Goal: Task Accomplishment & Management: Use online tool/utility

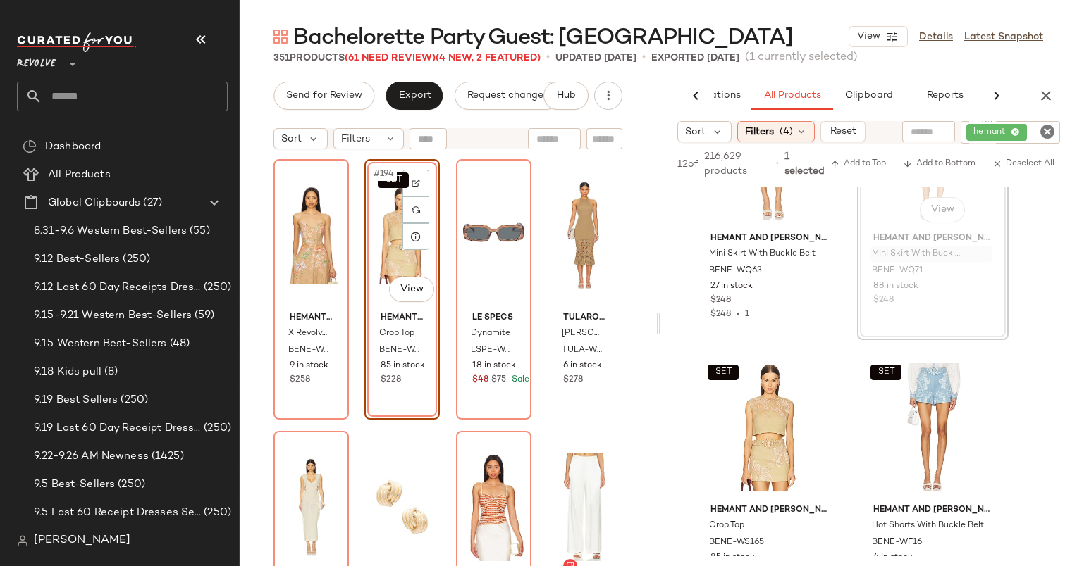
scroll to position [13063, 0]
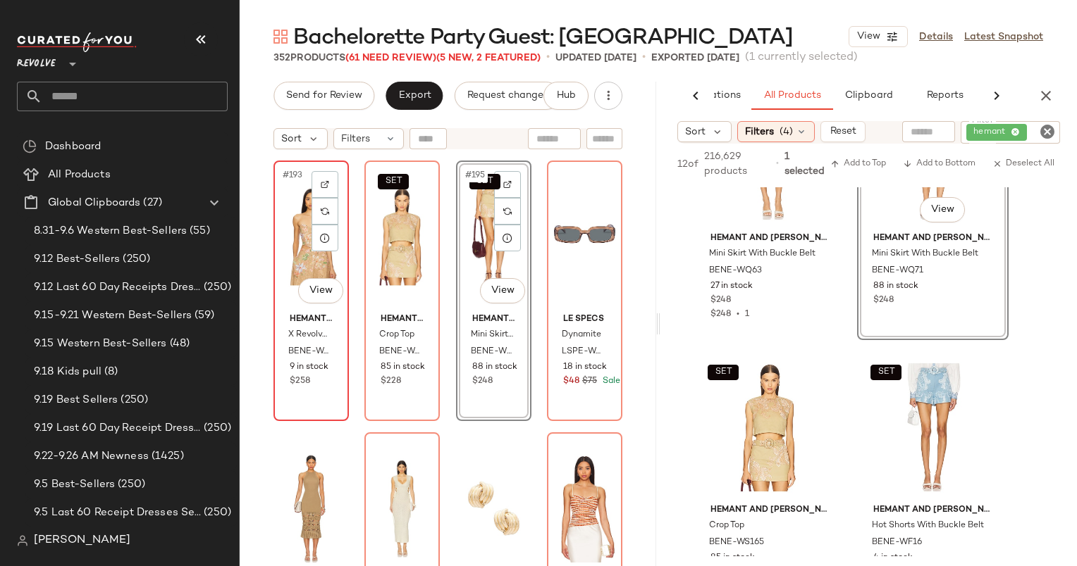
click at [285, 201] on div "#193 View" at bounding box center [311, 237] width 66 height 142
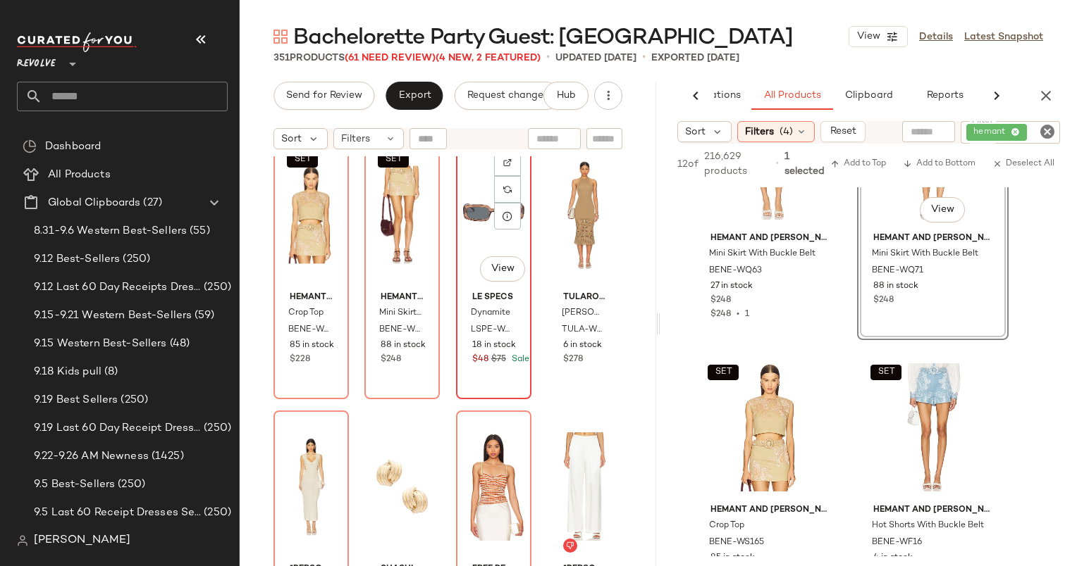
scroll to position [13082, 0]
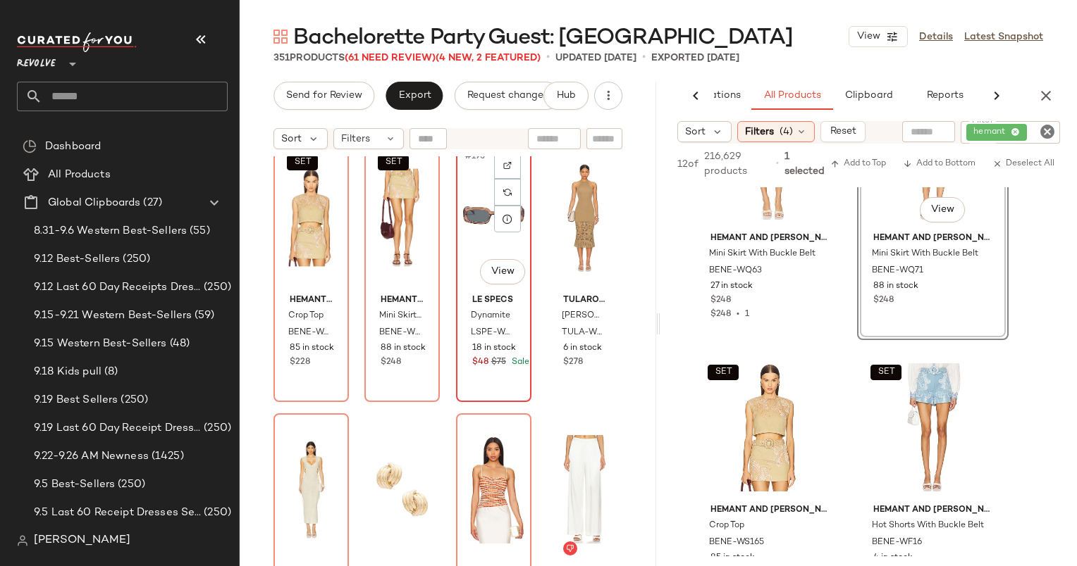
click at [476, 217] on div "#195 View" at bounding box center [494, 218] width 66 height 142
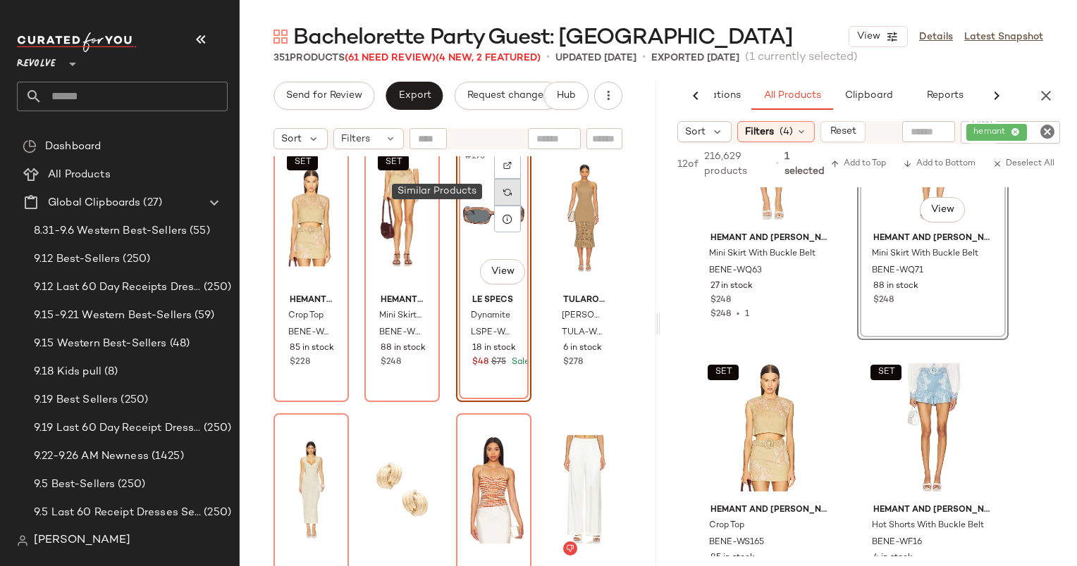
click at [503, 197] on div at bounding box center [507, 192] width 27 height 27
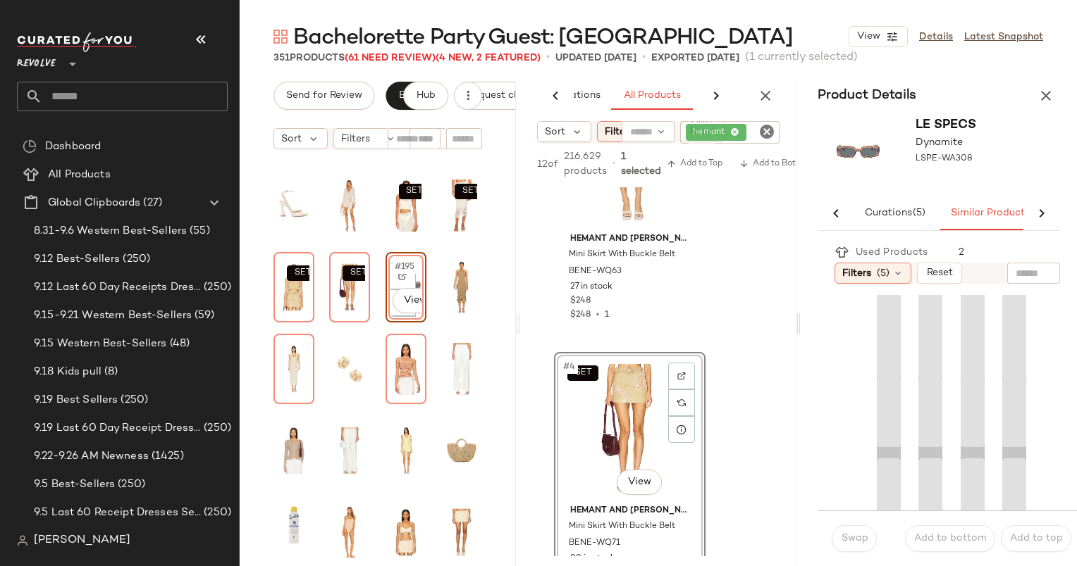
scroll to position [0, 92]
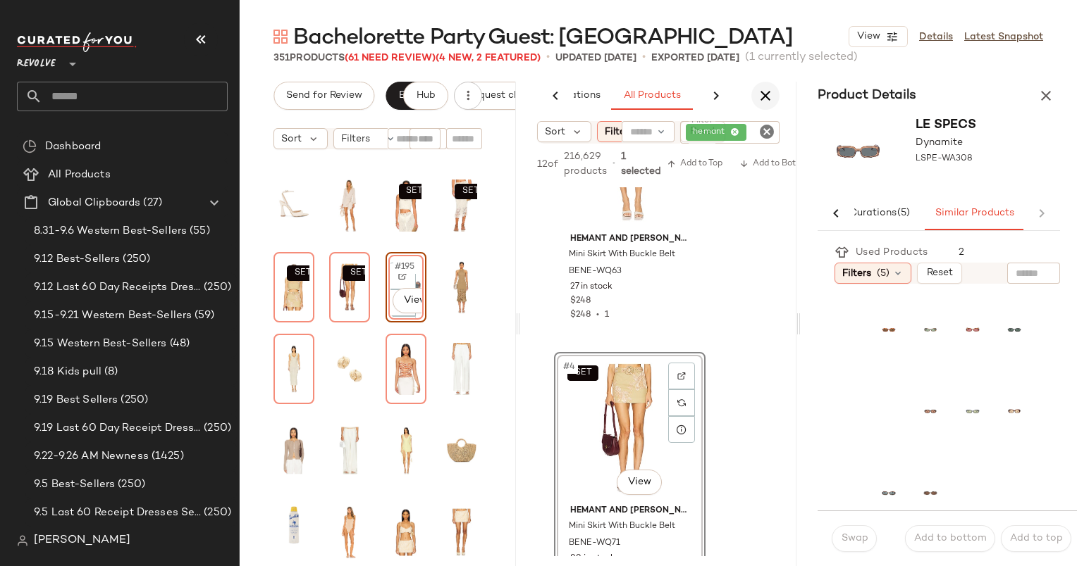
click at [769, 85] on button "button" at bounding box center [765, 96] width 28 height 28
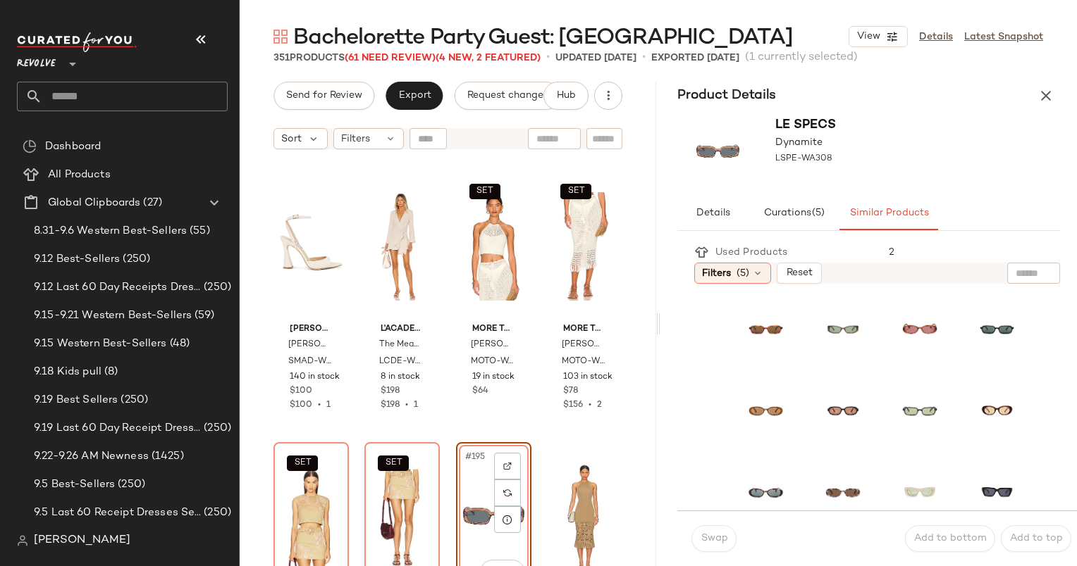
scroll to position [8282, 0]
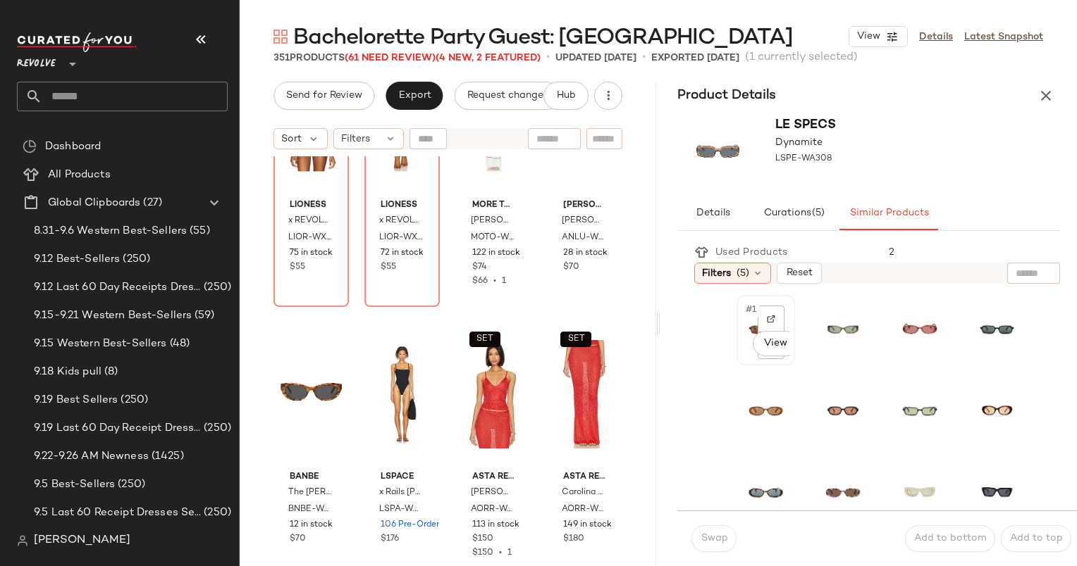
click at [745, 324] on div "#1 View" at bounding box center [765, 330] width 49 height 61
click at [709, 535] on span "Swap" at bounding box center [713, 538] width 27 height 11
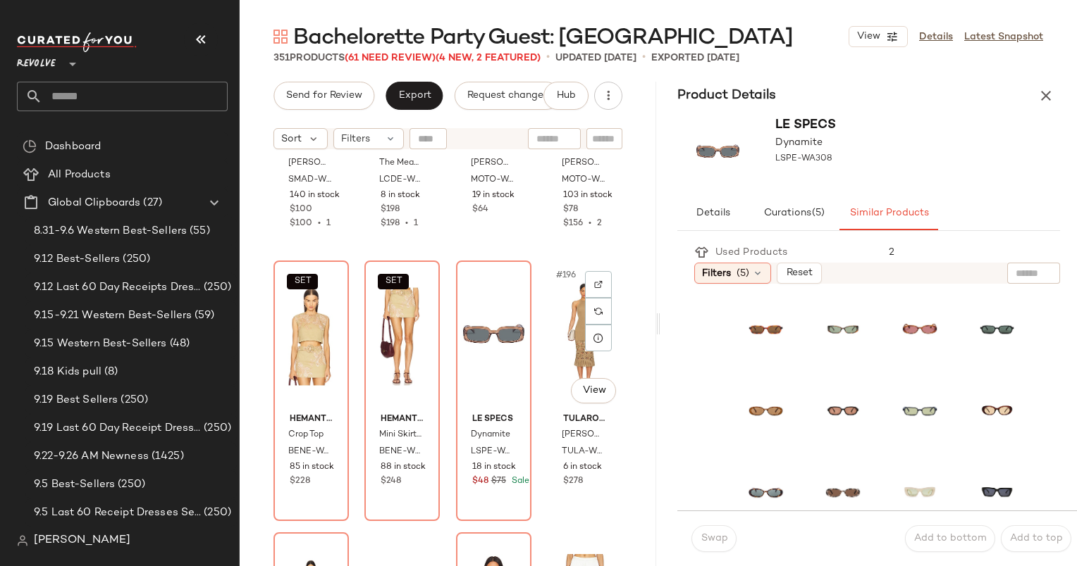
scroll to position [13014, 0]
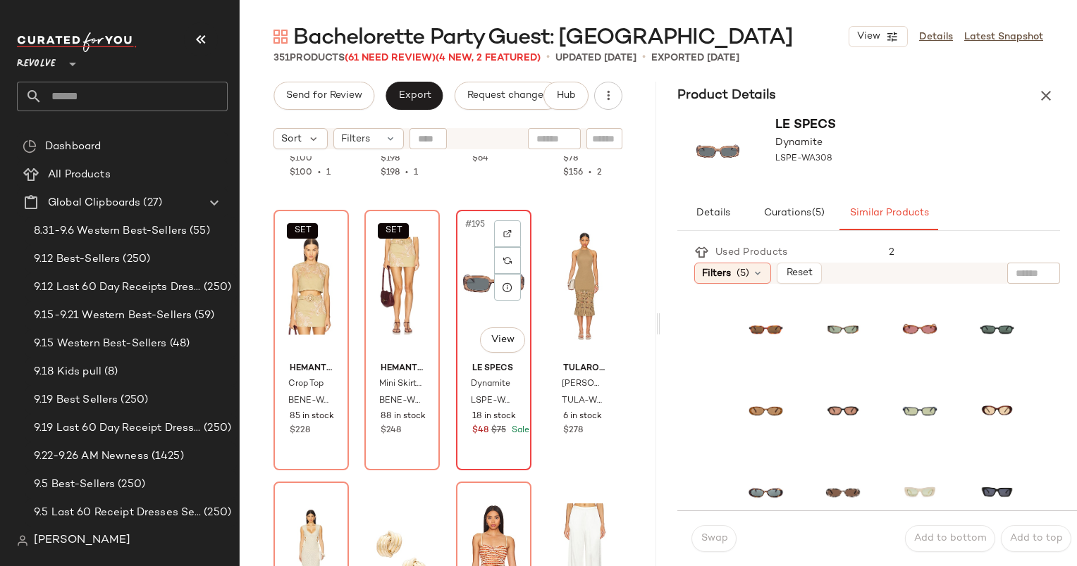
click at [465, 290] on div "#195 View" at bounding box center [494, 286] width 66 height 142
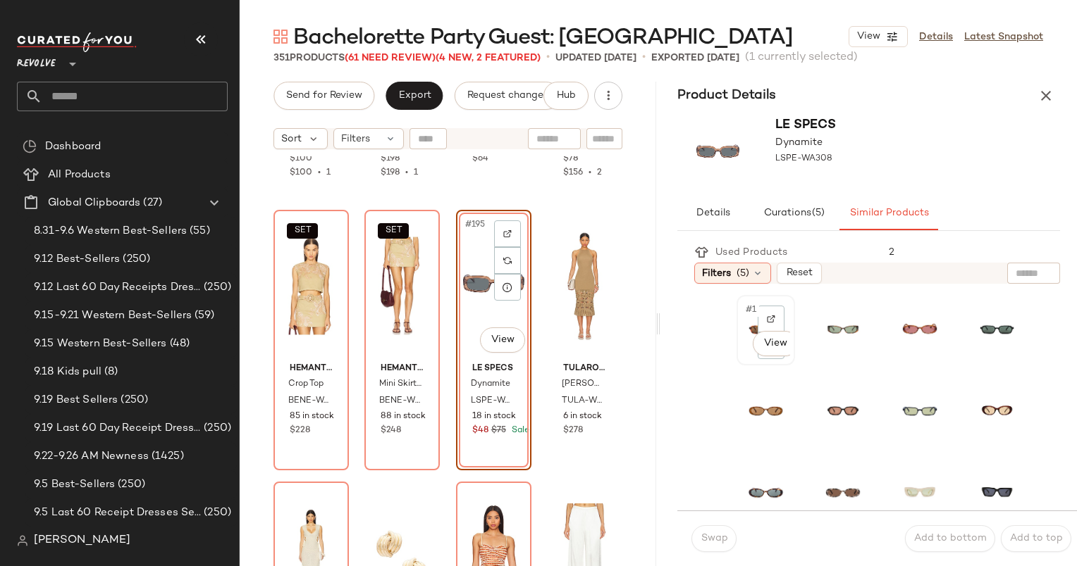
click at [746, 303] on span "#1" at bounding box center [751, 310] width 15 height 14
click at [713, 541] on span "Swap" at bounding box center [713, 538] width 27 height 11
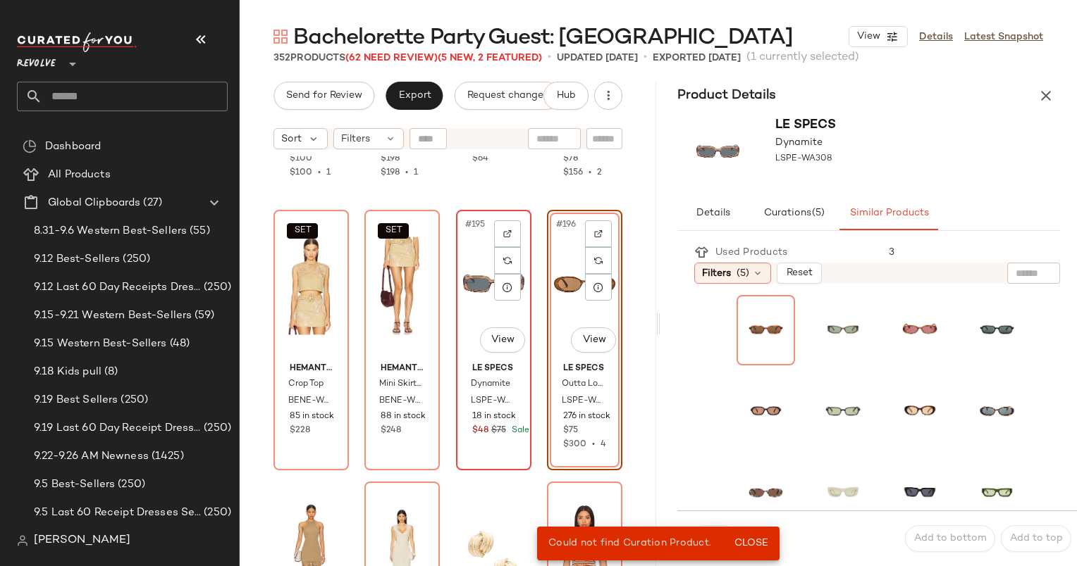
click at [476, 256] on div "#195 View" at bounding box center [494, 286] width 66 height 142
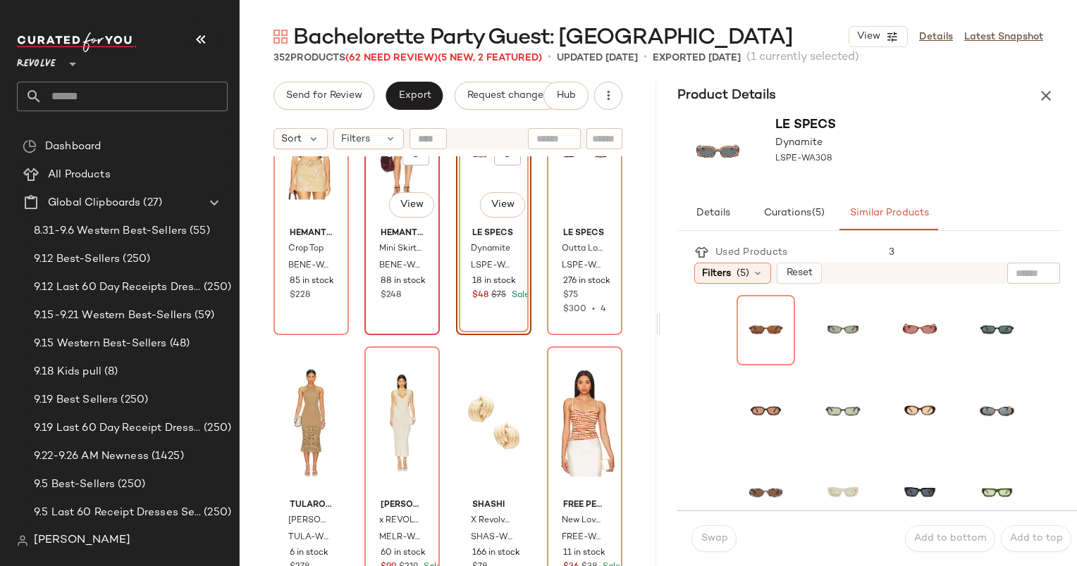
scroll to position [13150, 0]
click at [1048, 97] on icon "button" at bounding box center [1045, 95] width 17 height 17
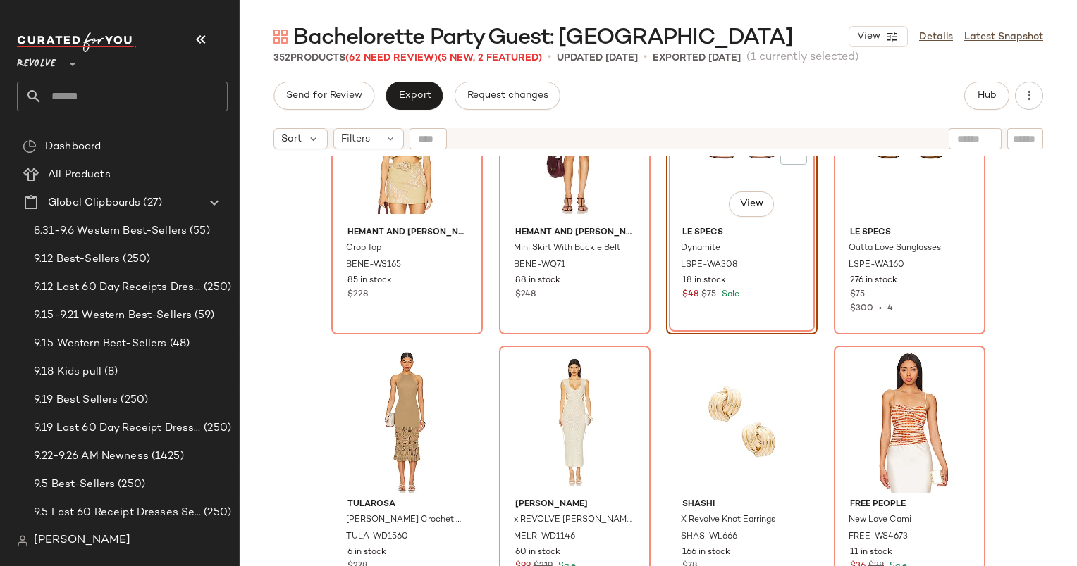
scroll to position [12879, 0]
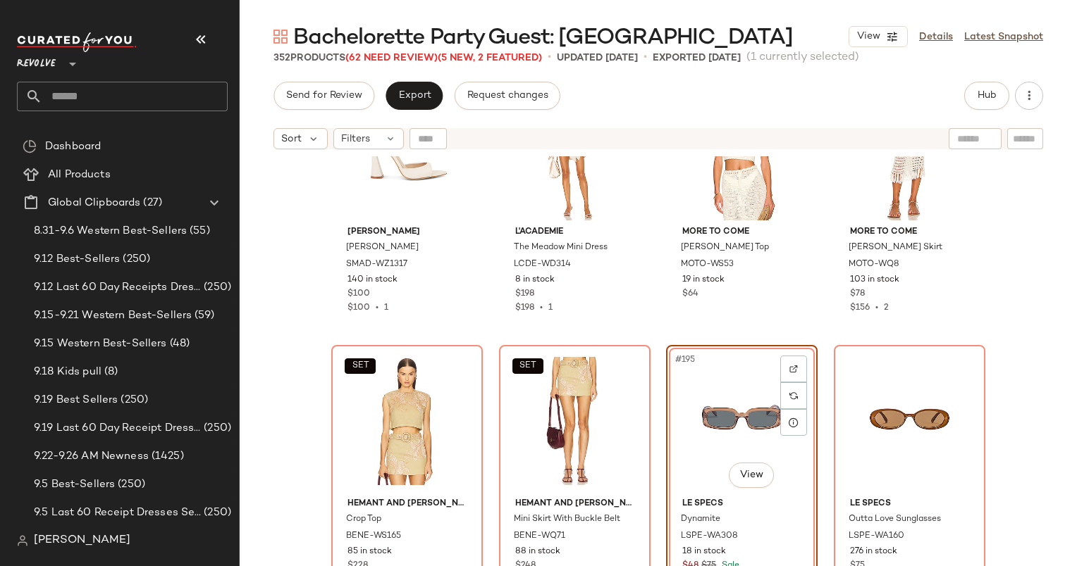
click at [724, 438] on div "#195 View" at bounding box center [742, 421] width 142 height 142
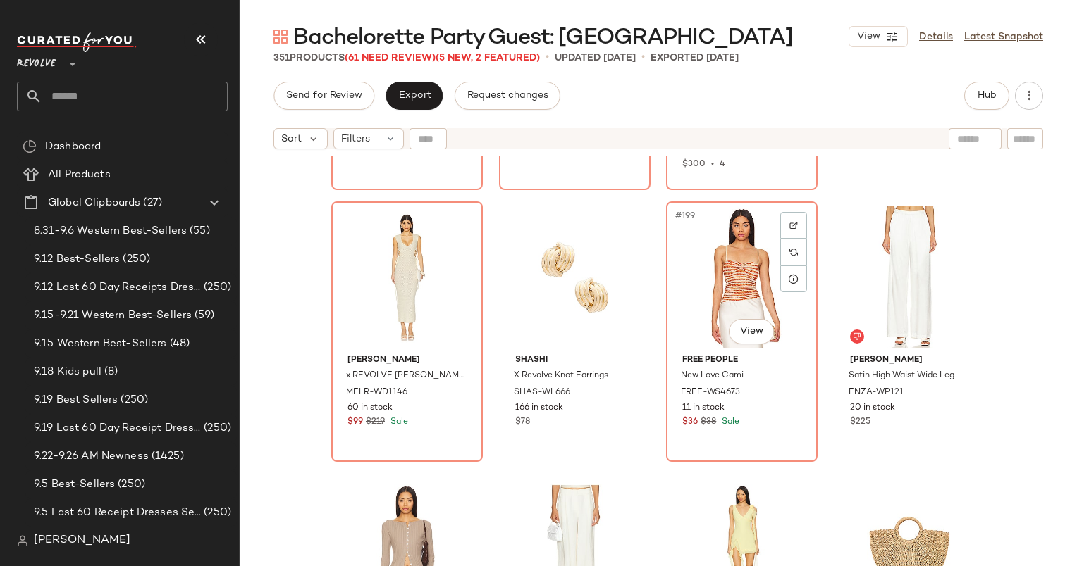
scroll to position [13294, 0]
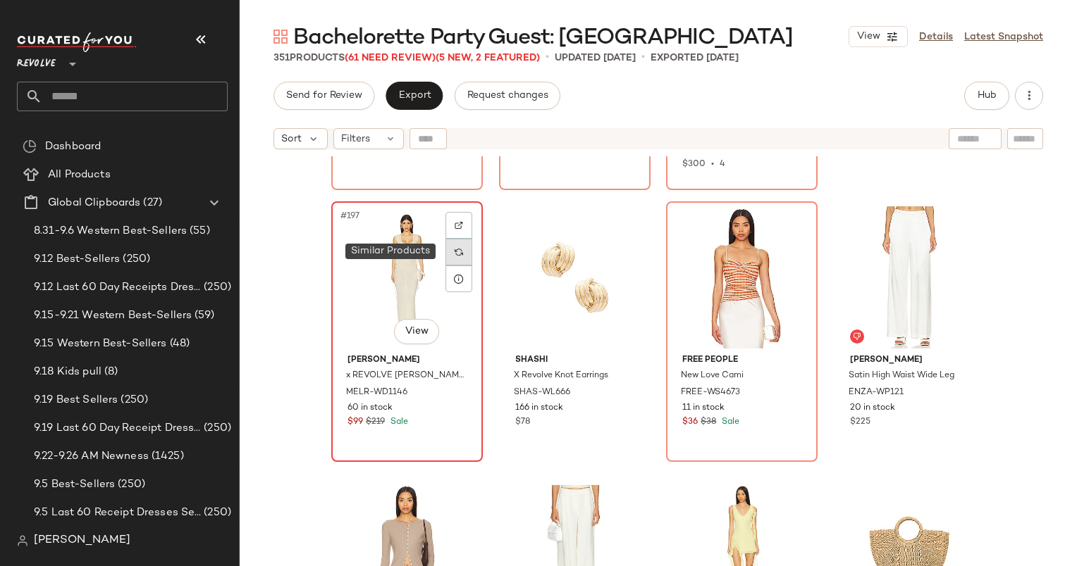
click at [446, 251] on div at bounding box center [458, 252] width 27 height 27
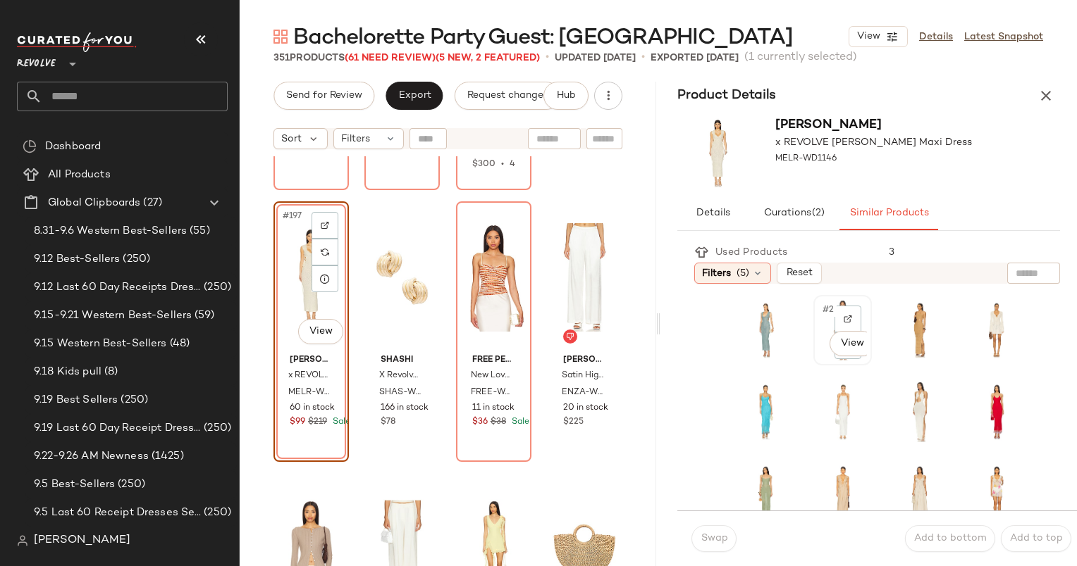
click at [818, 306] on div "#2 View" at bounding box center [842, 330] width 49 height 61
click at [706, 534] on span "Swap" at bounding box center [713, 538] width 27 height 11
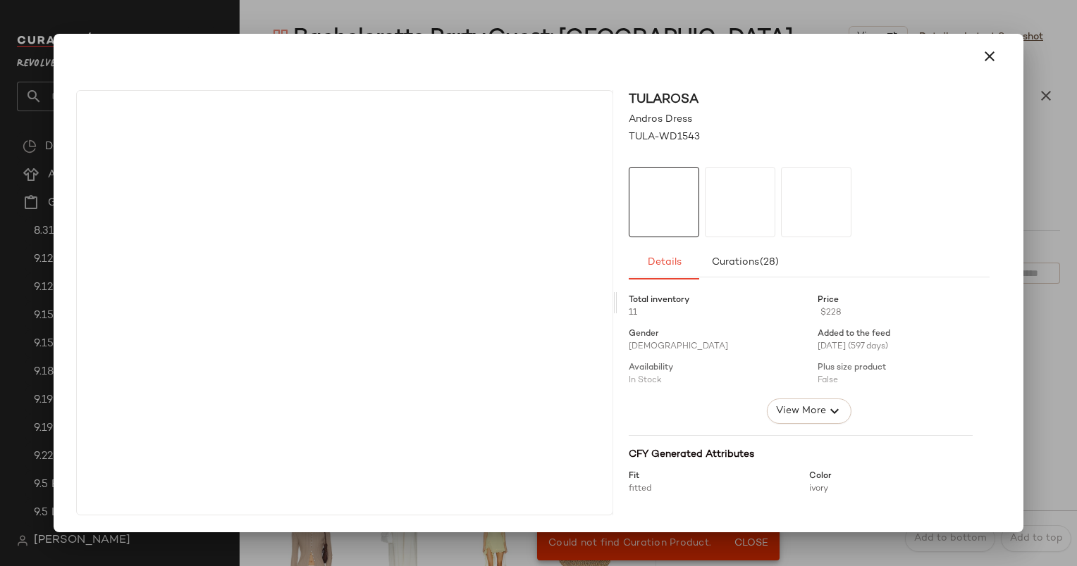
drag, startPoint x: 817, startPoint y: 330, endPoint x: 435, endPoint y: 323, distance: 382.6
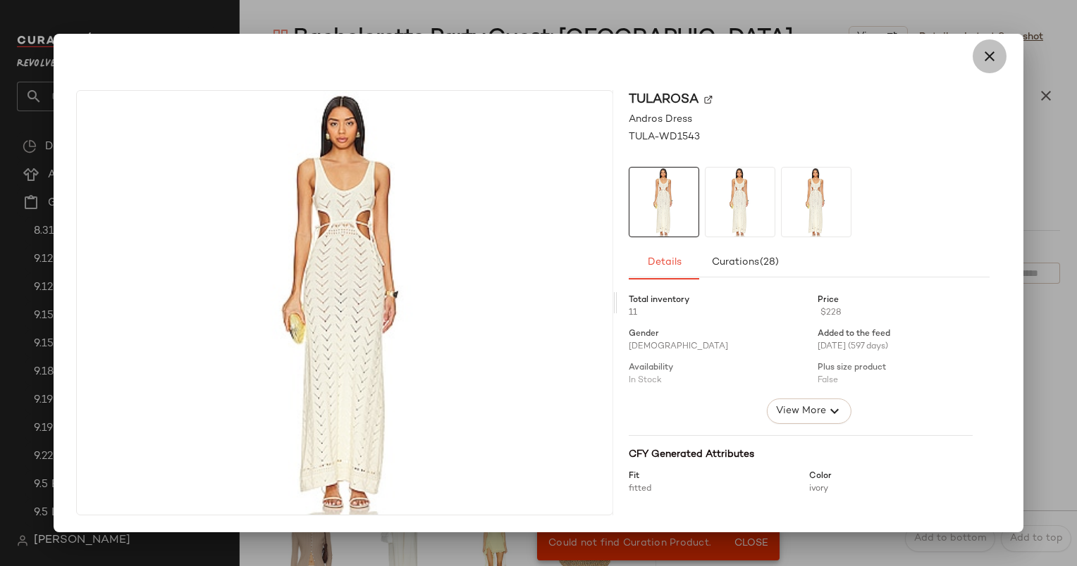
click at [989, 66] on button "button" at bounding box center [989, 56] width 34 height 34
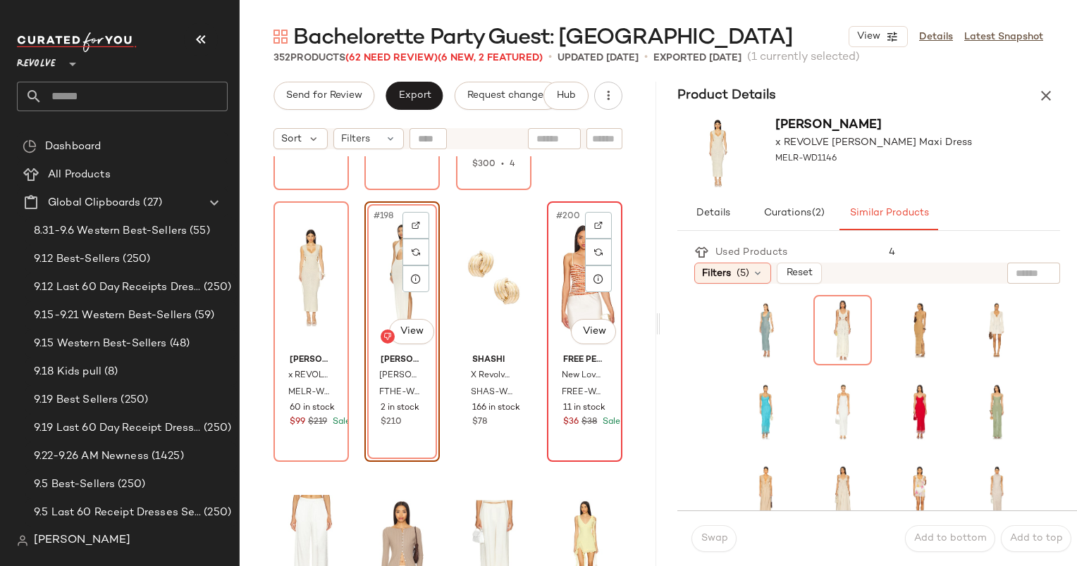
click at [564, 285] on div "#200 View" at bounding box center [585, 277] width 66 height 142
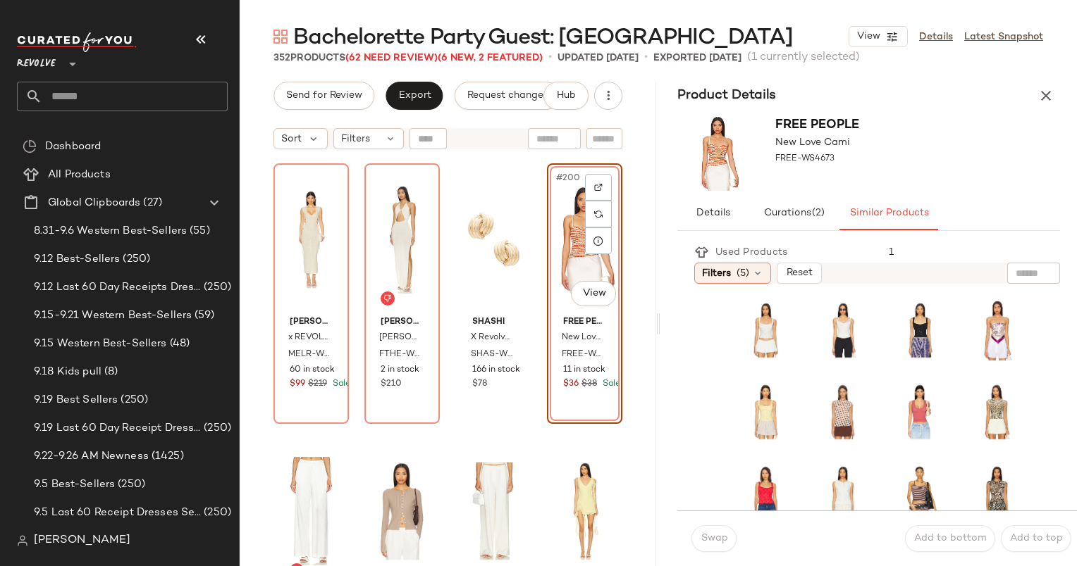
scroll to position [13337, 0]
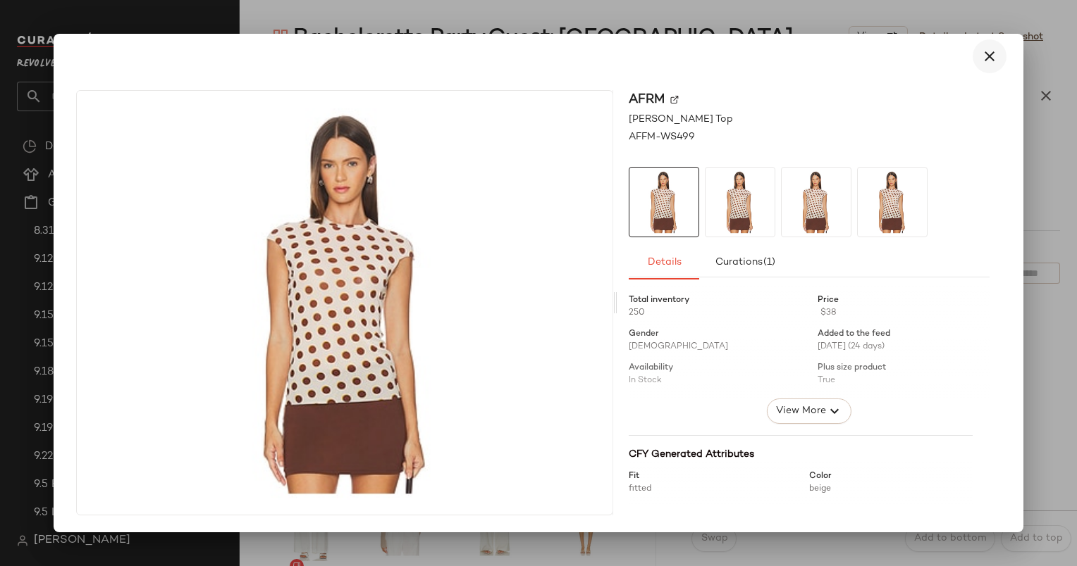
click at [985, 56] on icon "button" at bounding box center [989, 56] width 17 height 17
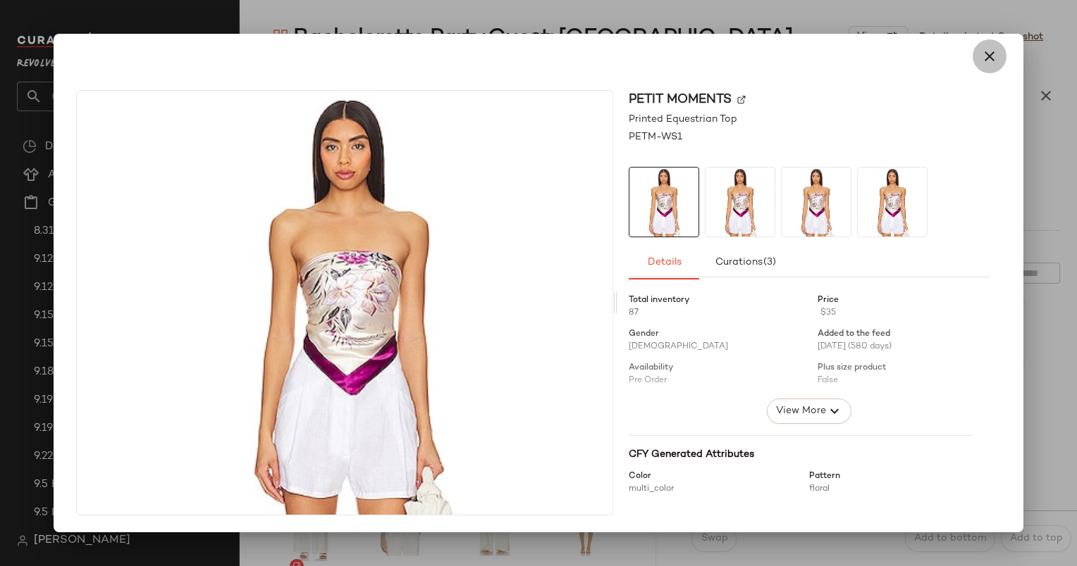
click at [982, 54] on icon "button" at bounding box center [989, 56] width 17 height 17
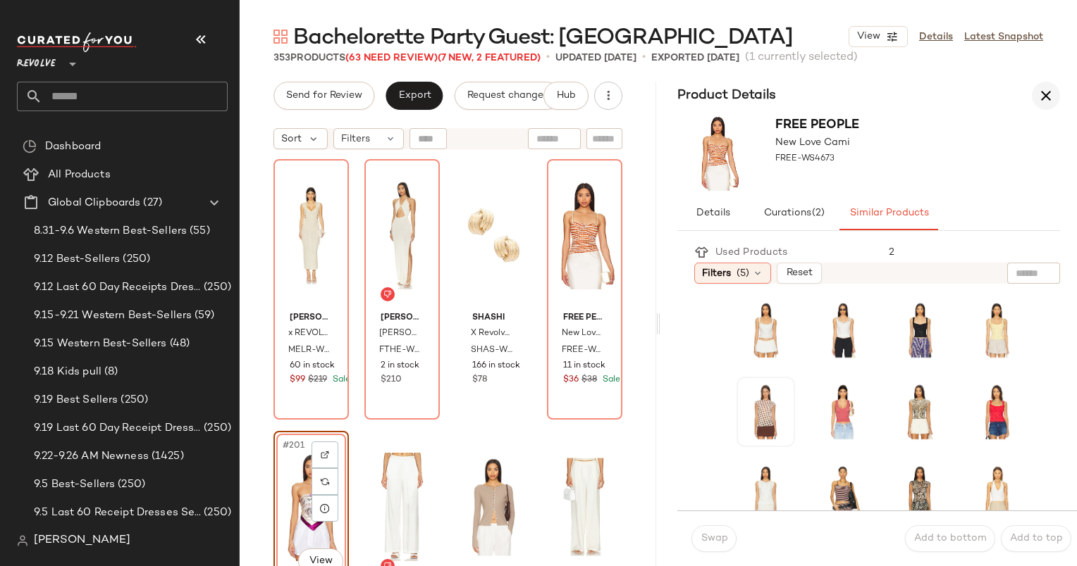
click at [1034, 93] on button "button" at bounding box center [1045, 96] width 28 height 28
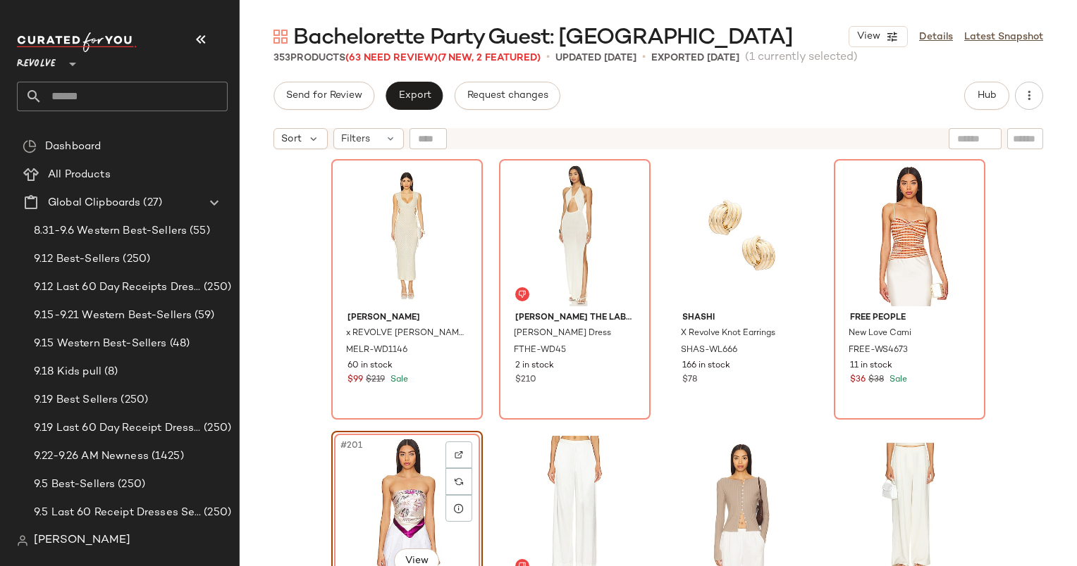
scroll to position [13337, 0]
click at [398, 207] on div "#197 View" at bounding box center [407, 235] width 142 height 142
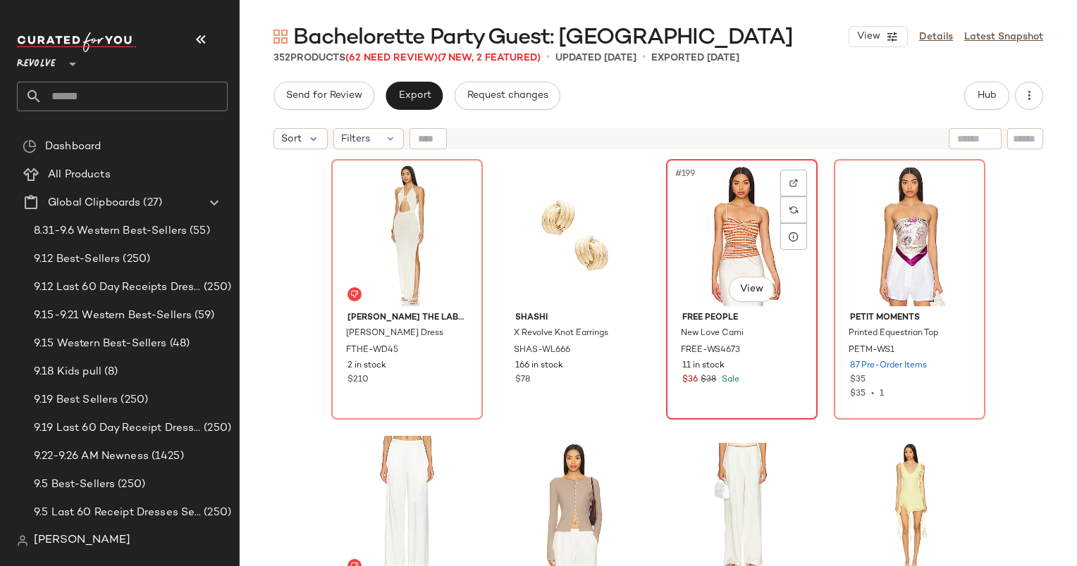
click at [707, 240] on div "#199 View" at bounding box center [742, 235] width 142 height 142
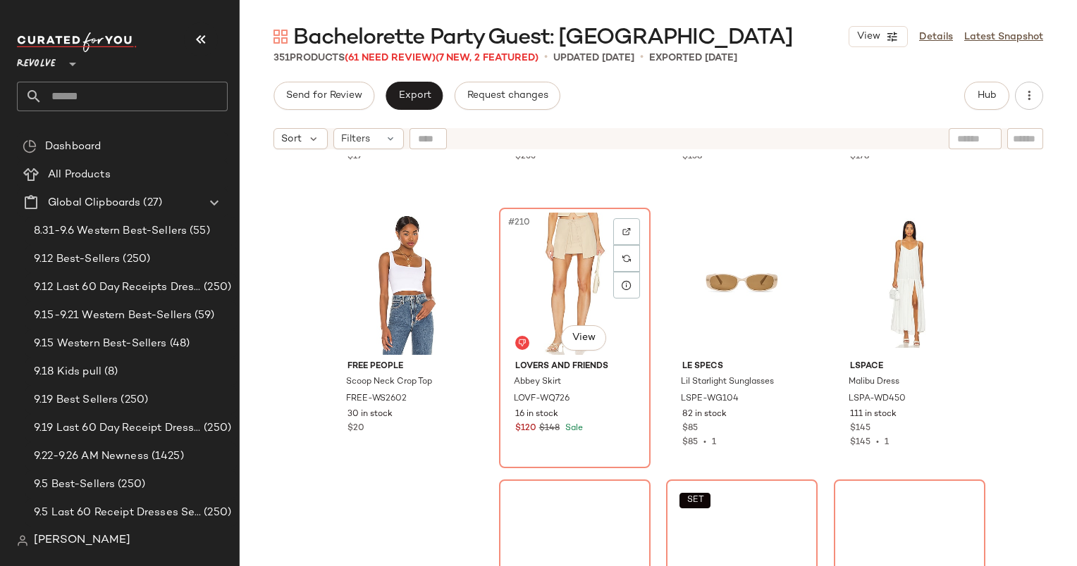
scroll to position [14105, 0]
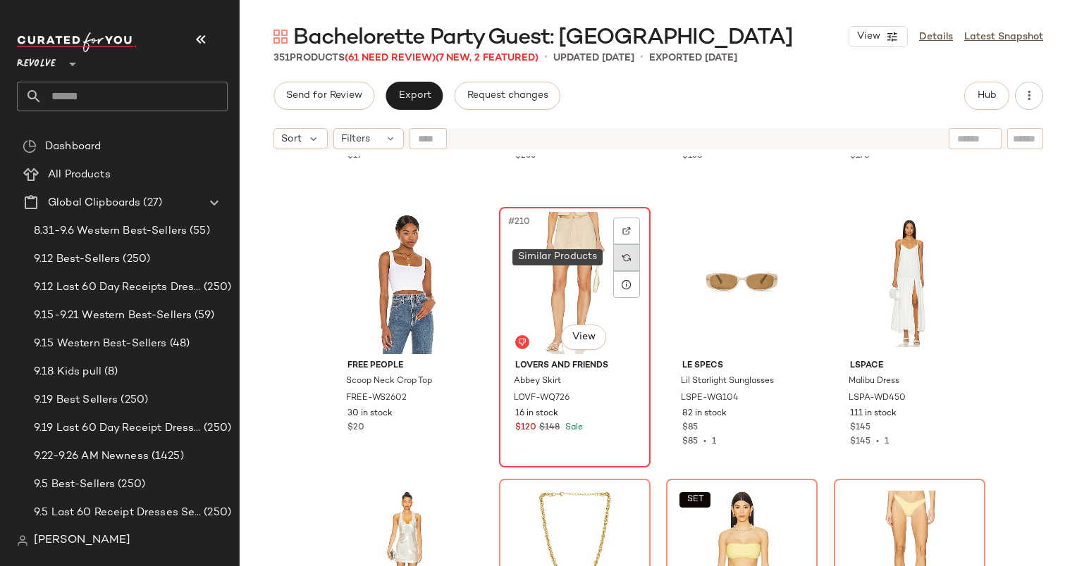
click at [622, 260] on img at bounding box center [626, 258] width 8 height 8
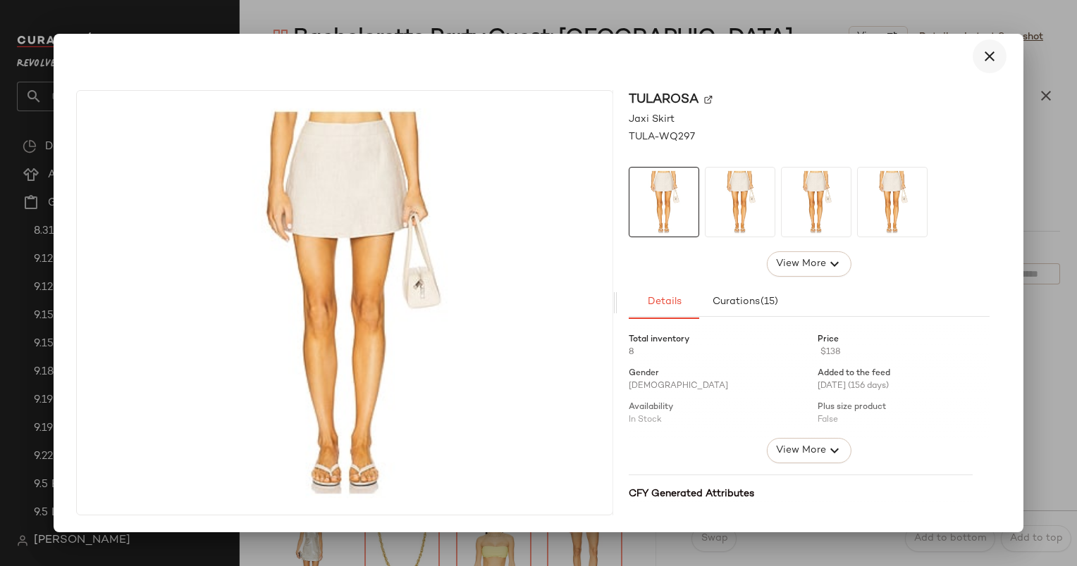
click at [988, 66] on button "button" at bounding box center [989, 56] width 34 height 34
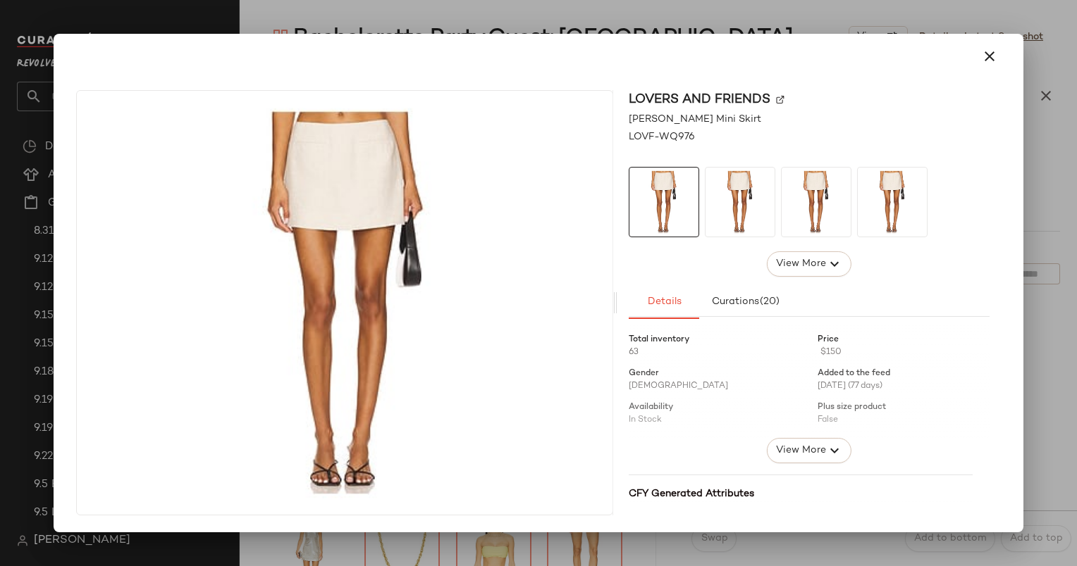
click at [976, 70] on div at bounding box center [537, 56] width 935 height 34
click at [978, 70] on div at bounding box center [537, 56] width 935 height 34
click at [986, 57] on icon "button" at bounding box center [989, 56] width 17 height 17
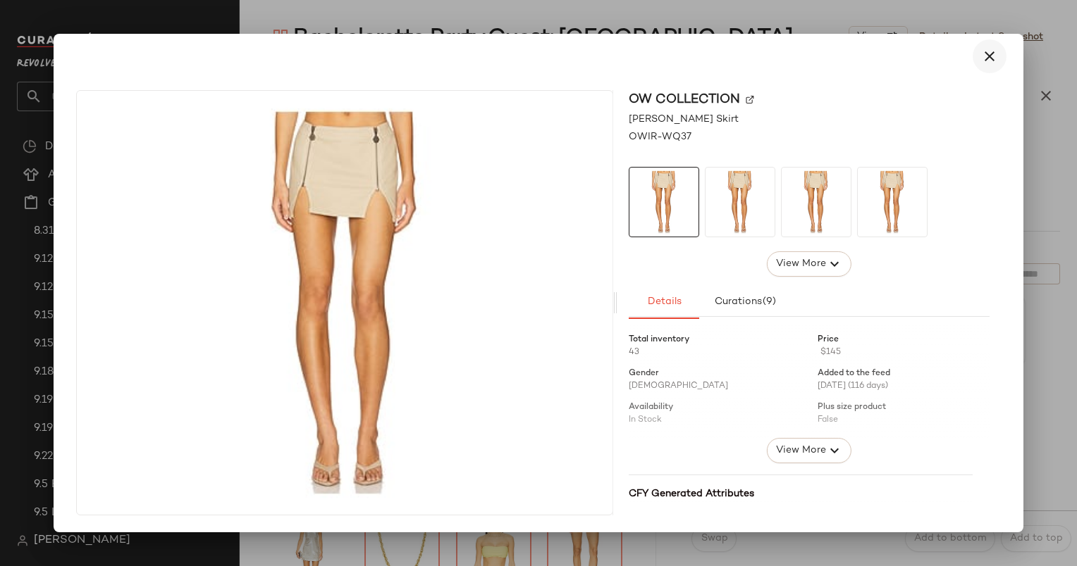
click at [989, 66] on button "button" at bounding box center [989, 56] width 34 height 34
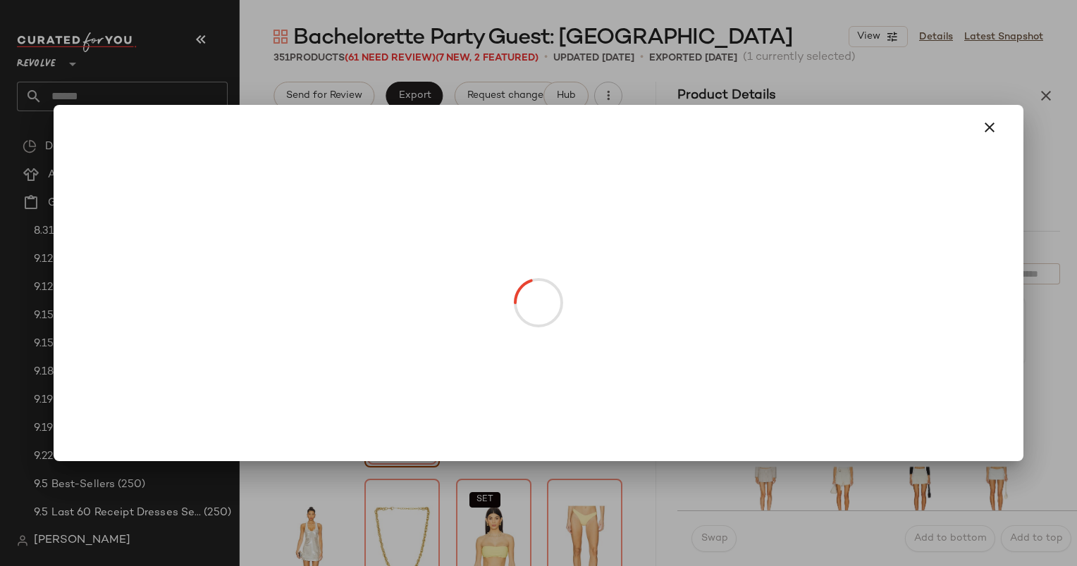
click at [421, 345] on body "Revolve ** Dashboard All Products Global Clipboards (27) 8.31-9.6 Western Best-…" at bounding box center [538, 283] width 1077 height 566
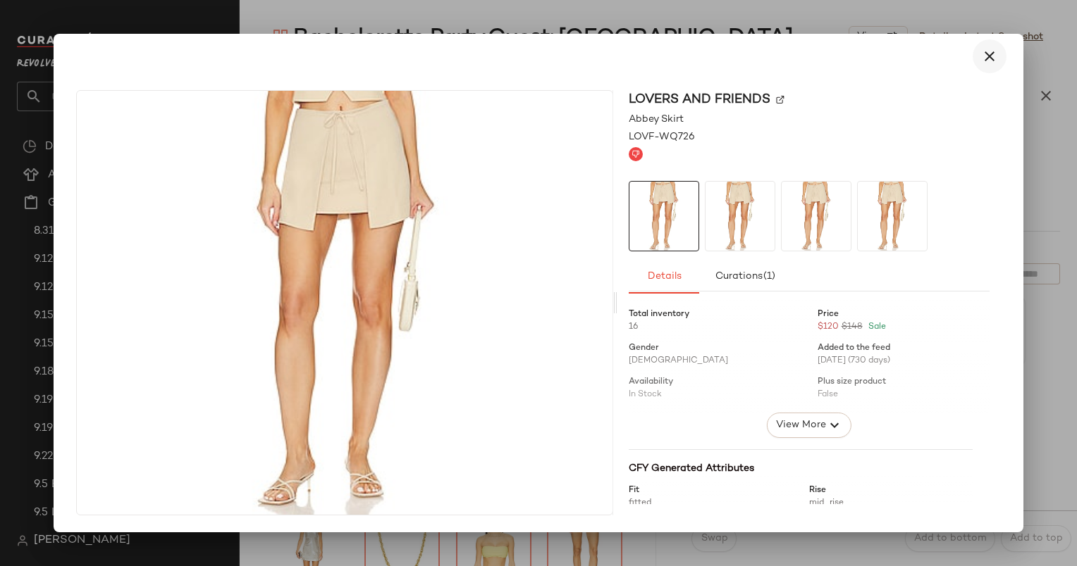
click at [993, 49] on icon "button" at bounding box center [989, 56] width 17 height 17
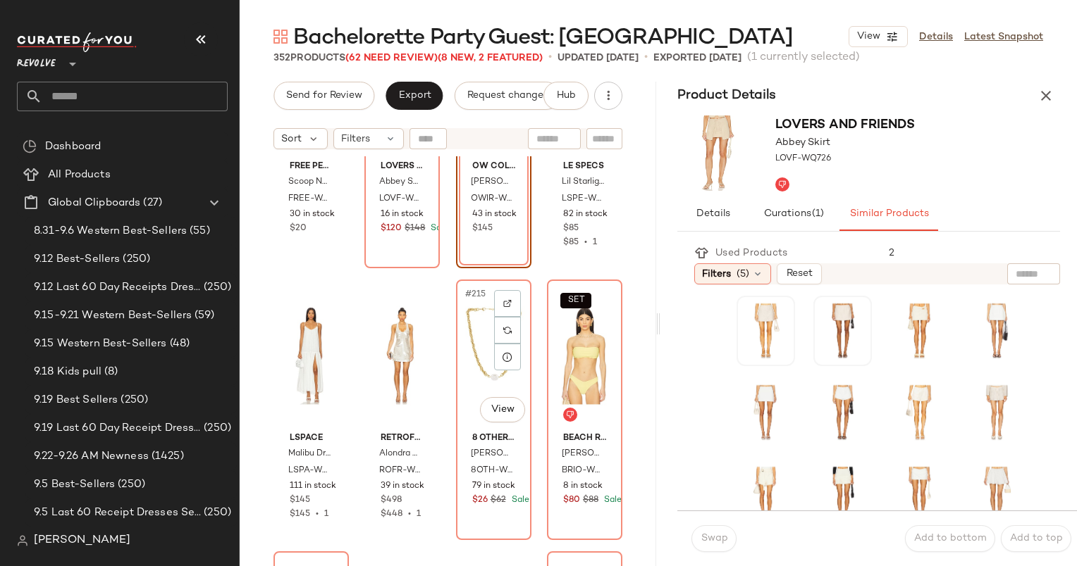
scroll to position [14305, 0]
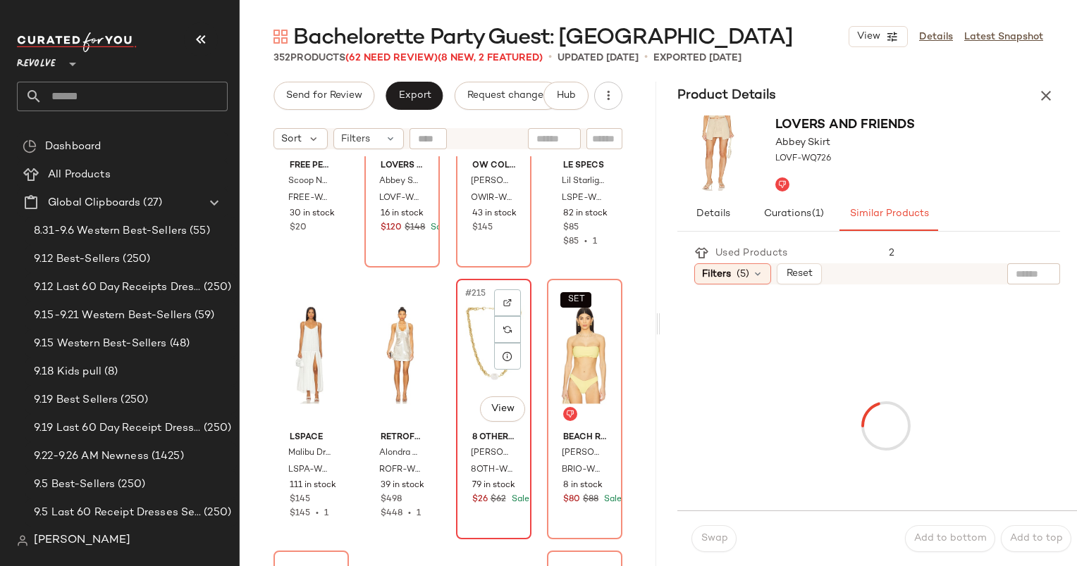
click at [478, 380] on div "#215 View" at bounding box center [494, 355] width 66 height 142
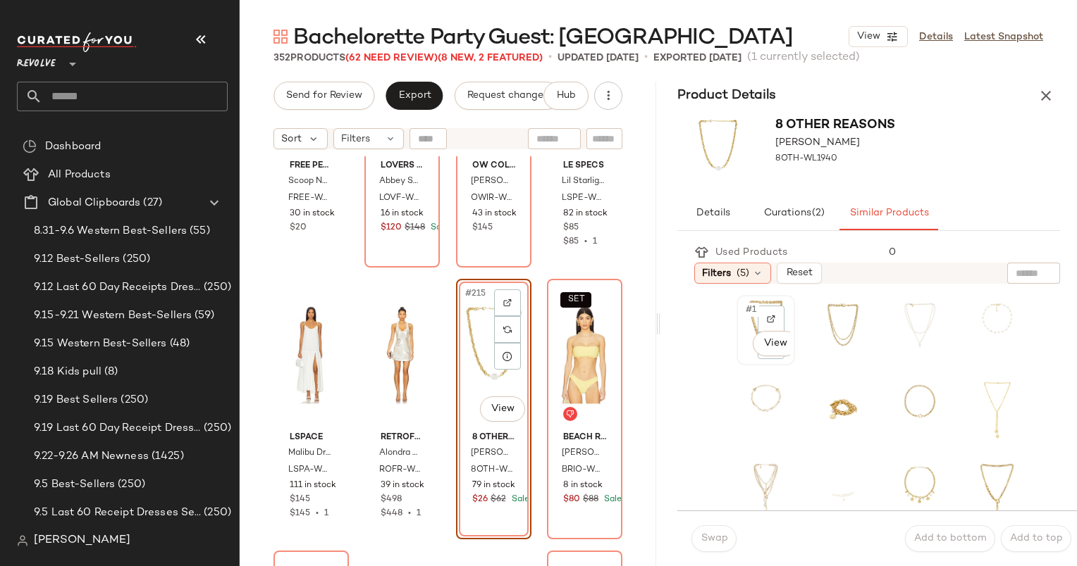
click at [747, 315] on span "#1" at bounding box center [751, 310] width 15 height 14
click at [710, 537] on span "Swap" at bounding box center [713, 538] width 27 height 11
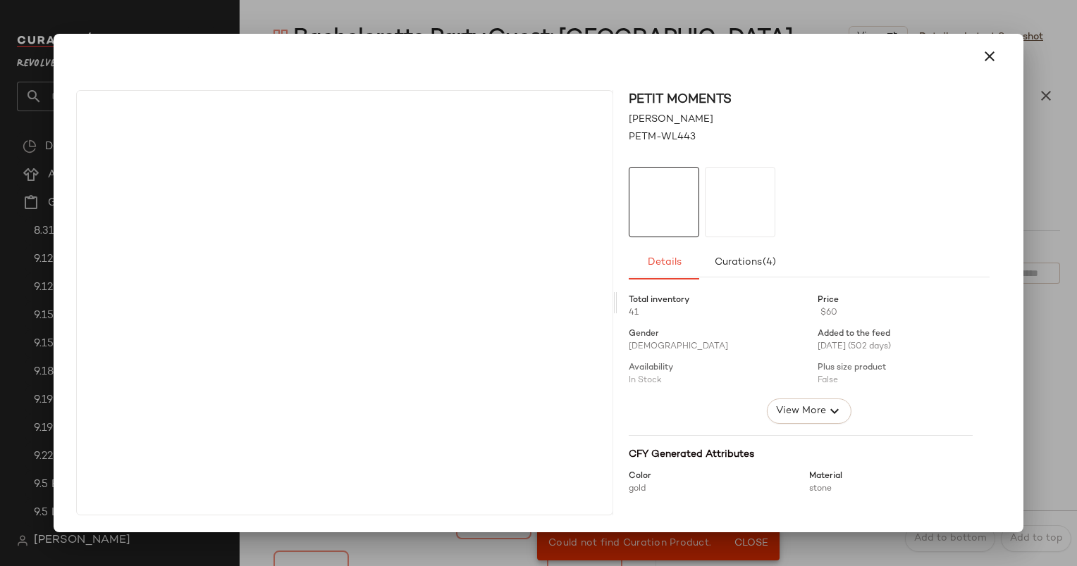
drag, startPoint x: 745, startPoint y: 341, endPoint x: 540, endPoint y: 377, distance: 208.1
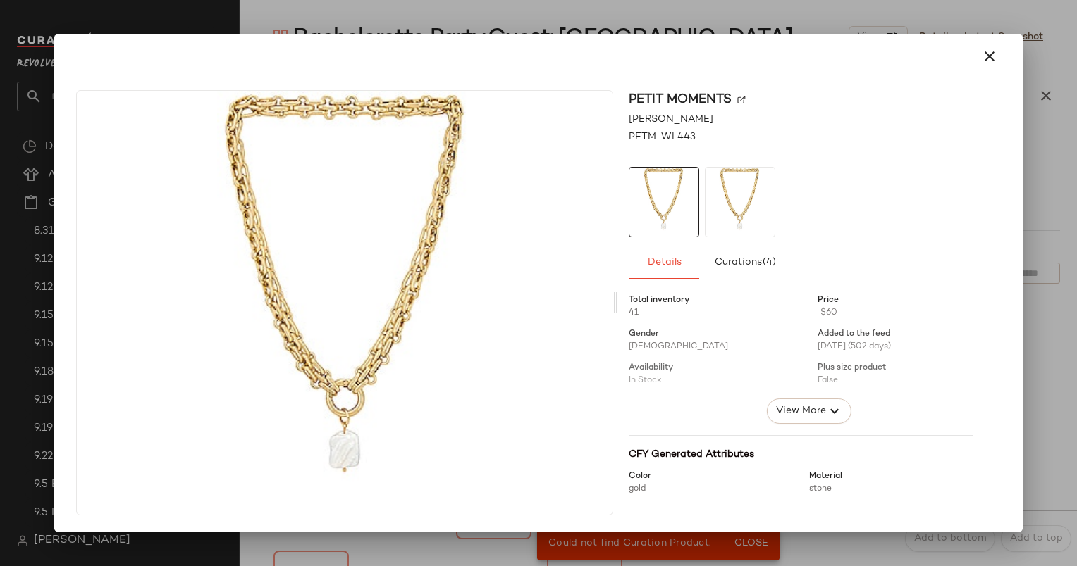
click at [971, 54] on div at bounding box center [537, 56] width 935 height 34
click at [984, 49] on icon "button" at bounding box center [989, 56] width 17 height 17
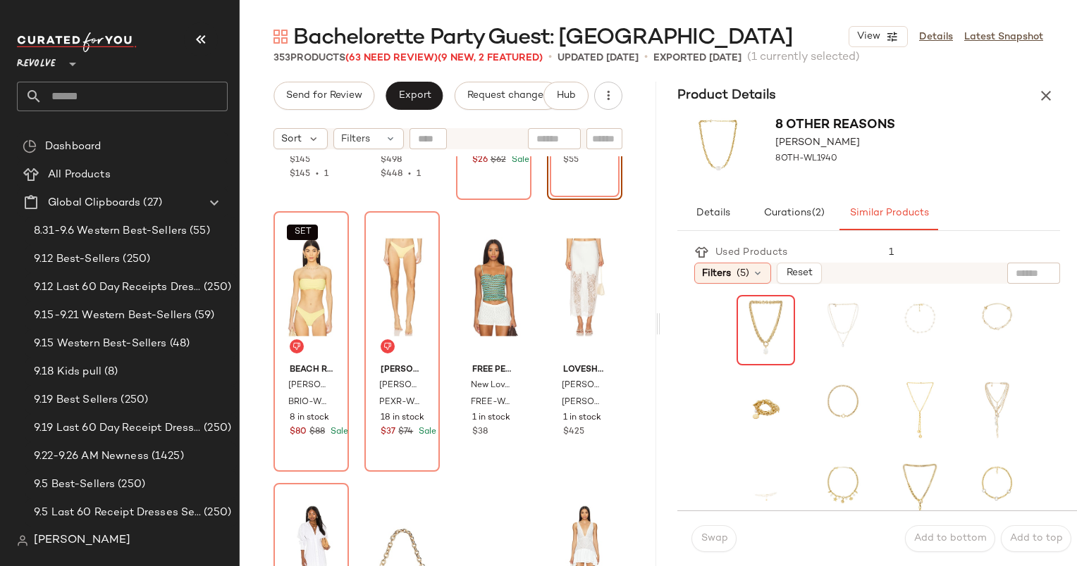
scroll to position [14650, 0]
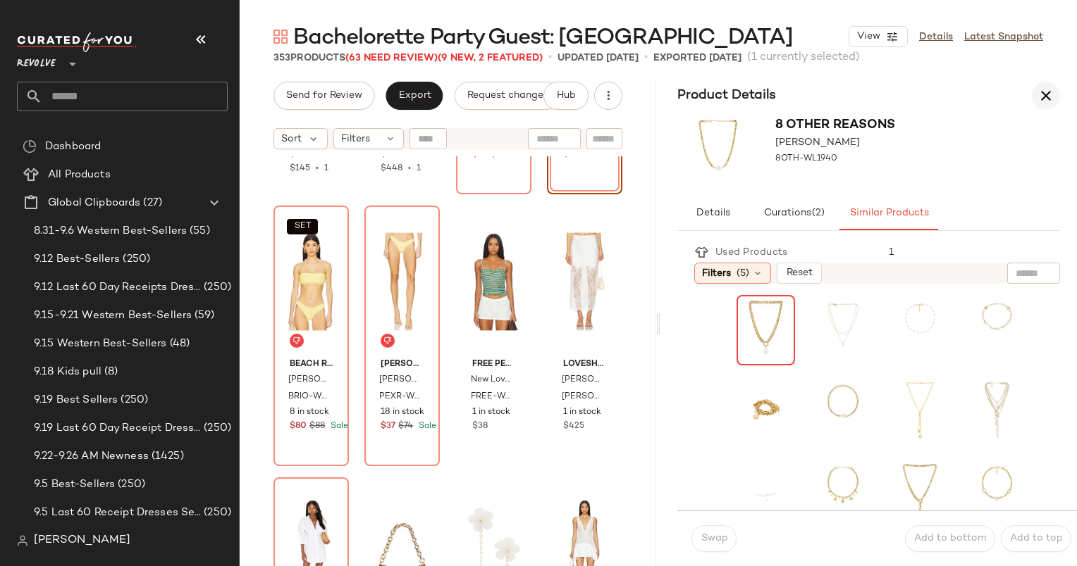
click at [1047, 95] on icon "button" at bounding box center [1045, 95] width 17 height 17
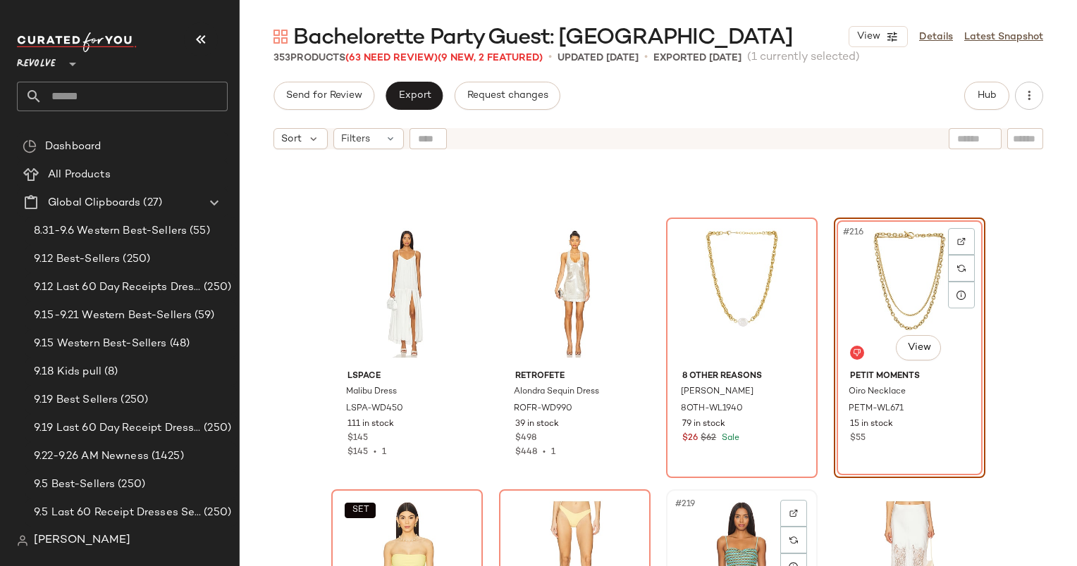
scroll to position [14365, 0]
click at [676, 299] on div "#215 View" at bounding box center [742, 294] width 142 height 142
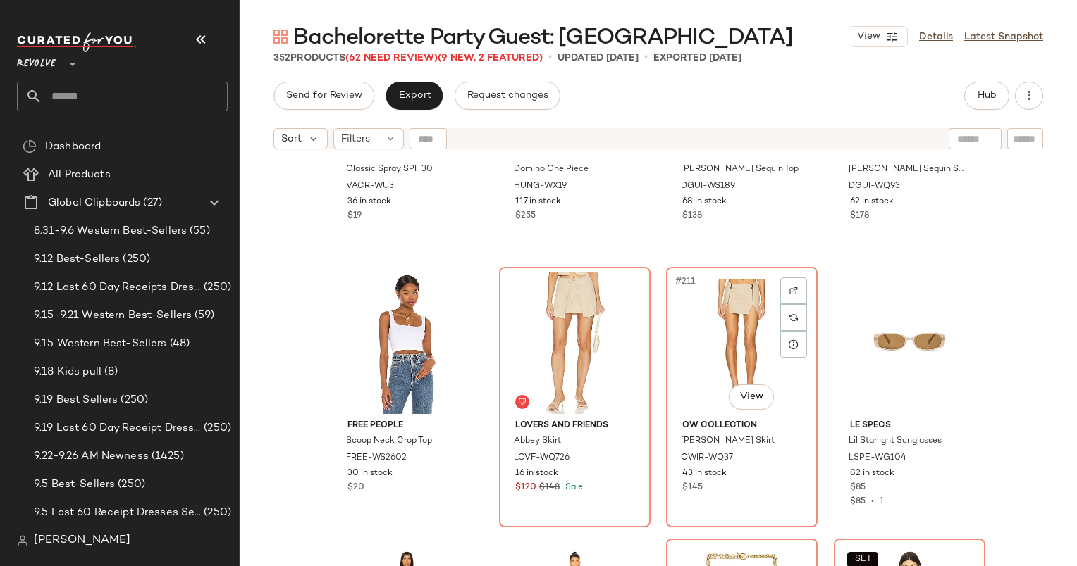
scroll to position [14019, 0]
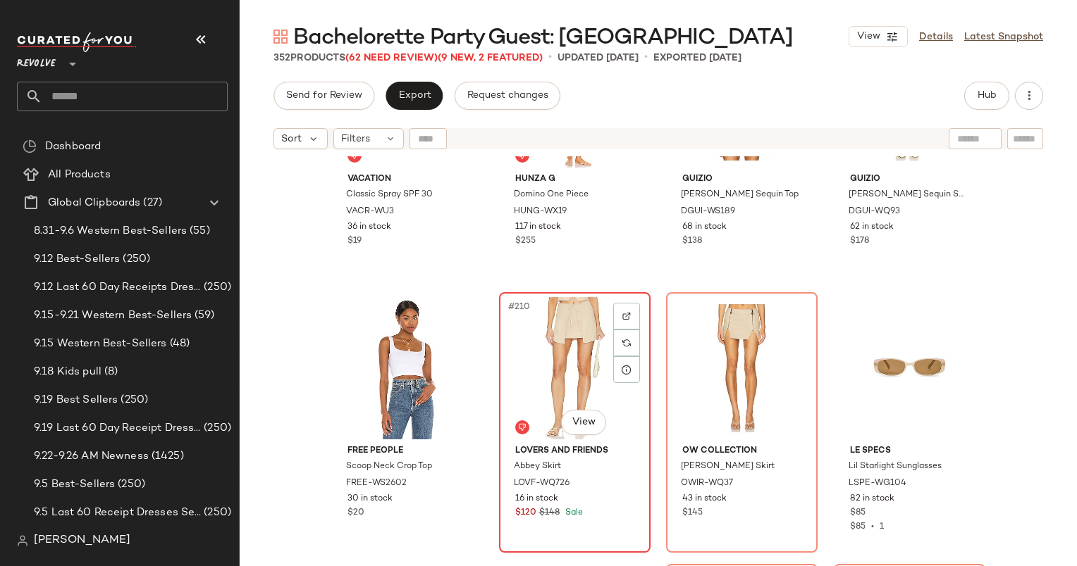
click at [539, 330] on div "#210 View" at bounding box center [575, 368] width 142 height 142
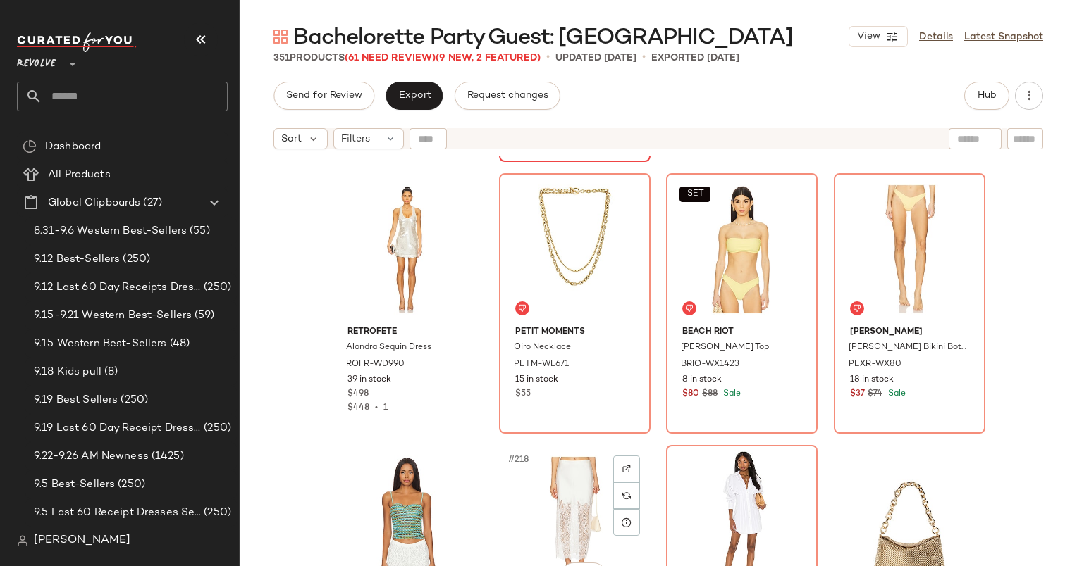
scroll to position [14419, 0]
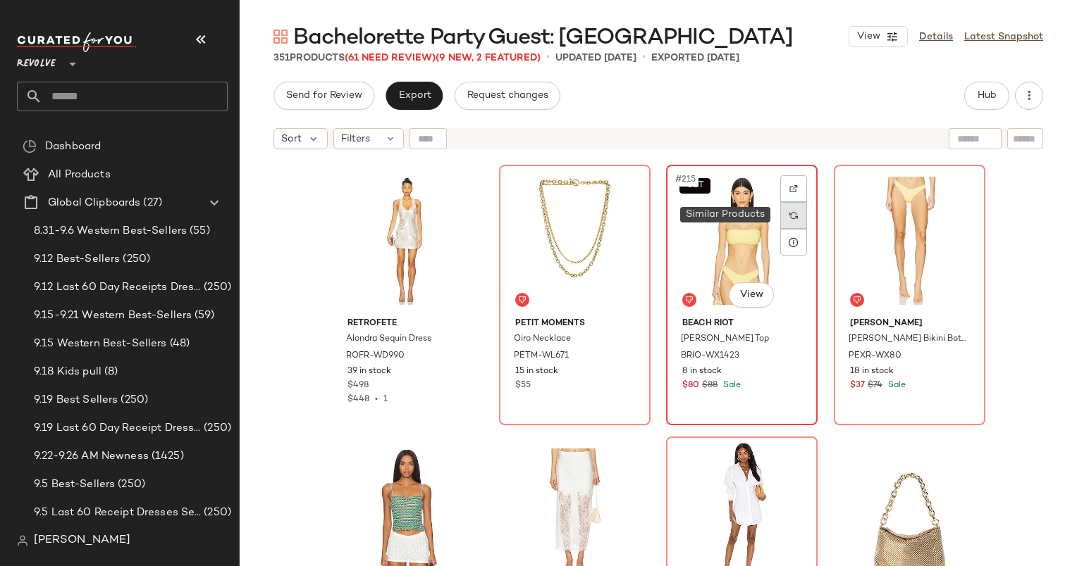
click at [795, 217] on div at bounding box center [793, 215] width 27 height 27
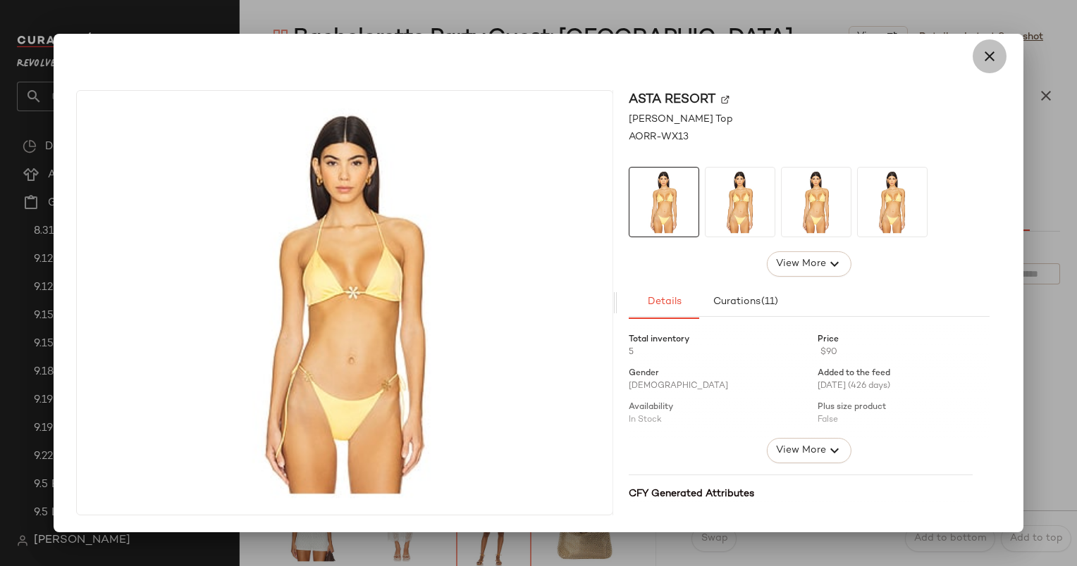
click at [1000, 66] on button "button" at bounding box center [989, 56] width 34 height 34
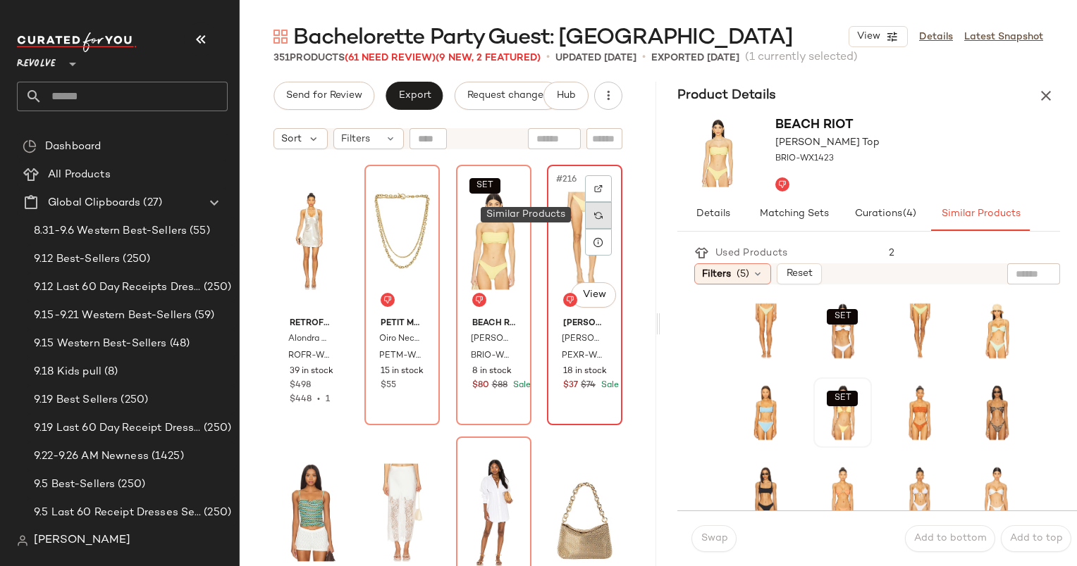
click at [589, 223] on div at bounding box center [598, 215] width 27 height 27
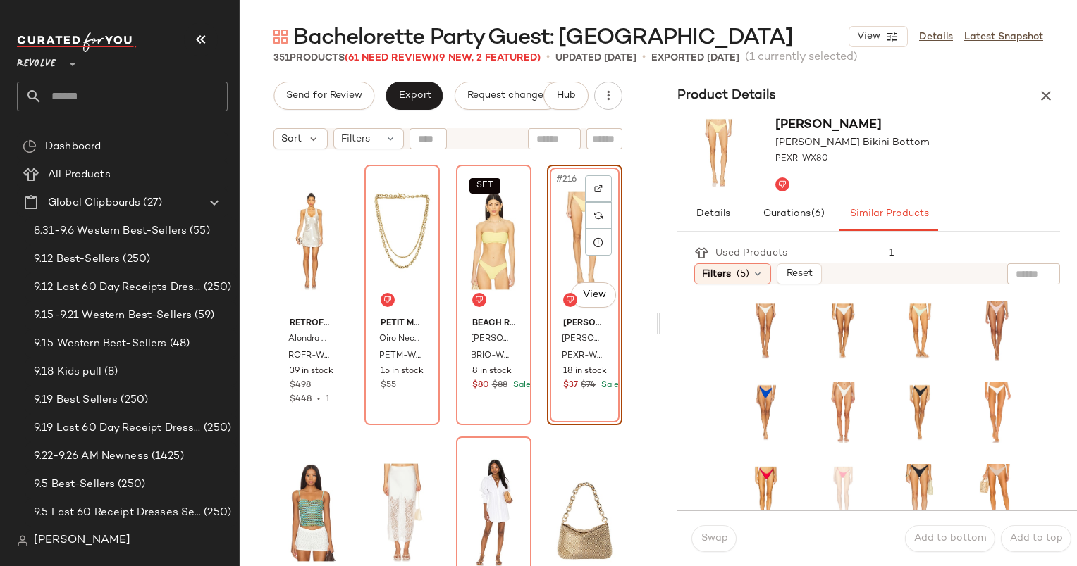
click at [719, 314] on div at bounding box center [880, 534] width 357 height 482
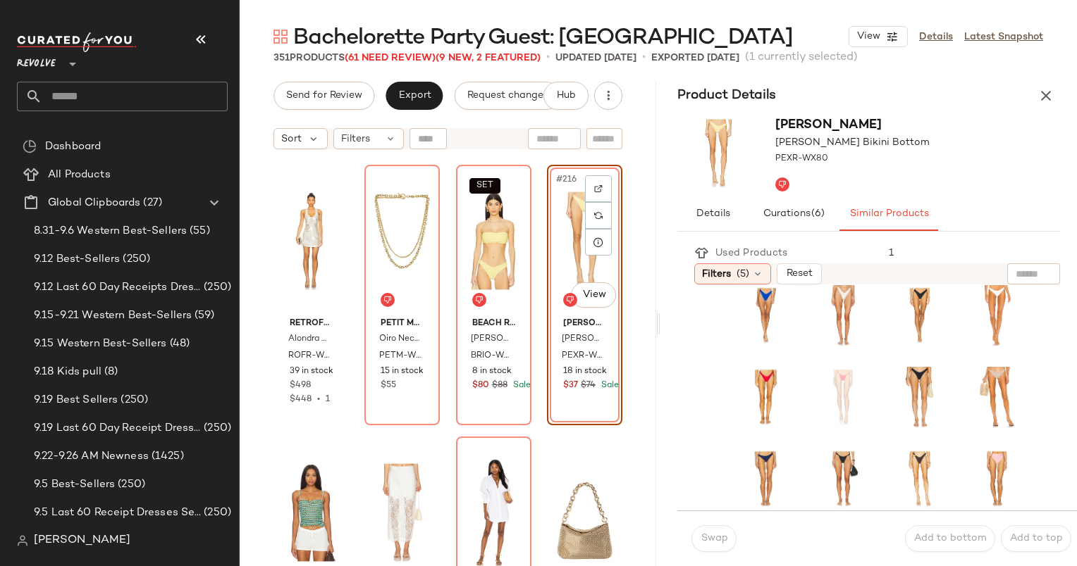
scroll to position [263, 0]
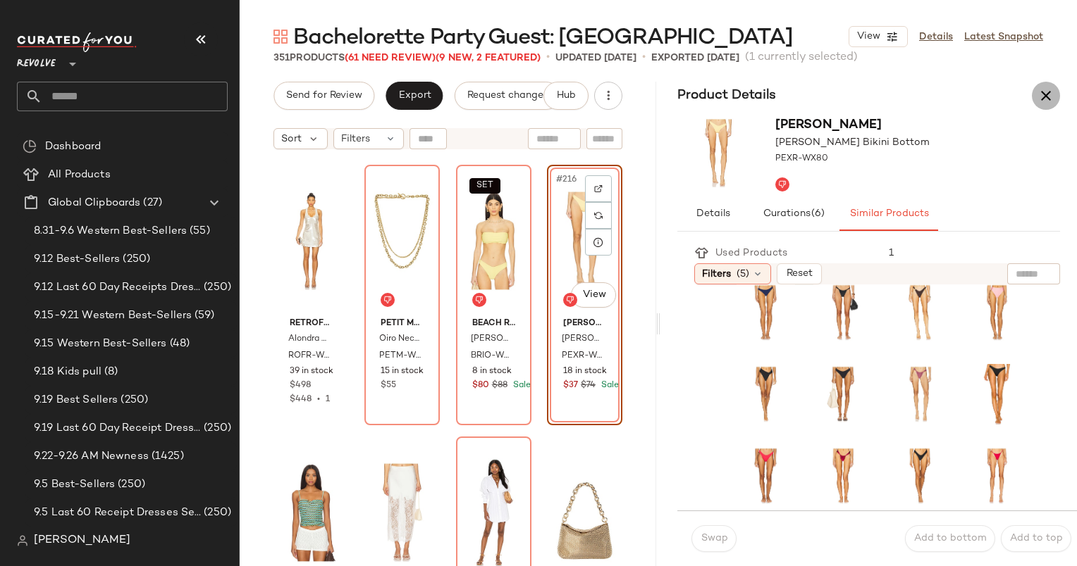
click at [1046, 90] on icon "button" at bounding box center [1045, 95] width 17 height 17
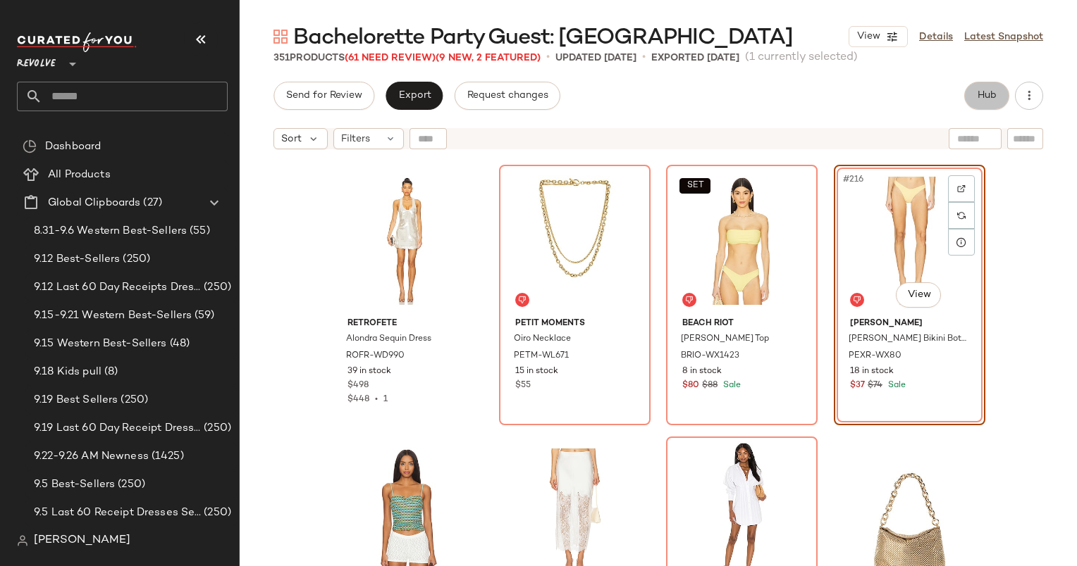
click at [967, 101] on button "Hub" at bounding box center [986, 96] width 45 height 28
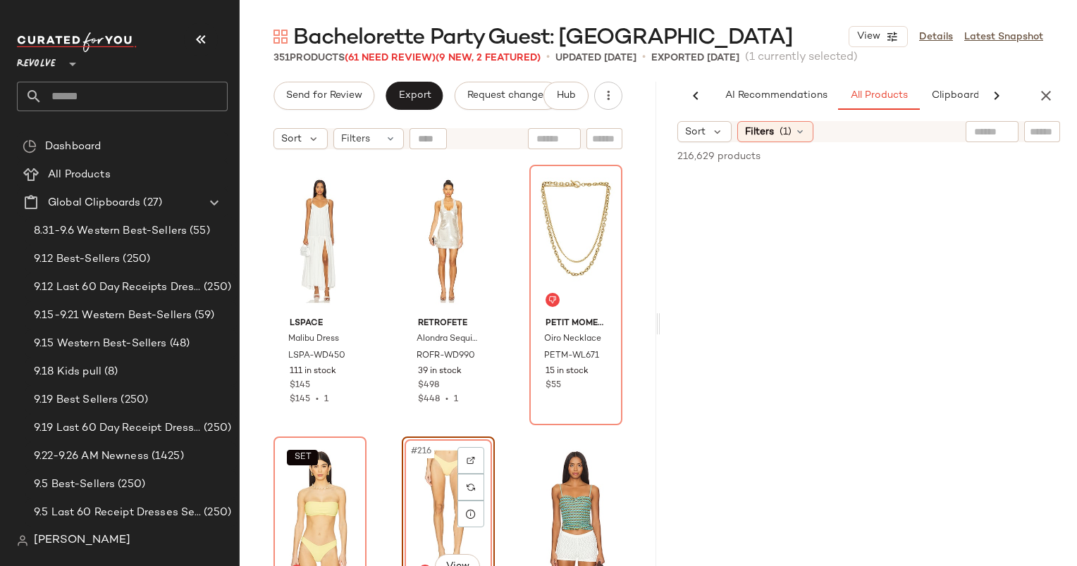
scroll to position [0, 87]
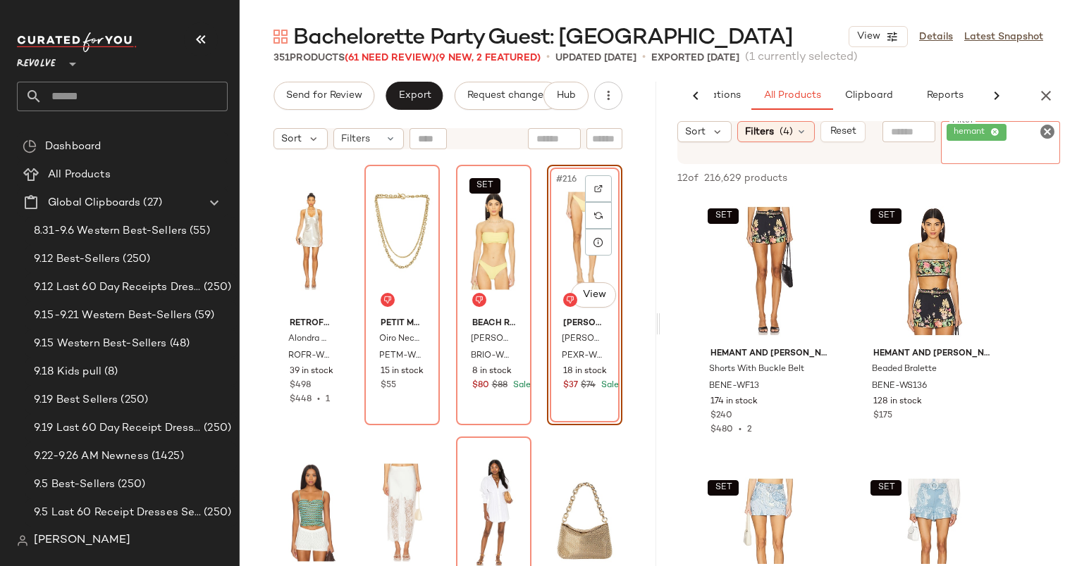
click at [1049, 141] on div "hemant" at bounding box center [1001, 142] width 120 height 43
click at [1048, 132] on icon "Clear Filter" at bounding box center [1046, 131] width 17 height 17
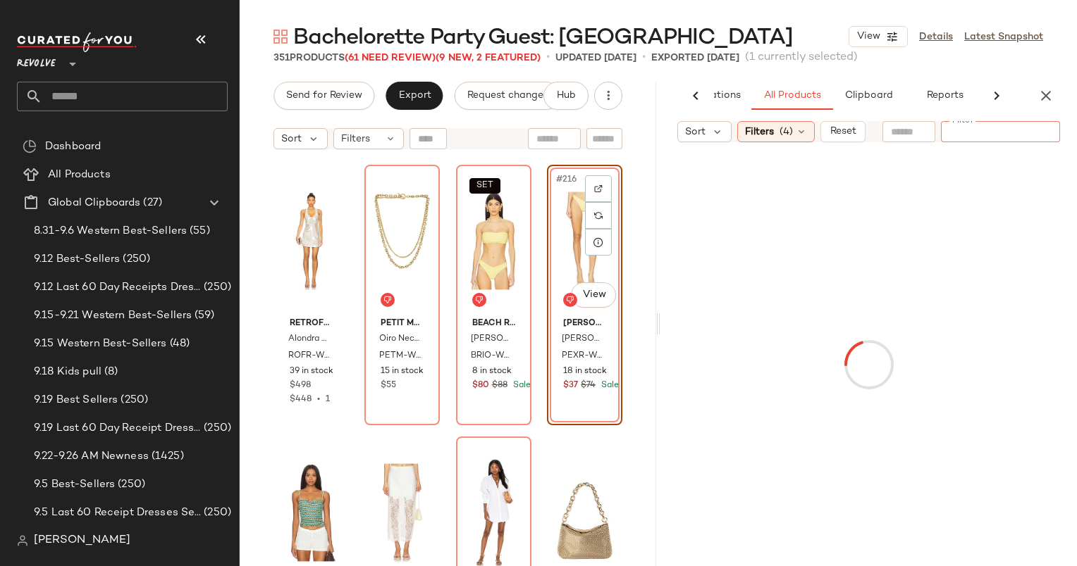
click at [907, 138] on input "text" at bounding box center [909, 132] width 36 height 15
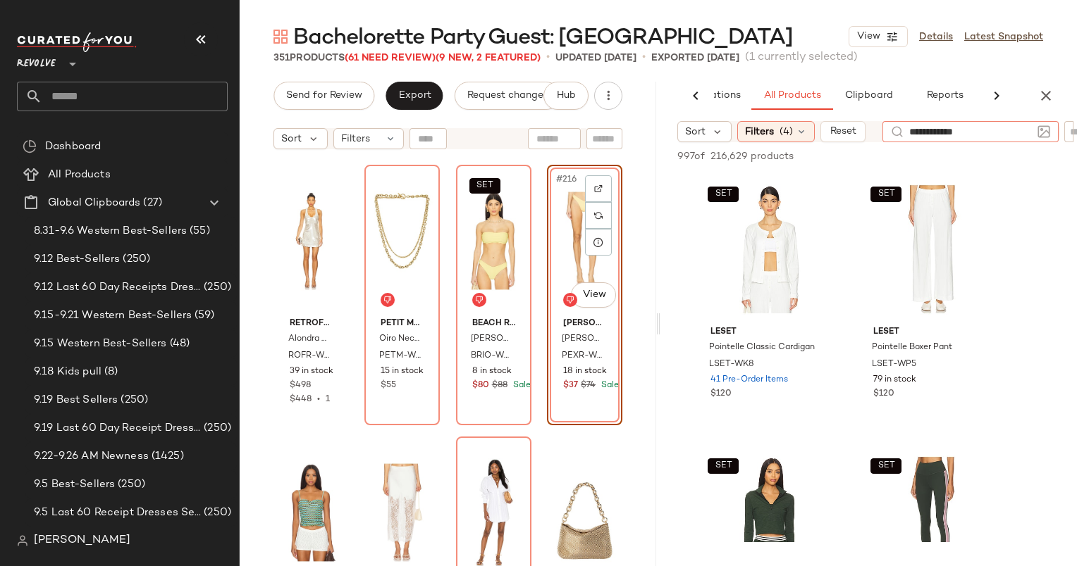
type input "**********"
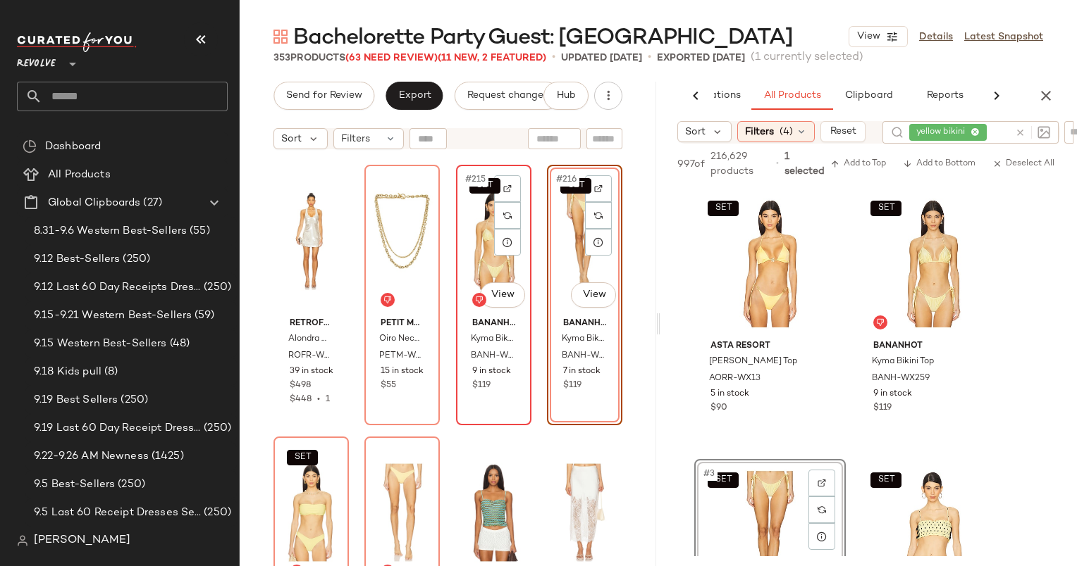
scroll to position [14499, 0]
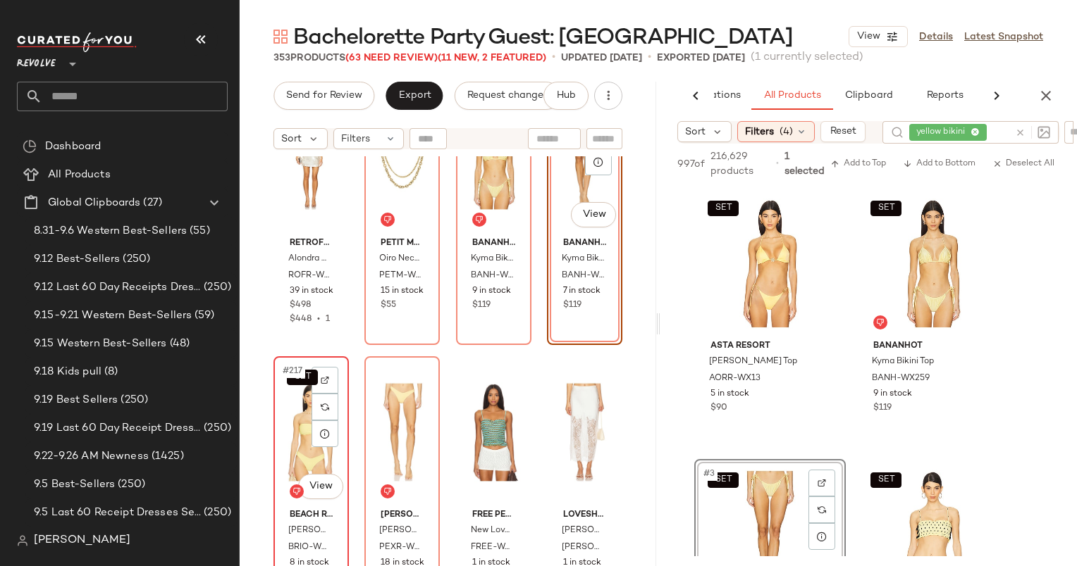
click at [285, 423] on div "SET #217 View" at bounding box center [311, 432] width 66 height 142
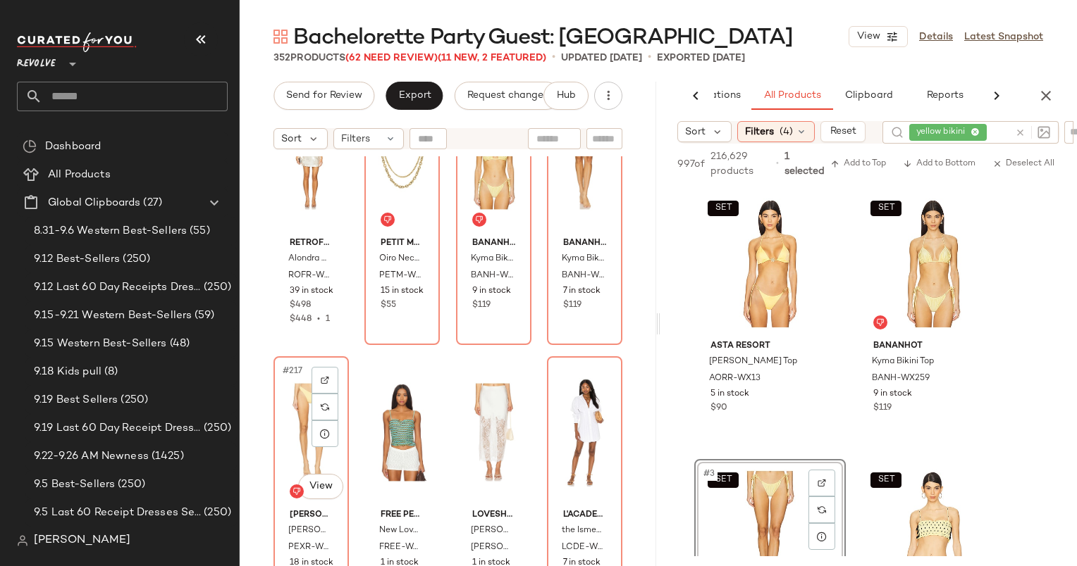
click at [285, 423] on div "#217 View" at bounding box center [311, 432] width 66 height 142
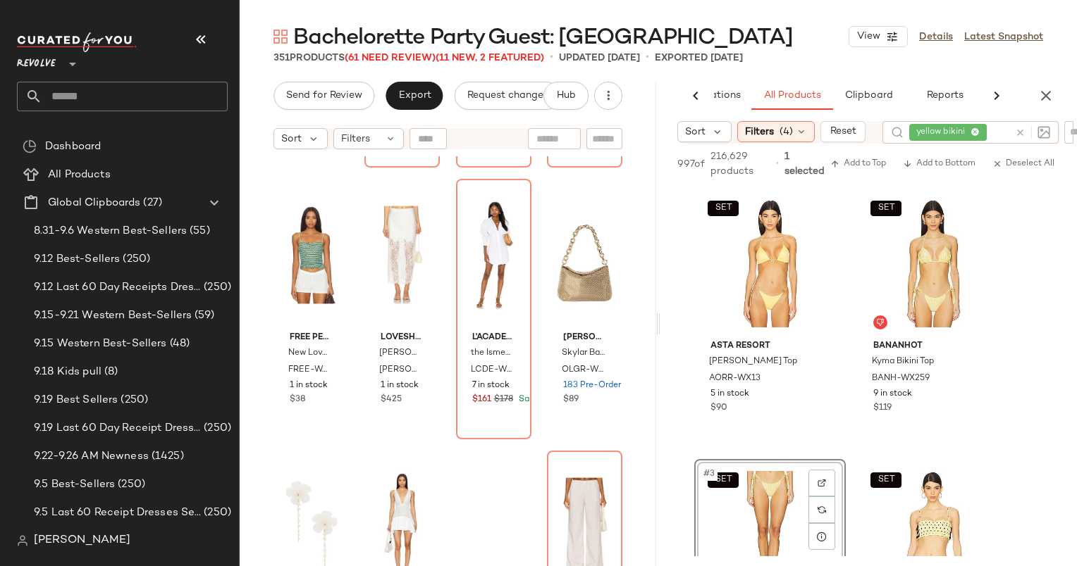
scroll to position [14677, 0]
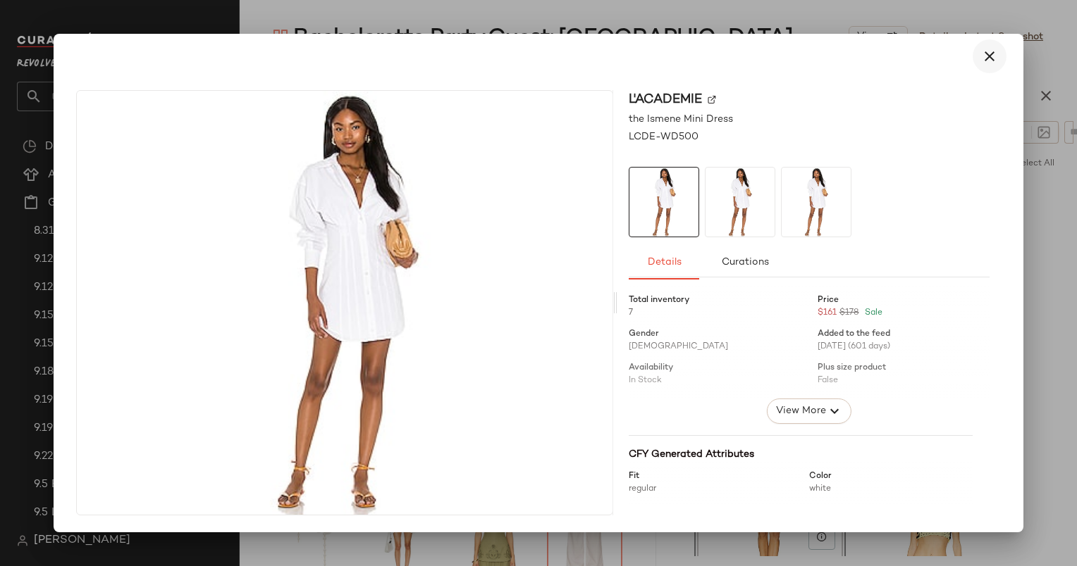
click at [979, 57] on button "button" at bounding box center [989, 56] width 34 height 34
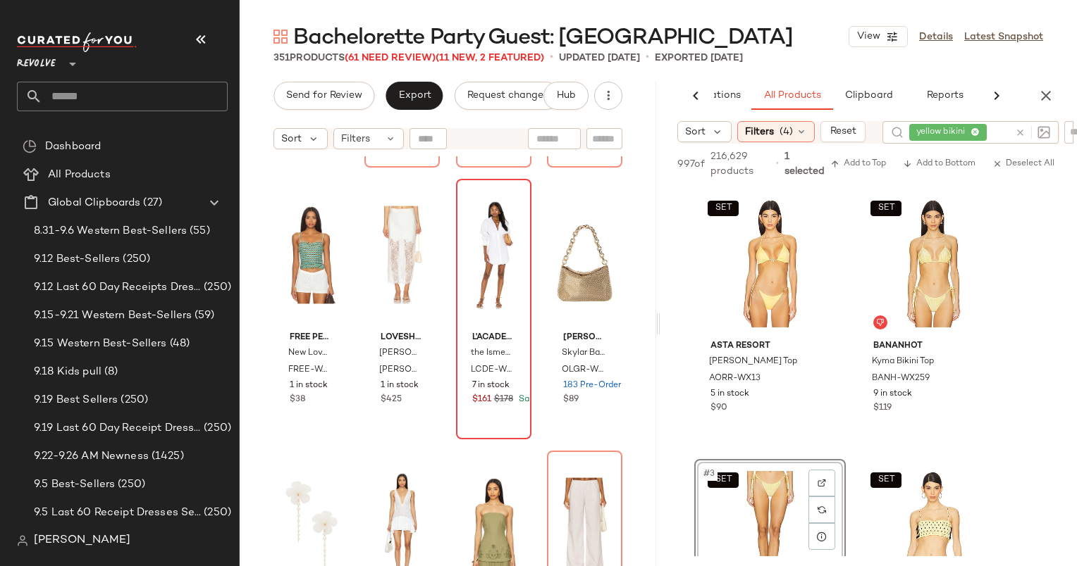
click at [1020, 134] on div at bounding box center [1029, 132] width 41 height 23
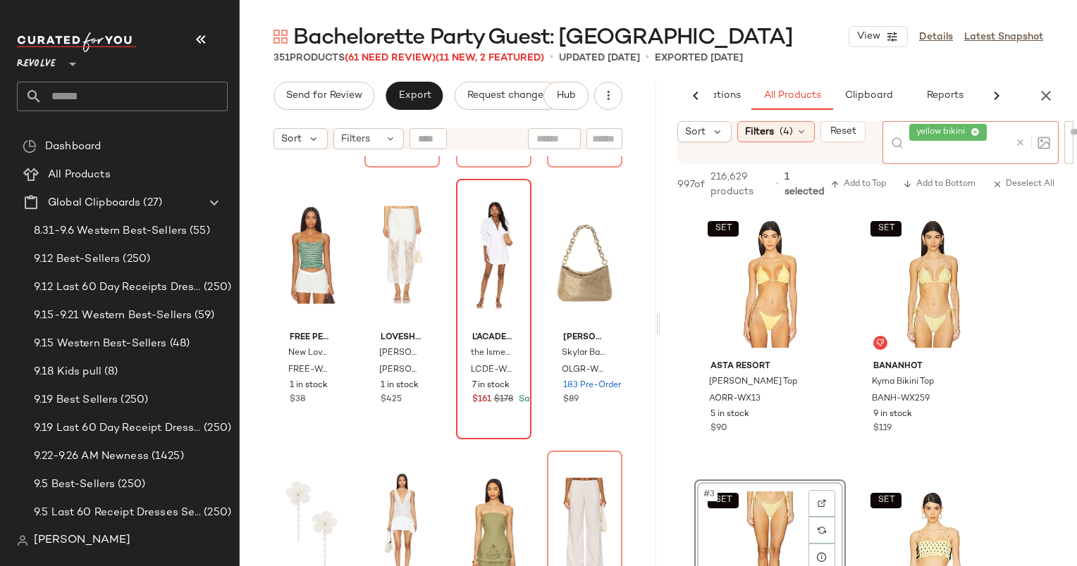
click at [1014, 134] on div at bounding box center [1029, 142] width 41 height 43
click at [1015, 138] on icon at bounding box center [1020, 142] width 11 height 11
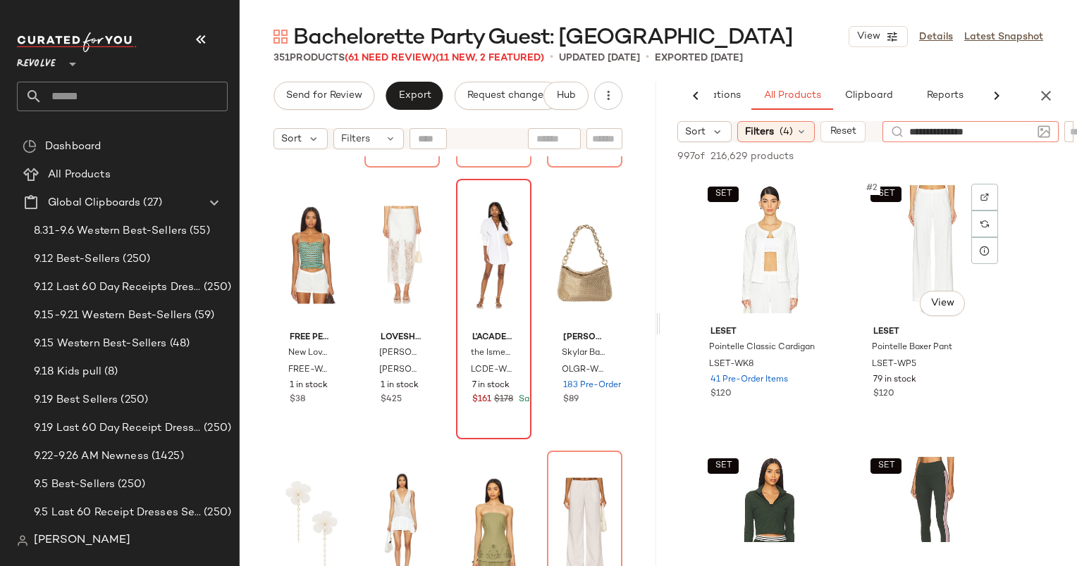
type input "**********"
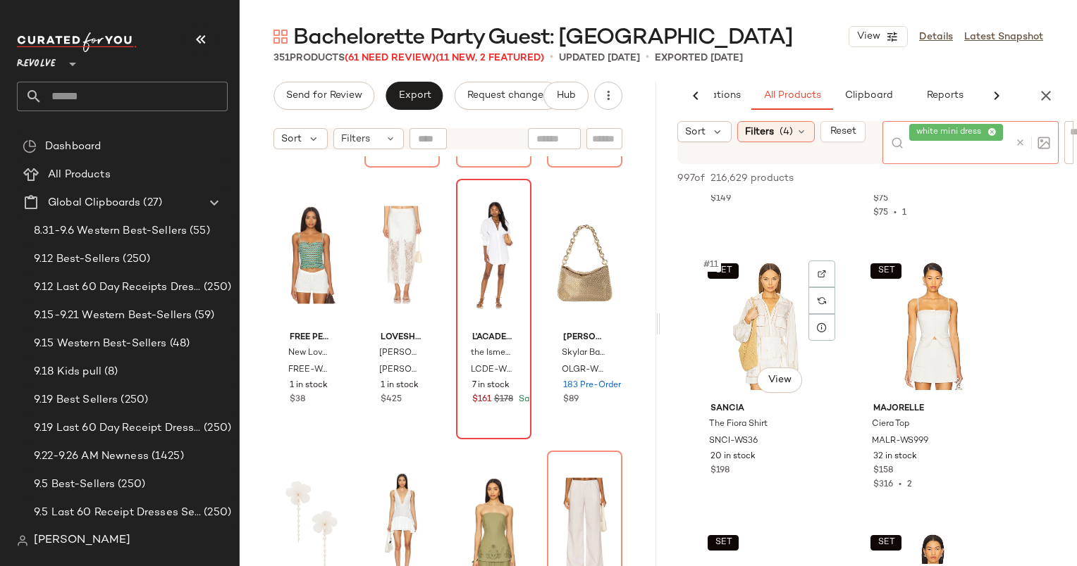
scroll to position [1319, 0]
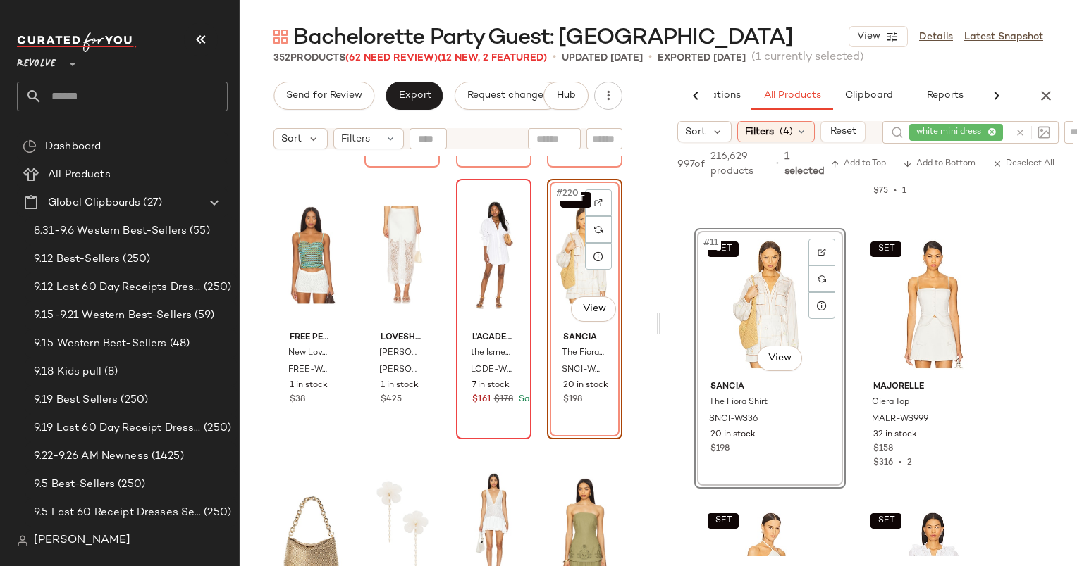
click at [779, 296] on div "SET #11 View" at bounding box center [770, 304] width 142 height 142
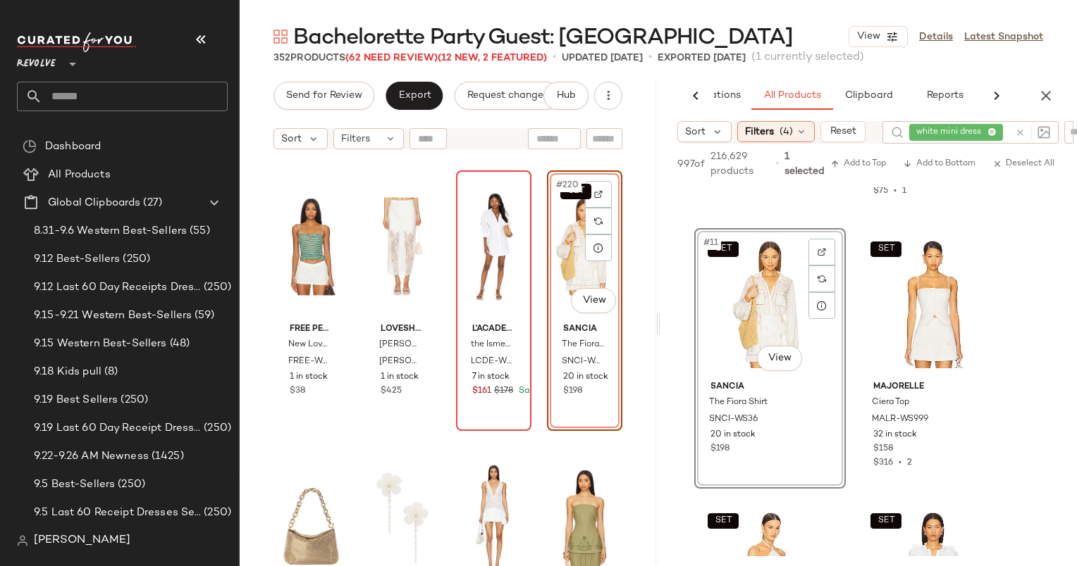
click at [565, 221] on div "SET #220 View" at bounding box center [585, 246] width 66 height 142
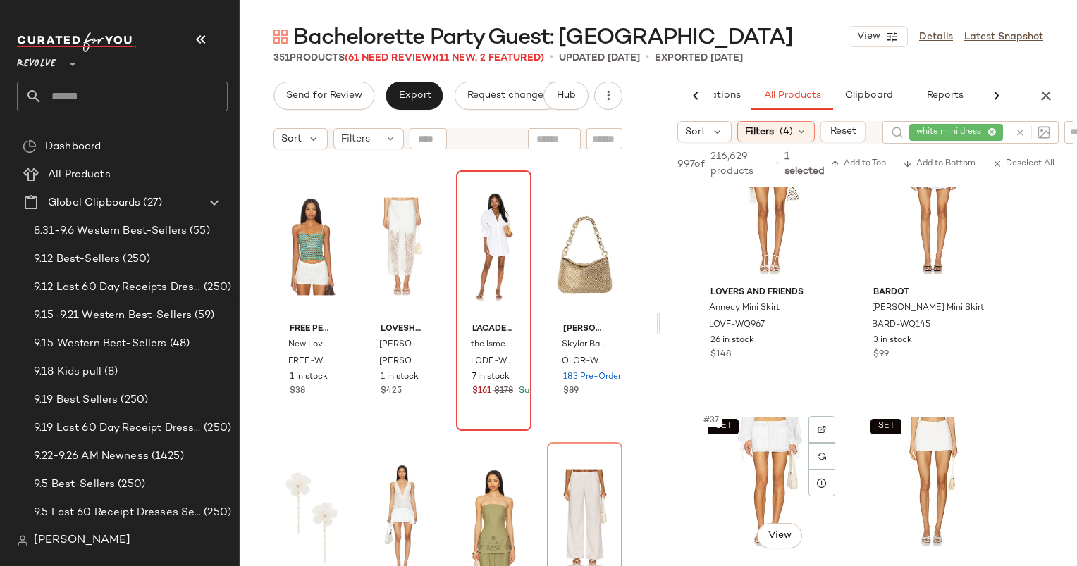
scroll to position [4697, 0]
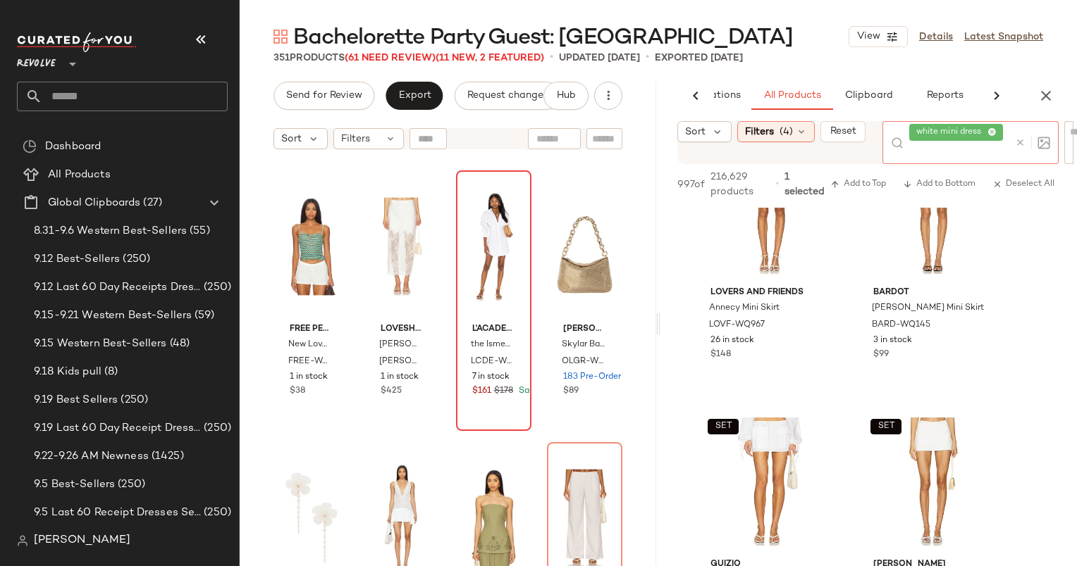
click at [1015, 132] on div at bounding box center [1029, 142] width 41 height 43
click at [1015, 138] on icon at bounding box center [1020, 142] width 11 height 11
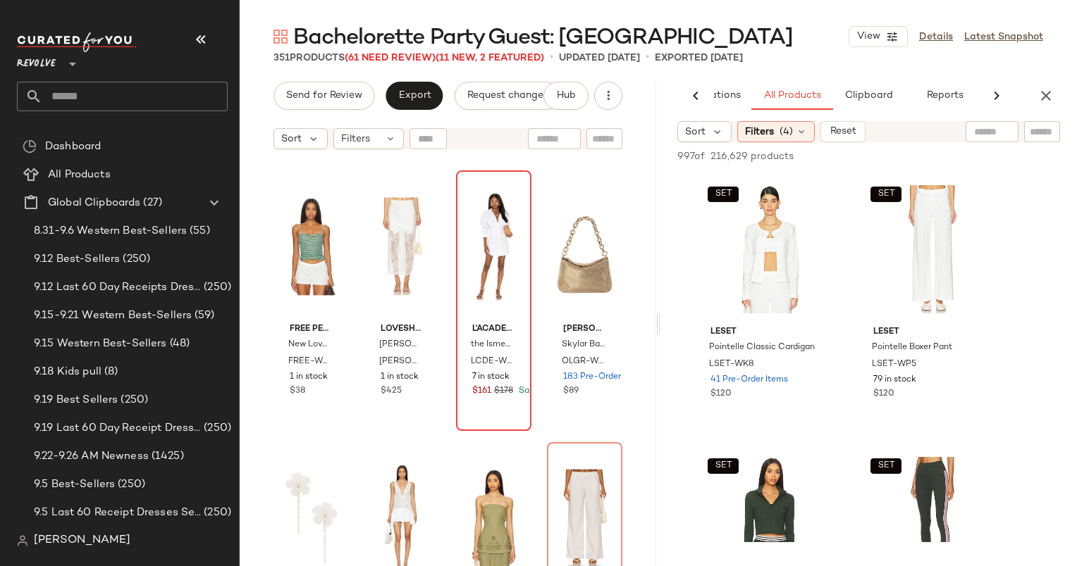
click at [1037, 136] on input "text" at bounding box center [1041, 132] width 25 height 15
type input "**********"
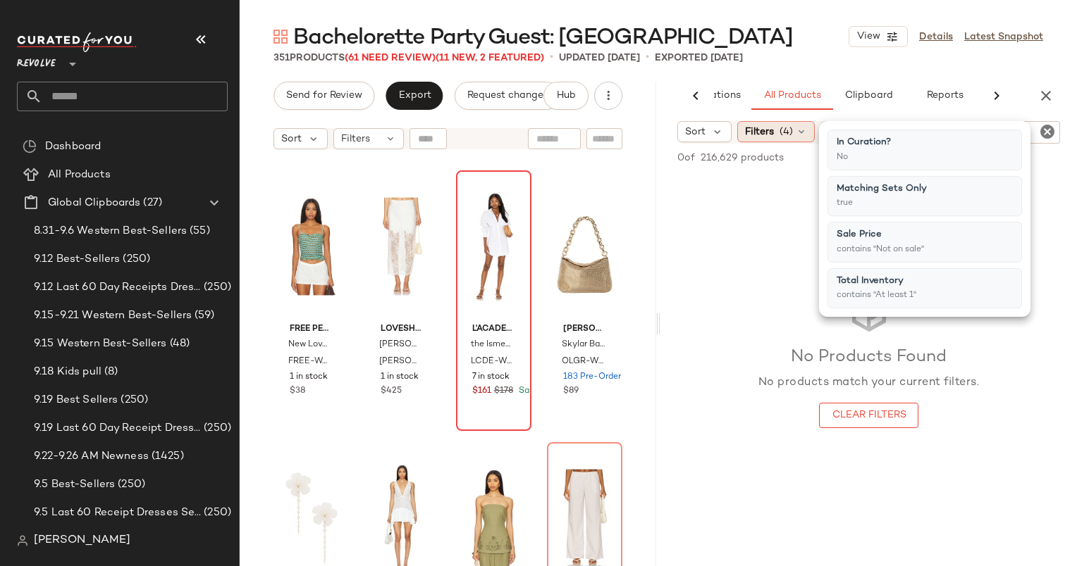
click at [785, 121] on div "Filters (4)" at bounding box center [775, 131] width 77 height 21
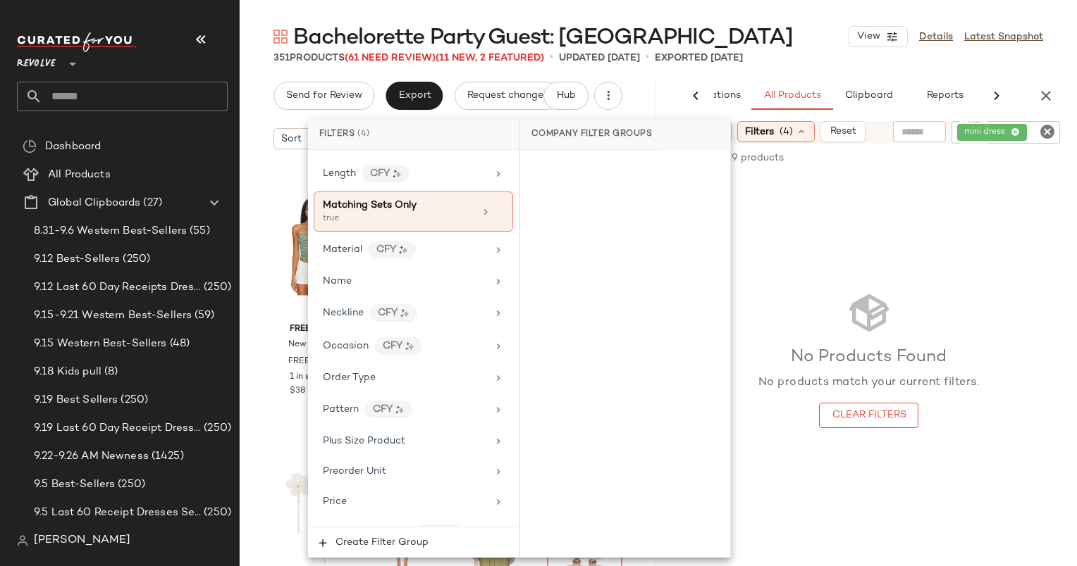
scroll to position [955, 0]
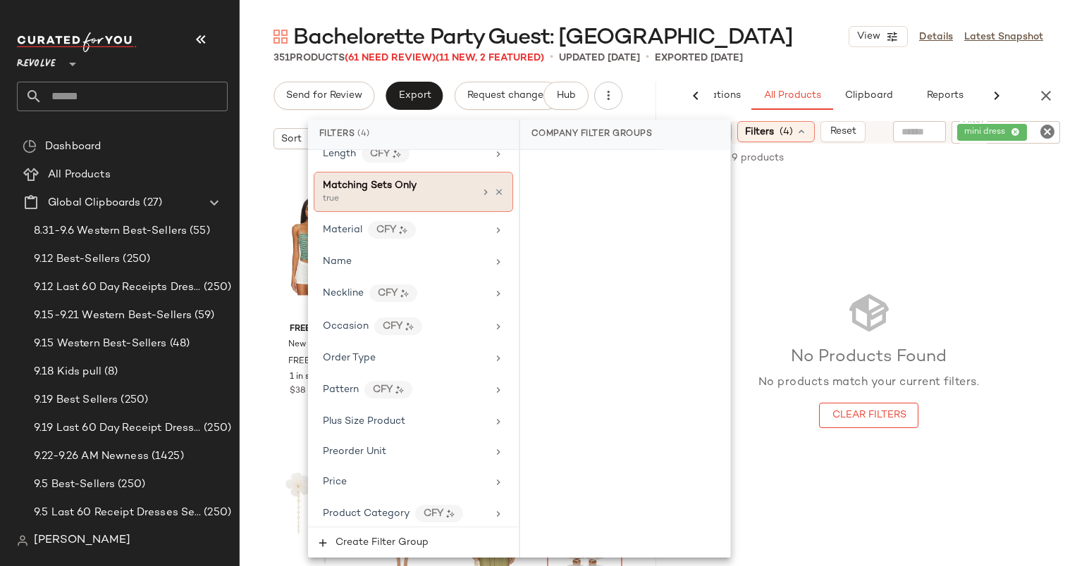
click at [497, 189] on div "Matching Sets Only true" at bounding box center [413, 192] width 199 height 40
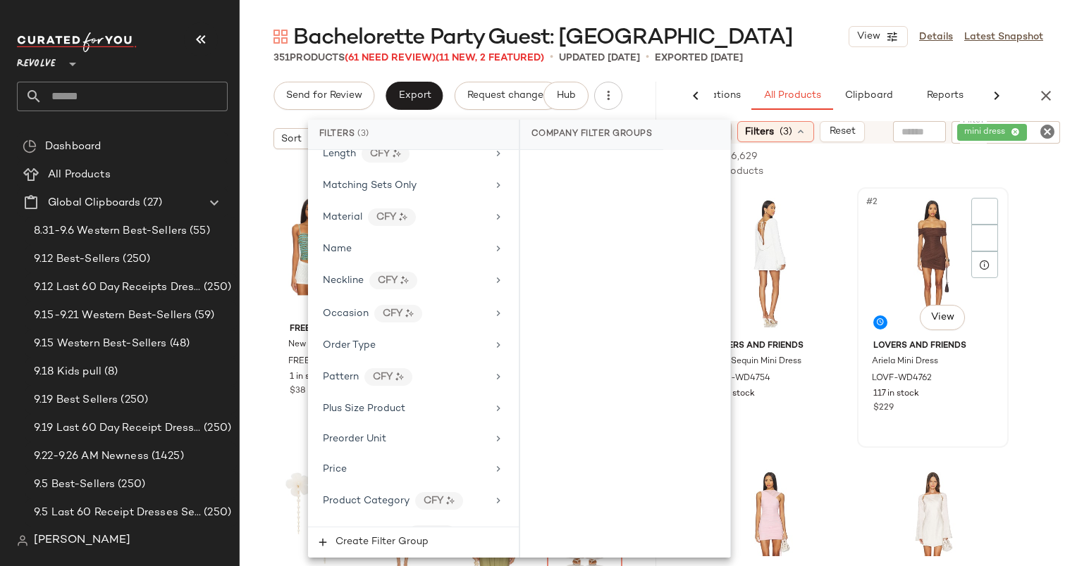
click at [874, 194] on div "#2 View" at bounding box center [933, 263] width 142 height 142
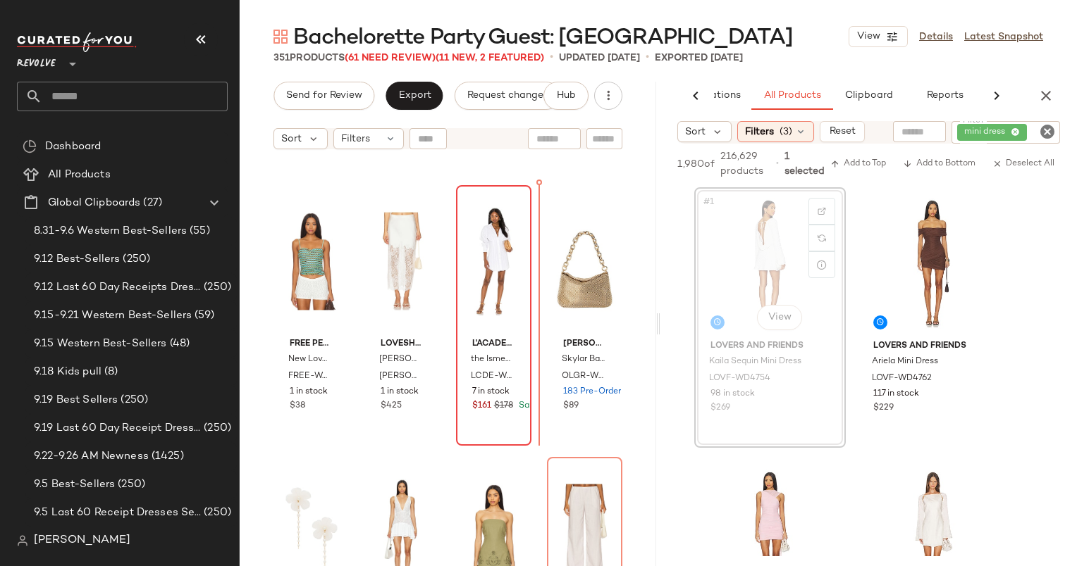
scroll to position [14658, 0]
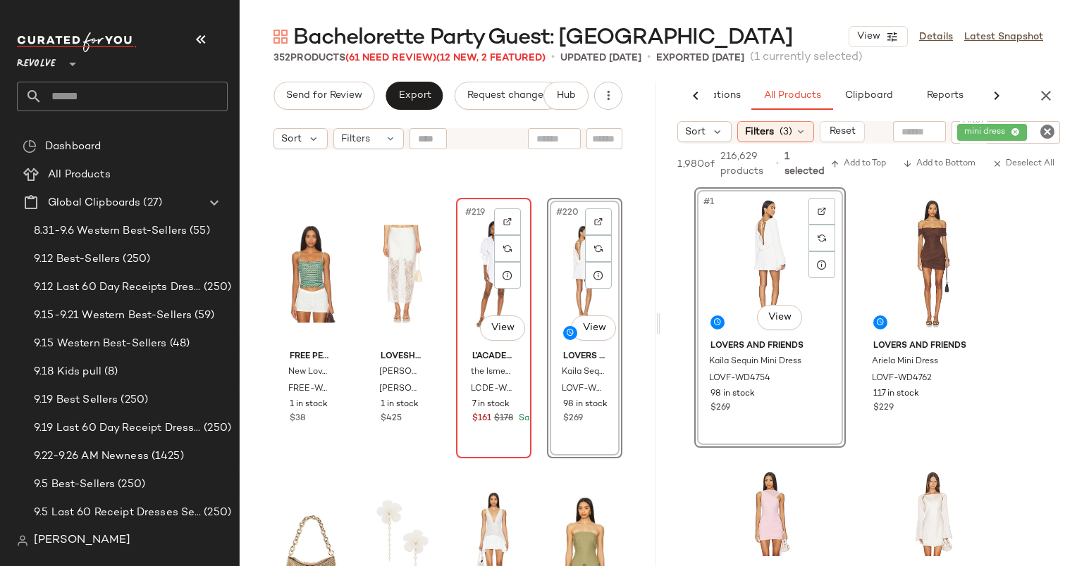
click at [463, 251] on div "#219 View" at bounding box center [494, 274] width 66 height 142
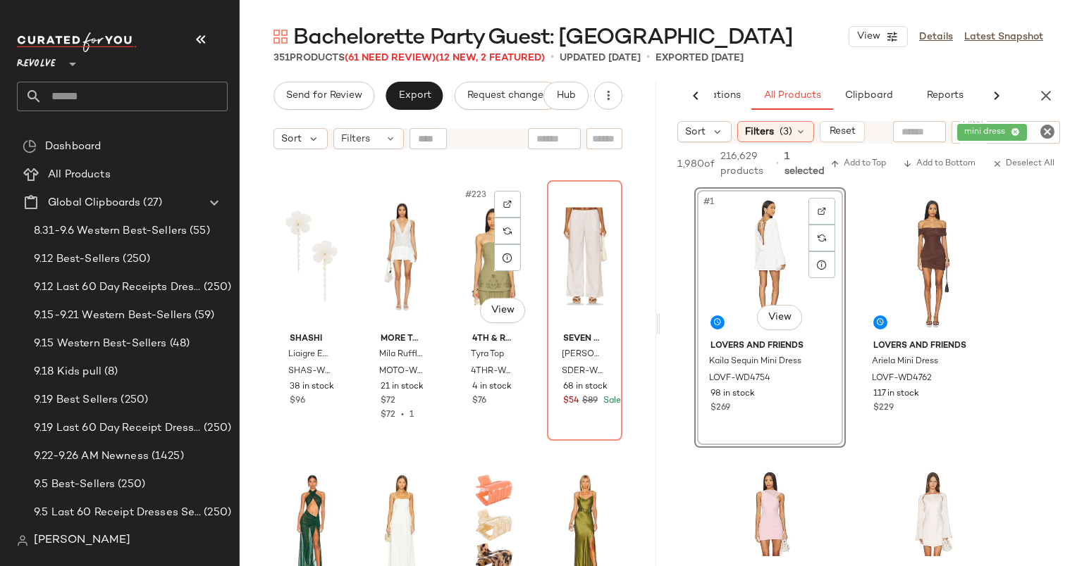
scroll to position [14947, 0]
click at [509, 201] on div at bounding box center [507, 204] width 27 height 27
click at [472, 340] on span "4th & Reckless" at bounding box center [493, 339] width 43 height 13
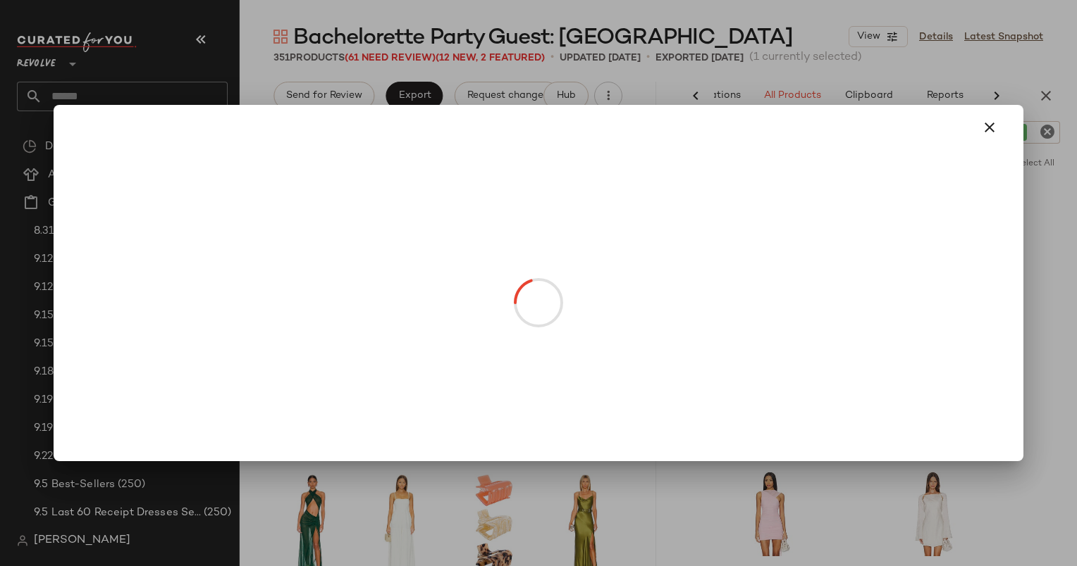
click at [488, 316] on body "Revolve ** Dashboard All Products Global Clipboards (27) 8.31-9.6 Western Best-…" at bounding box center [538, 283] width 1077 height 566
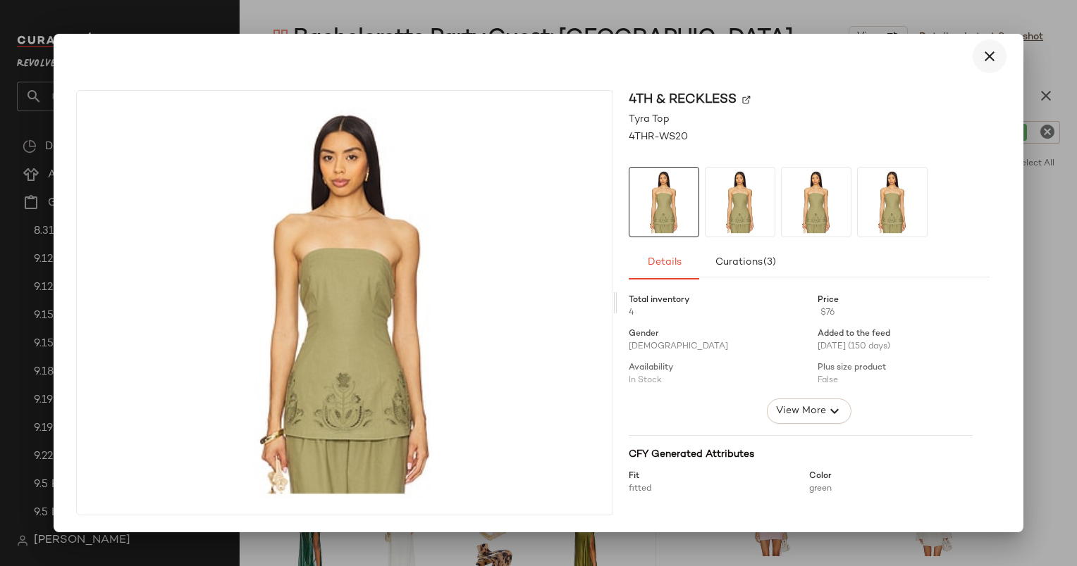
click at [989, 45] on button "button" at bounding box center [989, 56] width 34 height 34
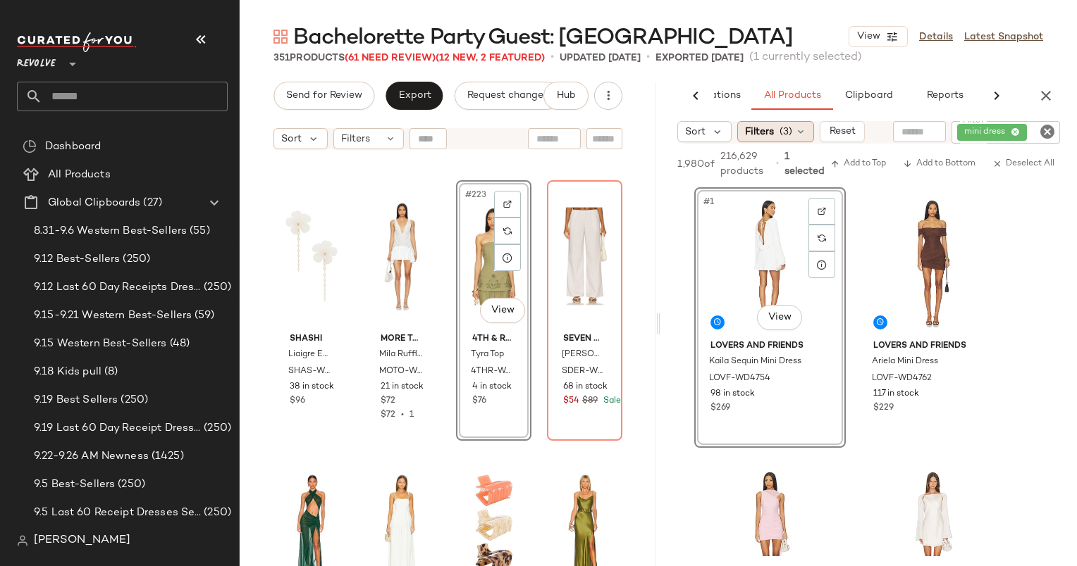
click at [774, 124] on div "Filters (3)" at bounding box center [775, 131] width 77 height 21
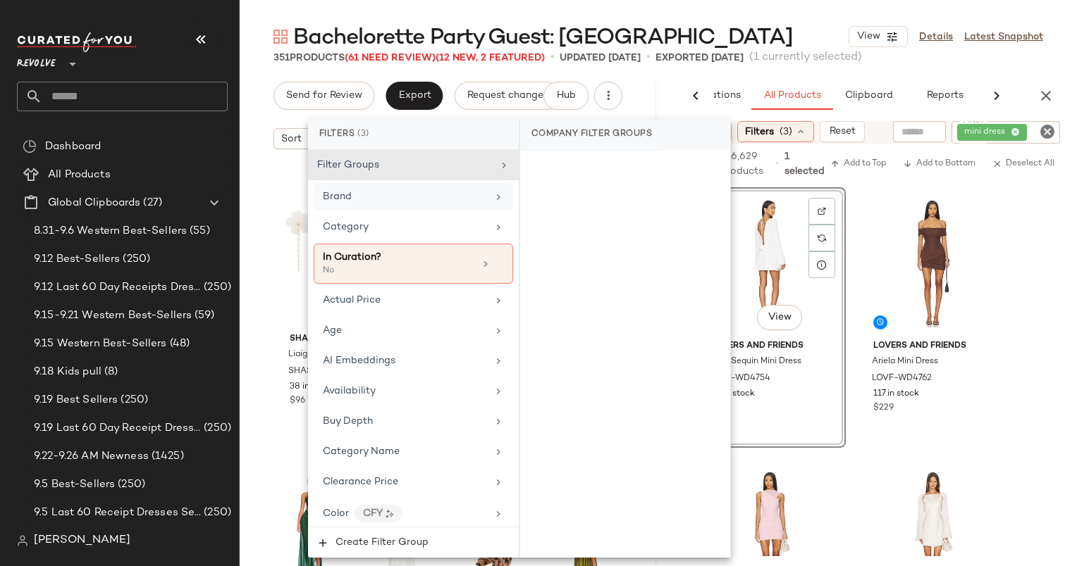
click at [395, 194] on div "Brand" at bounding box center [405, 197] width 164 height 15
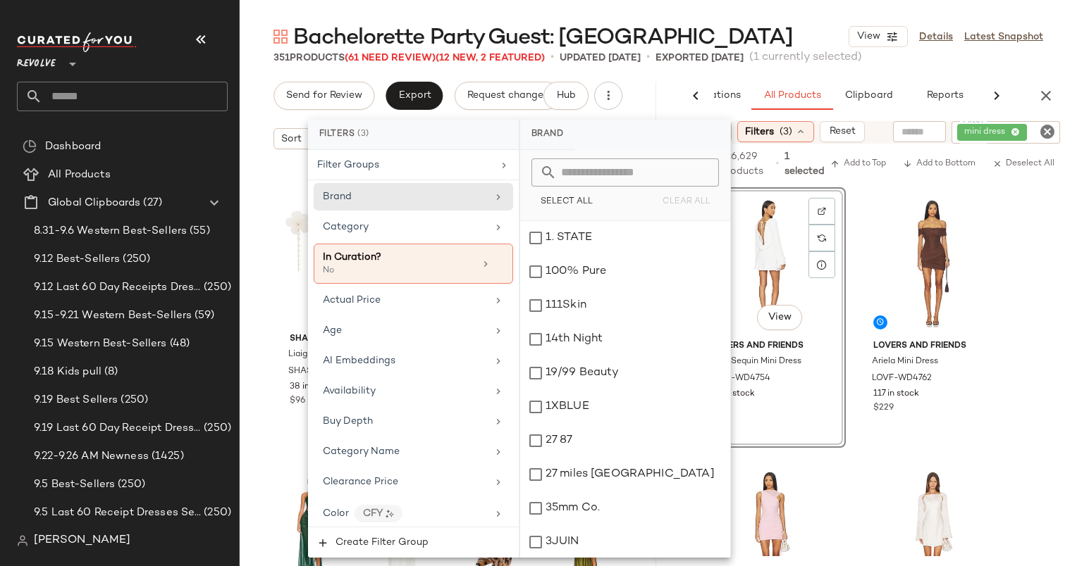
click at [582, 170] on input "text" at bounding box center [634, 173] width 154 height 28
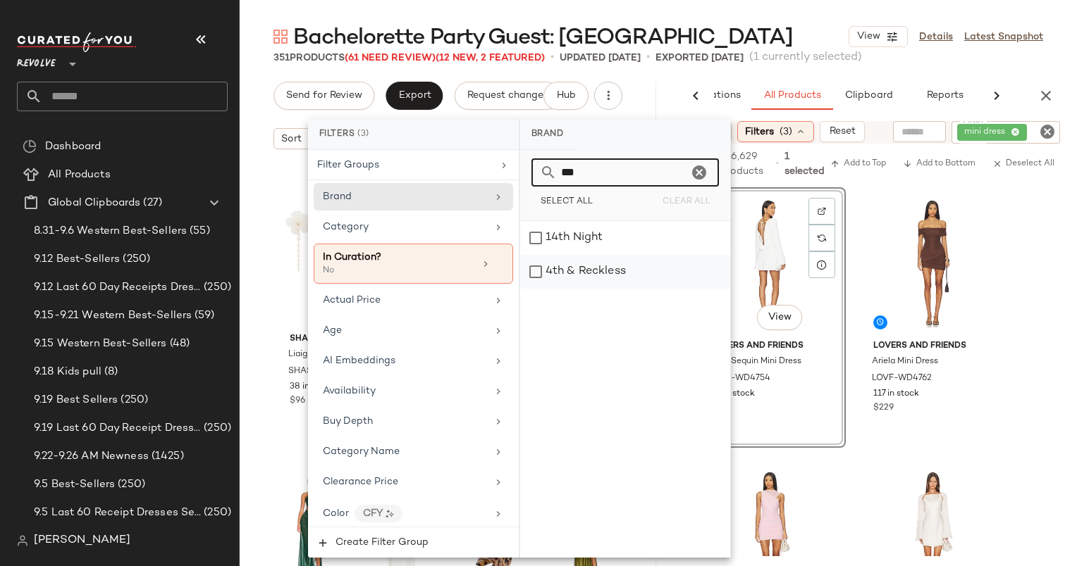
type input "***"
click at [598, 266] on div "4th & Reckless" at bounding box center [625, 272] width 210 height 34
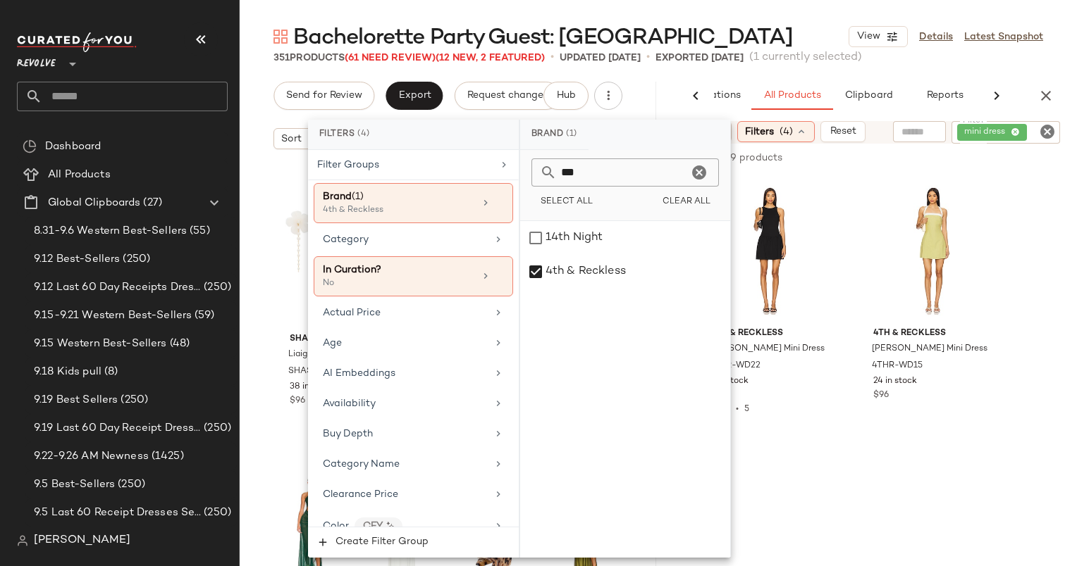
click at [1049, 137] on icon "Clear Filter" at bounding box center [1046, 131] width 17 height 17
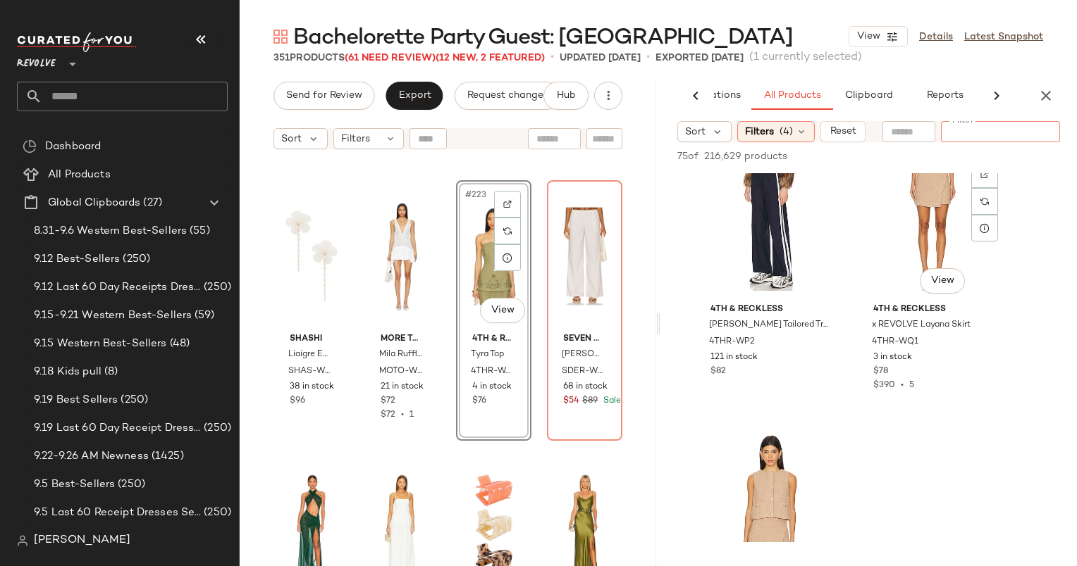
scroll to position [9546, 0]
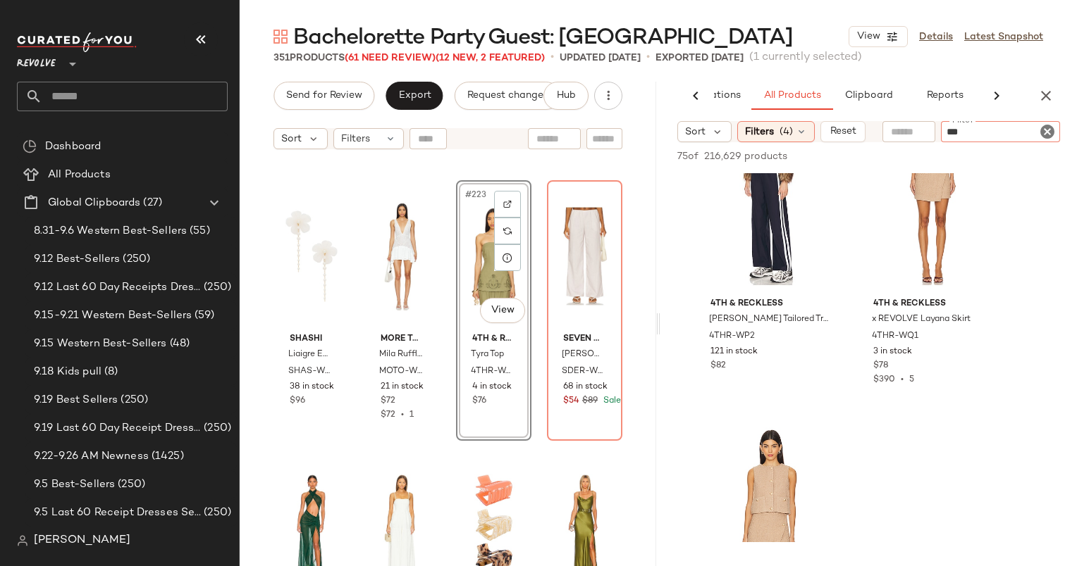
type input "****"
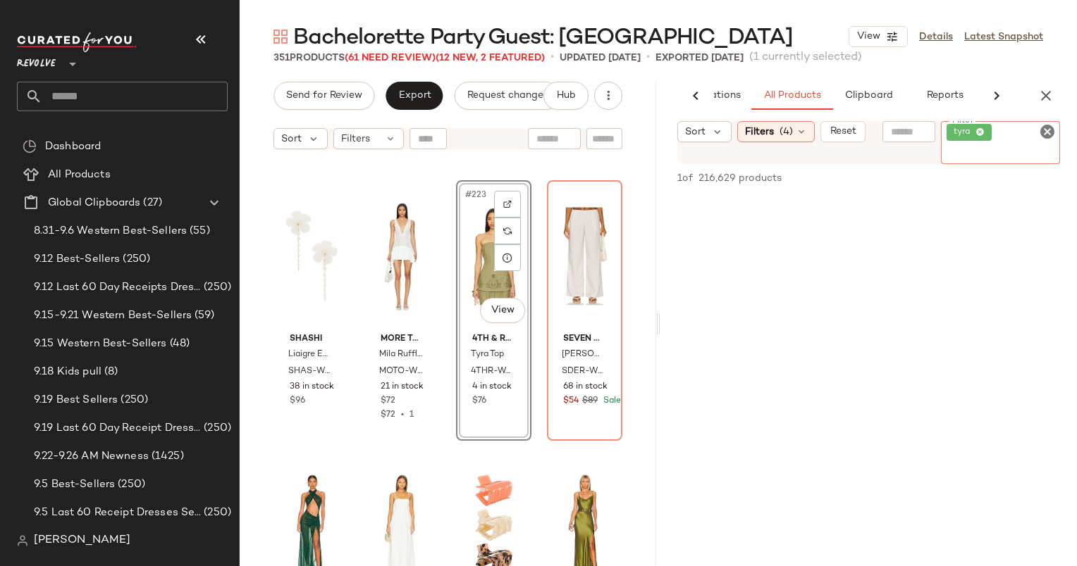
click at [1046, 134] on icon "Clear Filter" at bounding box center [1046, 131] width 17 height 17
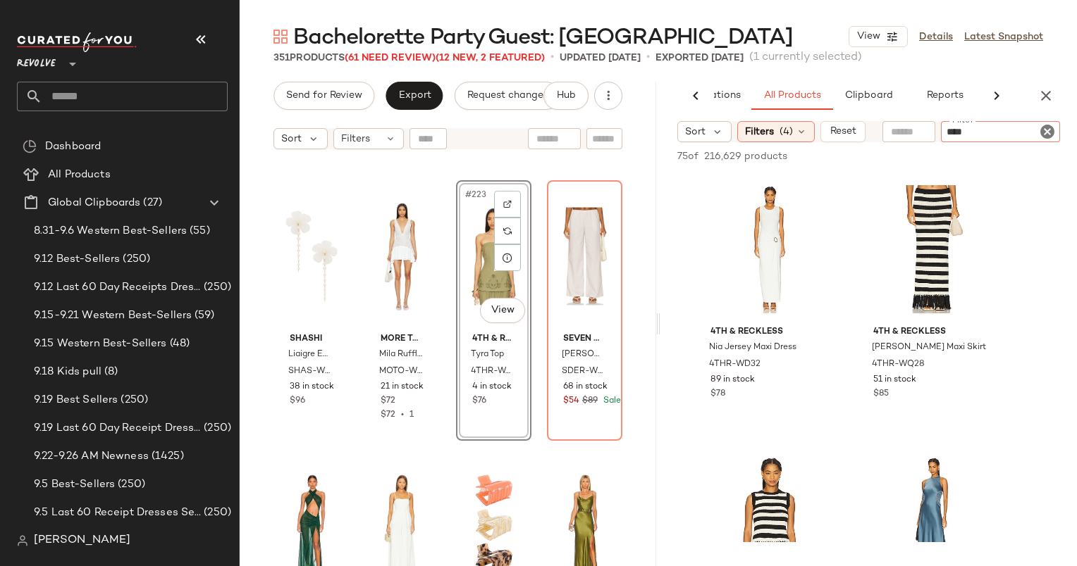
type input "*****"
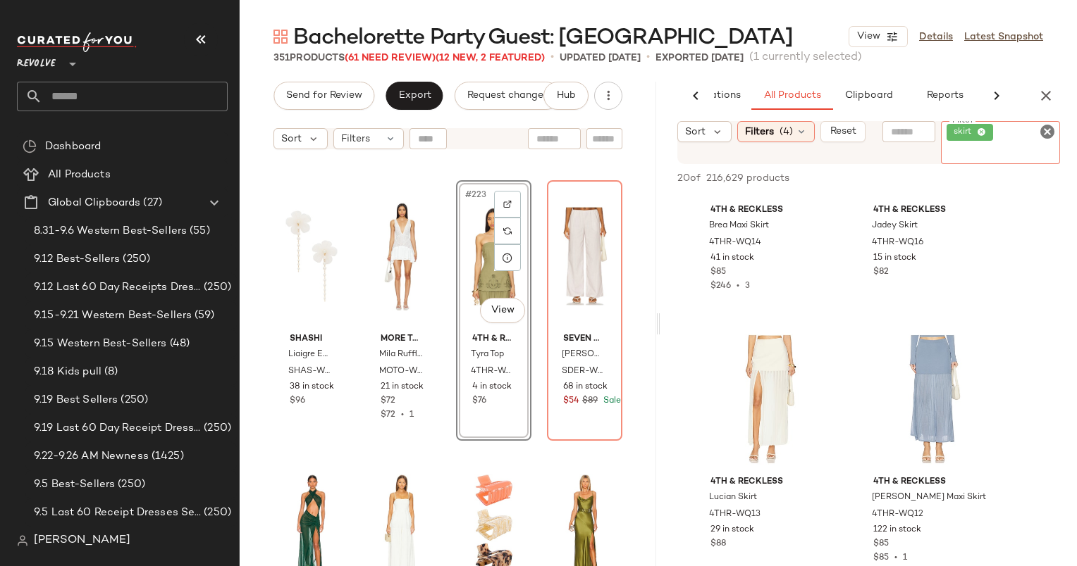
scroll to position [1778, 0]
click at [1046, 130] on icon "Clear Filter" at bounding box center [1046, 131] width 17 height 17
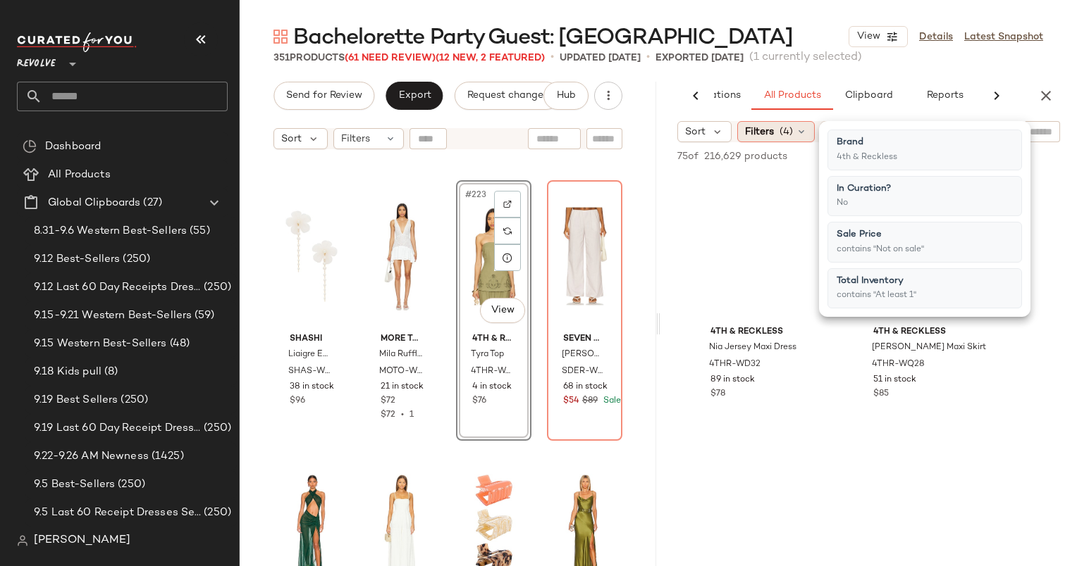
click at [767, 137] on span "Filters" at bounding box center [759, 132] width 29 height 15
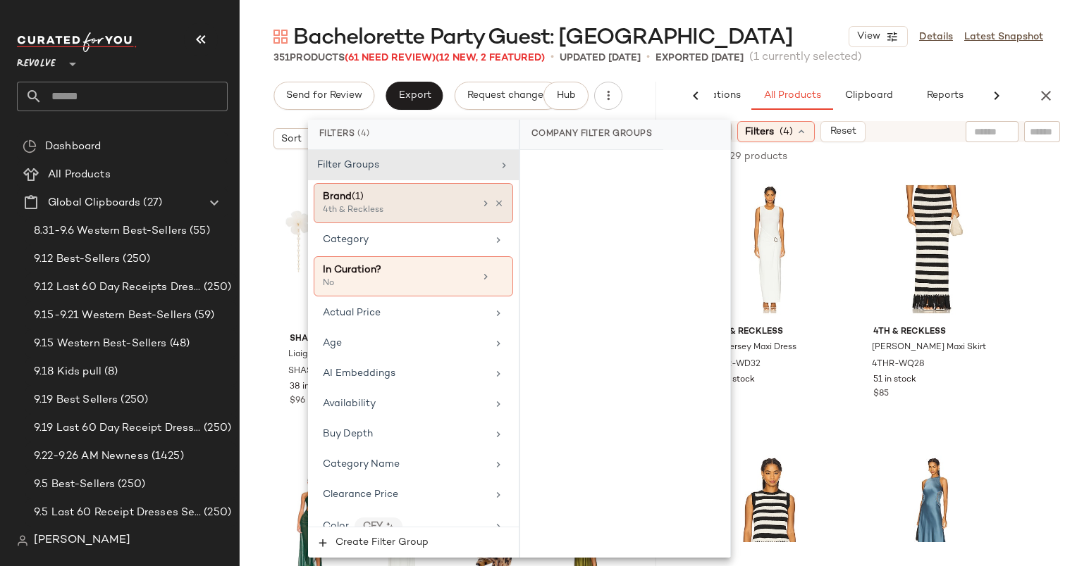
click at [497, 198] on div at bounding box center [492, 203] width 24 height 11
click at [495, 198] on div at bounding box center [492, 203] width 24 height 11
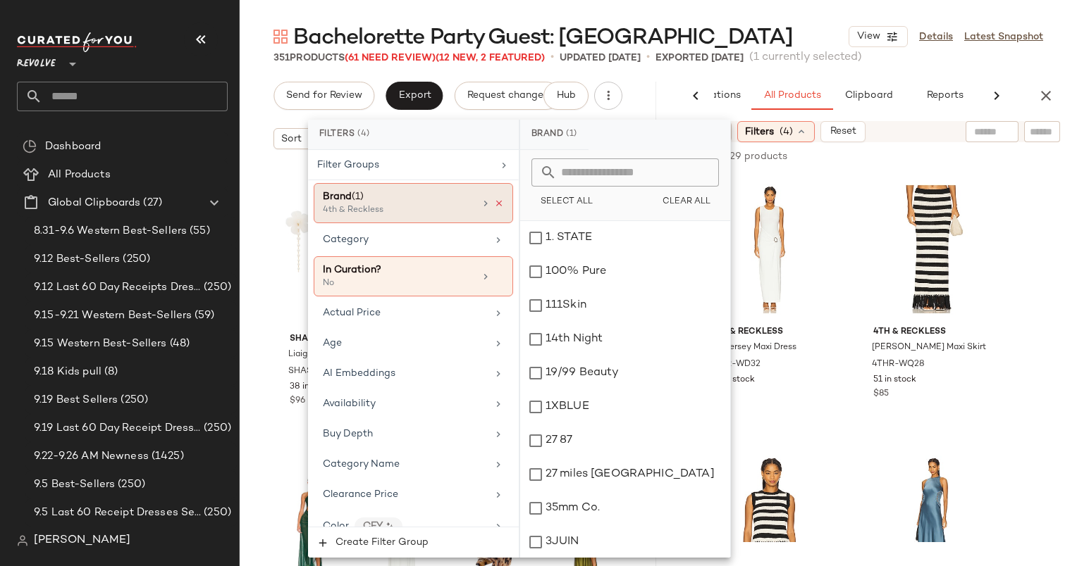
click at [495, 199] on icon at bounding box center [499, 204] width 10 height 10
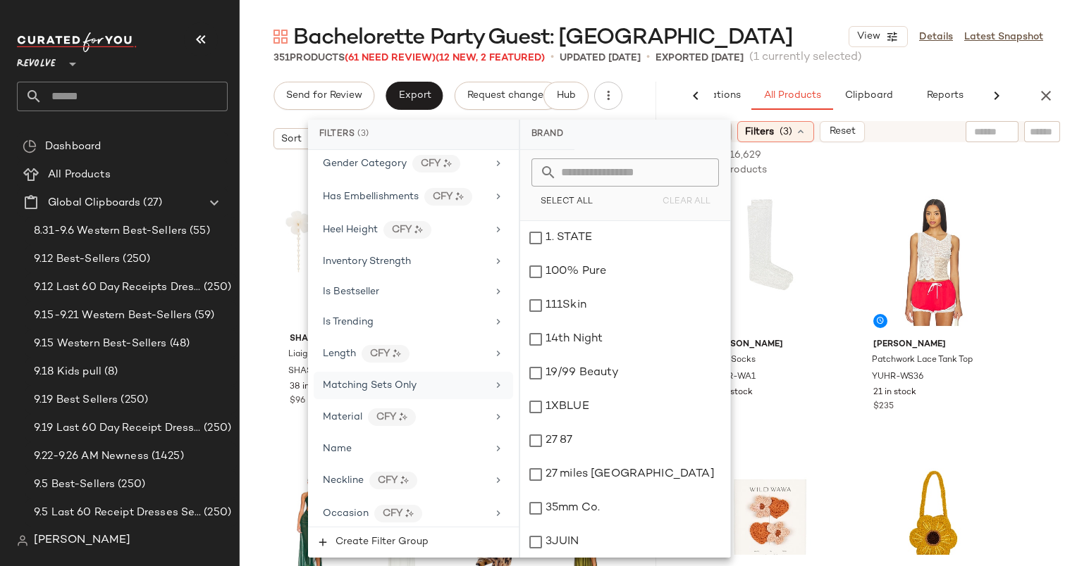
scroll to position [755, 0]
click at [435, 378] on div "Matching Sets Only" at bounding box center [405, 385] width 164 height 15
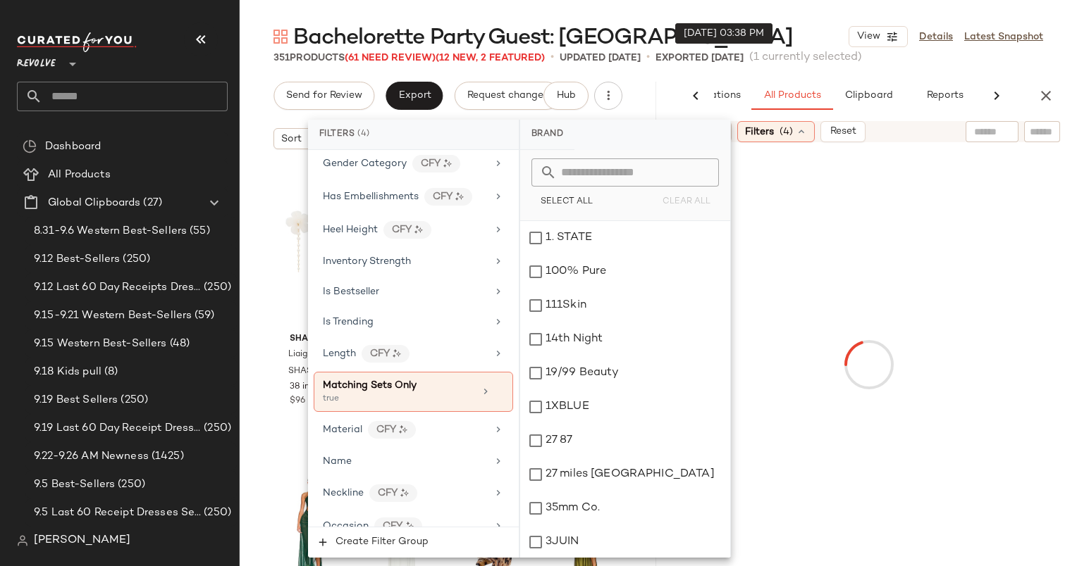
click at [747, 32] on div "Bachelorette Party Guest: Mexico View Details Latest Snapshot" at bounding box center [658, 37] width 837 height 28
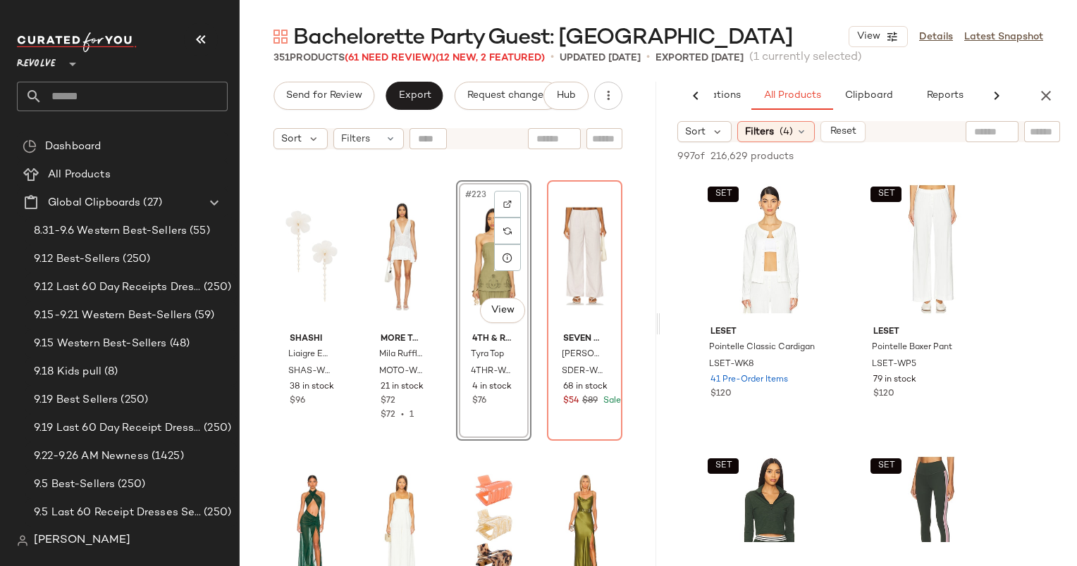
click at [979, 139] on div at bounding box center [992, 131] width 36 height 21
type input "**********"
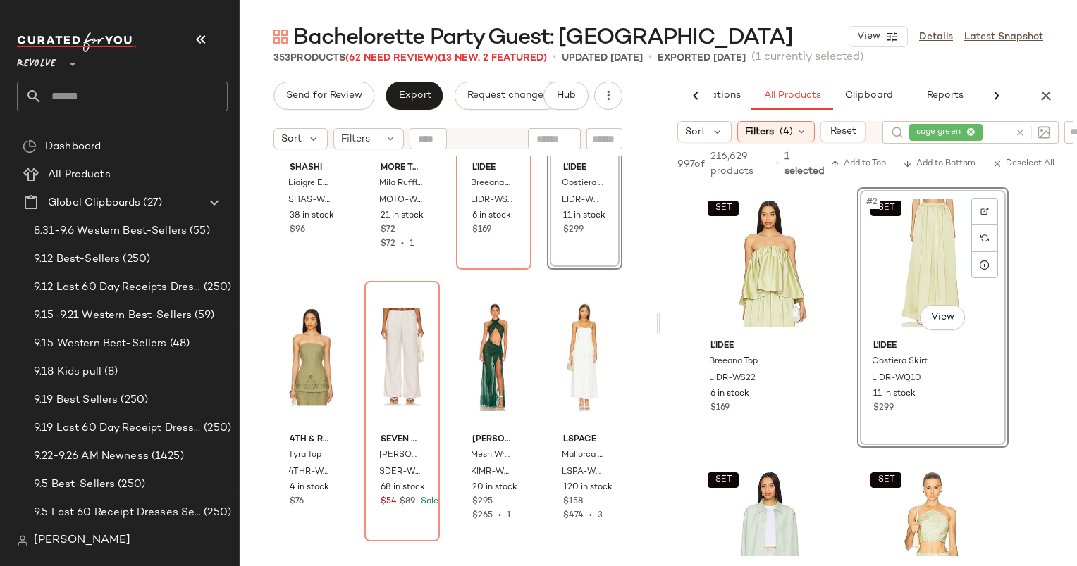
scroll to position [15125, 0]
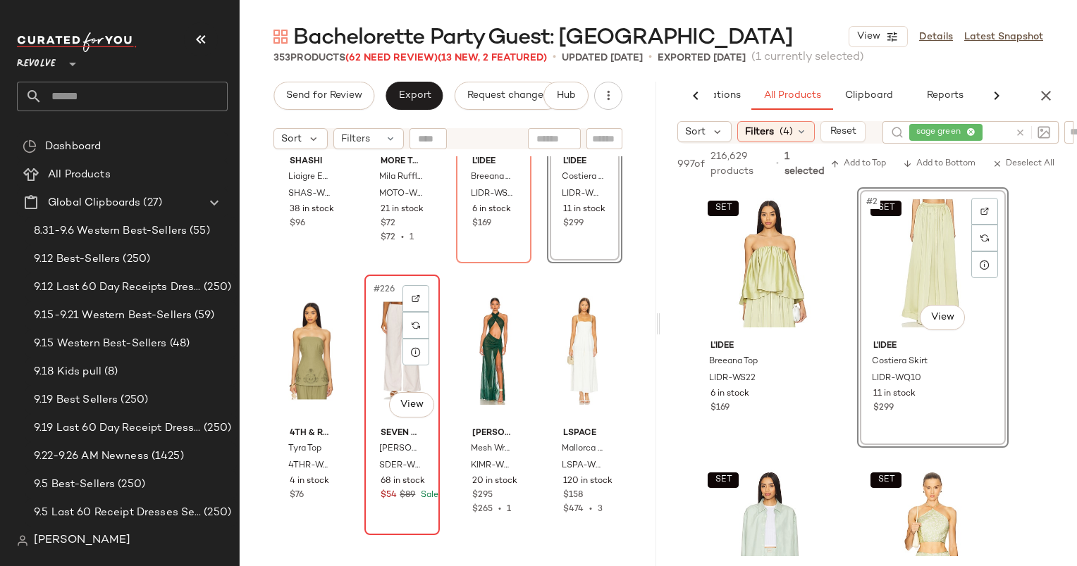
click at [382, 326] on div "#226 View" at bounding box center [402, 351] width 66 height 142
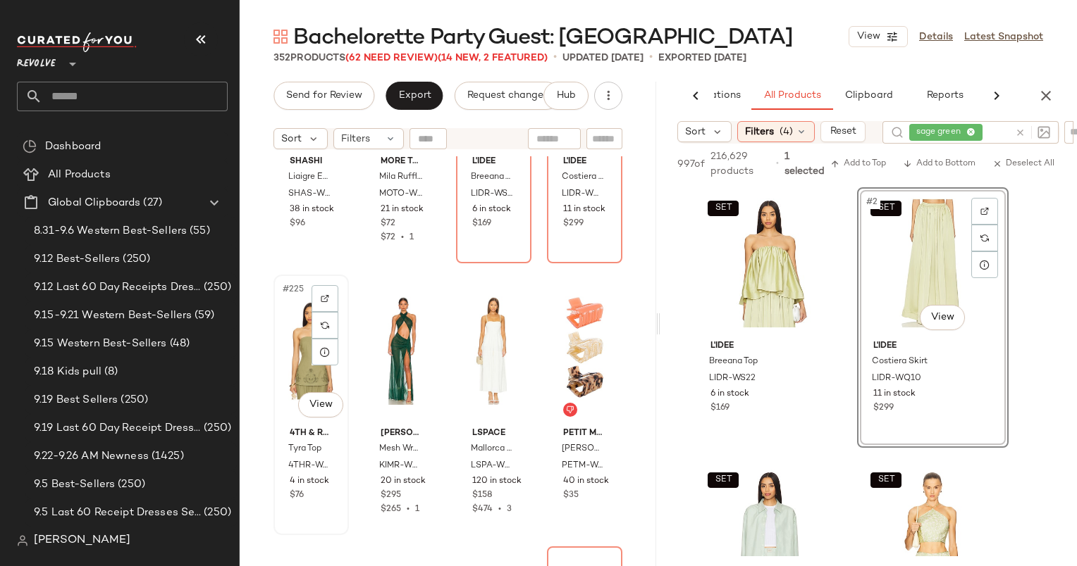
click at [304, 330] on div "#225 View" at bounding box center [311, 351] width 66 height 142
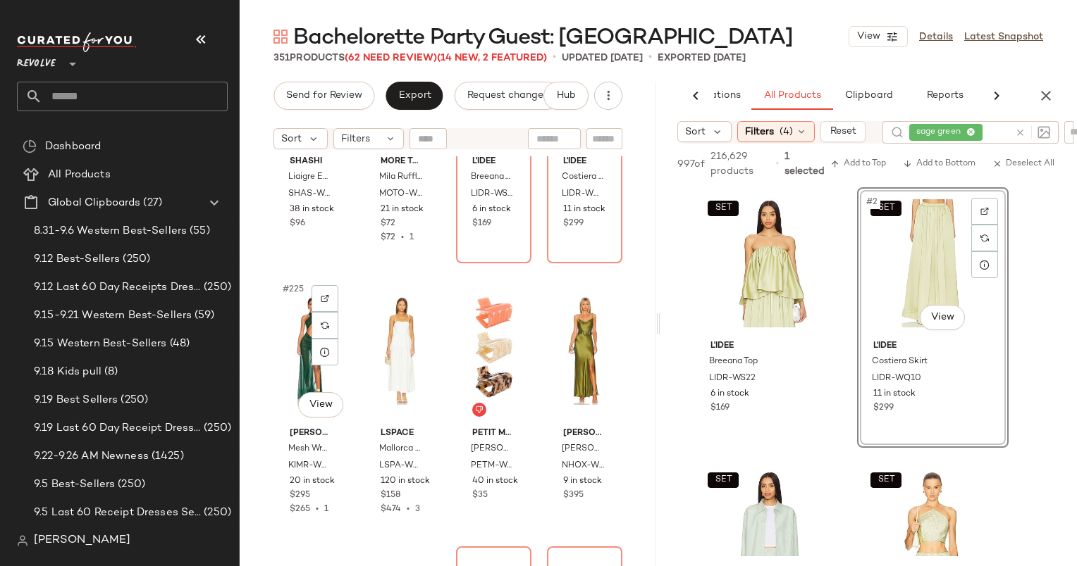
click at [304, 330] on div "#225 View" at bounding box center [311, 351] width 66 height 142
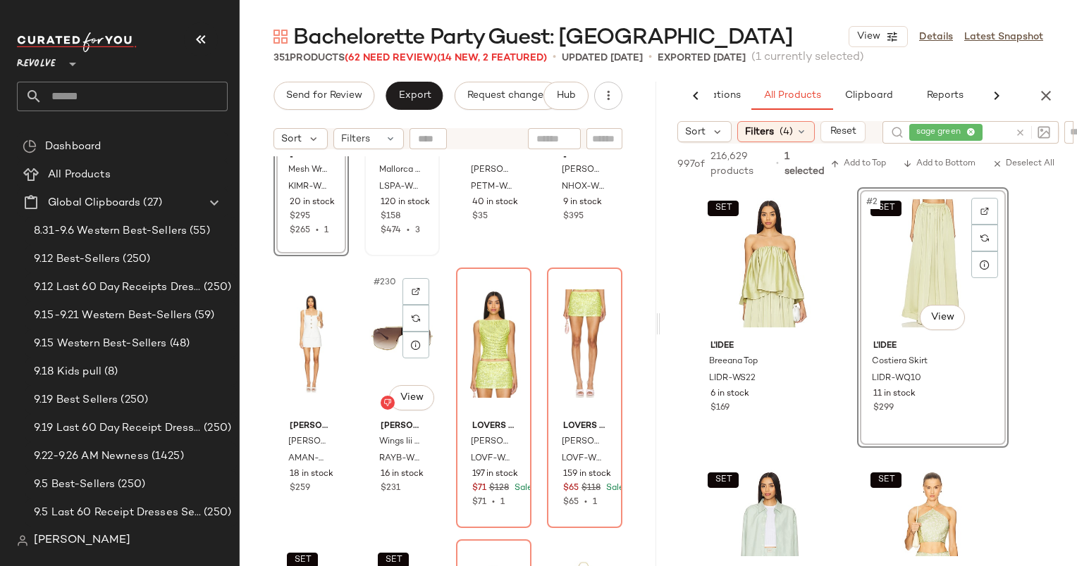
scroll to position [15404, 0]
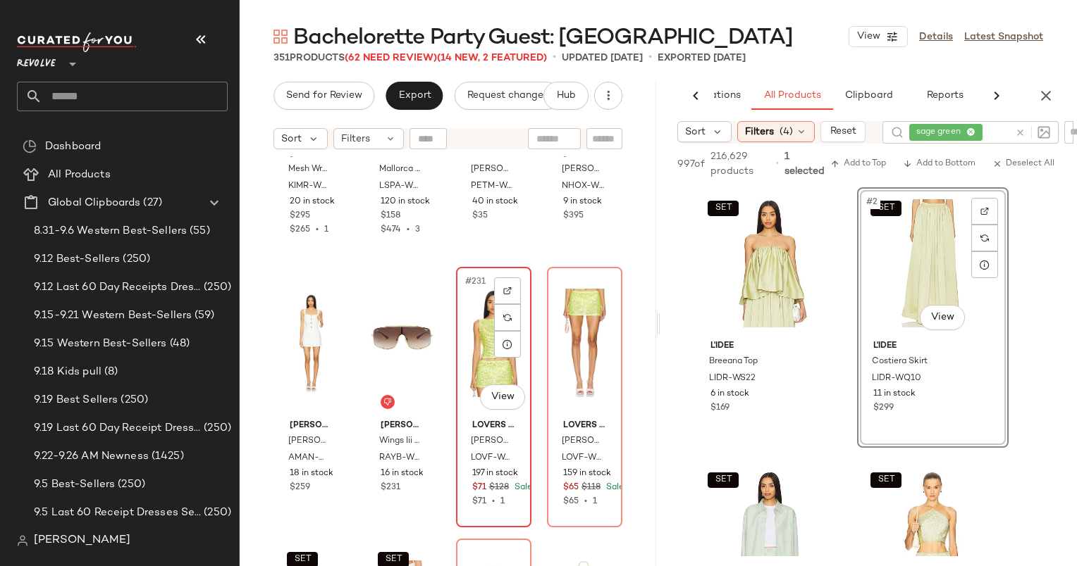
click at [470, 330] on div "#231 View" at bounding box center [494, 343] width 66 height 142
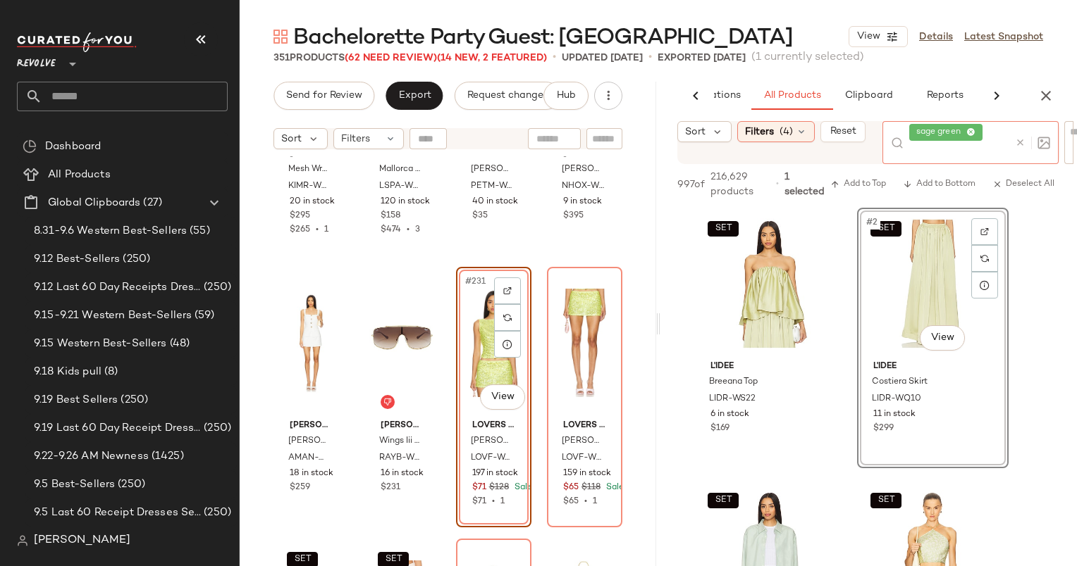
click at [1016, 139] on div at bounding box center [1029, 142] width 41 height 43
click at [1016, 139] on icon at bounding box center [1020, 142] width 11 height 11
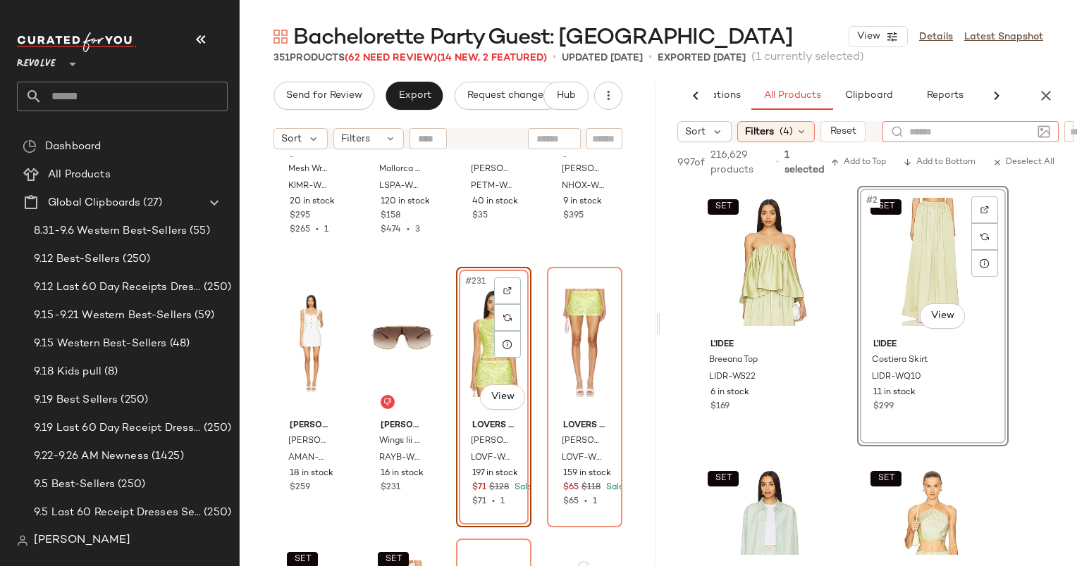
click at [1016, 139] on div at bounding box center [970, 131] width 123 height 21
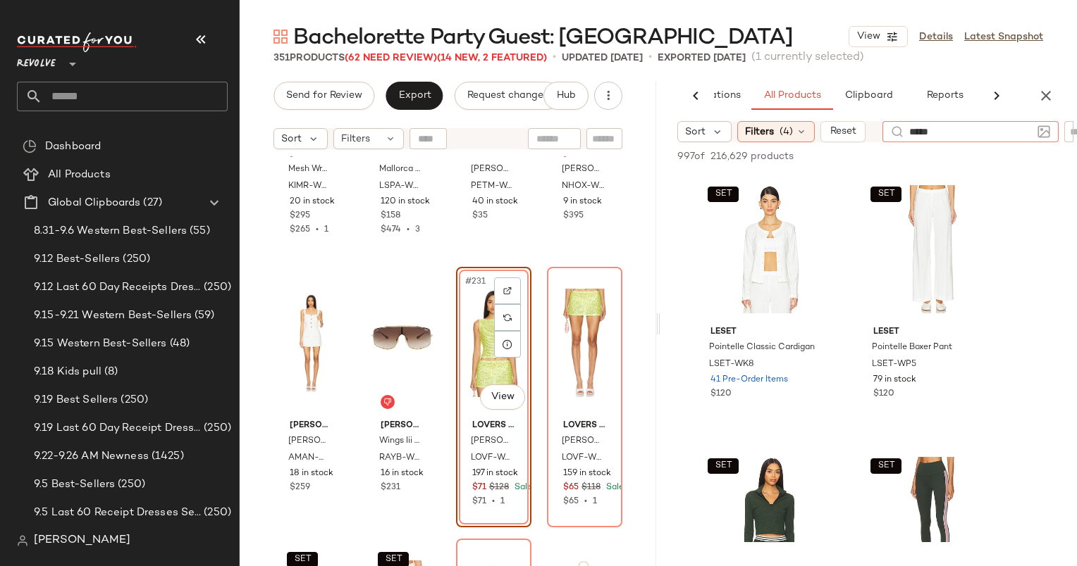
type input "******"
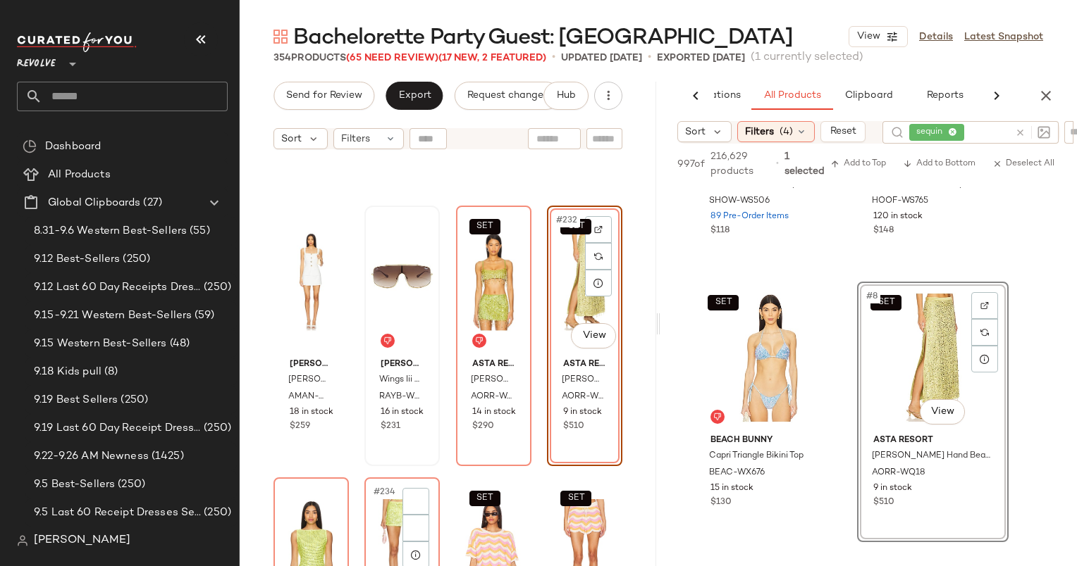
scroll to position [15621, 0]
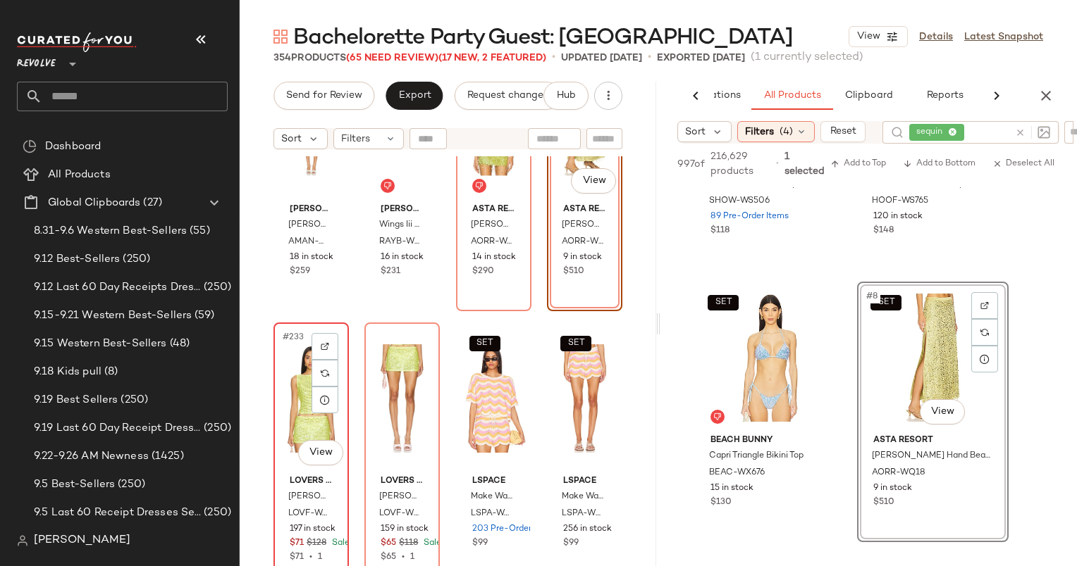
click at [292, 406] on div "#233 View" at bounding box center [311, 399] width 66 height 142
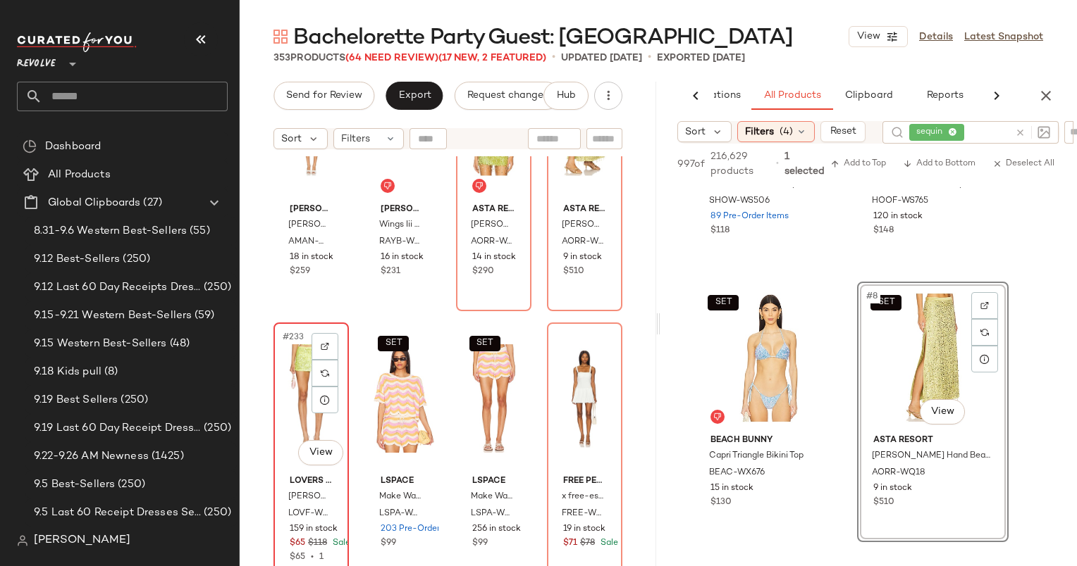
click at [297, 407] on div "#233 View" at bounding box center [311, 399] width 66 height 142
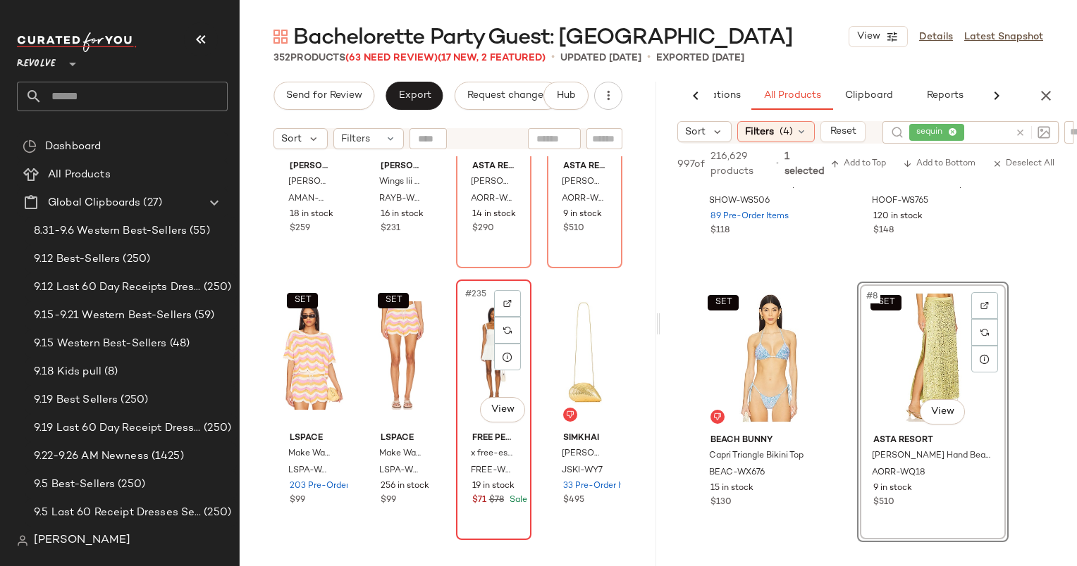
scroll to position [15663, 0]
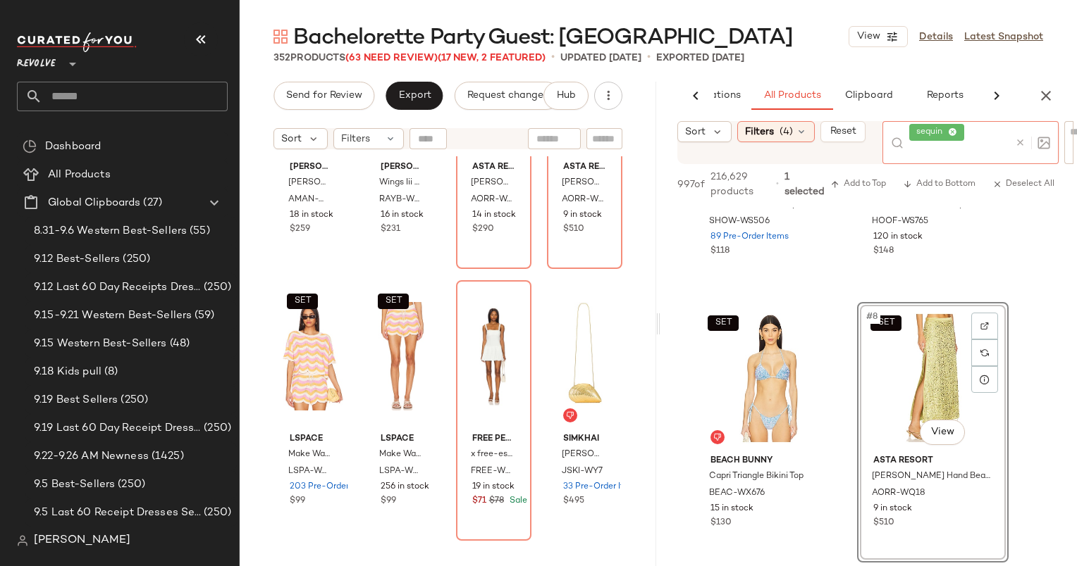
click at [1019, 137] on div at bounding box center [1032, 143] width 35 height 13
click at [1017, 142] on icon at bounding box center [1020, 142] width 11 height 11
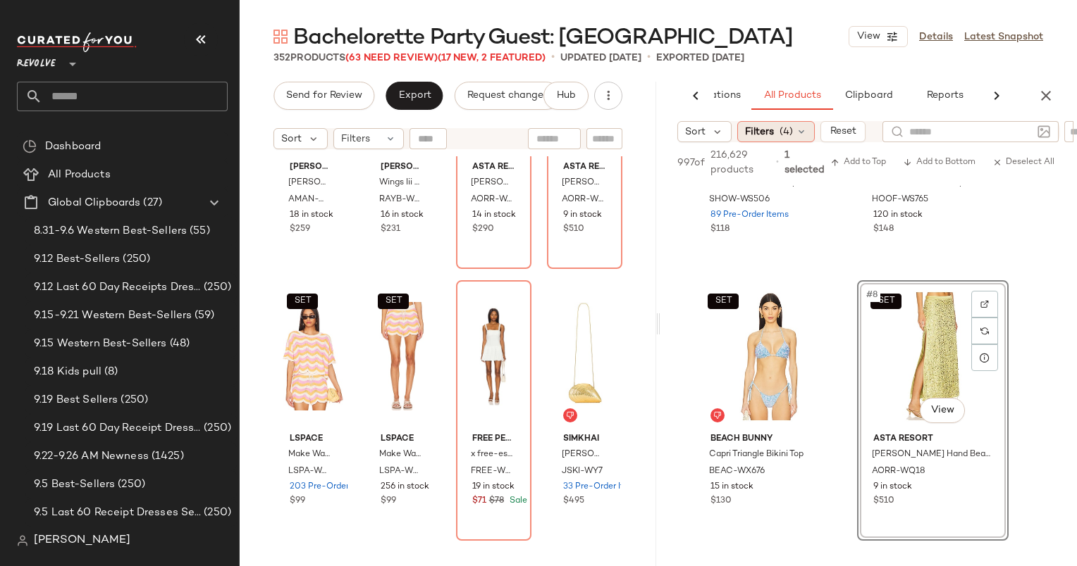
click at [759, 137] on span "Filters" at bounding box center [759, 132] width 29 height 15
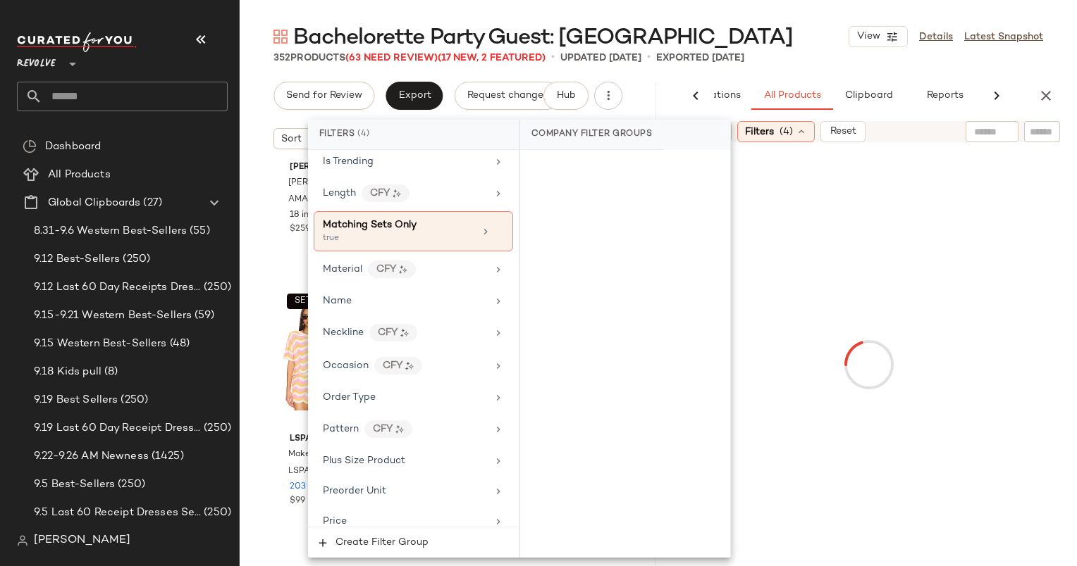
scroll to position [917, 0]
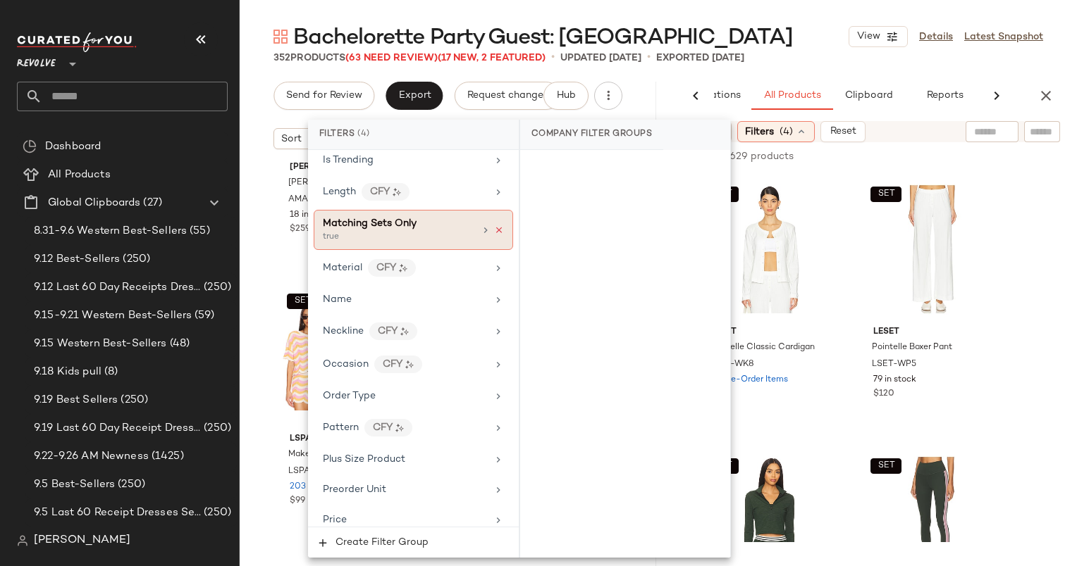
click at [494, 225] on icon at bounding box center [499, 230] width 10 height 10
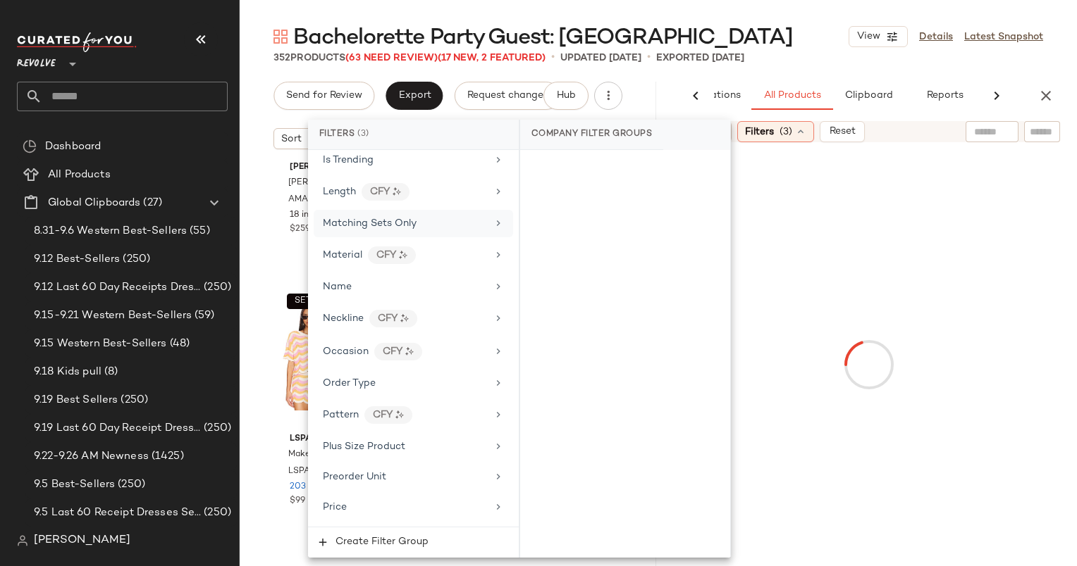
click at [986, 128] on input "text" at bounding box center [992, 132] width 36 height 15
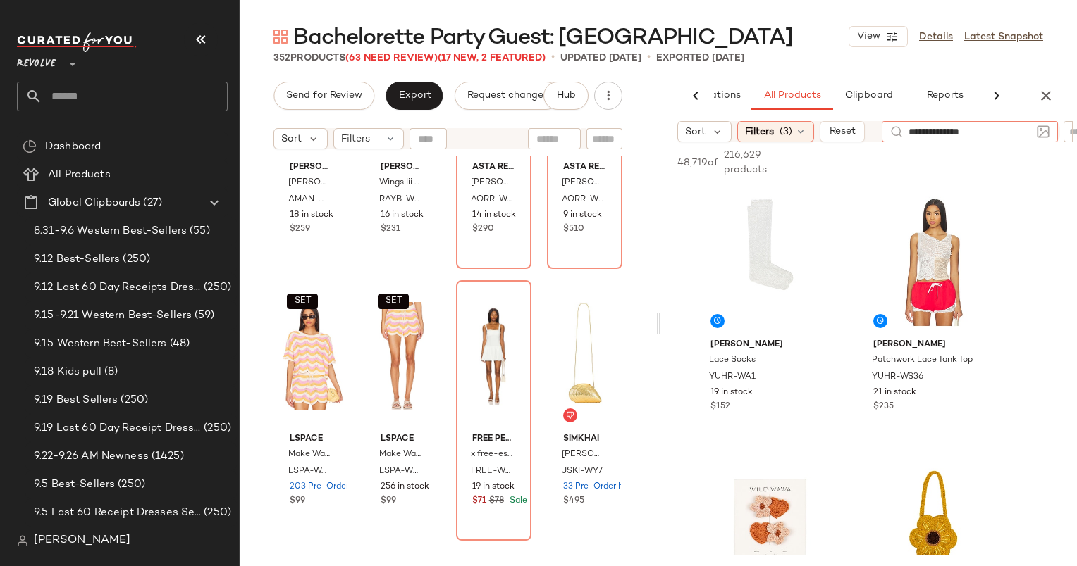
type input "**********"
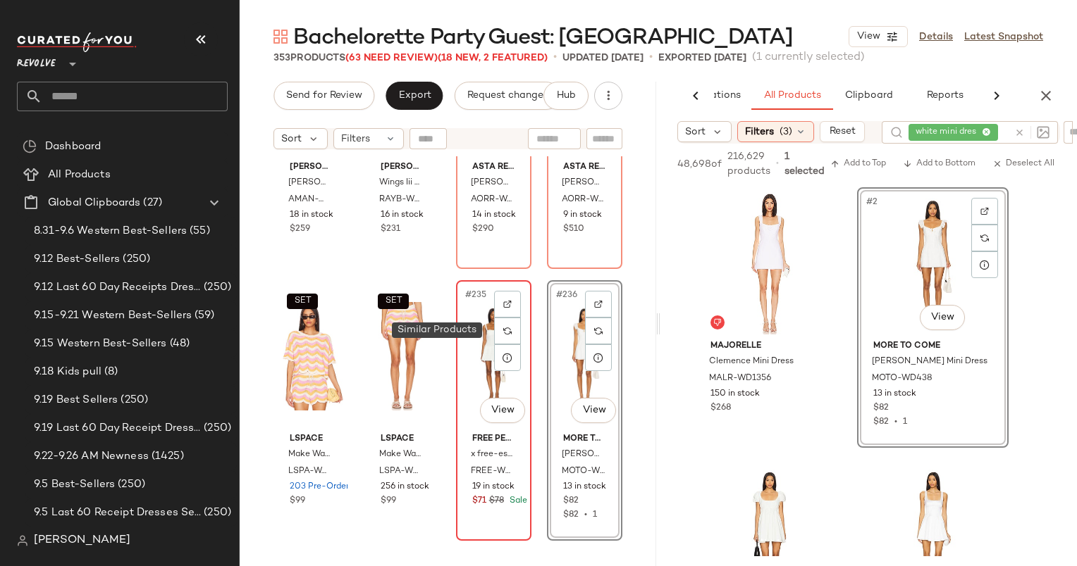
click at [476, 335] on div "#235 View" at bounding box center [494, 356] width 66 height 142
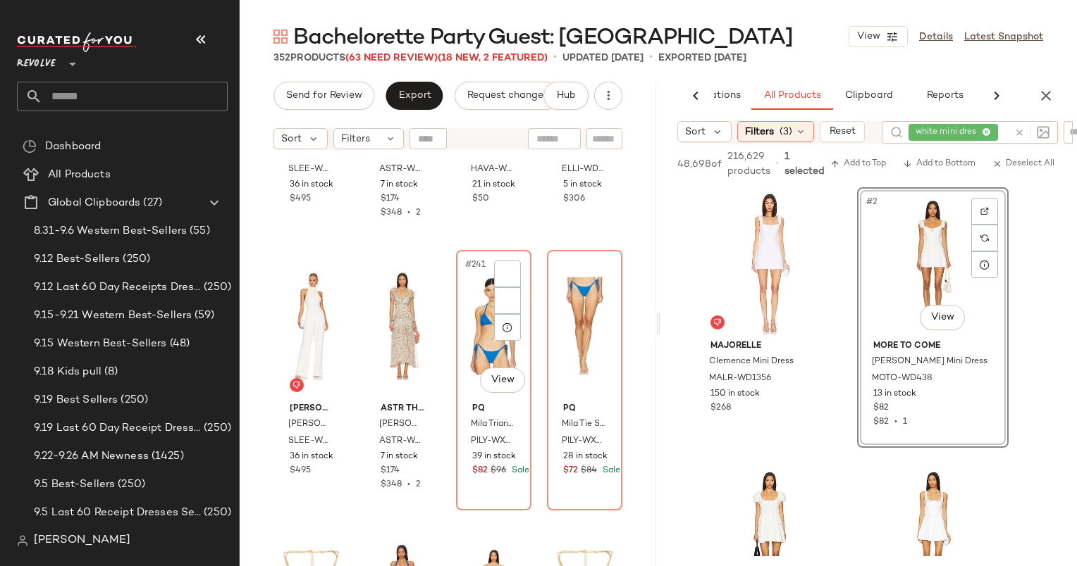
scroll to position [16238, 0]
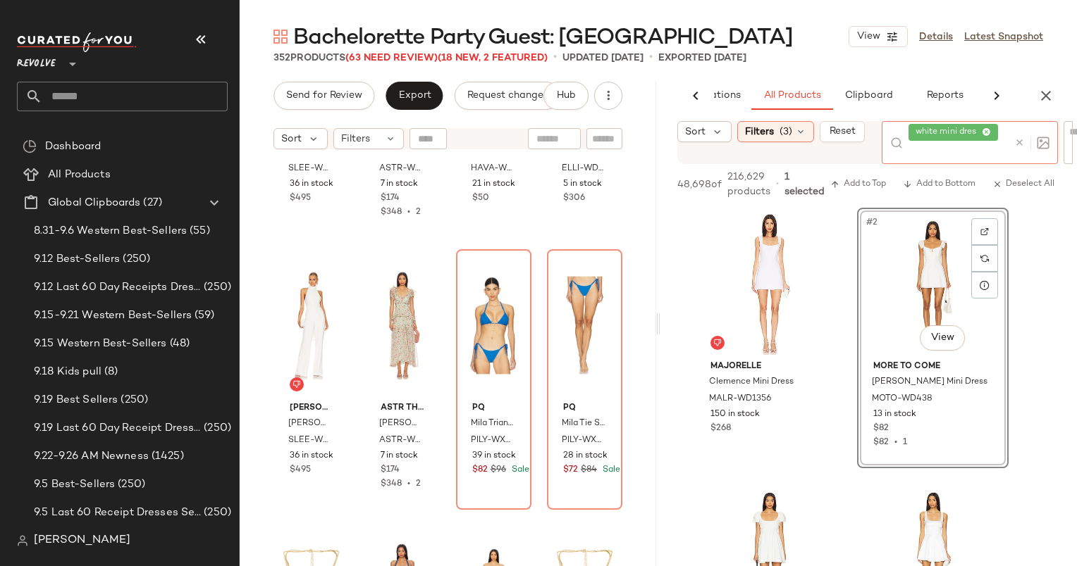
click at [1016, 128] on div at bounding box center [1028, 142] width 41 height 43
click at [1012, 149] on div at bounding box center [1028, 142] width 41 height 43
click at [1021, 139] on icon at bounding box center [1019, 142] width 11 height 11
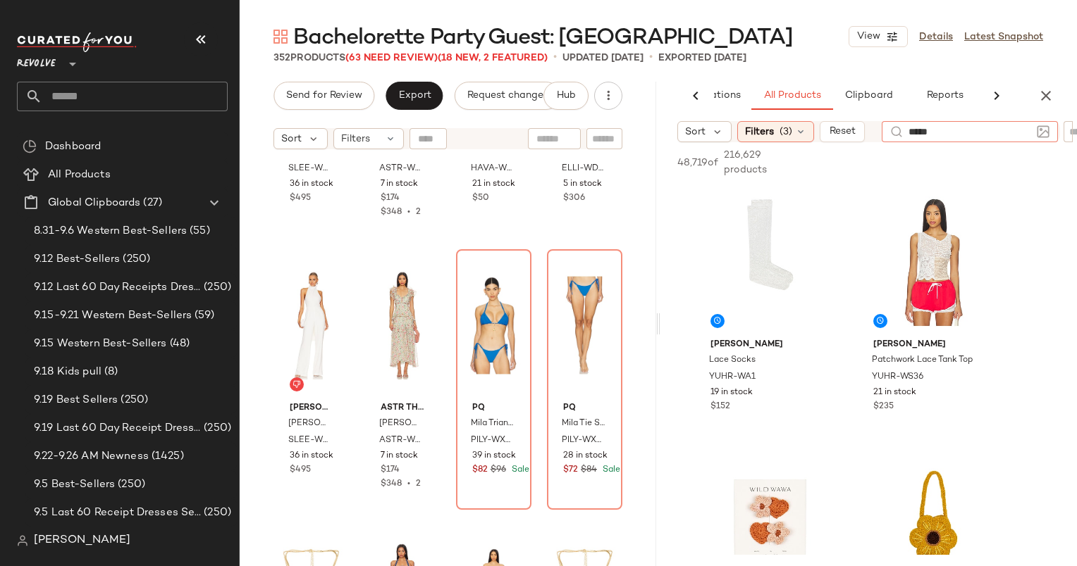
type input "******"
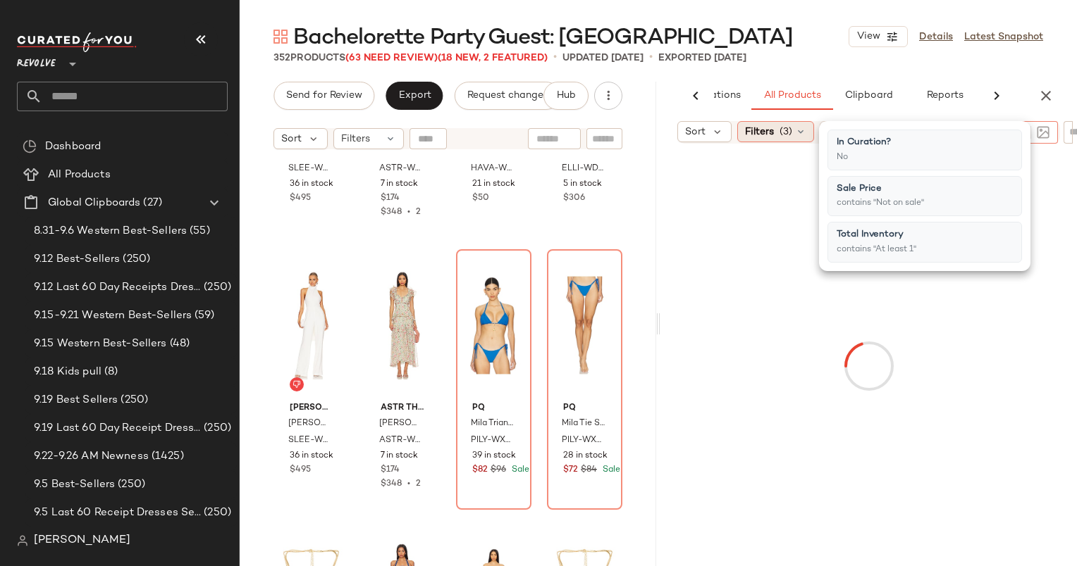
click at [796, 138] on div "Filters (3)" at bounding box center [775, 131] width 77 height 21
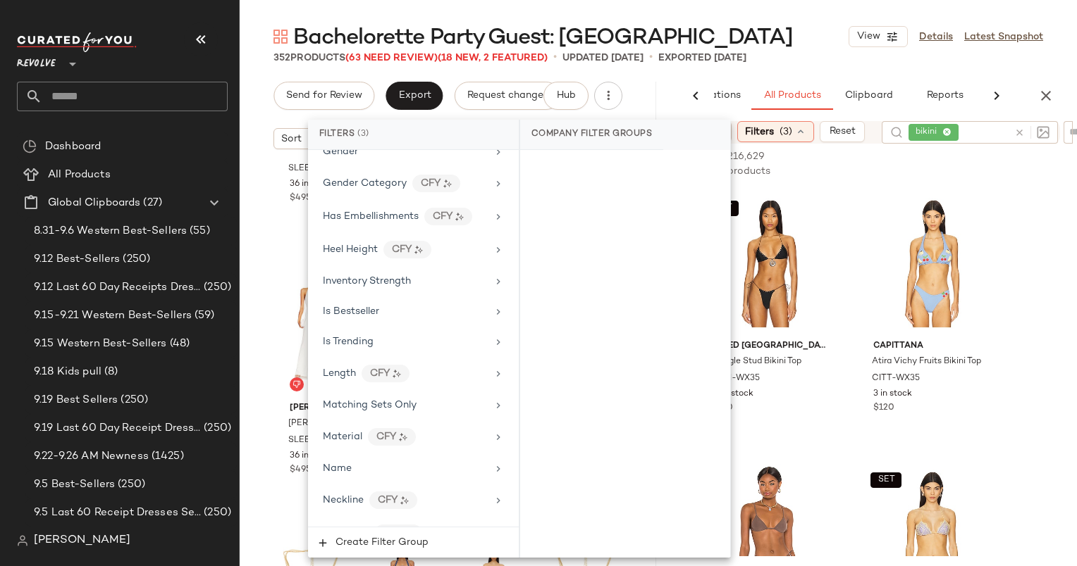
scroll to position [737, 0]
click at [387, 405] on div "Matching Sets Only" at bounding box center [413, 403] width 199 height 27
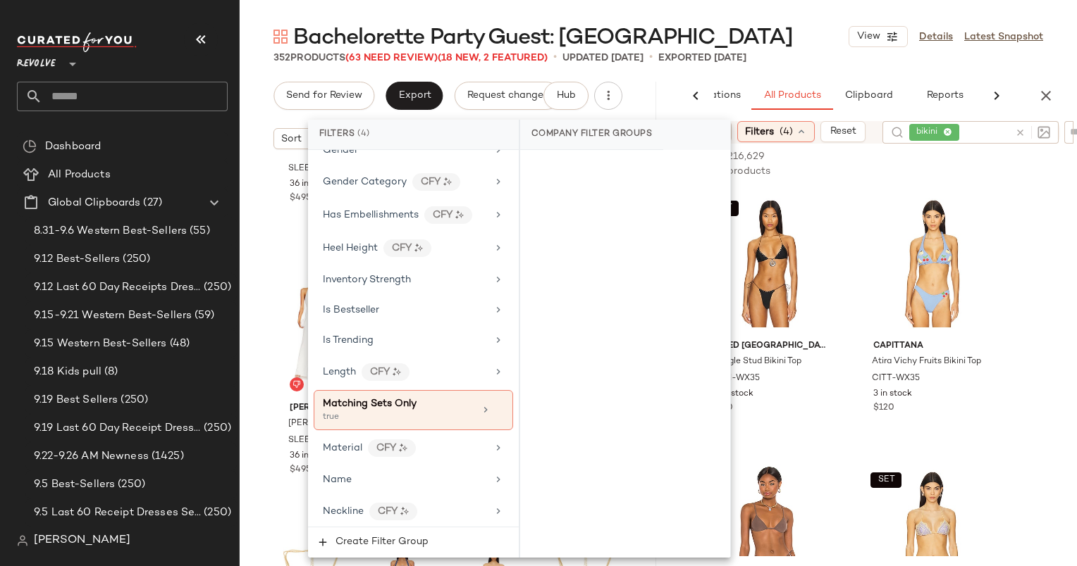
click at [783, 51] on div "352 Products (63 Need Review) (18 New, 2 Featured) • updated Sep 24th • Exporte…" at bounding box center [658, 58] width 837 height 14
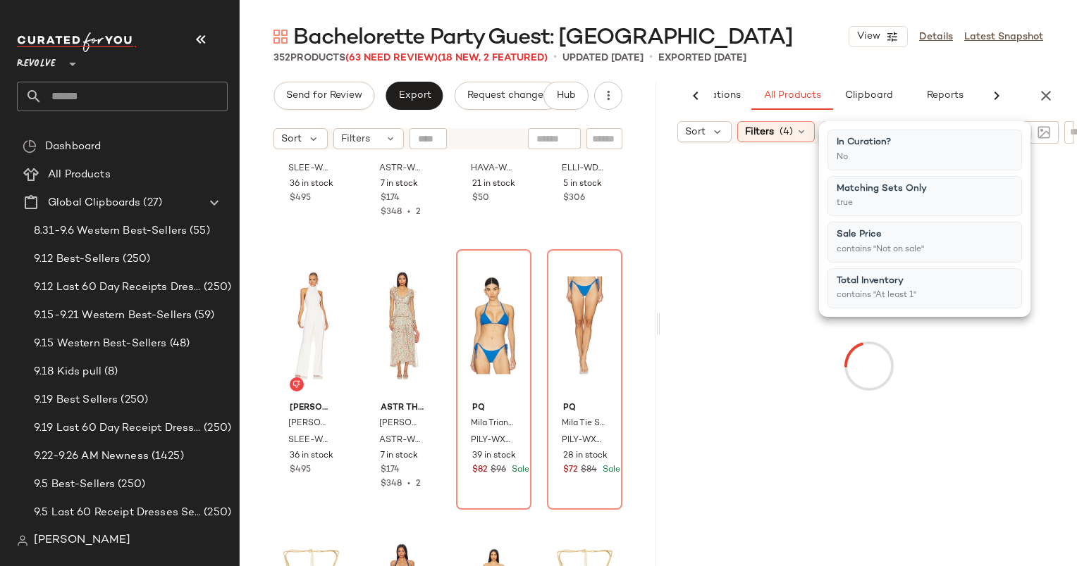
click at [825, 30] on div "Bachelorette Party Guest: Mexico View Details Latest Snapshot" at bounding box center [658, 37] width 837 height 28
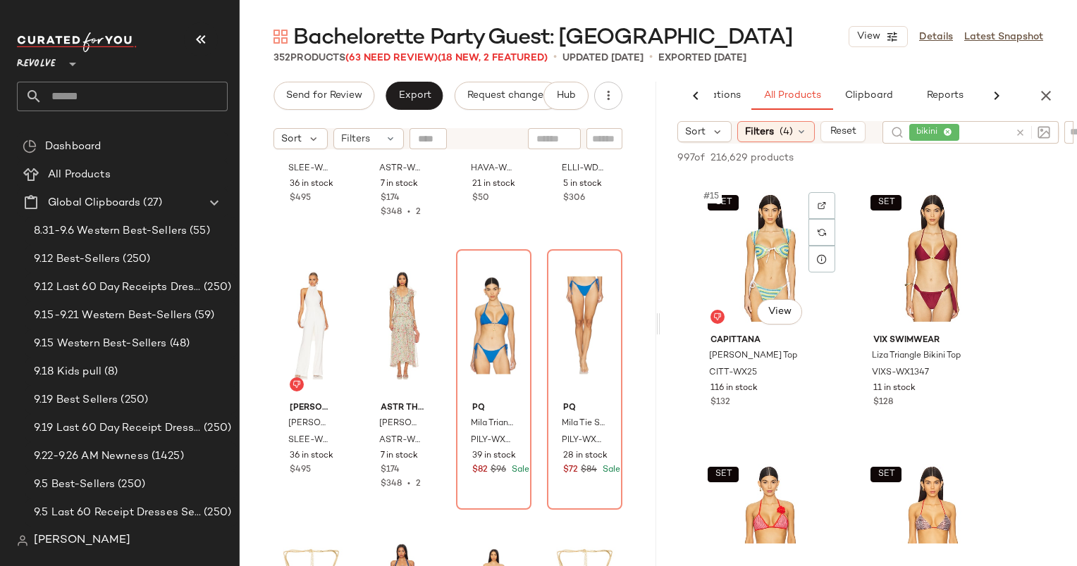
scroll to position [1897, 0]
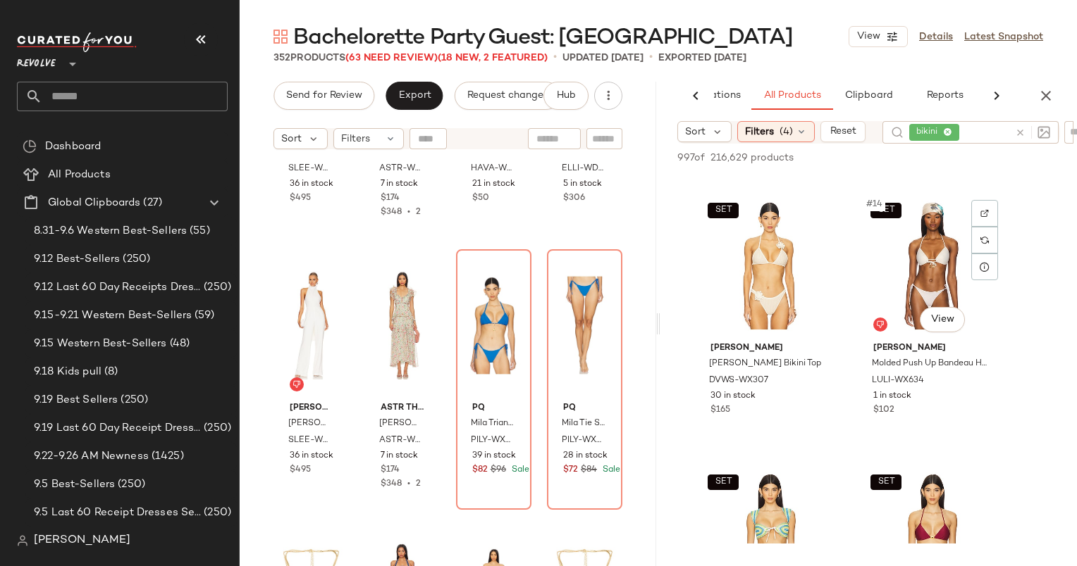
scroll to position [1615, 0]
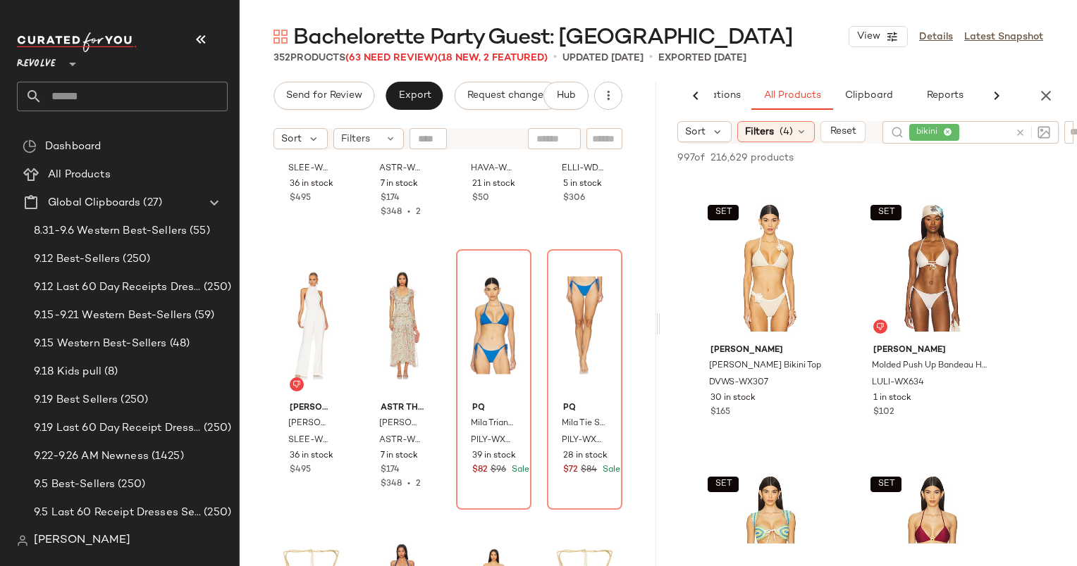
click at [1017, 136] on icon at bounding box center [1020, 133] width 11 height 11
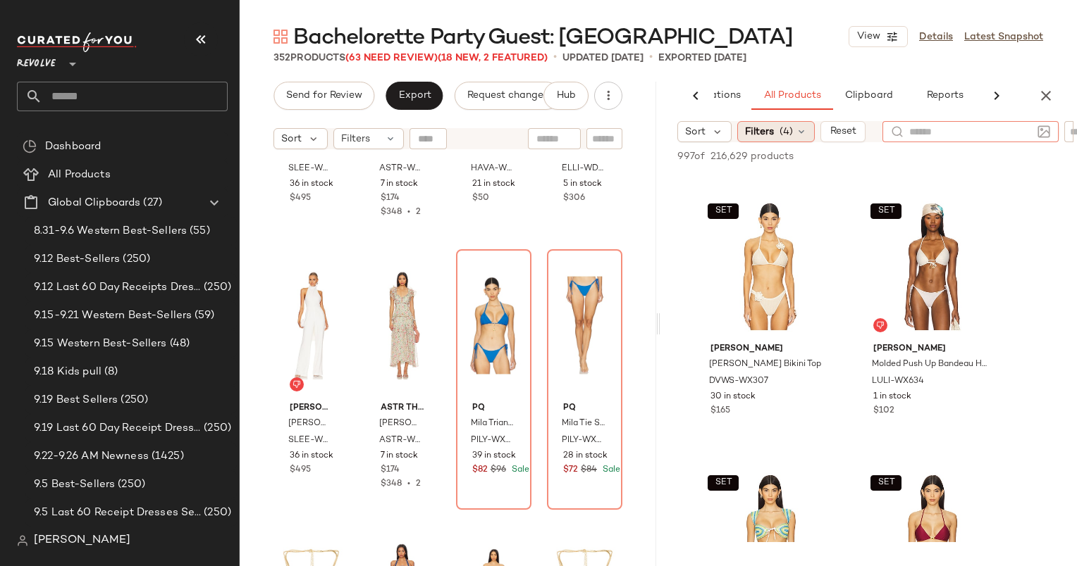
click at [787, 132] on span "(4)" at bounding box center [785, 132] width 13 height 15
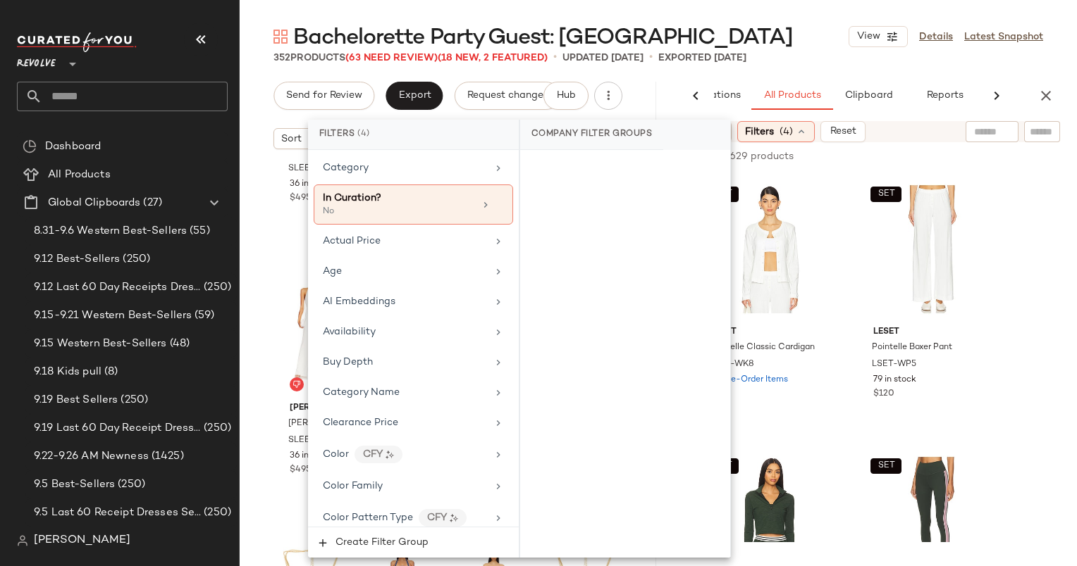
scroll to position [58, 0]
click at [392, 167] on div "Category" at bounding box center [405, 169] width 164 height 15
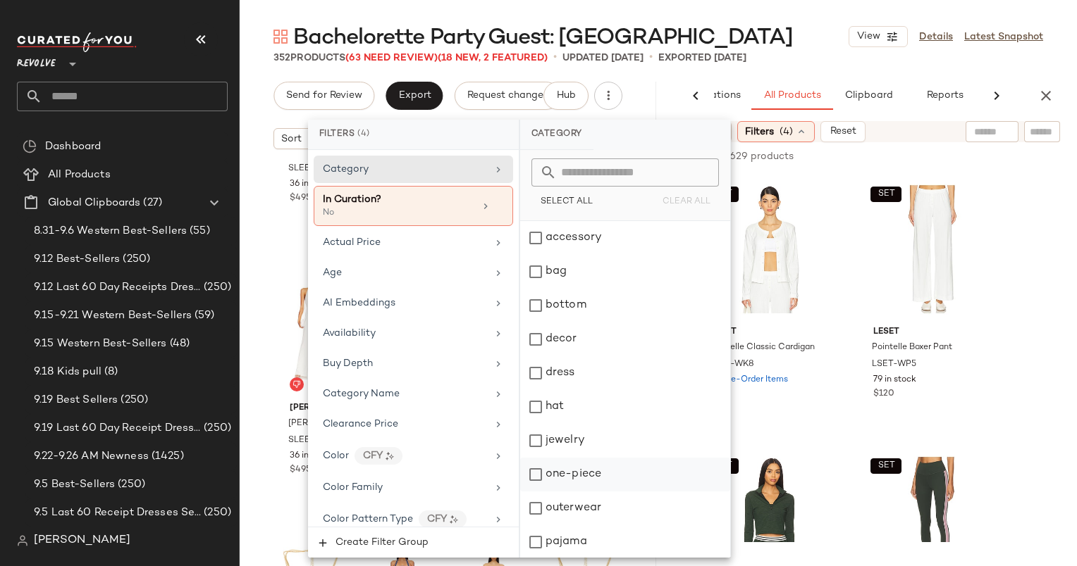
scroll to position [170, 0]
click at [605, 473] on div "swim" at bounding box center [625, 474] width 210 height 34
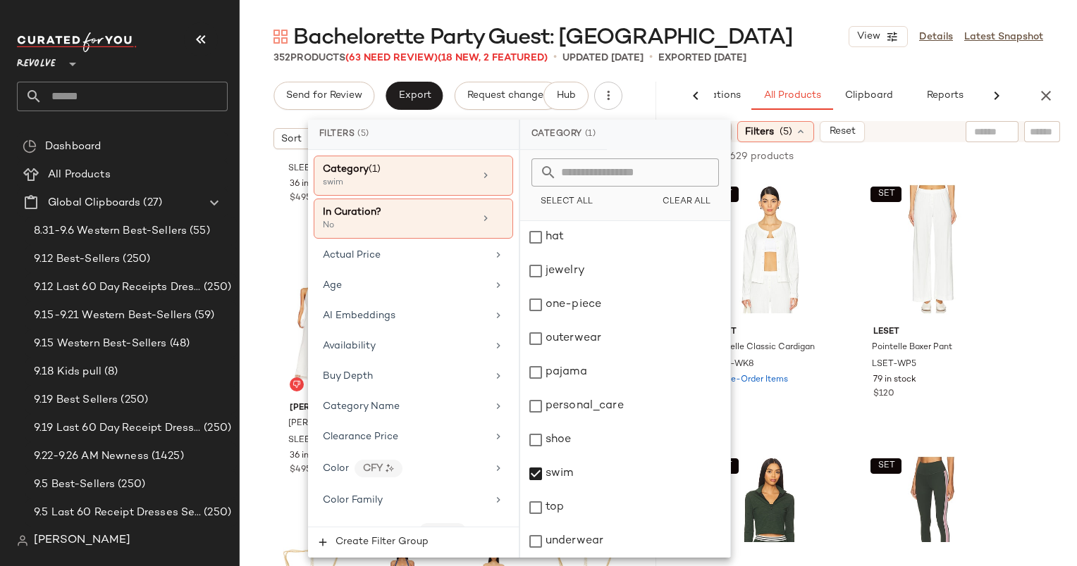
click at [797, 51] on div "352 Products (63 Need Review) (18 New, 2 Featured) • updated [DATE] • Exported …" at bounding box center [658, 58] width 837 height 14
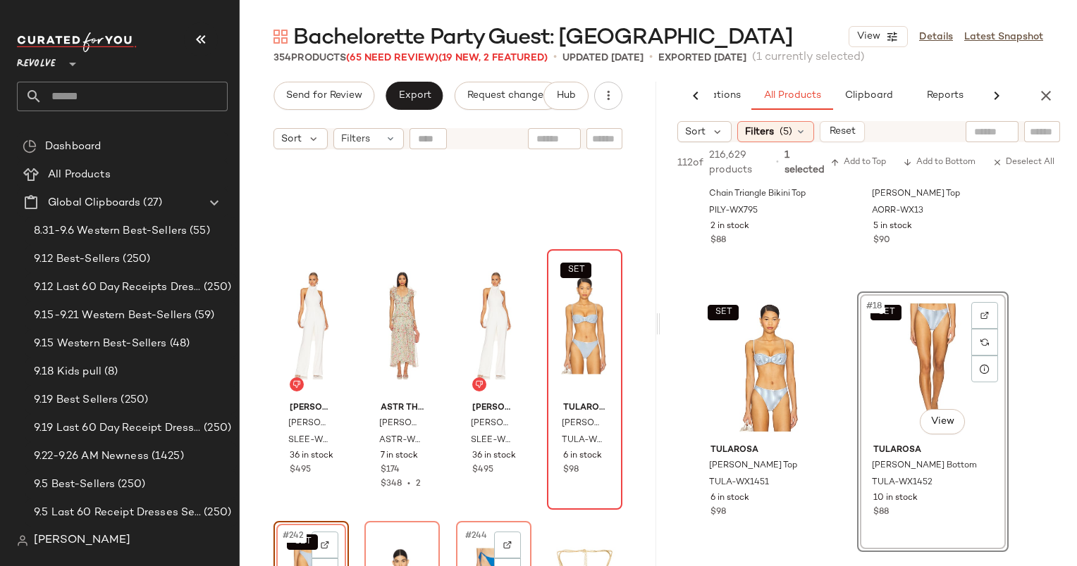
scroll to position [16465, 0]
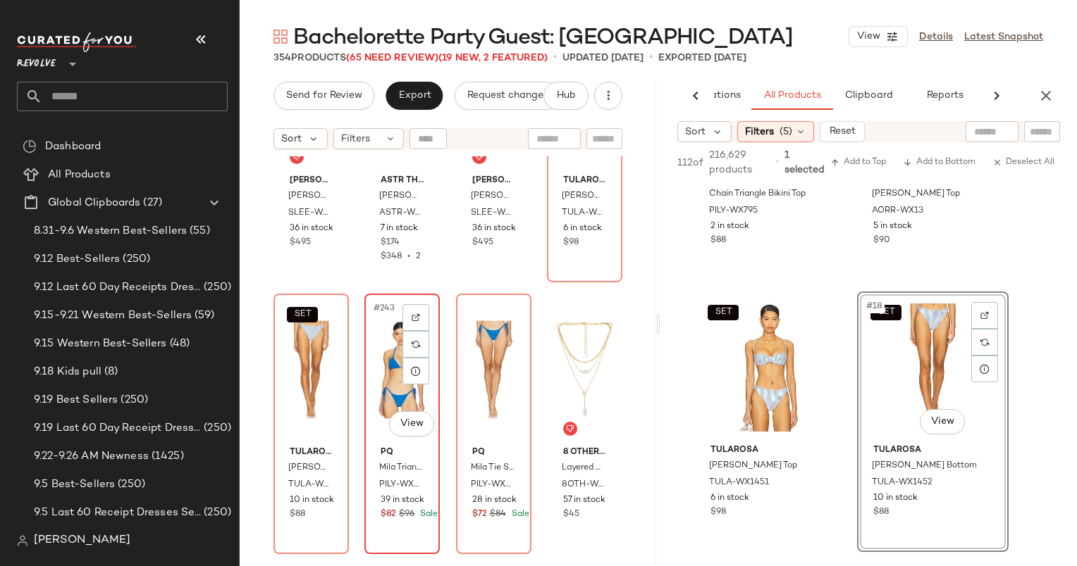
click at [378, 341] on div "#243 View" at bounding box center [402, 370] width 66 height 142
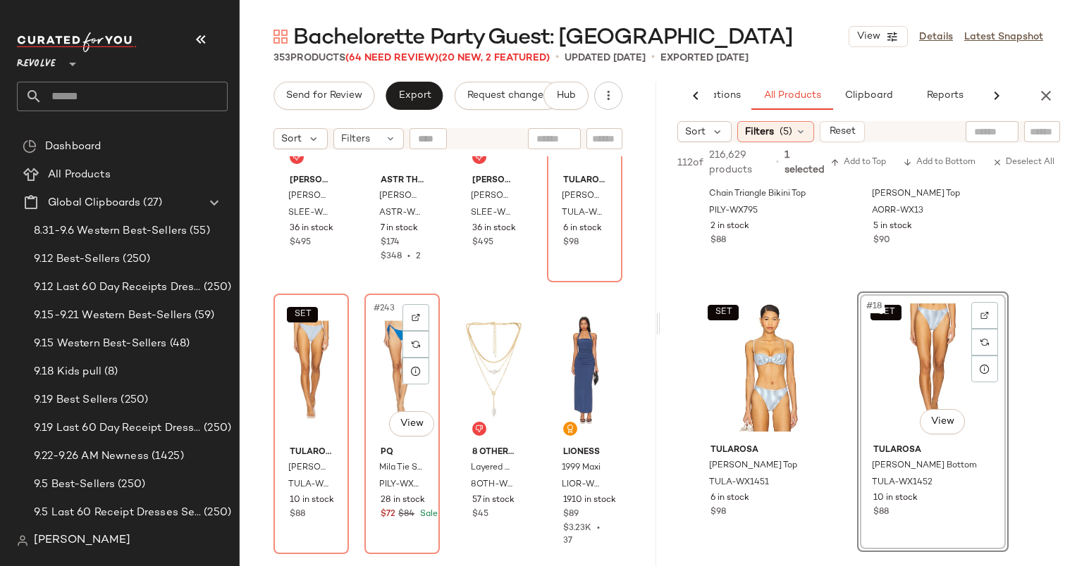
click at [378, 341] on div "#243 View" at bounding box center [402, 370] width 66 height 142
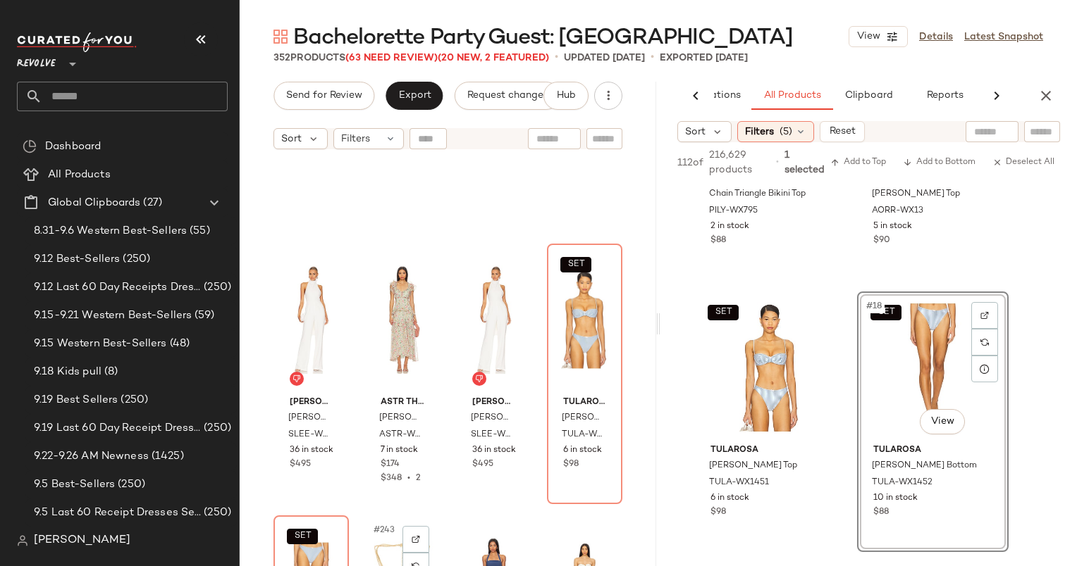
scroll to position [16241, 0]
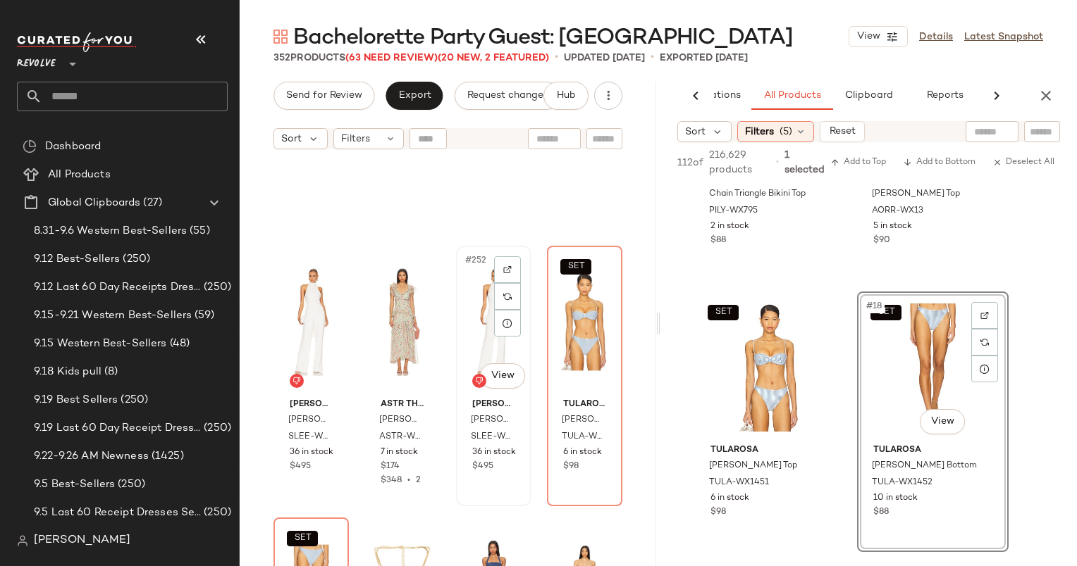
click at [482, 345] on div "#252 View" at bounding box center [494, 322] width 66 height 142
click at [497, 283] on div at bounding box center [507, 296] width 27 height 27
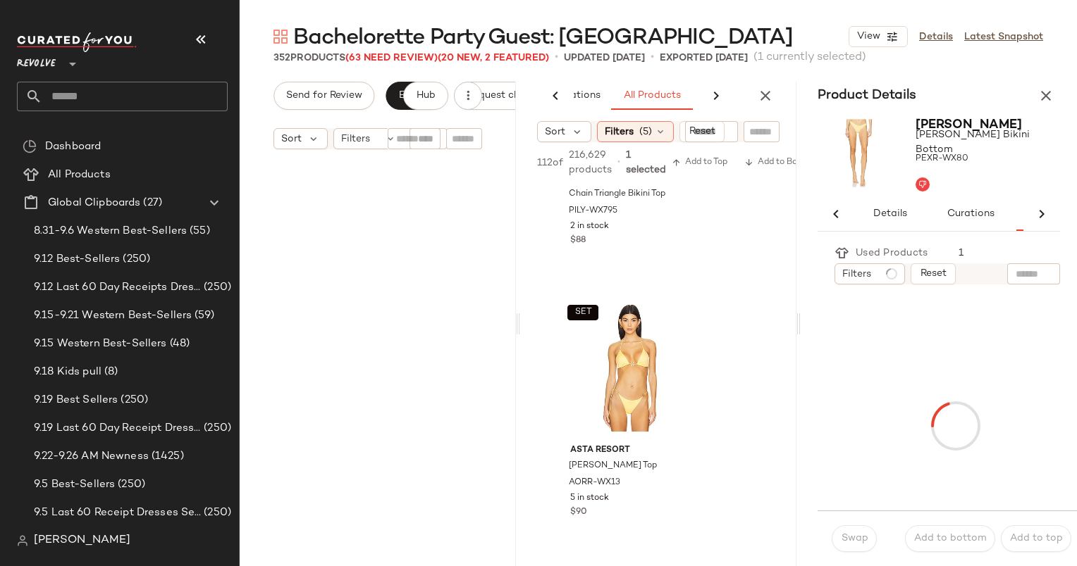
scroll to position [4740, 0]
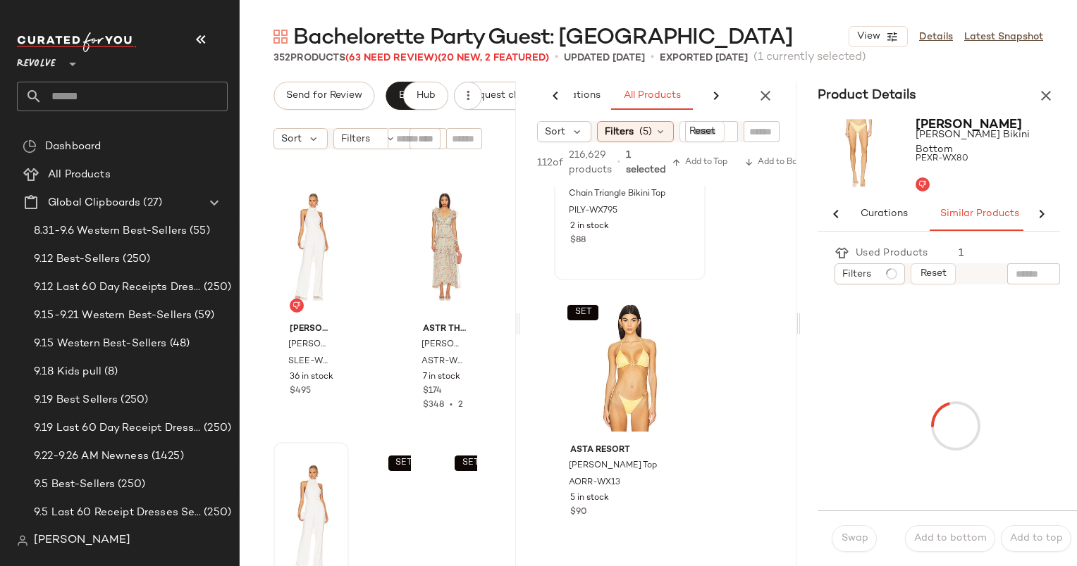
drag, startPoint x: 497, startPoint y: 282, endPoint x: 599, endPoint y: 271, distance: 102.1
click at [599, 271] on div "Send for Review Export Request changes Hub Sort Filters SAU LEE Portia Jumpsuit…" at bounding box center [658, 324] width 837 height 485
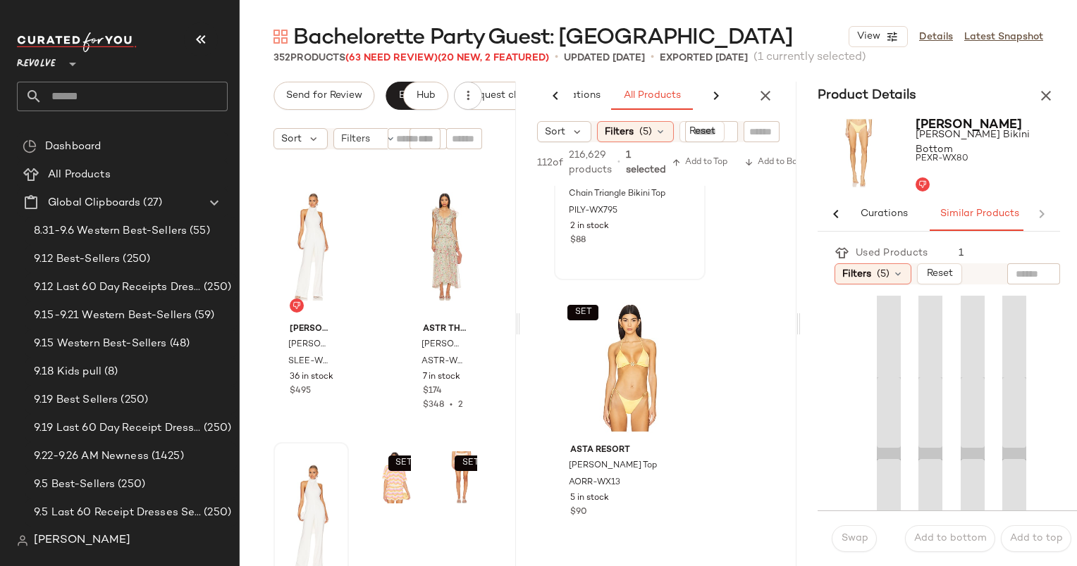
scroll to position [0, 92]
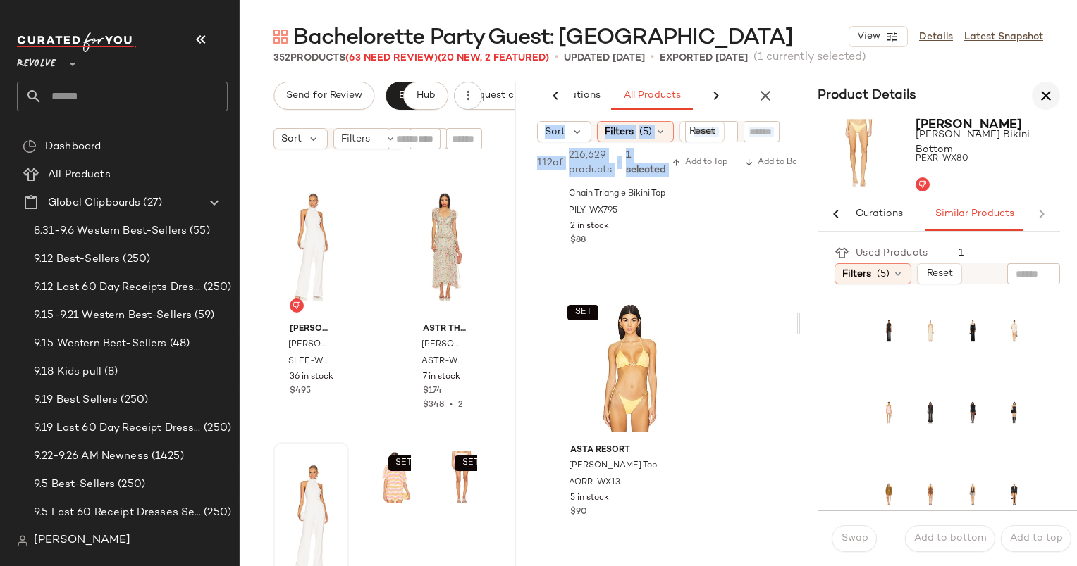
click at [1038, 99] on icon "button" at bounding box center [1045, 95] width 17 height 17
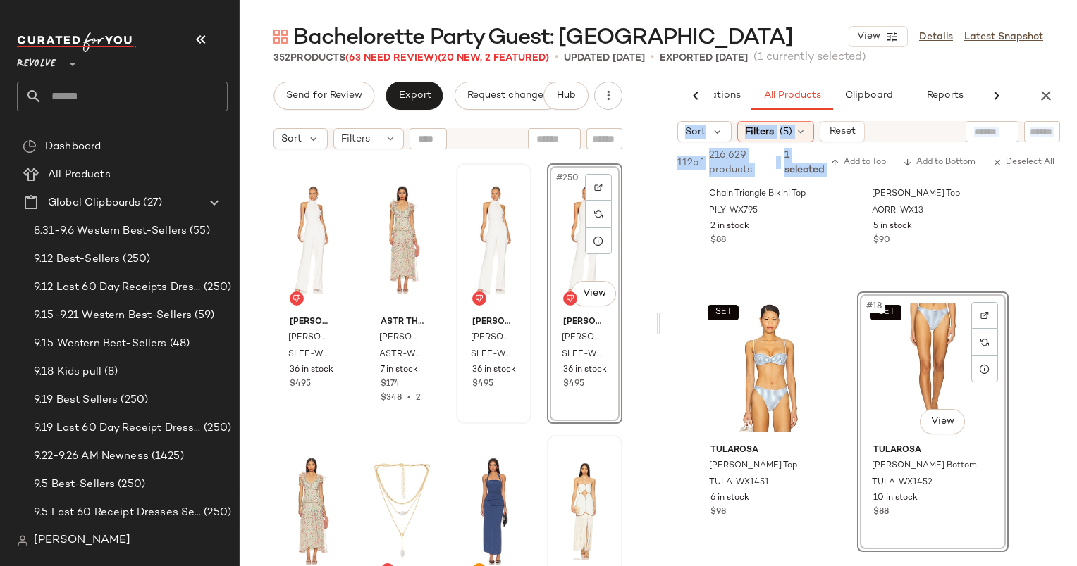
scroll to position [8981, 0]
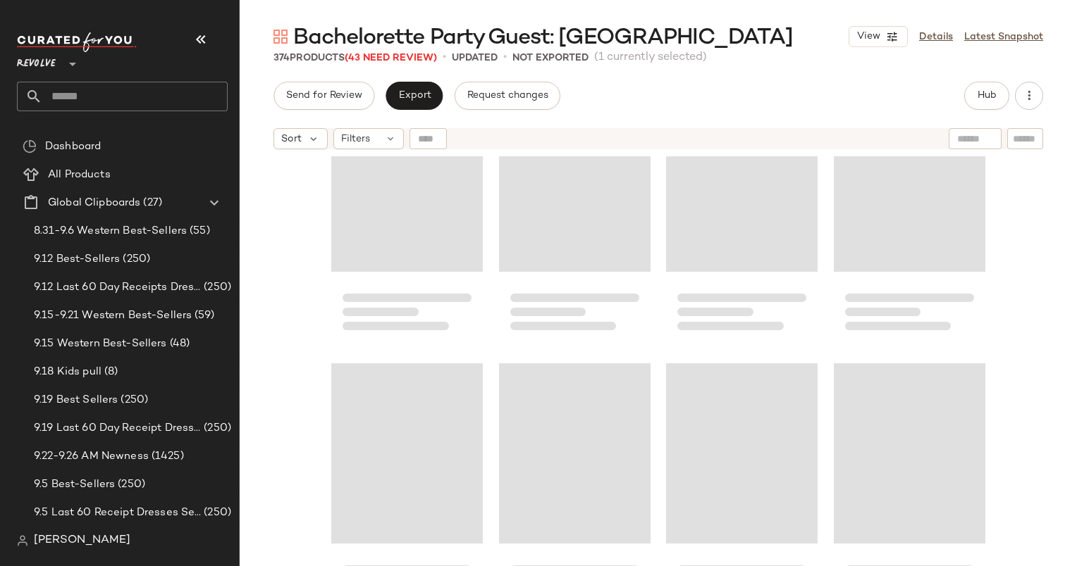
scroll to position [16925, 0]
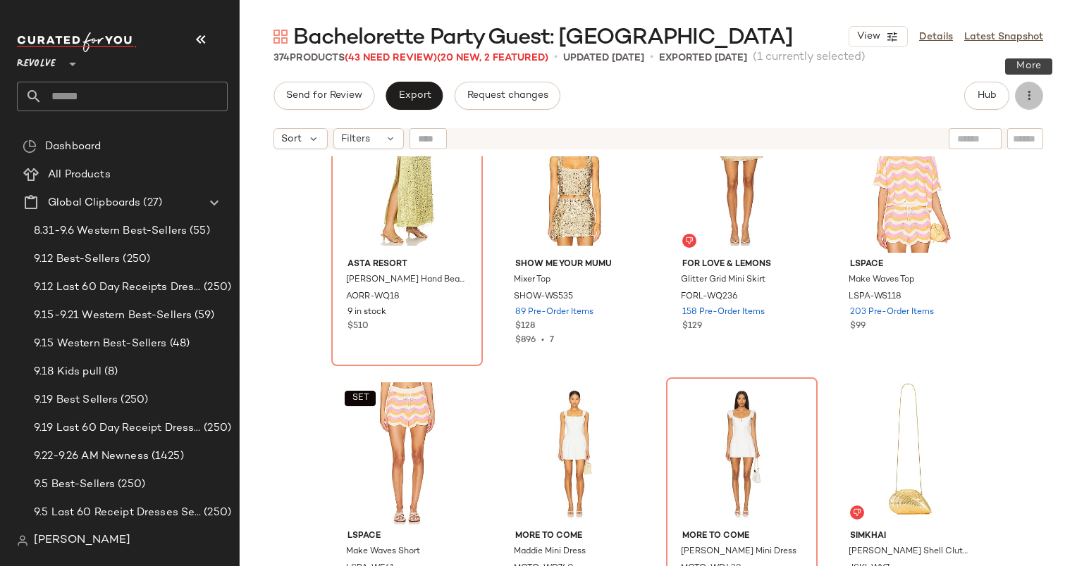
click at [1015, 94] on button "button" at bounding box center [1029, 96] width 28 height 28
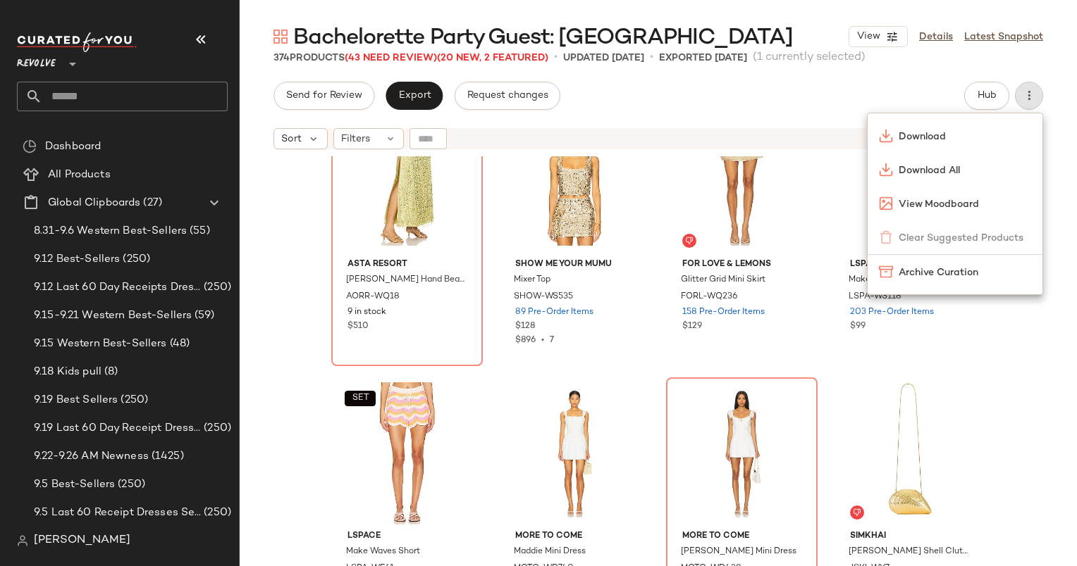
click at [781, 76] on div "Bachelorette Party Guest: Mexico View Details Latest Snapshot 374 Products (43 …" at bounding box center [658, 295] width 837 height 544
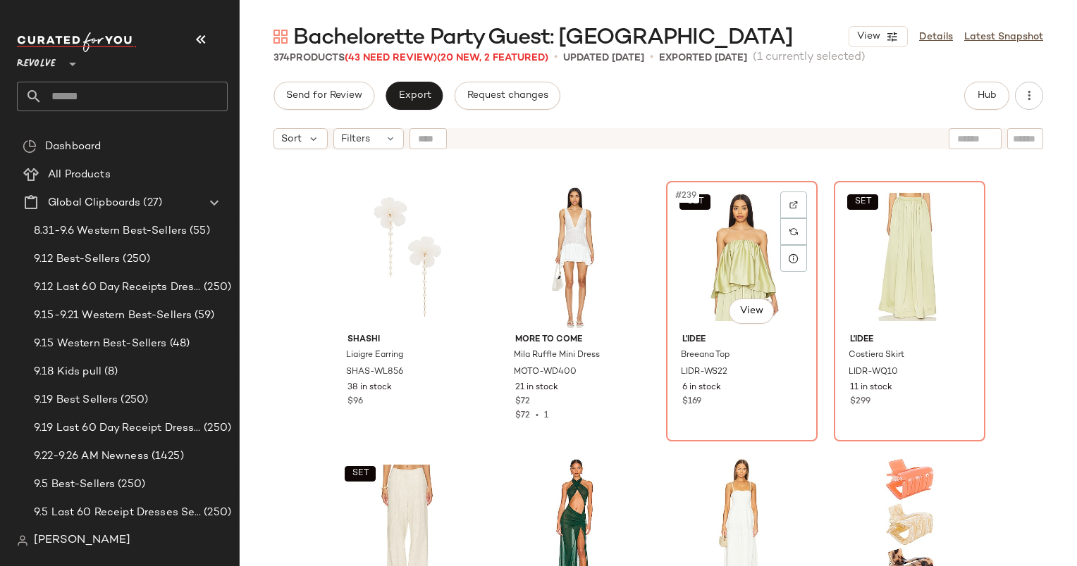
scroll to position [16035, 0]
click at [393, 479] on div "SET #241 View" at bounding box center [407, 528] width 142 height 142
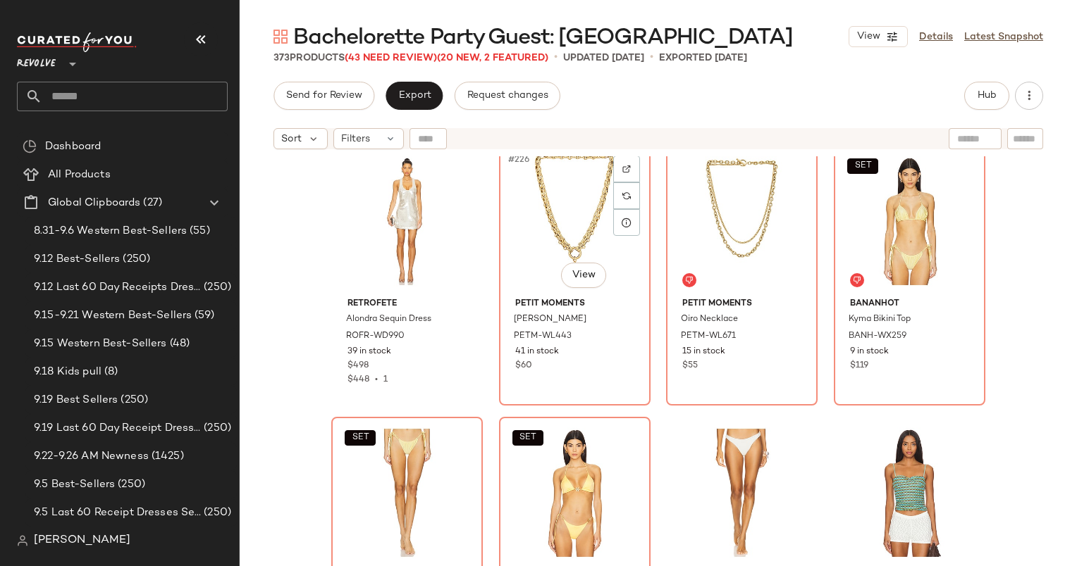
scroll to position [15161, 0]
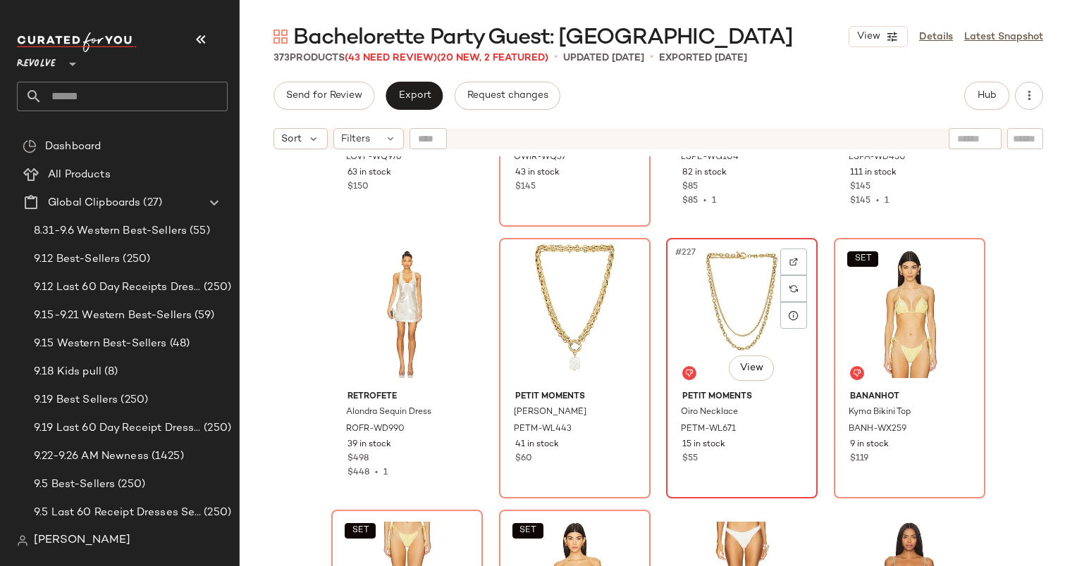
click at [716, 304] on div "#227 View" at bounding box center [742, 314] width 142 height 142
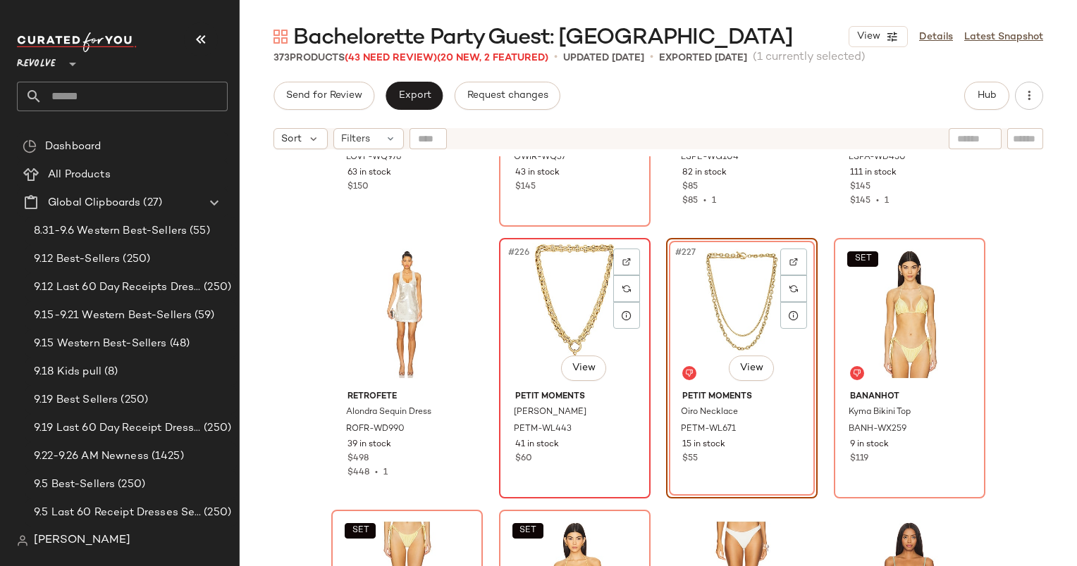
click at [587, 301] on div "#226 View" at bounding box center [575, 314] width 142 height 142
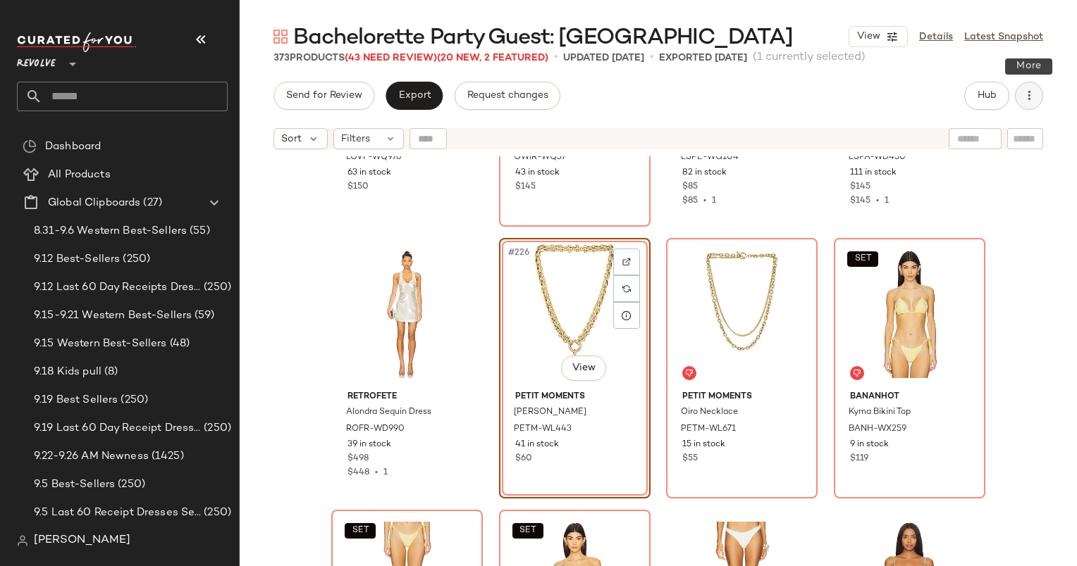
click at [1023, 89] on icon "button" at bounding box center [1029, 96] width 14 height 14
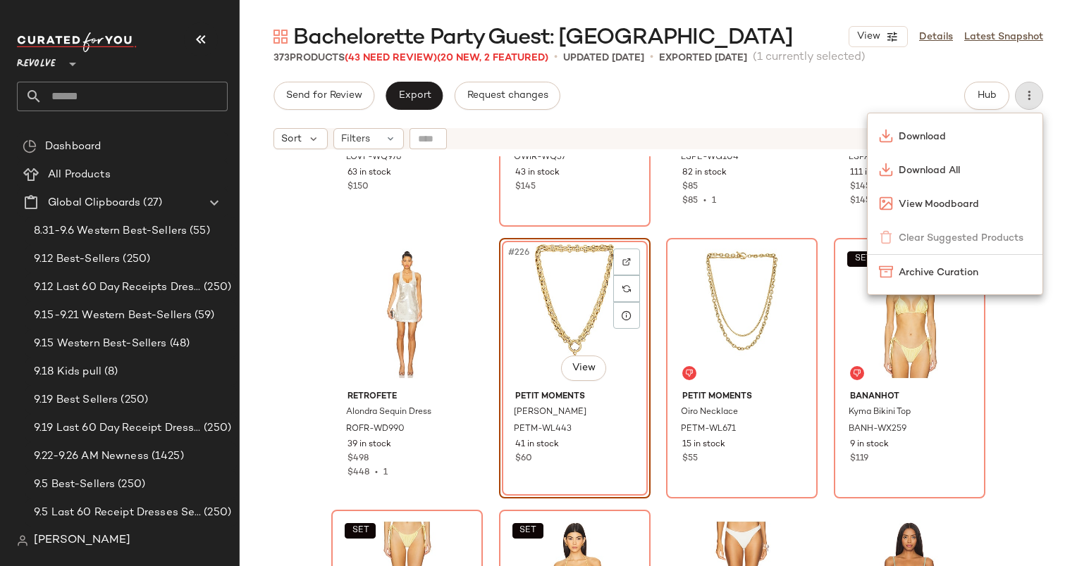
click at [564, 323] on div "#226 View" at bounding box center [575, 314] width 142 height 142
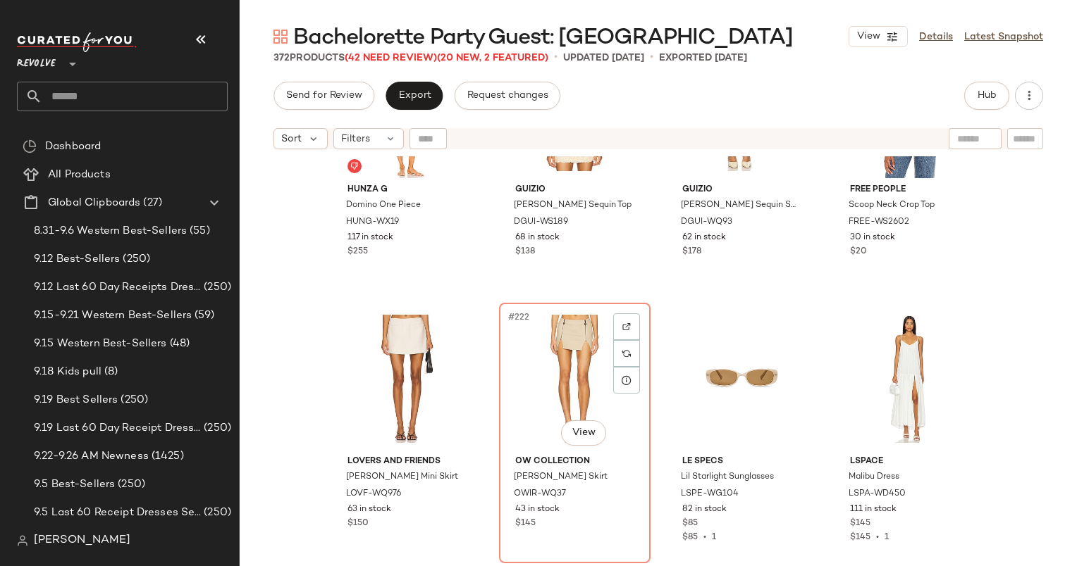
scroll to position [14822, 0]
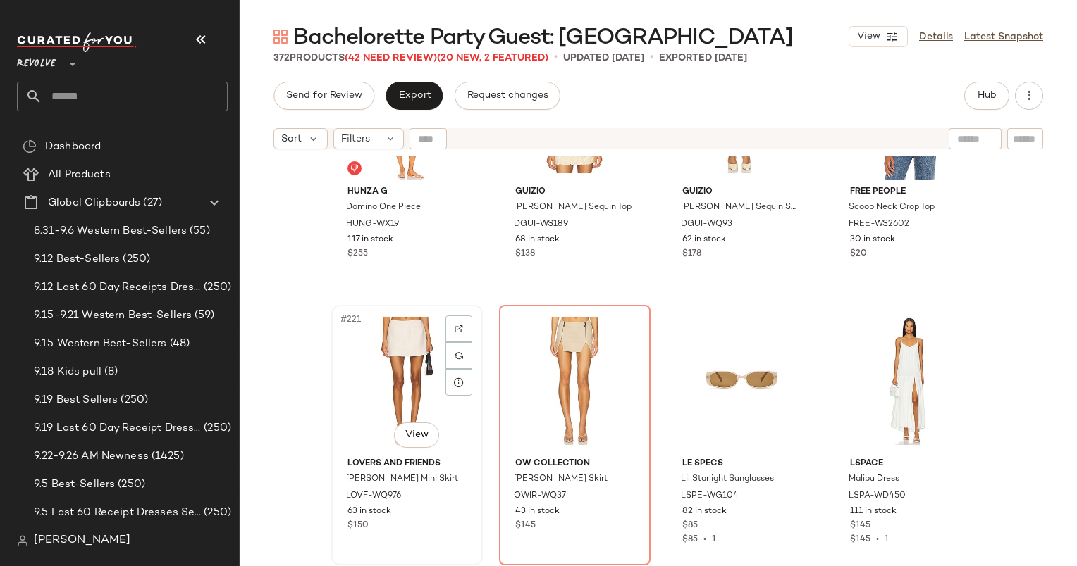
click at [364, 342] on div "#221 View" at bounding box center [407, 381] width 142 height 142
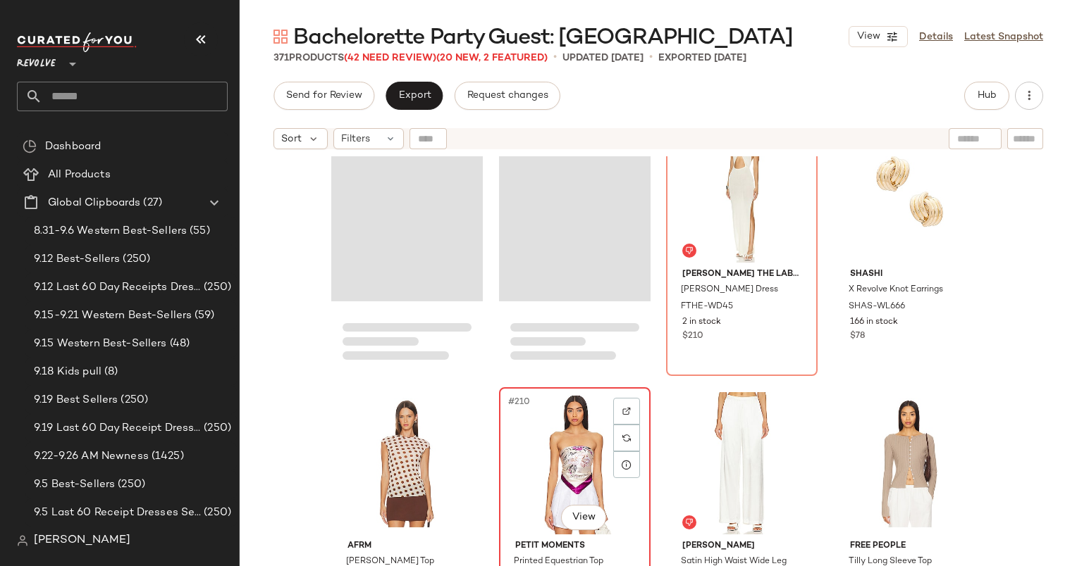
scroll to position [13899, 0]
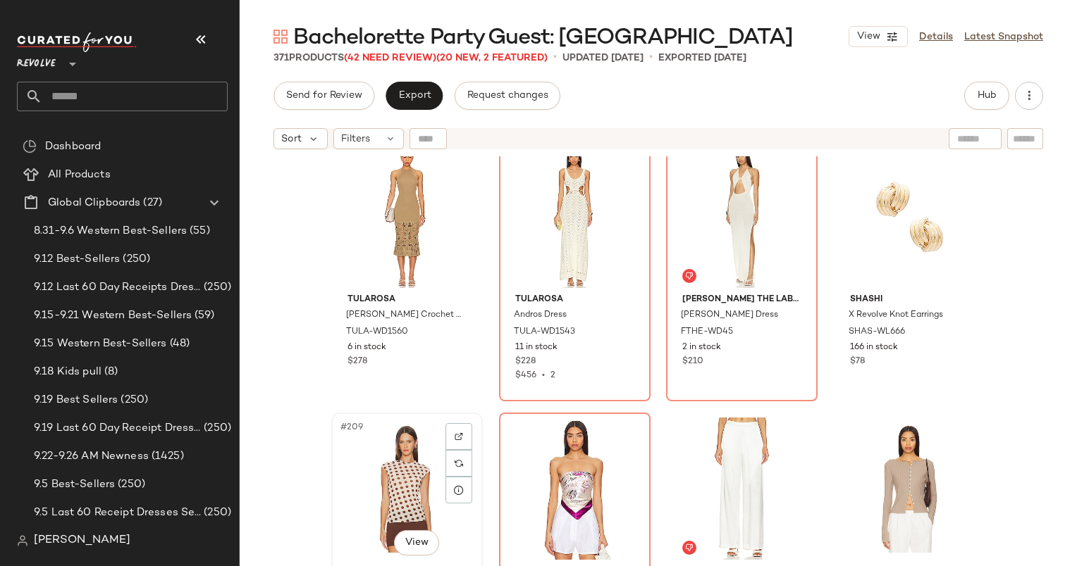
click at [393, 447] on div "#209 View" at bounding box center [407, 489] width 142 height 142
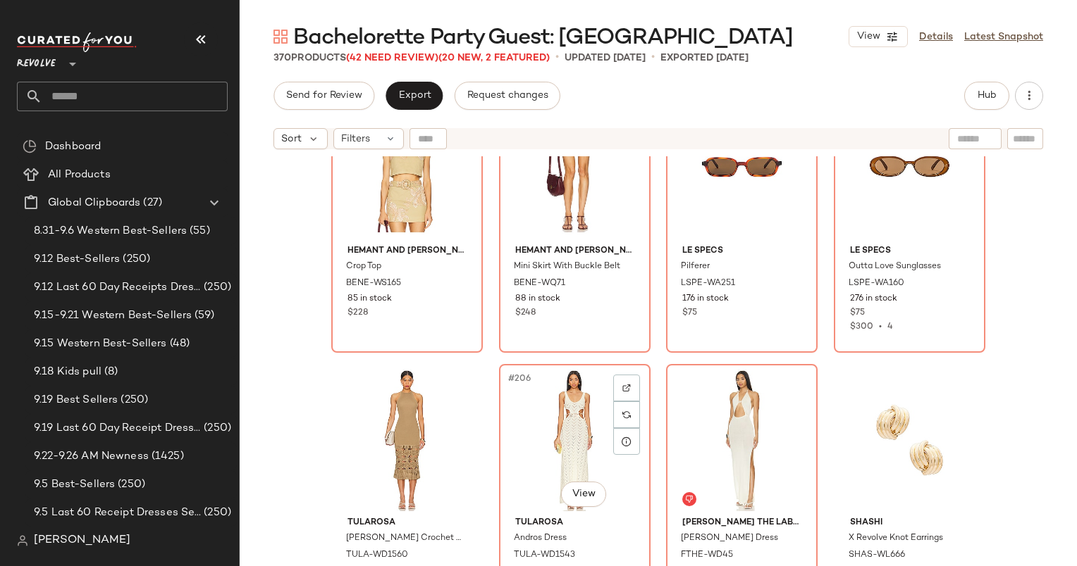
scroll to position [13673, 0]
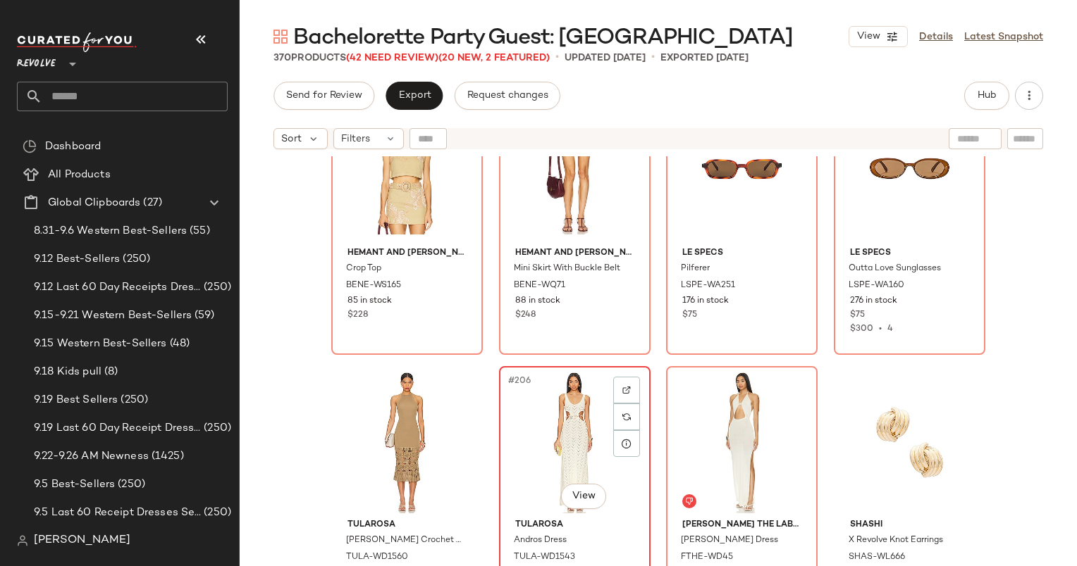
click at [589, 419] on div "#206 View" at bounding box center [575, 442] width 142 height 142
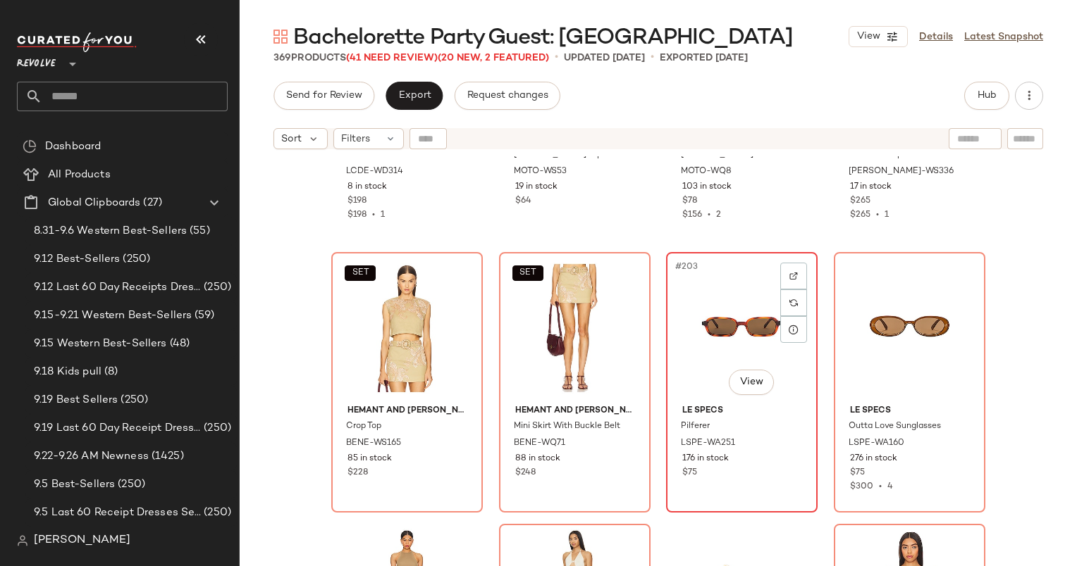
scroll to position [13516, 0]
click at [710, 346] on div "#203 View" at bounding box center [742, 328] width 142 height 142
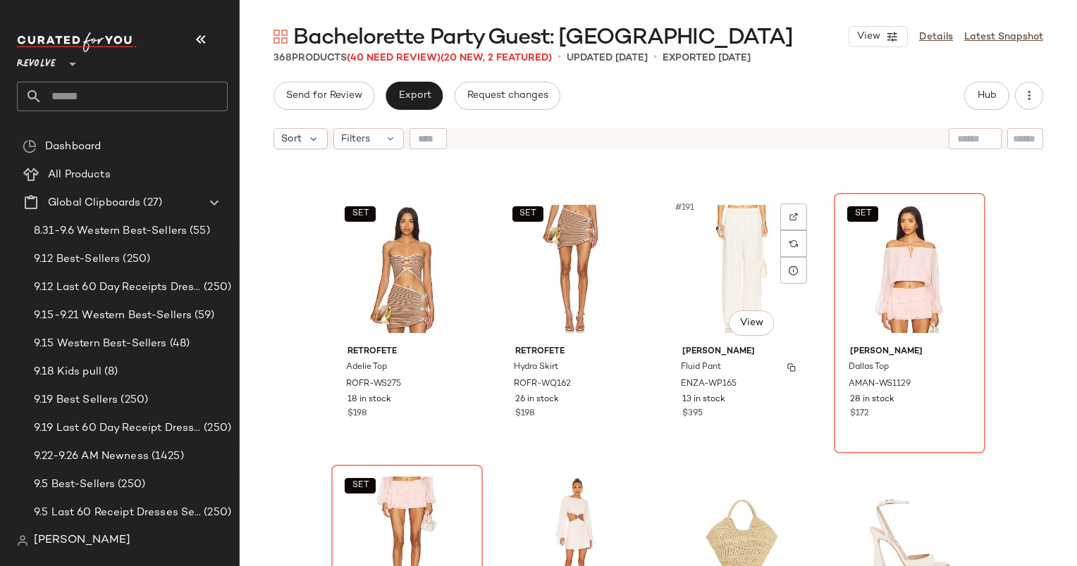
scroll to position [12731, 0]
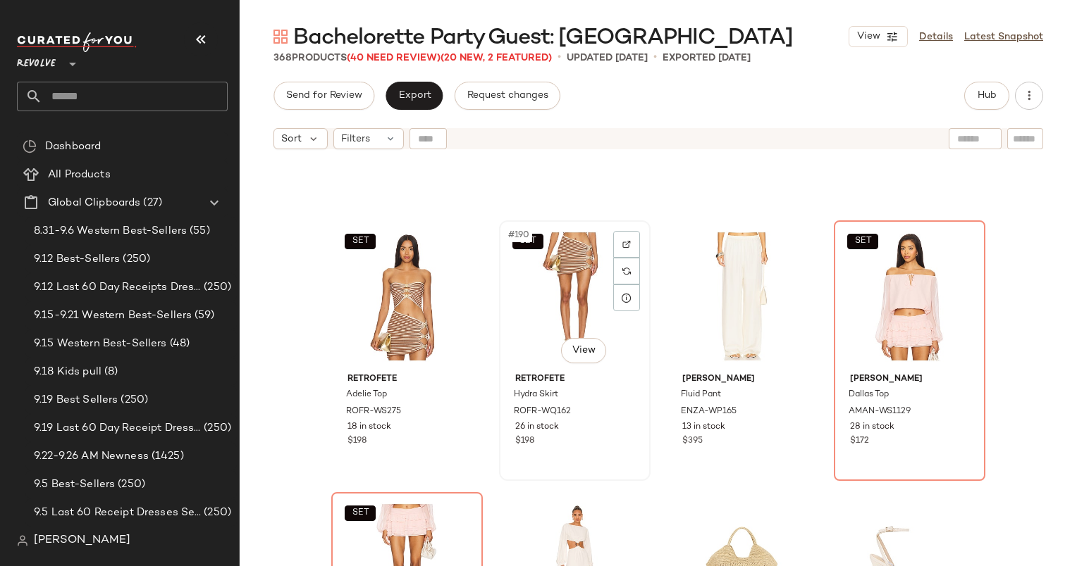
click at [603, 364] on div "SET #190 View" at bounding box center [575, 296] width 142 height 142
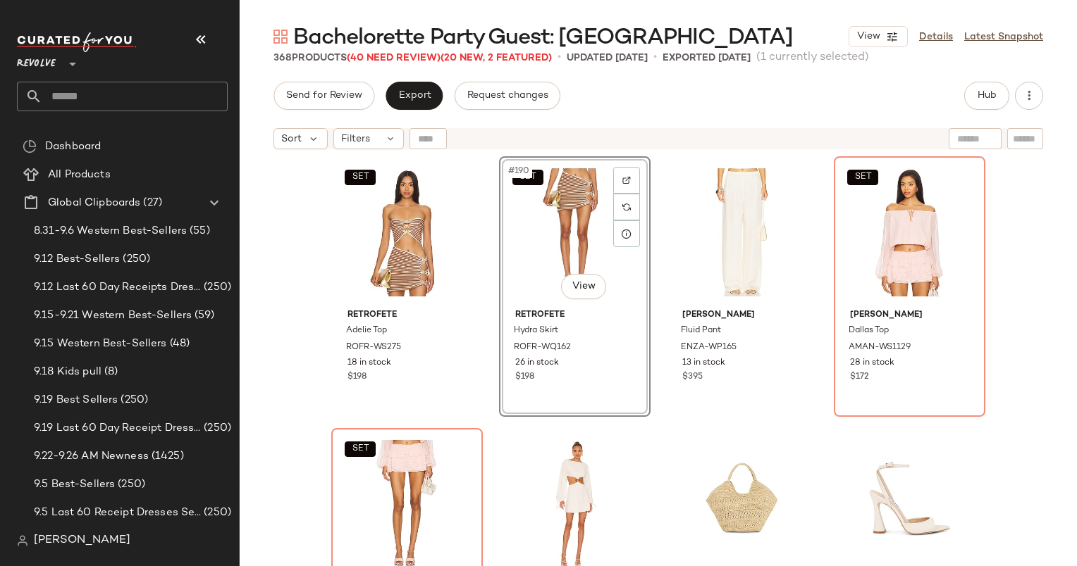
scroll to position [12796, 0]
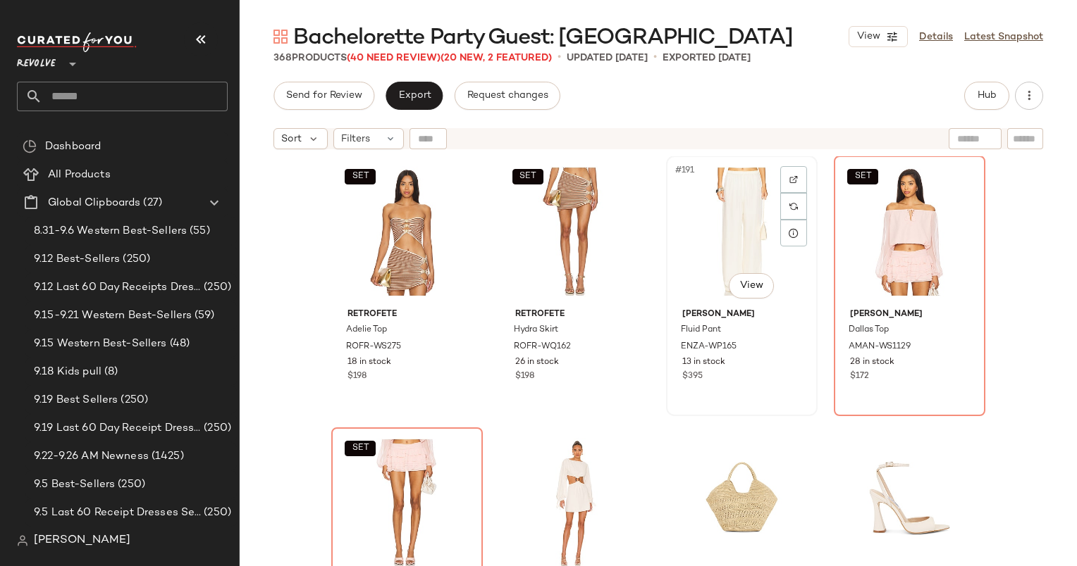
click at [727, 211] on div "#191 View" at bounding box center [742, 232] width 142 height 142
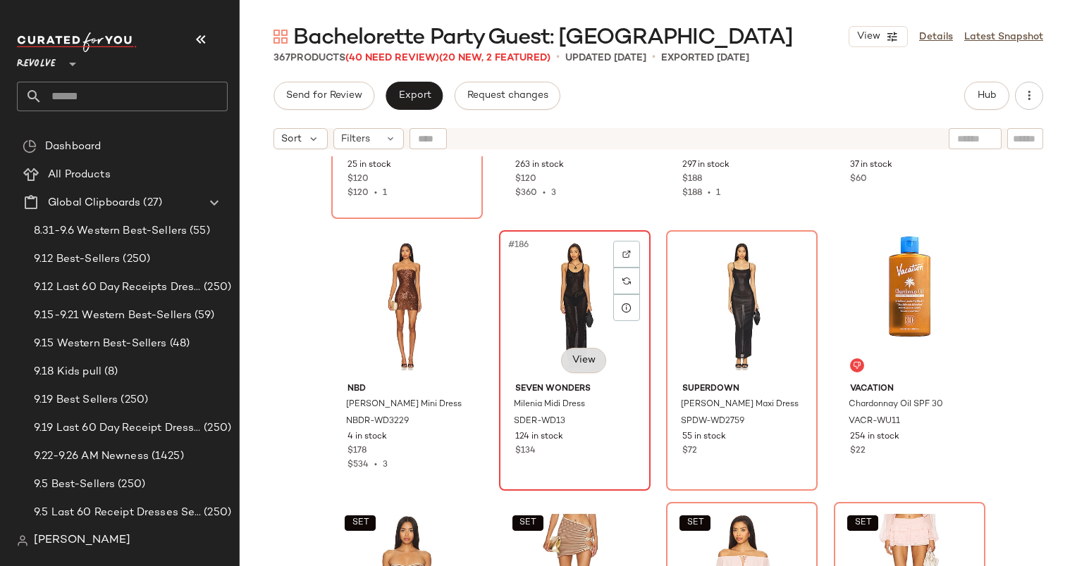
scroll to position [12338, 0]
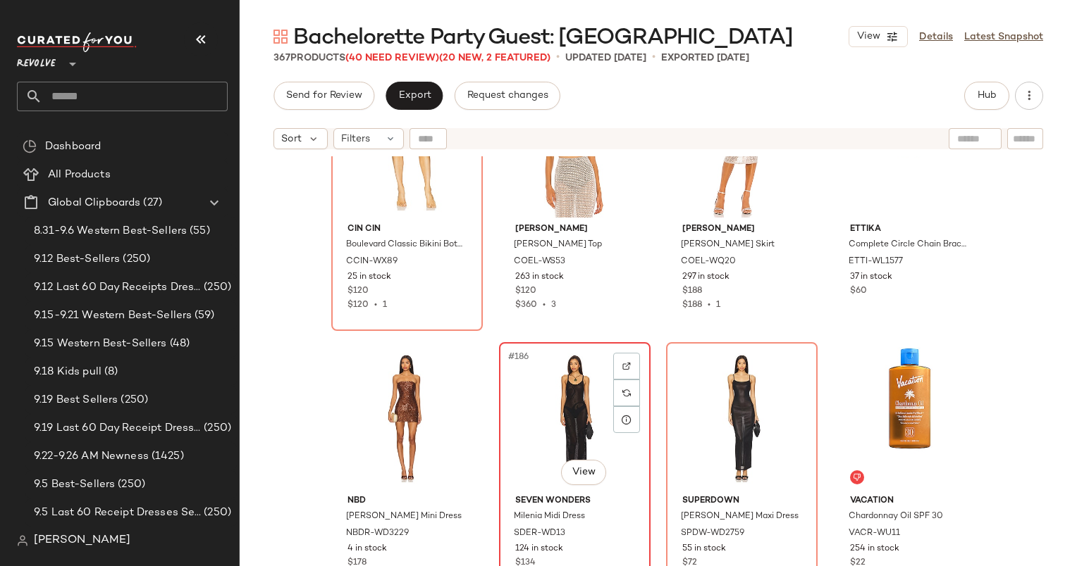
click at [544, 387] on div "#186 View" at bounding box center [575, 418] width 142 height 142
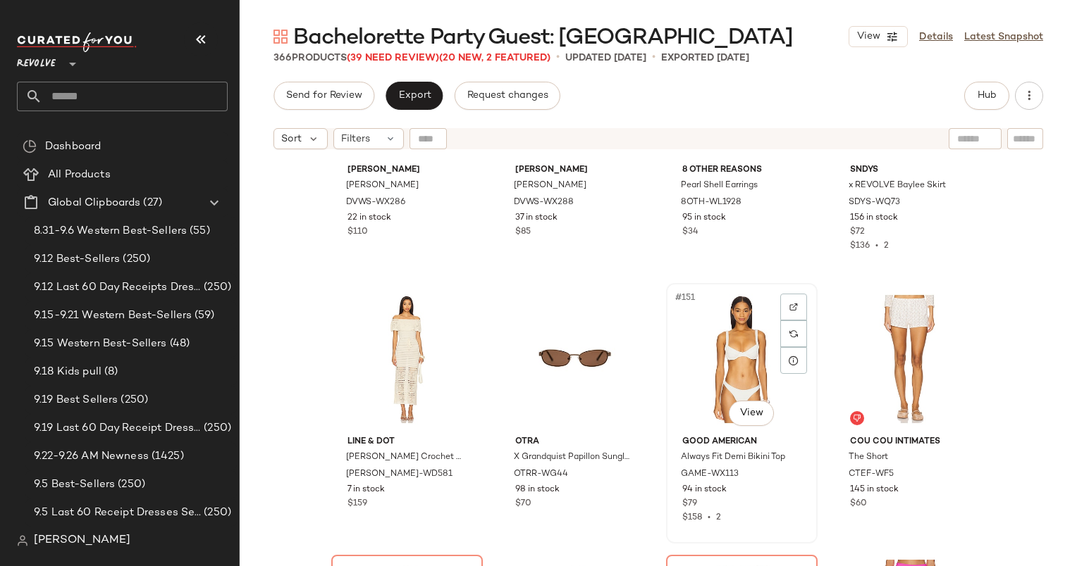
scroll to position [9999, 0]
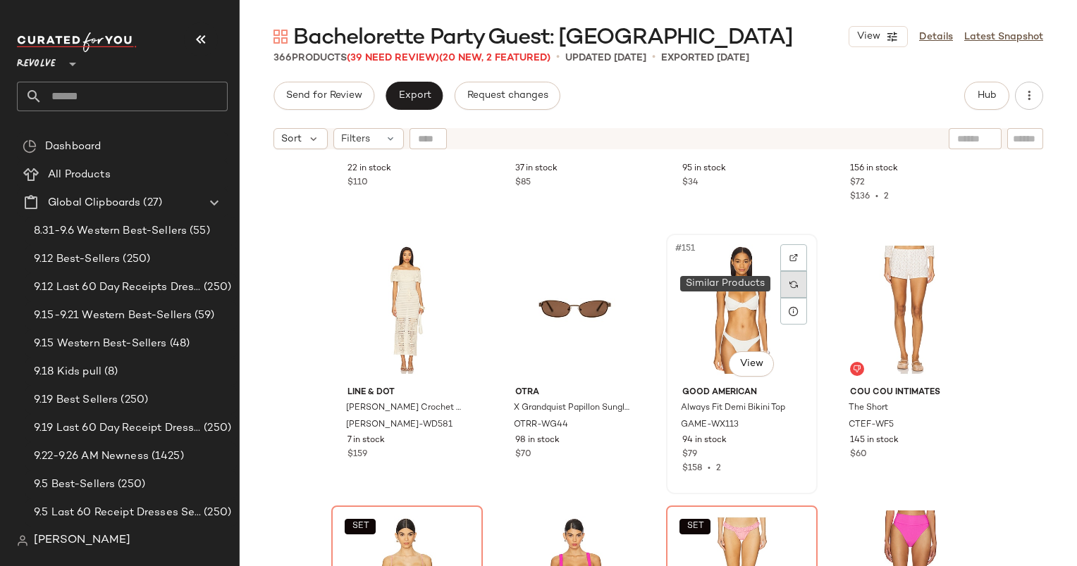
click at [785, 291] on div at bounding box center [793, 284] width 27 height 27
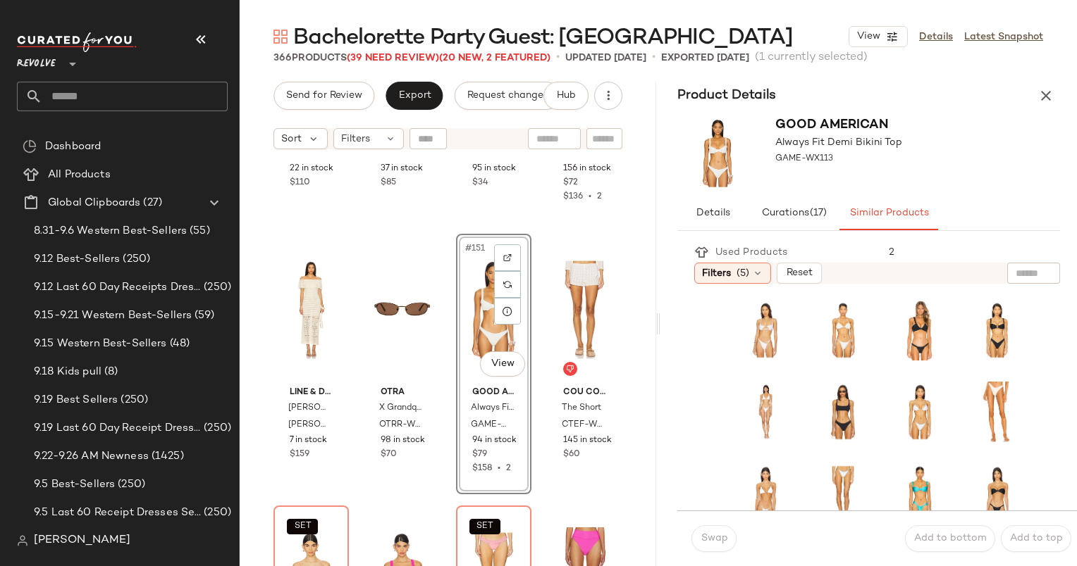
click at [1027, 107] on div "Product Details" at bounding box center [868, 96] width 416 height 28
click at [1049, 96] on icon "button" at bounding box center [1045, 95] width 17 height 17
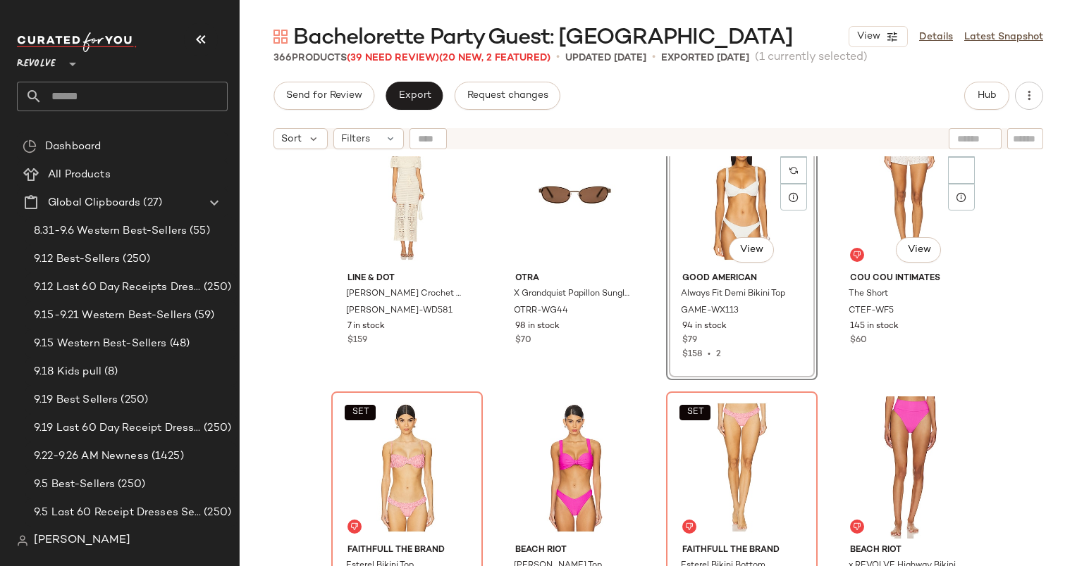
scroll to position [10113, 0]
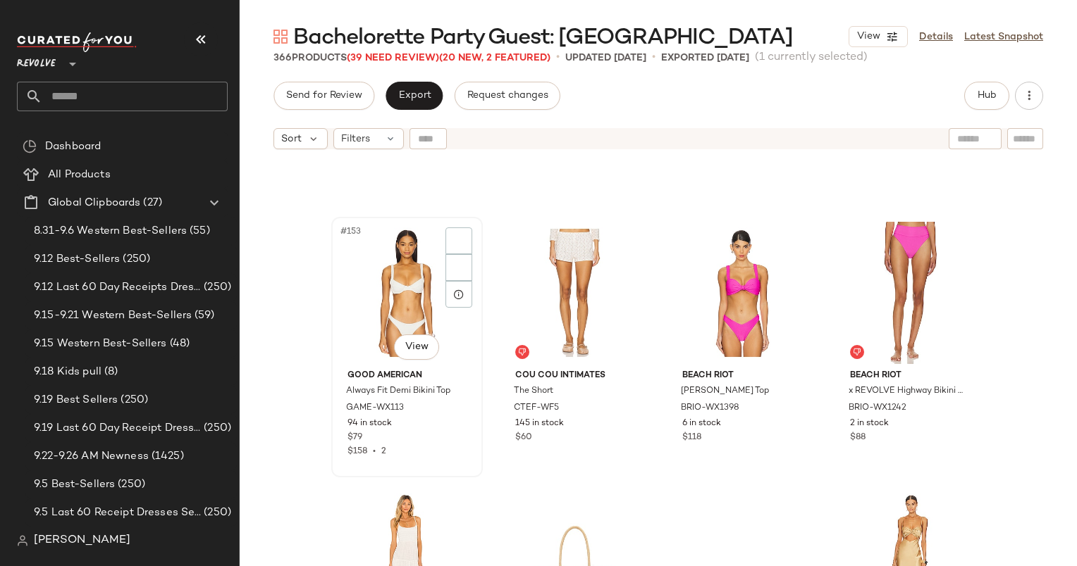
scroll to position [10283, 0]
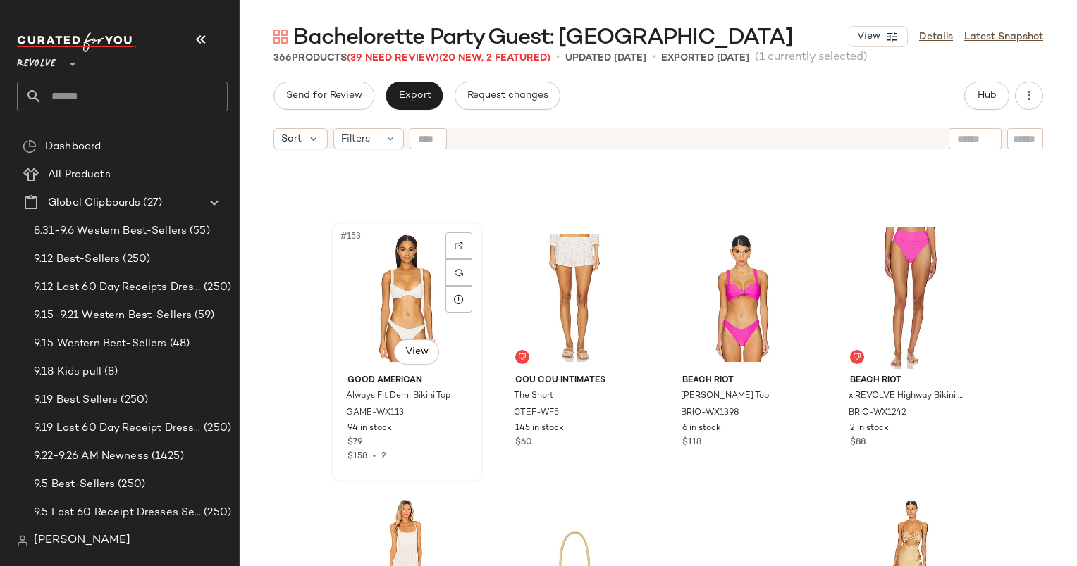
click at [376, 314] on div "#153 View" at bounding box center [407, 298] width 142 height 142
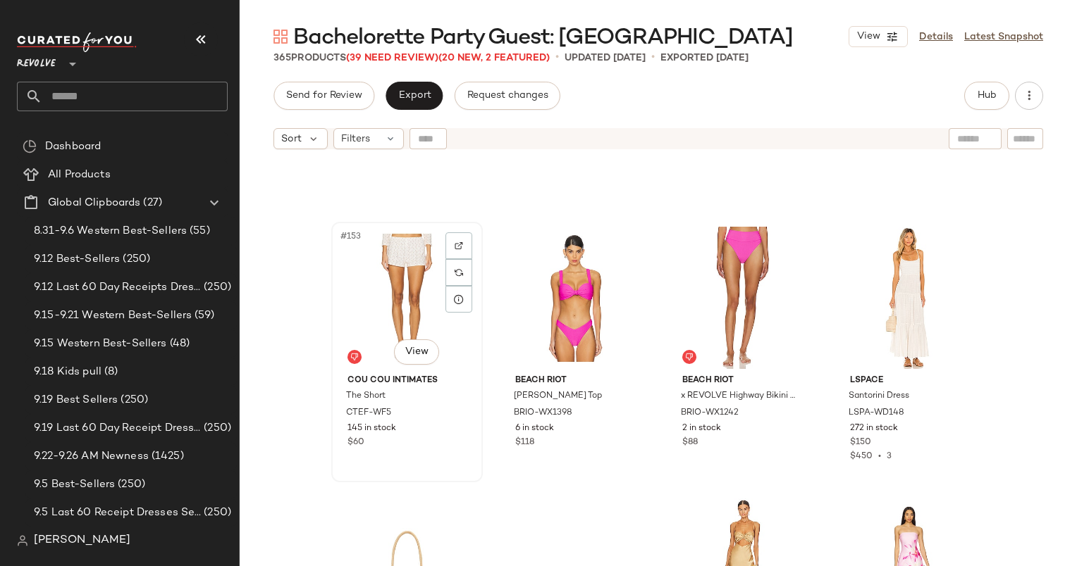
click at [413, 299] on div "#153 View" at bounding box center [407, 298] width 142 height 142
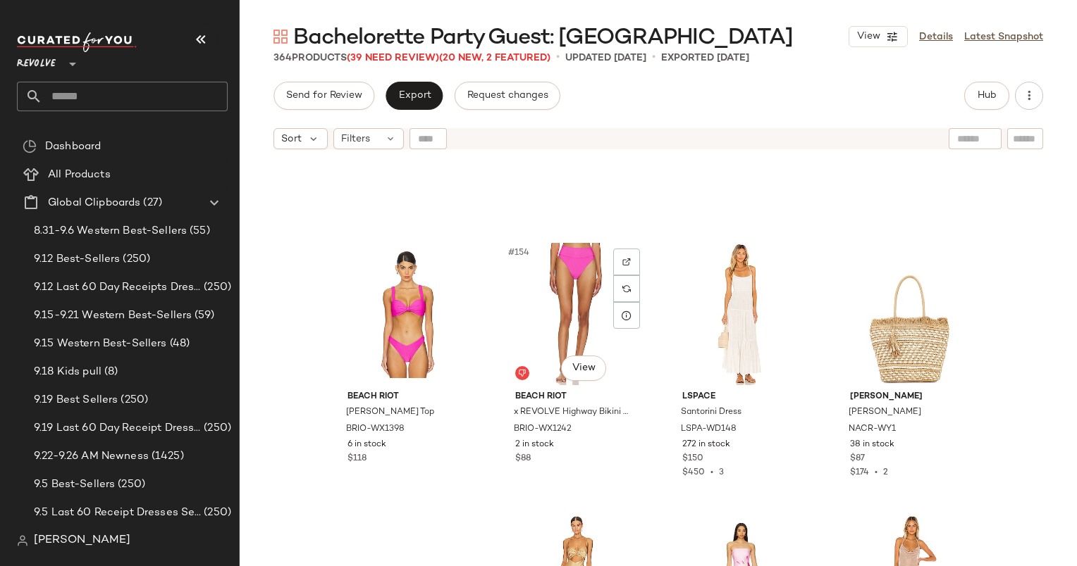
scroll to position [10268, 0]
drag, startPoint x: 632, startPoint y: 302, endPoint x: 624, endPoint y: 290, distance: 14.7
click at [624, 290] on img at bounding box center [626, 287] width 8 height 8
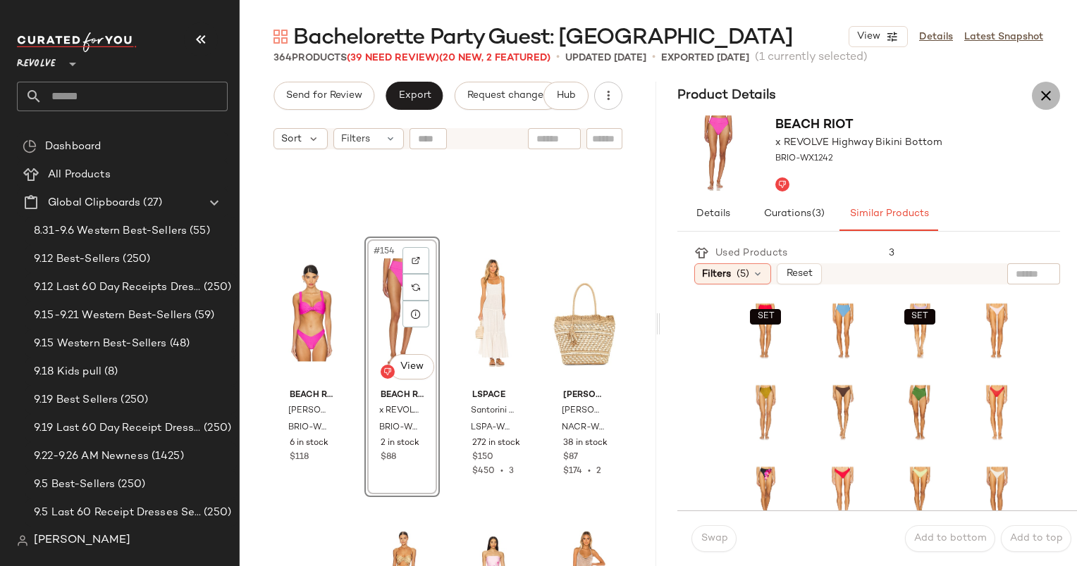
click at [1051, 108] on button "button" at bounding box center [1045, 96] width 28 height 28
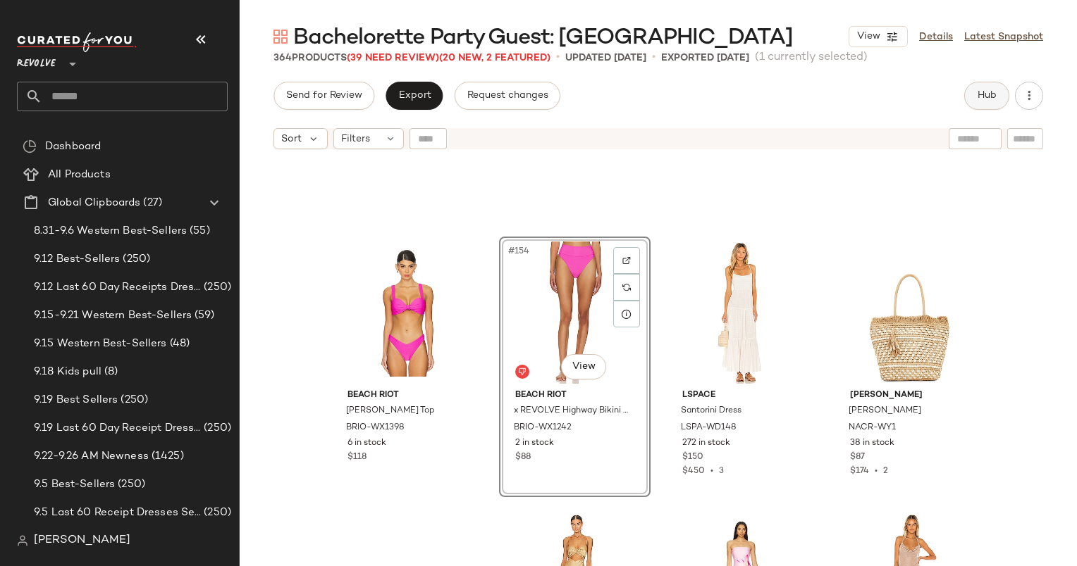
click at [991, 101] on span "Hub" at bounding box center [986, 95] width 20 height 11
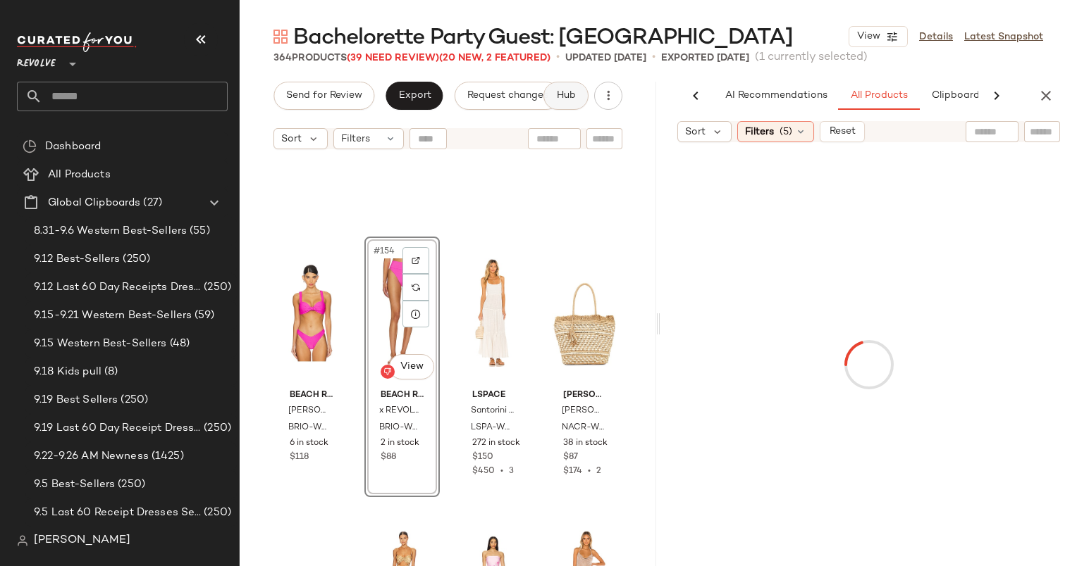
scroll to position [0, 73]
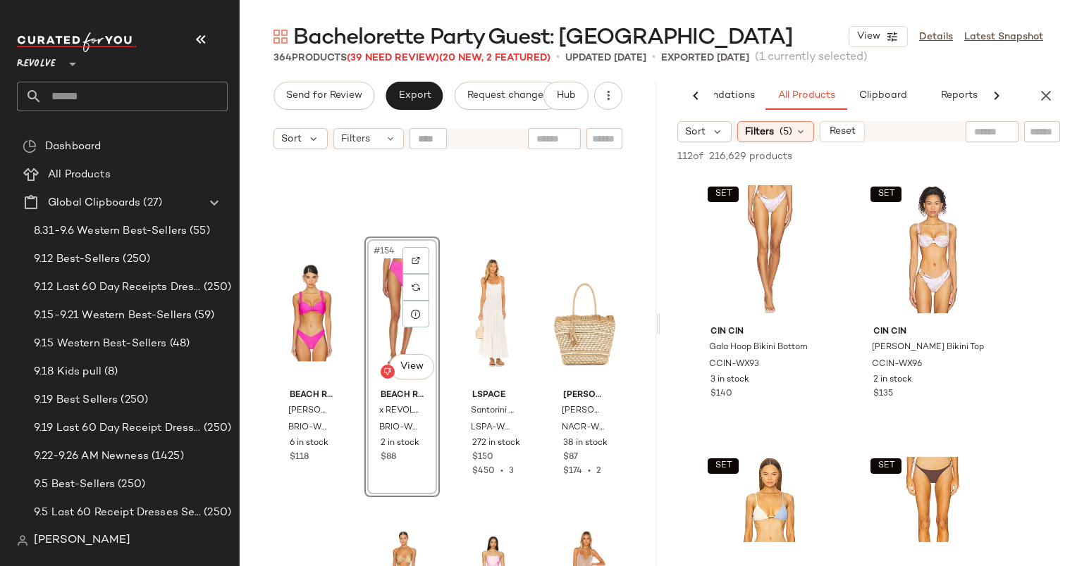
click at [995, 130] on input "text" at bounding box center [992, 132] width 36 height 15
click at [1057, 132] on div at bounding box center [1000, 131] width 120 height 21
type input "**********"
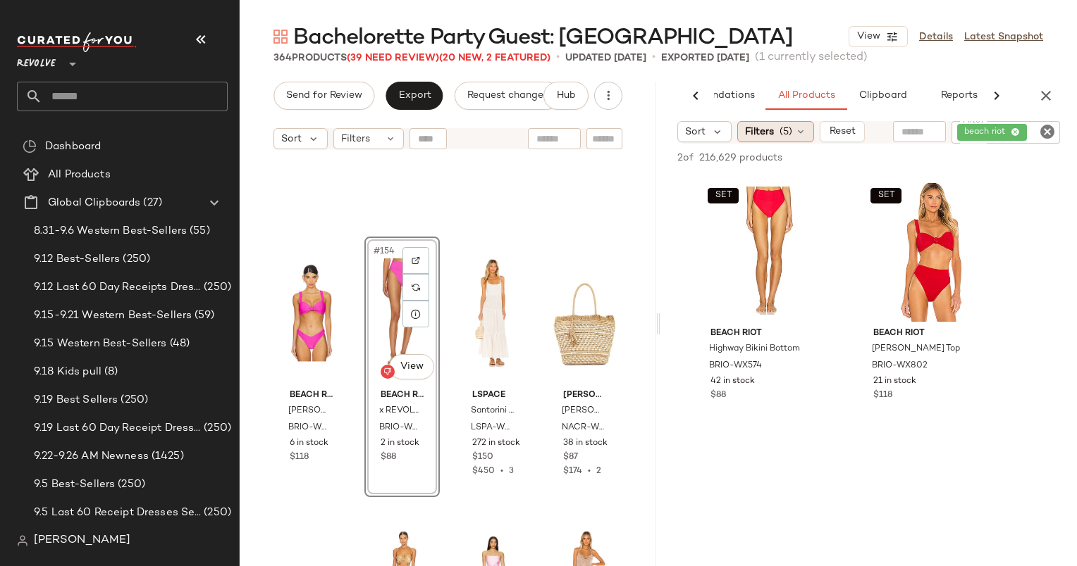
click at [799, 132] on icon at bounding box center [800, 131] width 11 height 11
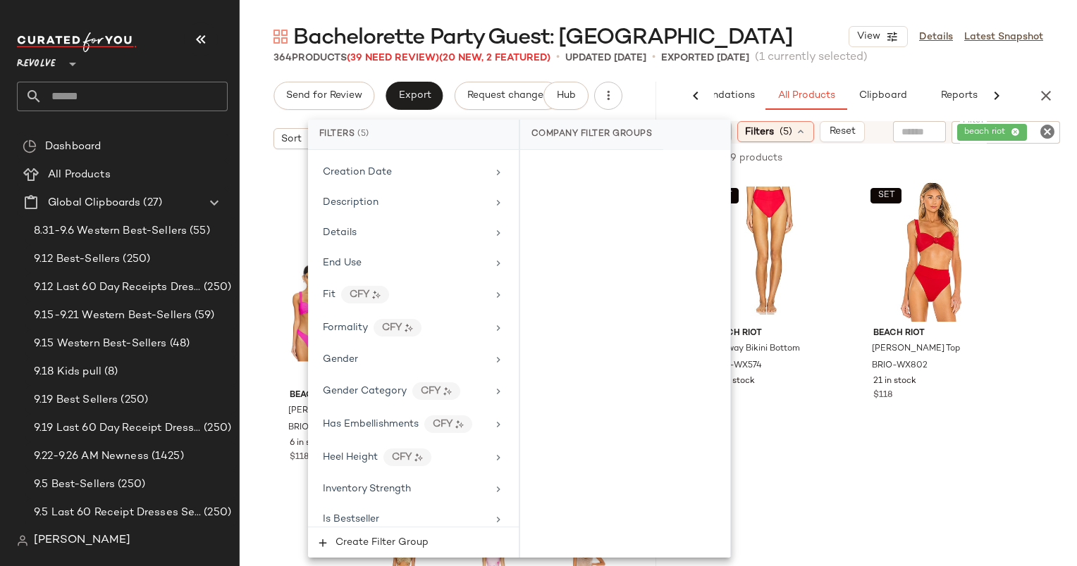
scroll to position [813, 0]
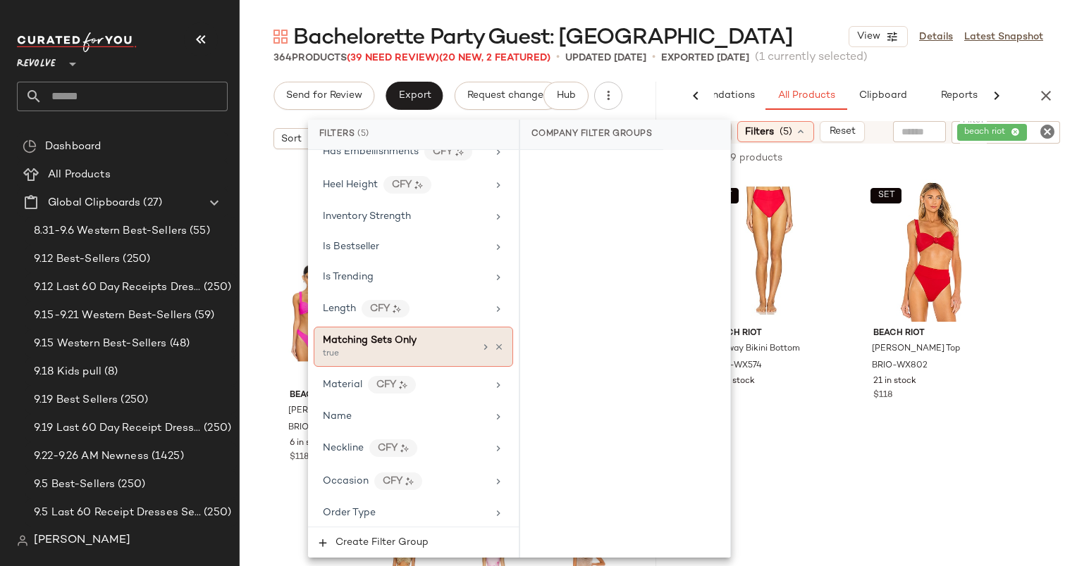
click at [499, 339] on div "Matching Sets Only true" at bounding box center [413, 347] width 199 height 40
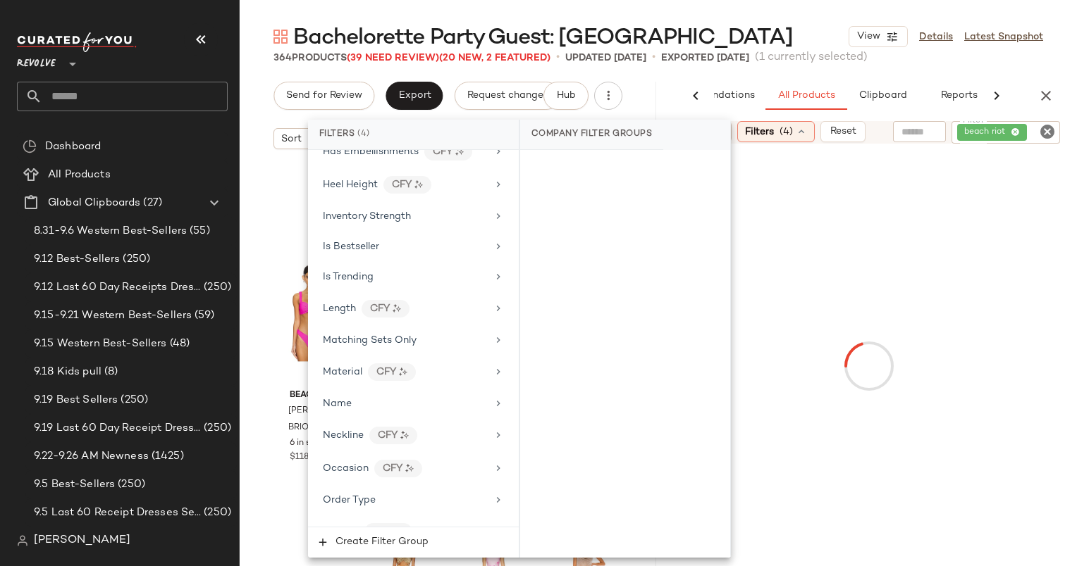
click at [879, 250] on div at bounding box center [868, 367] width 411 height 440
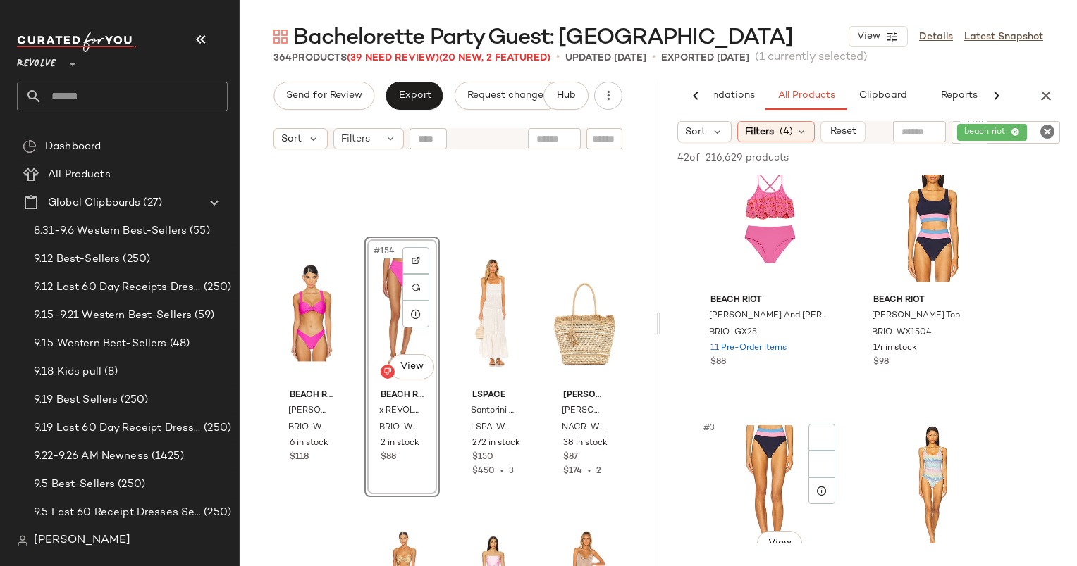
scroll to position [0, 0]
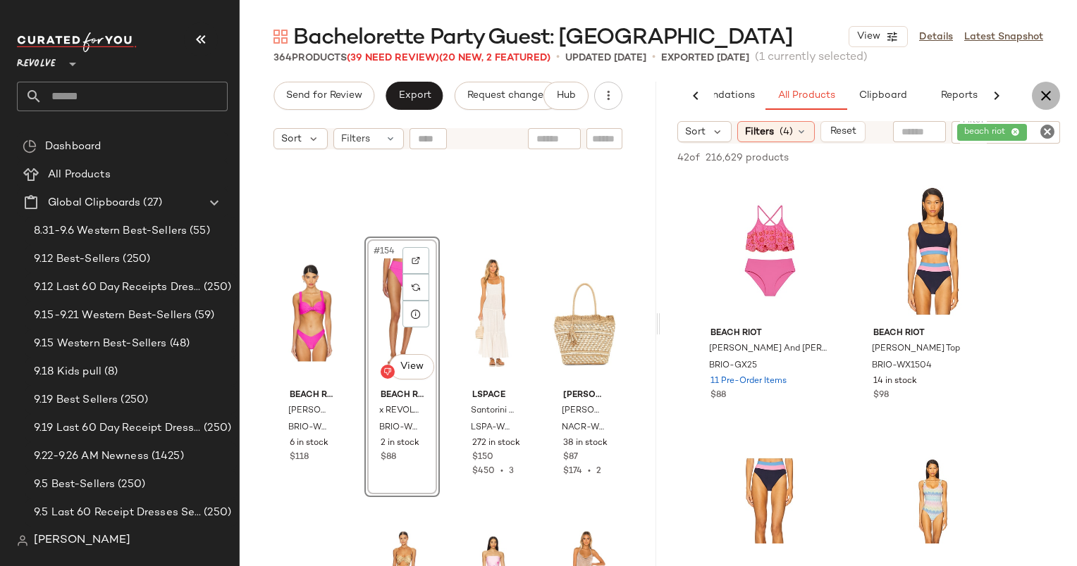
click at [1044, 94] on icon "button" at bounding box center [1045, 95] width 17 height 17
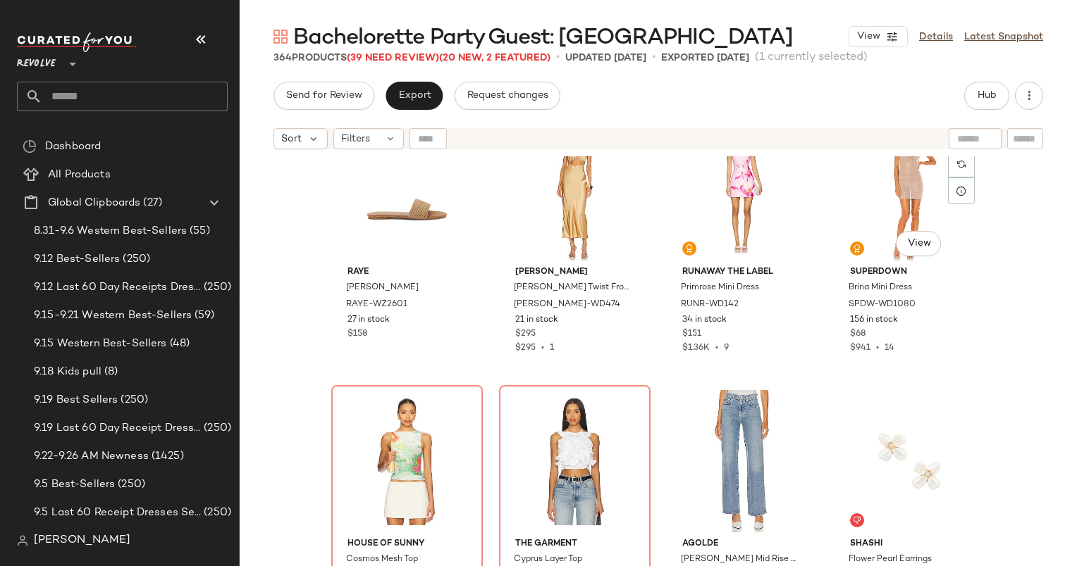
scroll to position [10666, 0]
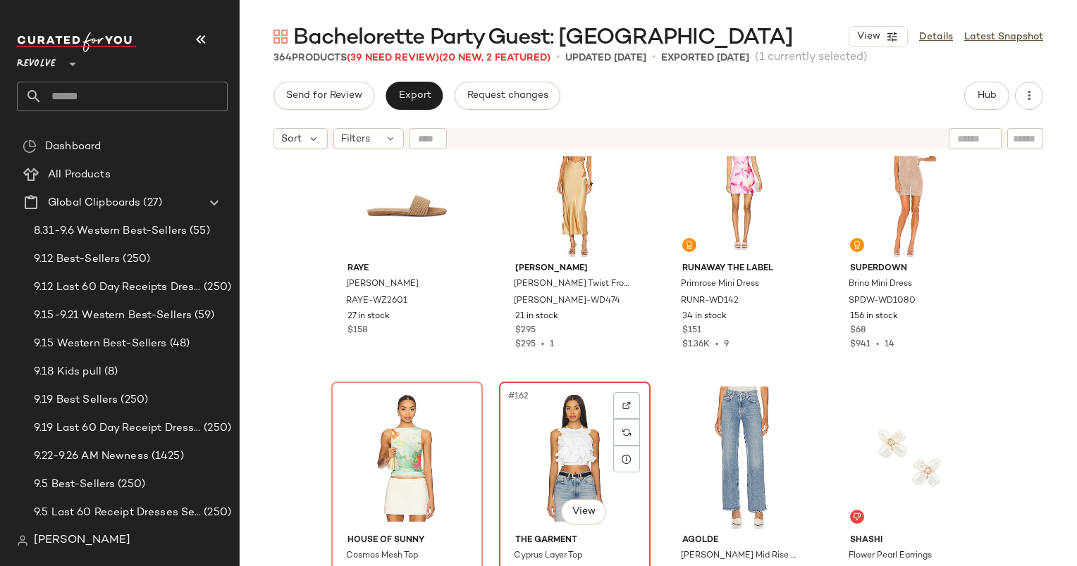
click at [566, 439] on div "#162 View" at bounding box center [575, 458] width 142 height 142
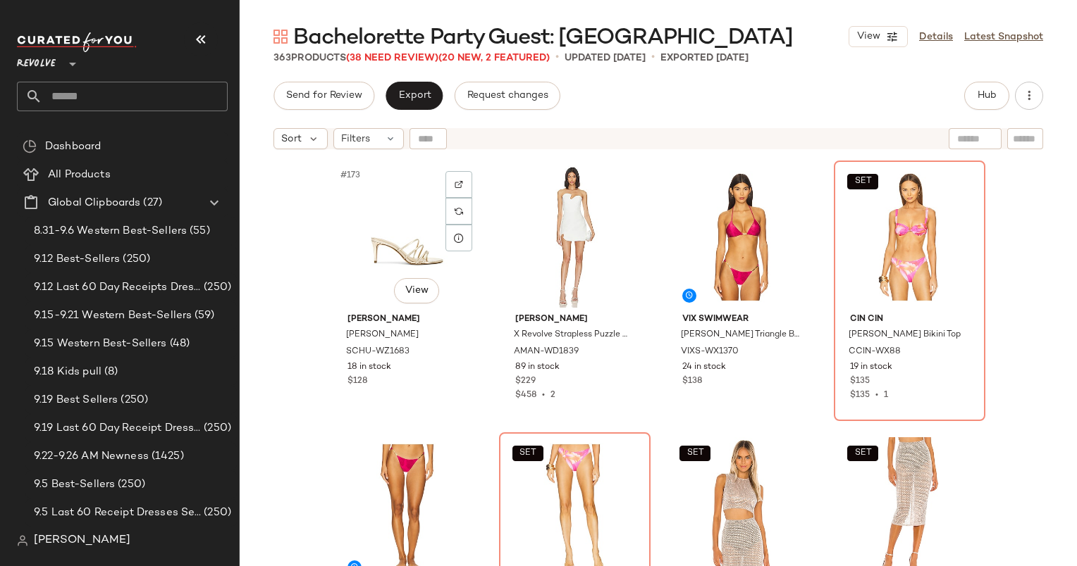
scroll to position [11677, 0]
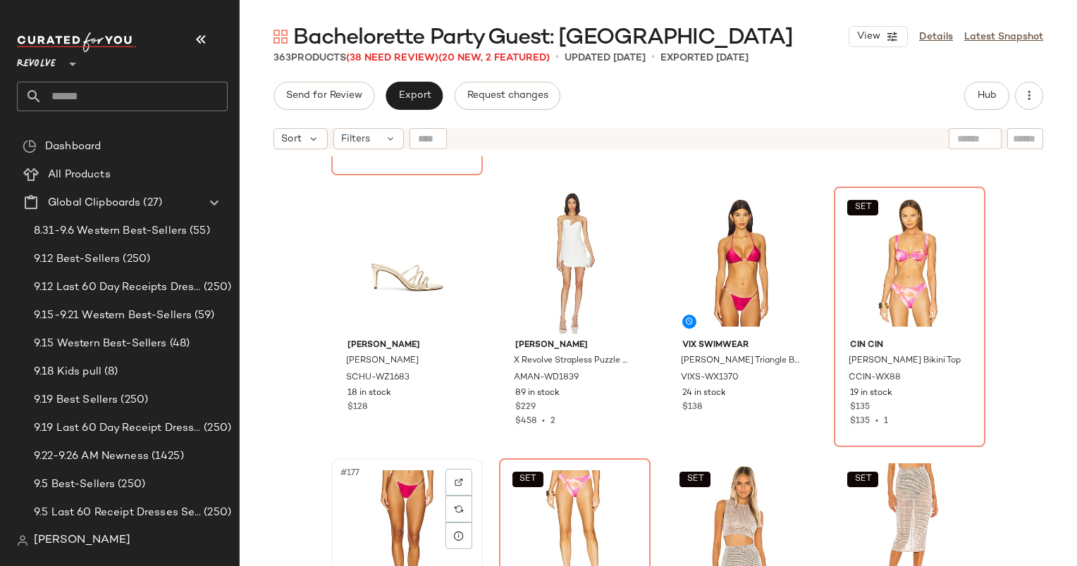
click at [397, 490] on div "#177 View" at bounding box center [407, 535] width 142 height 142
click at [528, 502] on div "SET #178 View" at bounding box center [575, 535] width 142 height 142
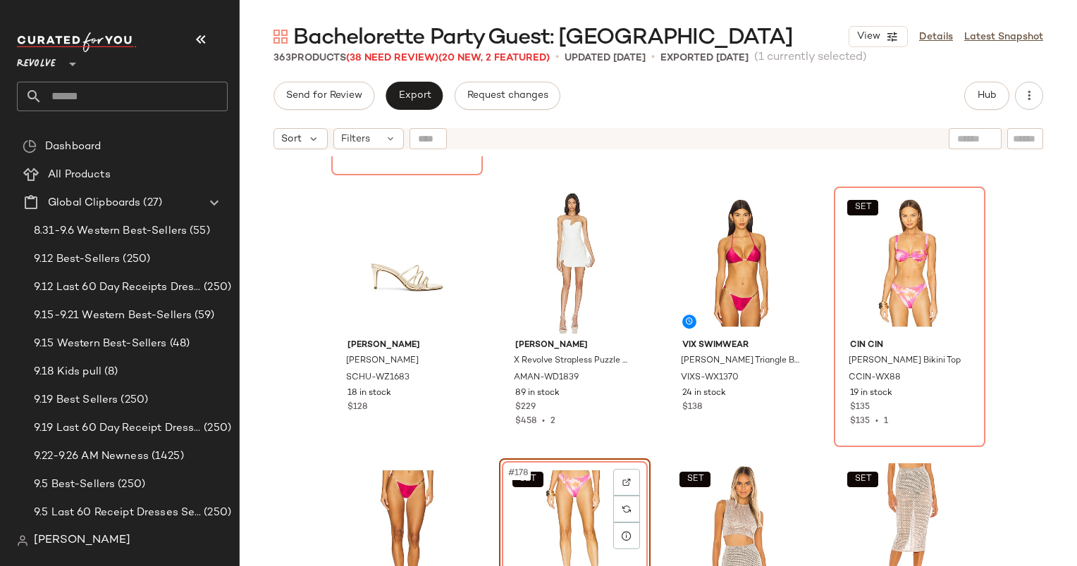
click at [544, 483] on div "SET #178 View" at bounding box center [575, 535] width 142 height 142
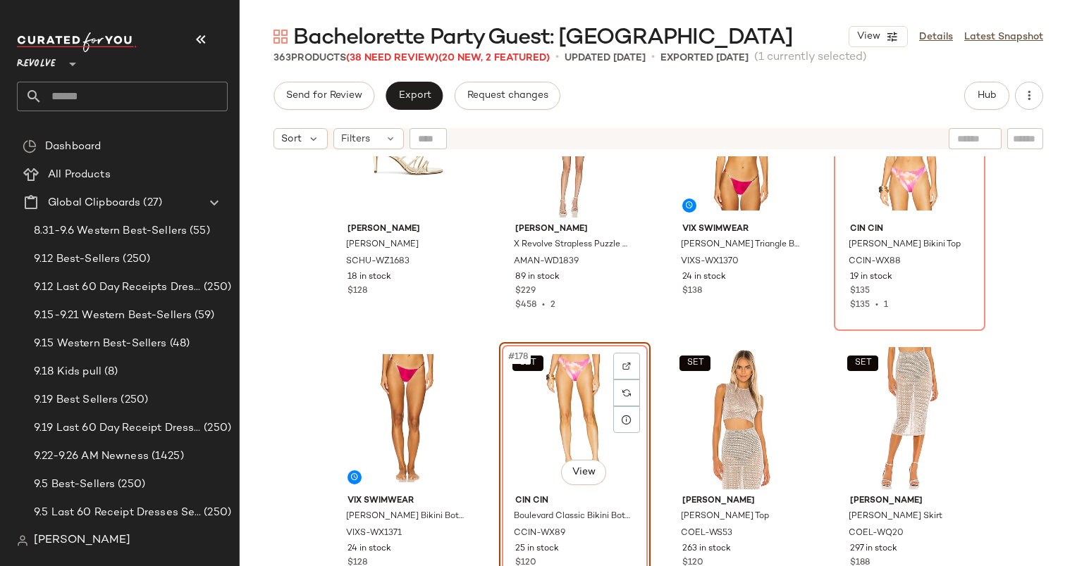
scroll to position [11777, 0]
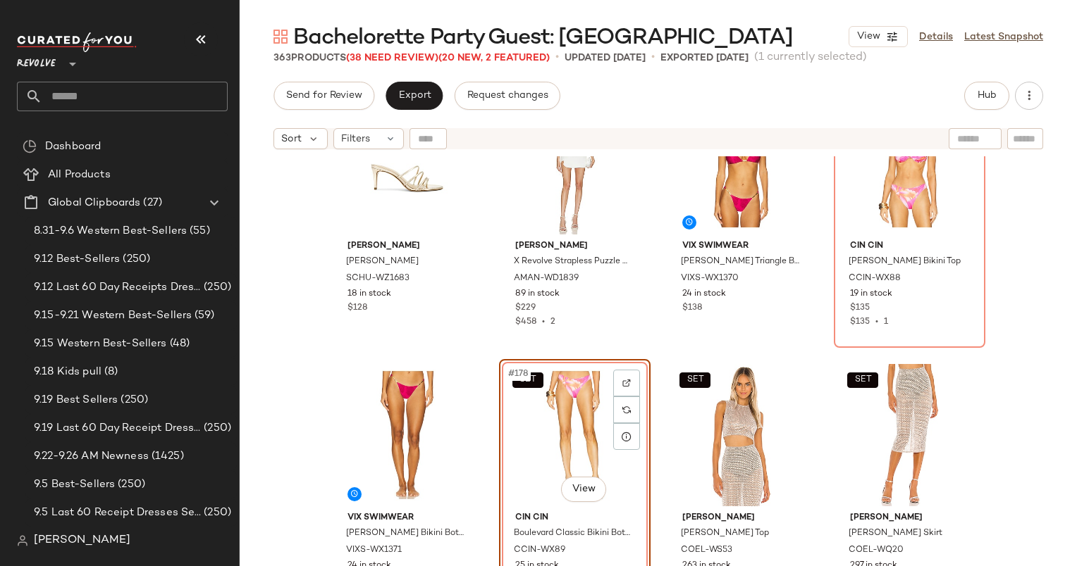
click at [576, 396] on div "SET #178 View" at bounding box center [575, 435] width 142 height 142
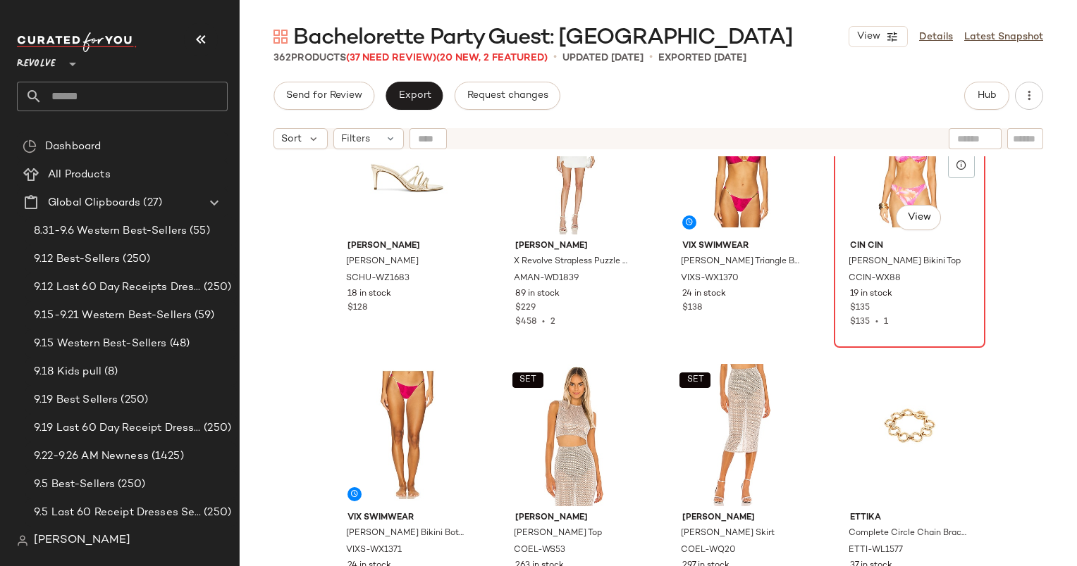
click at [862, 201] on div "SET #176 View" at bounding box center [909, 163] width 142 height 142
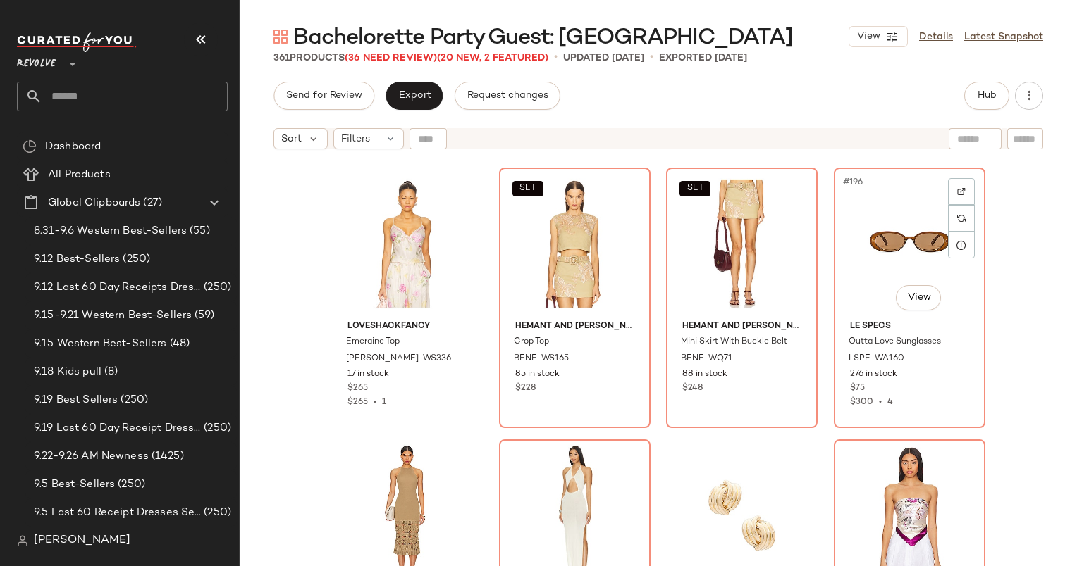
scroll to position [13056, 0]
click at [404, 250] on div "#193 View" at bounding box center [407, 244] width 142 height 142
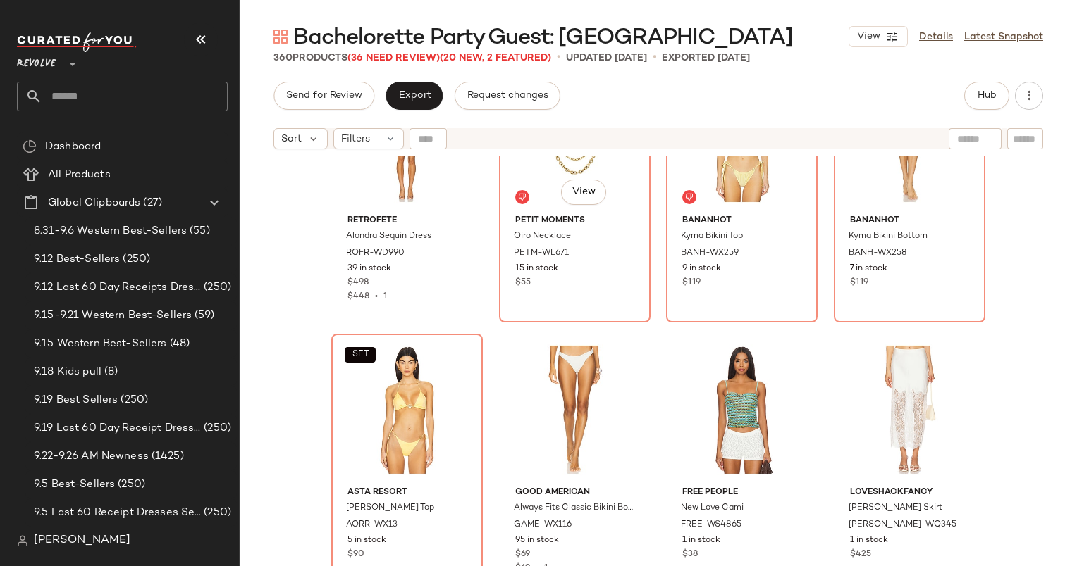
scroll to position [14523, 0]
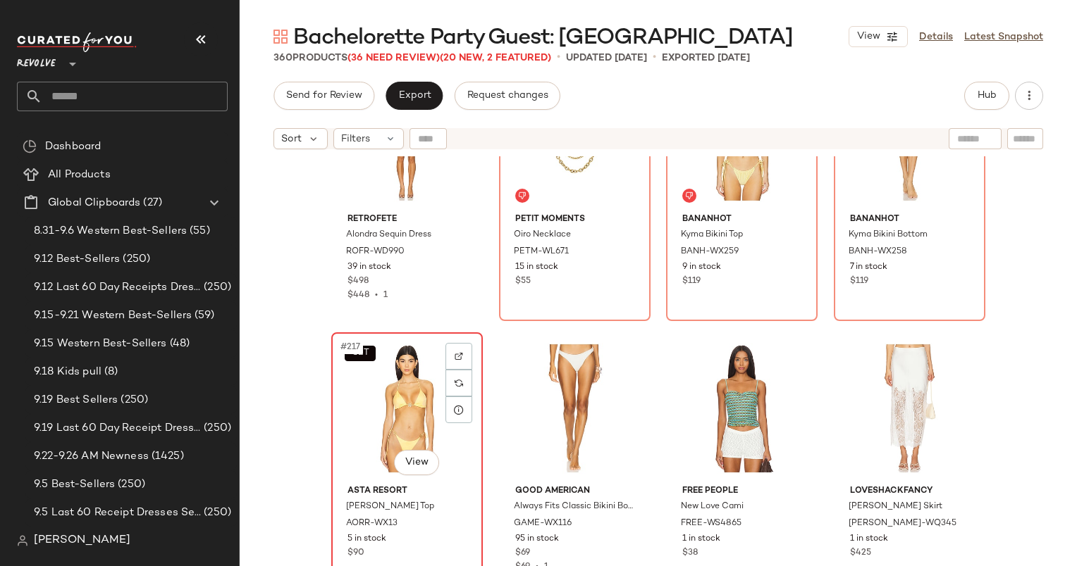
click at [375, 388] on div "SET #217 View" at bounding box center [407, 408] width 142 height 142
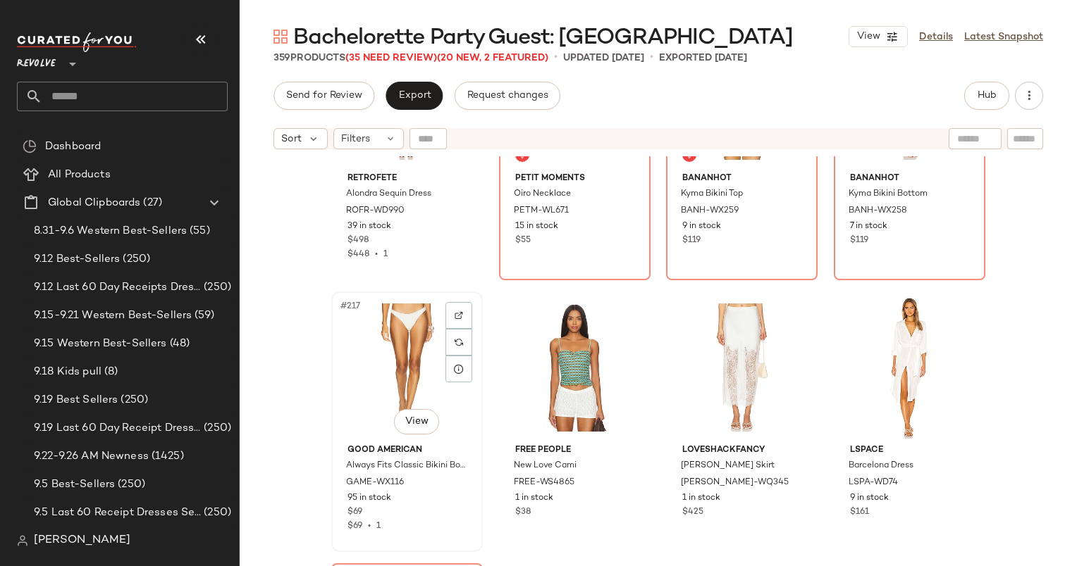
scroll to position [14561, 0]
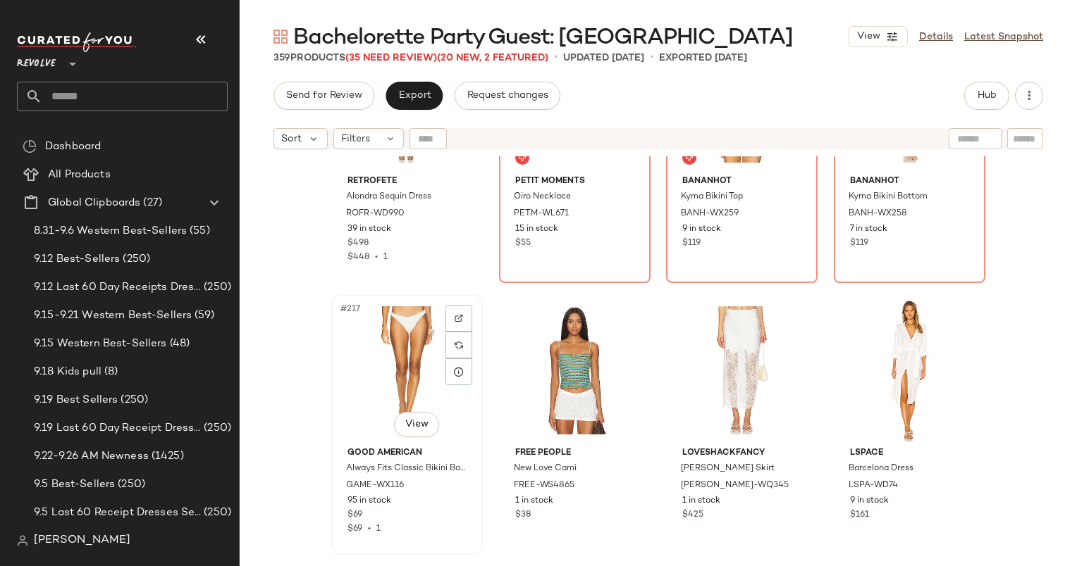
click at [395, 355] on div "#217 View" at bounding box center [407, 370] width 142 height 142
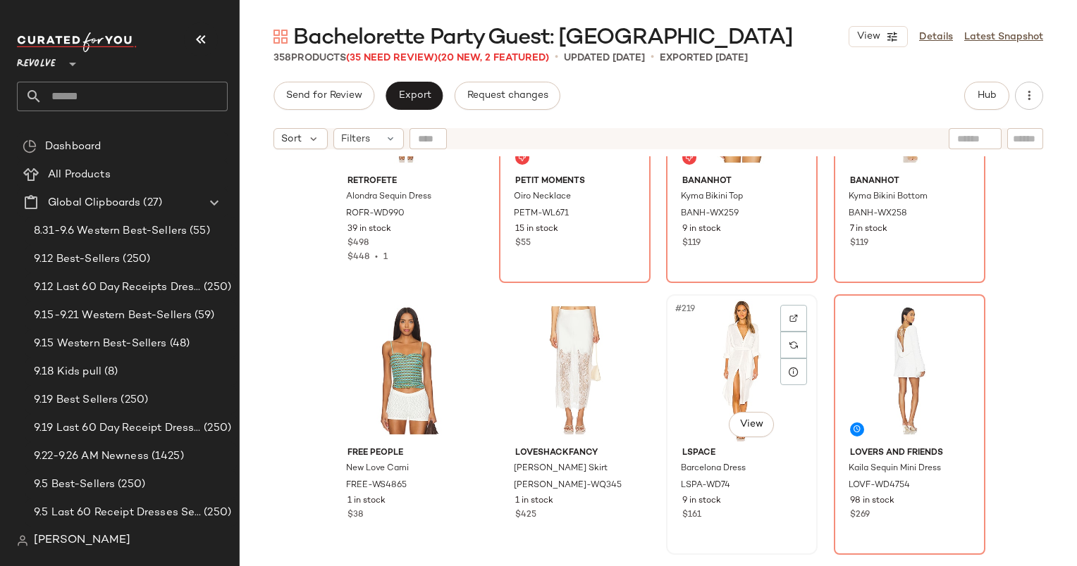
click at [740, 359] on div "#219 View" at bounding box center [742, 370] width 142 height 142
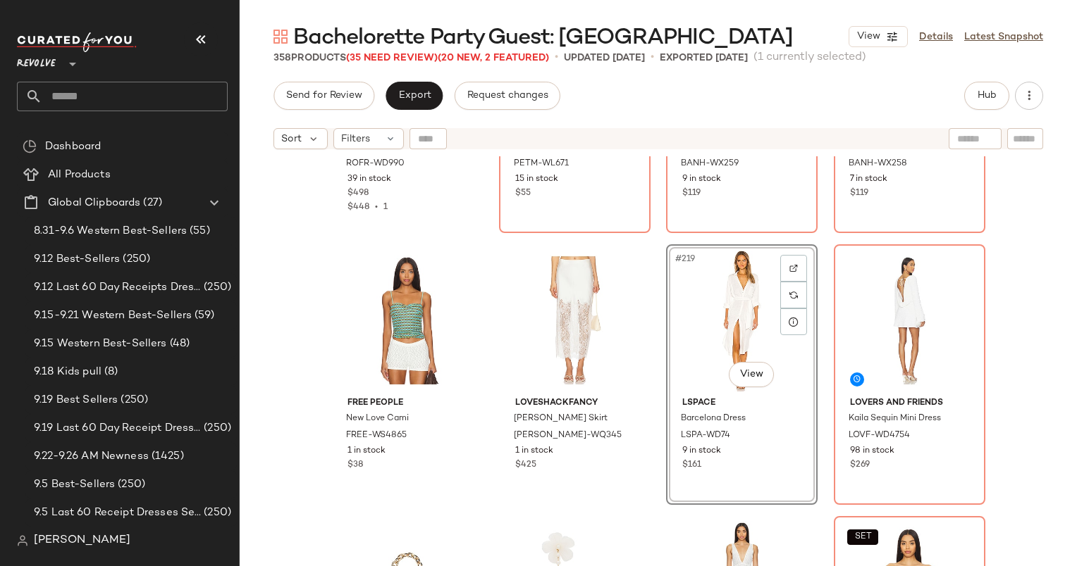
scroll to position [14596, 0]
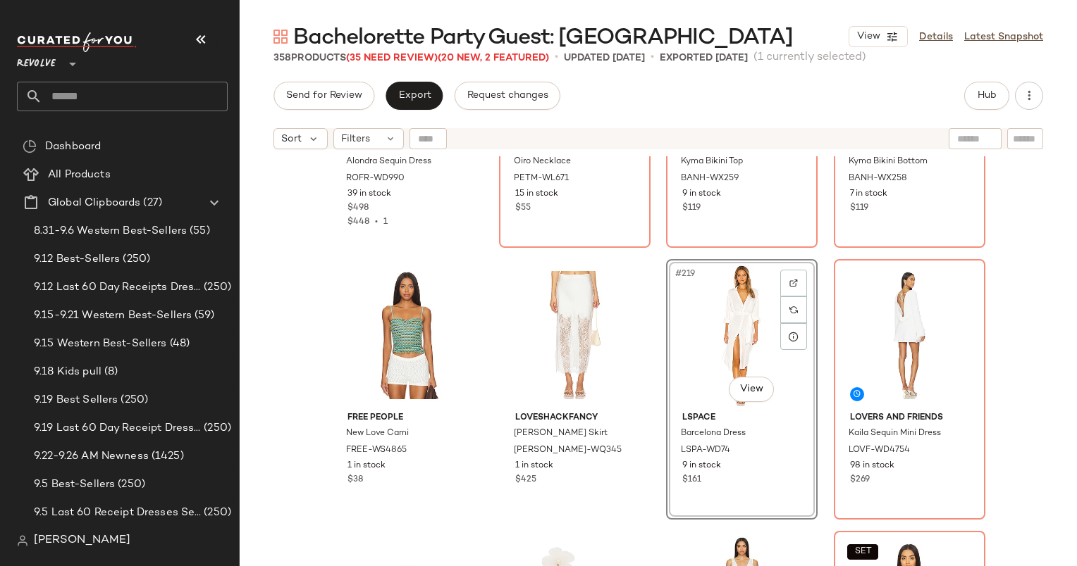
click at [750, 330] on div "#219 View" at bounding box center [742, 335] width 142 height 142
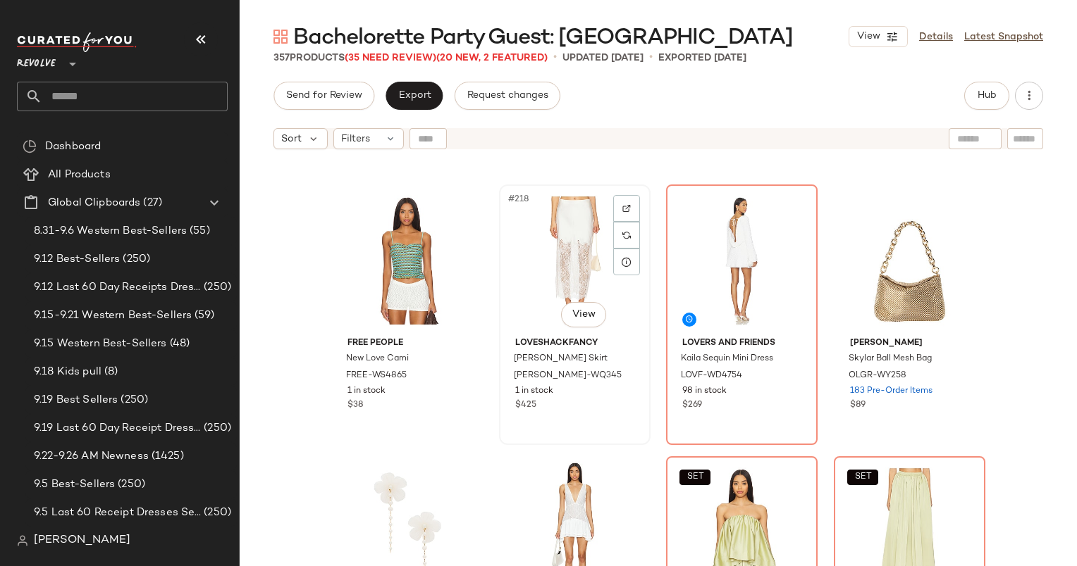
scroll to position [14670, 0]
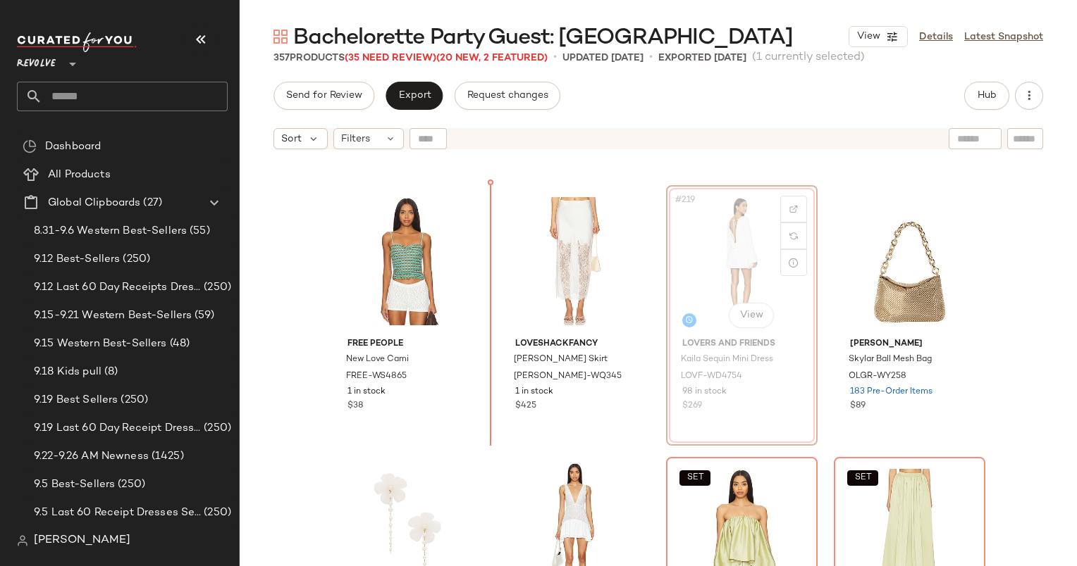
scroll to position [14668, 0]
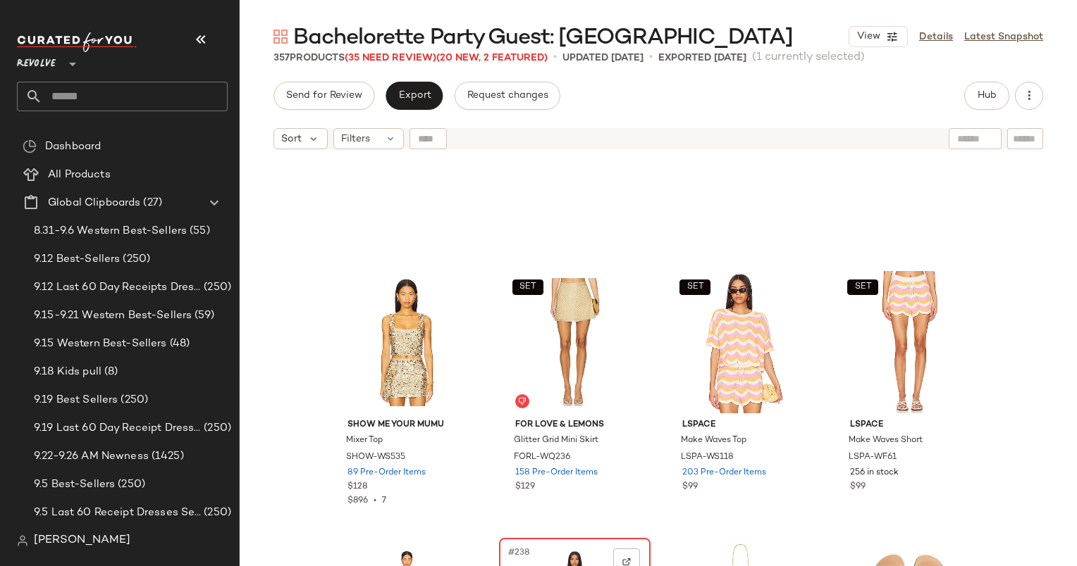
scroll to position [15759, 0]
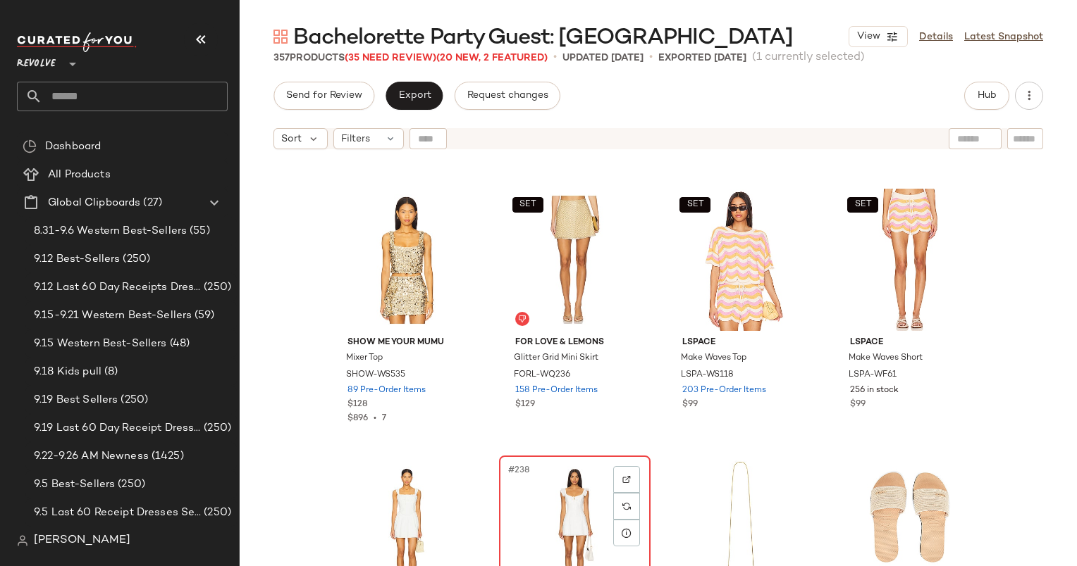
click at [559, 473] on div "#238 View" at bounding box center [575, 532] width 142 height 142
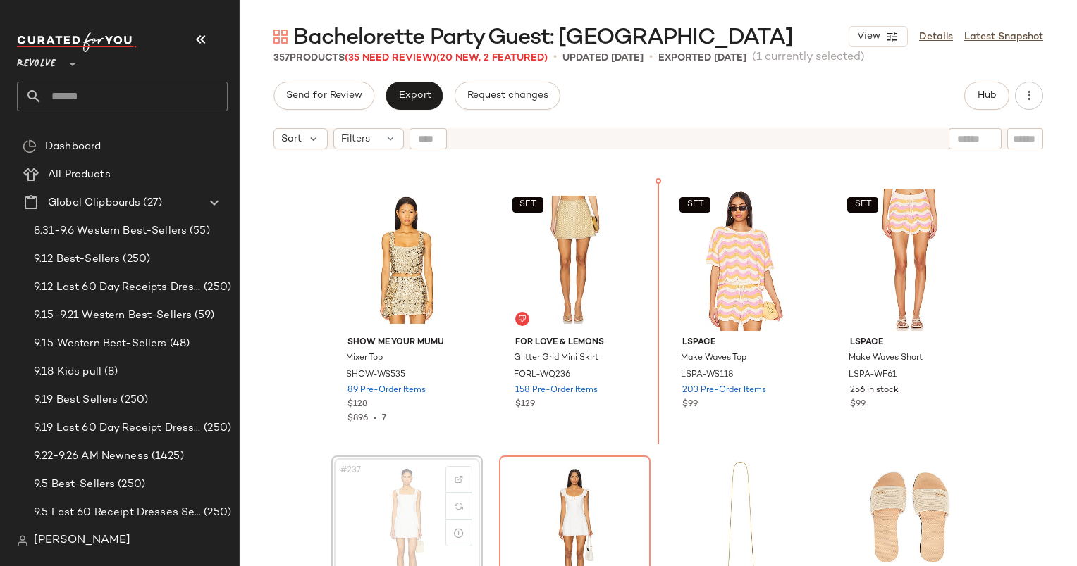
scroll to position [15760, 0]
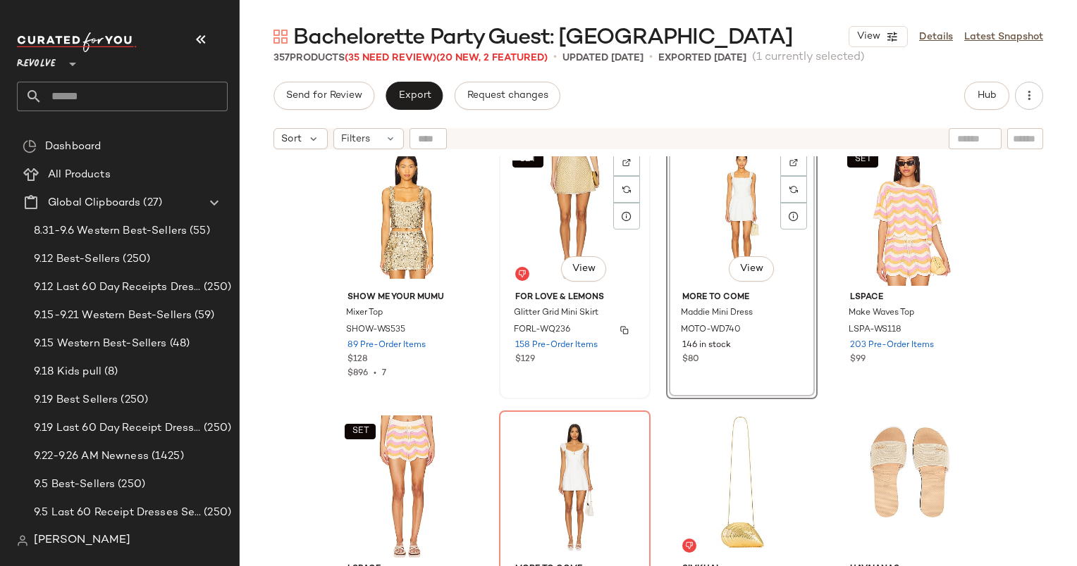
scroll to position [15808, 0]
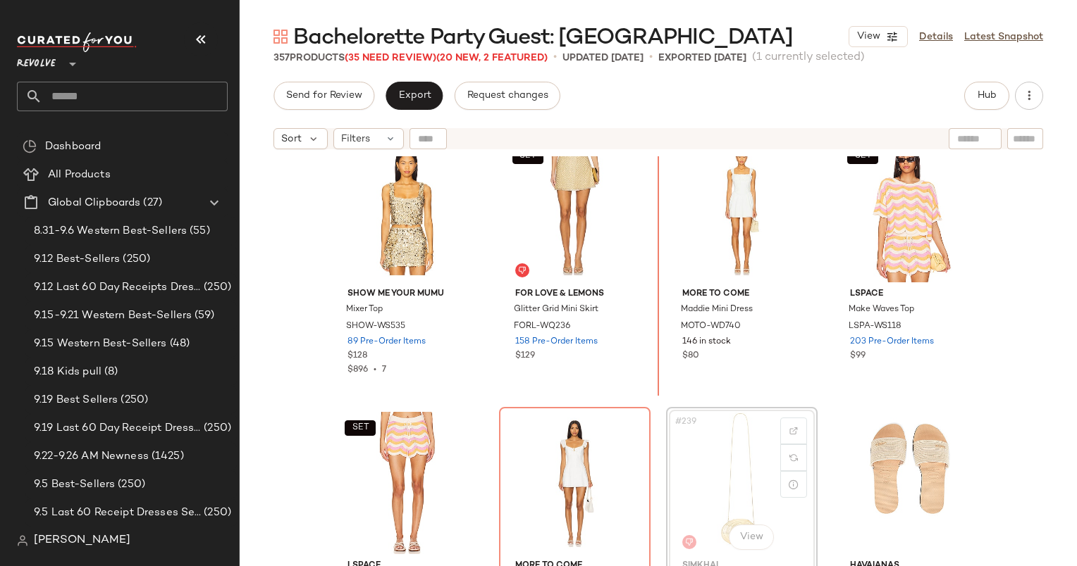
scroll to position [15778, 0]
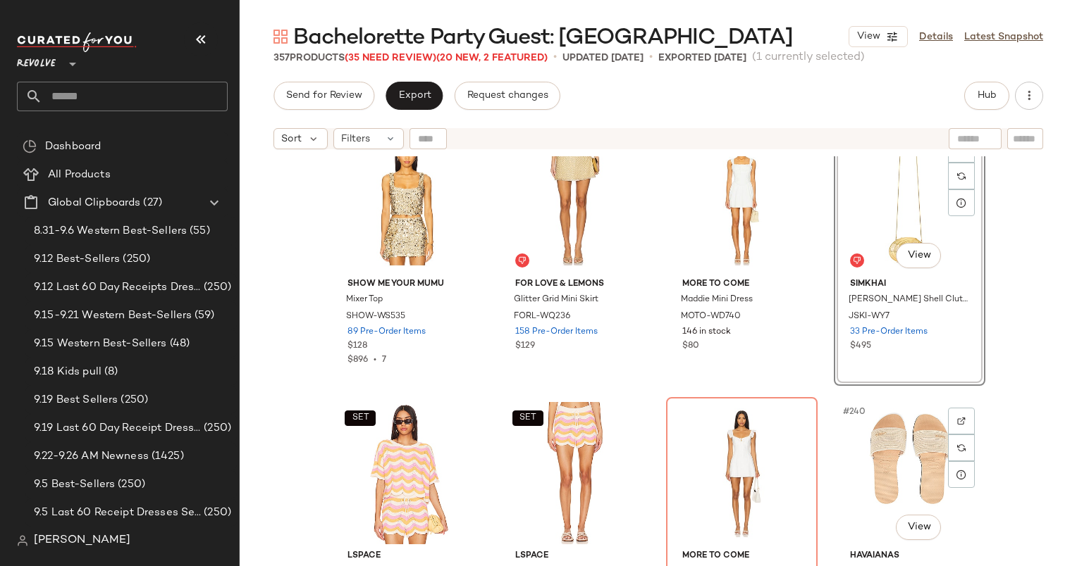
scroll to position [15987, 0]
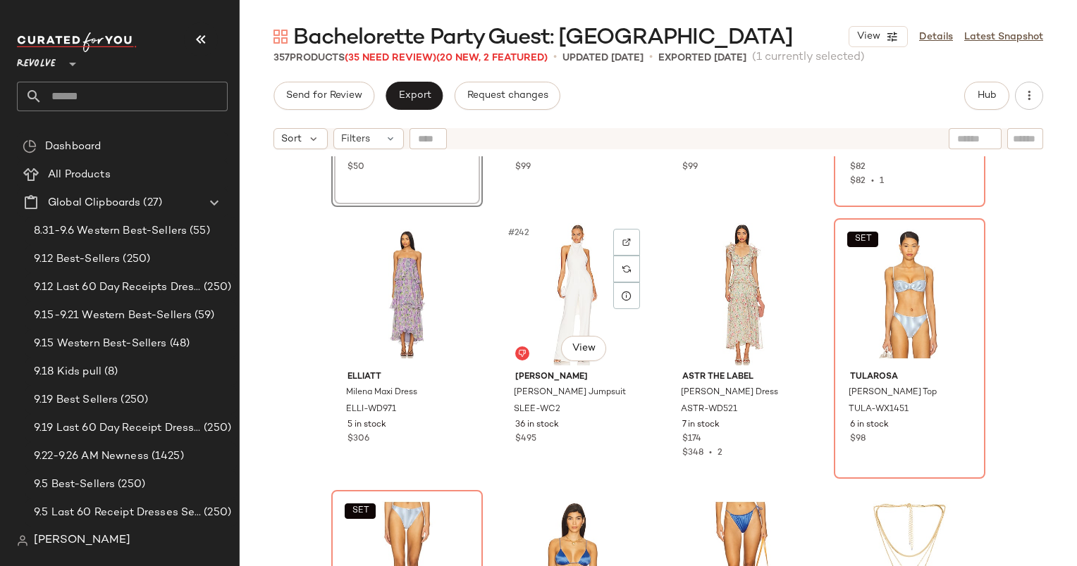
scroll to position [16269, 0]
click at [376, 275] on div "#241 View" at bounding box center [407, 294] width 142 height 142
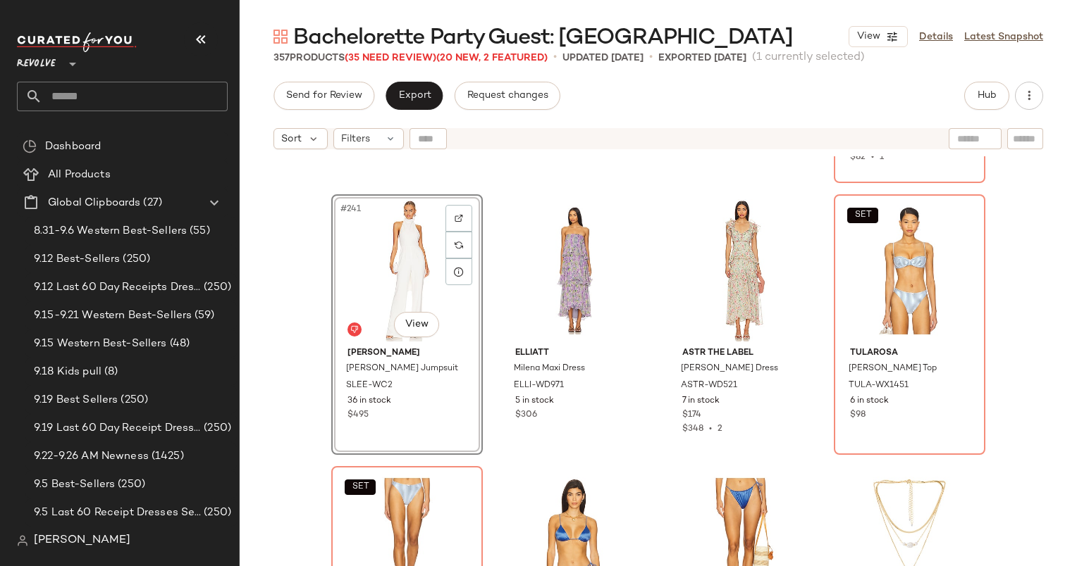
scroll to position [16293, 0]
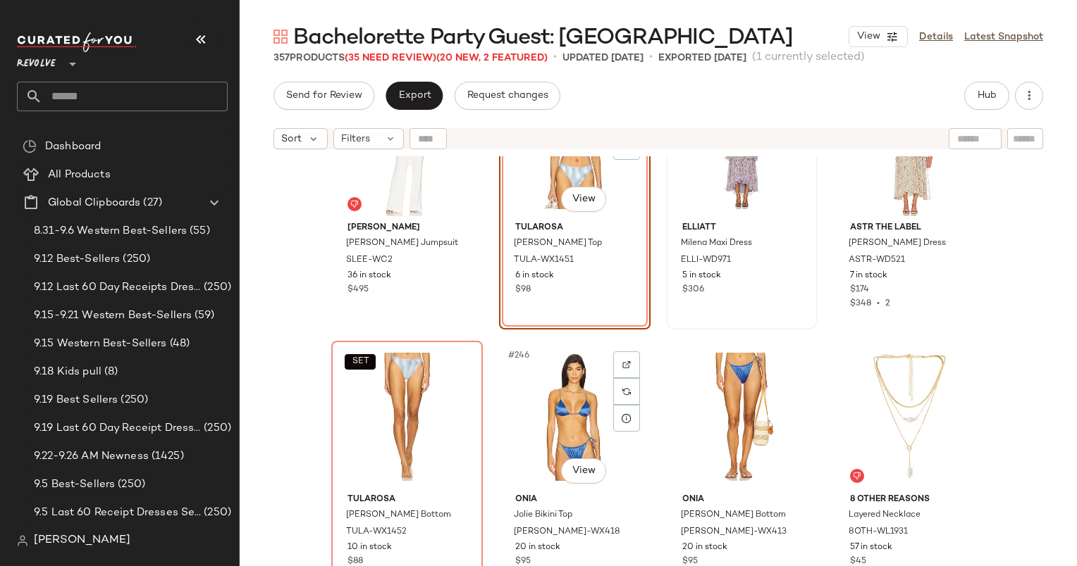
scroll to position [16406, 0]
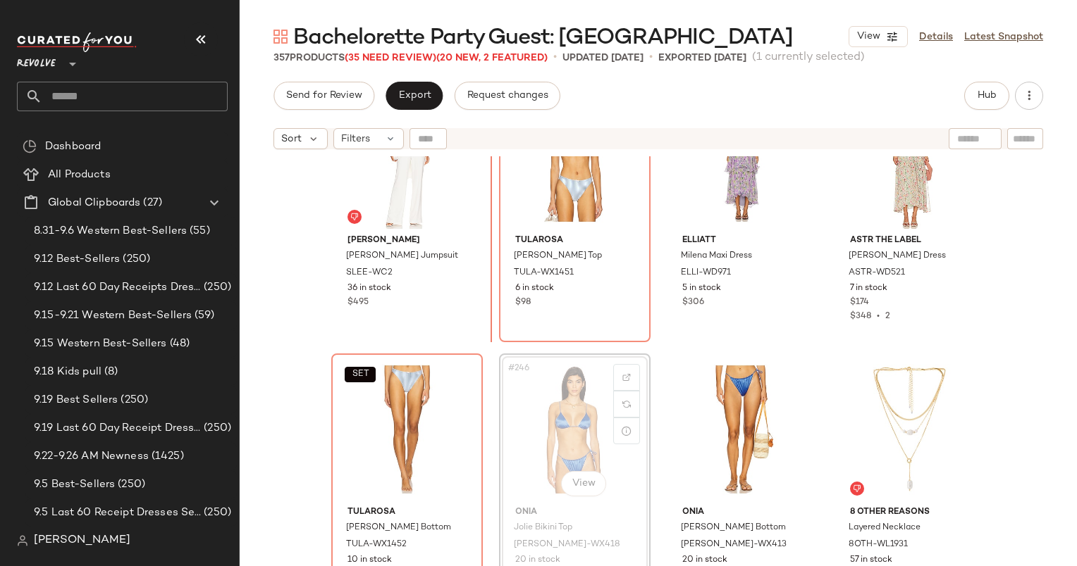
scroll to position [16403, 0]
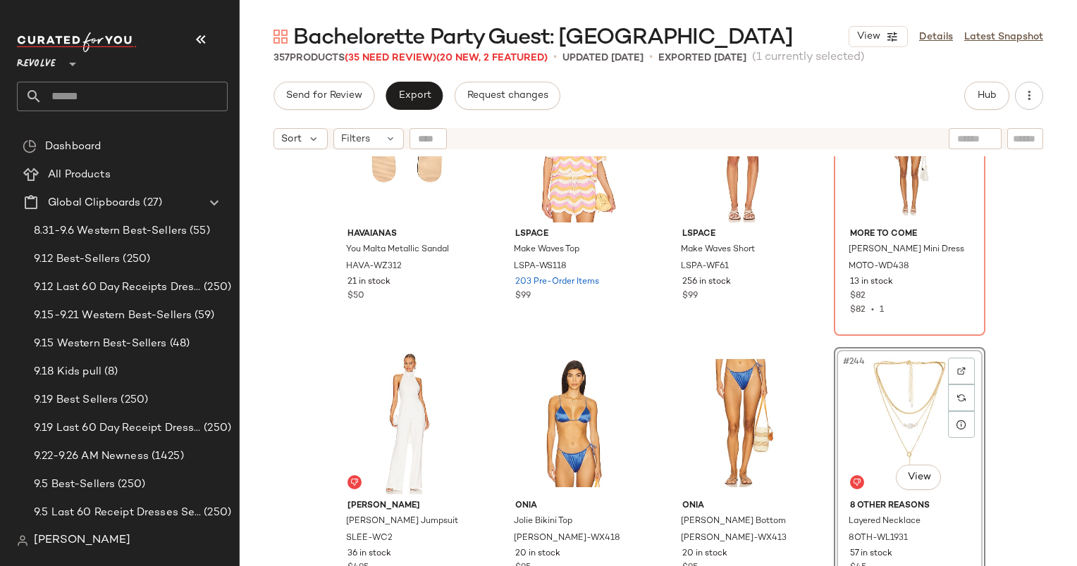
scroll to position [16141, 0]
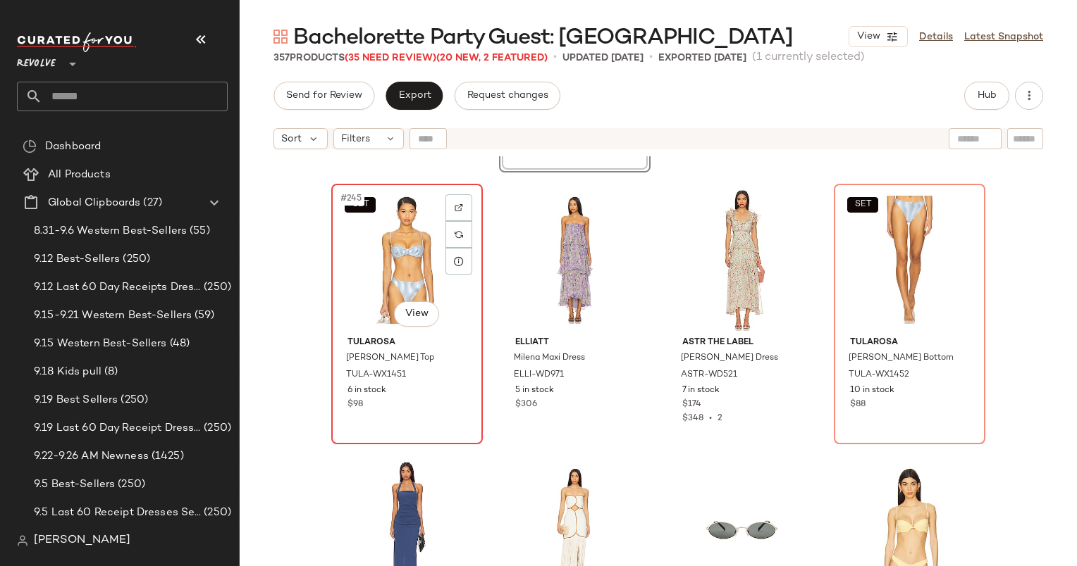
scroll to position [16582, 0]
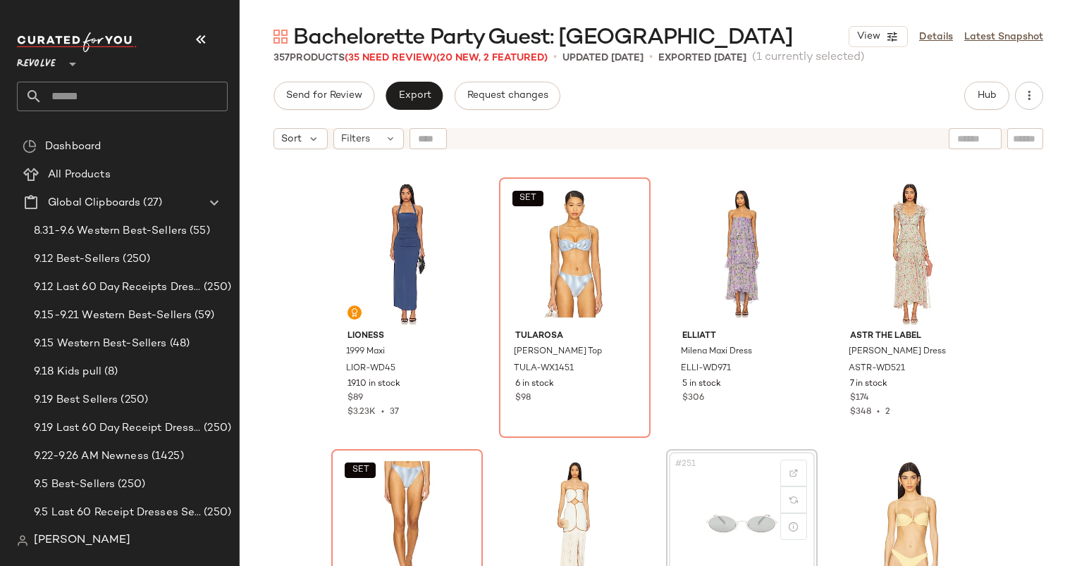
scroll to position [16582, 0]
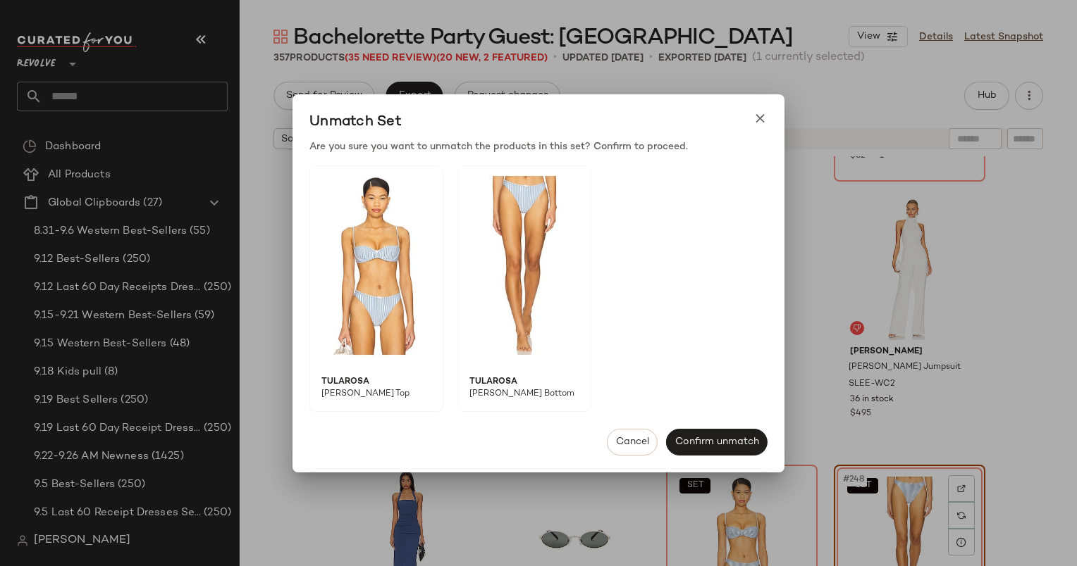
scroll to position [16365, 0]
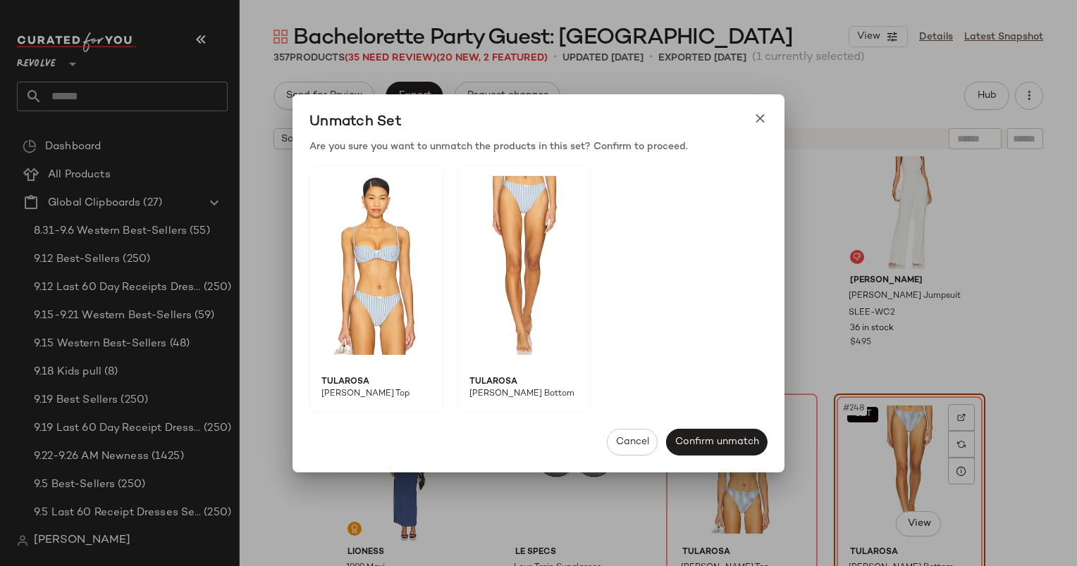
click at [634, 456] on div "Cancel Confirm unmatch" at bounding box center [538, 442] width 492 height 61
click at [629, 442] on span "Cancel" at bounding box center [632, 442] width 34 height 11
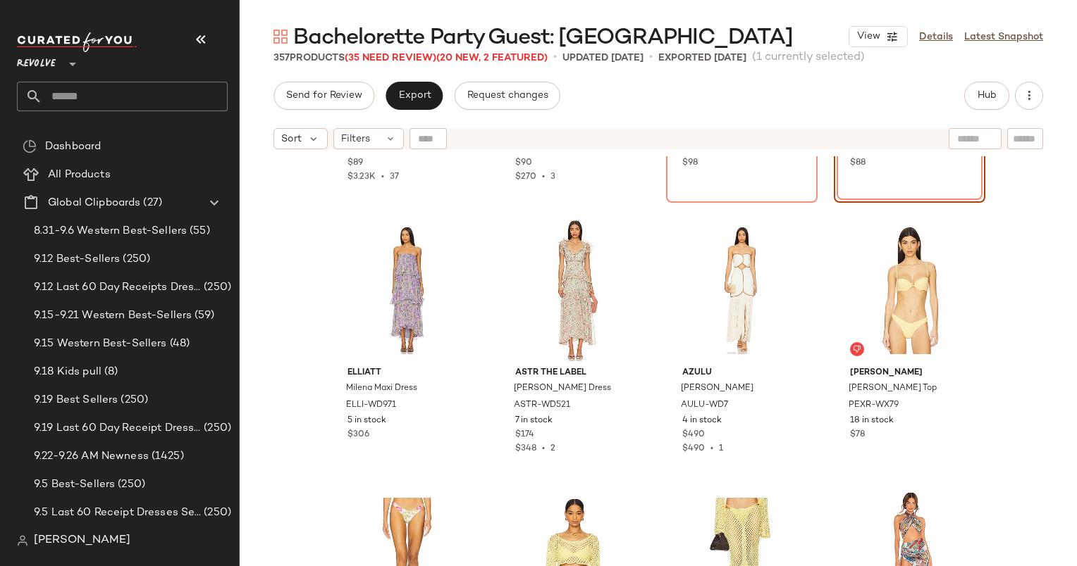
scroll to position [16818, 0]
click at [572, 271] on div "#250 View" at bounding box center [575, 289] width 142 height 142
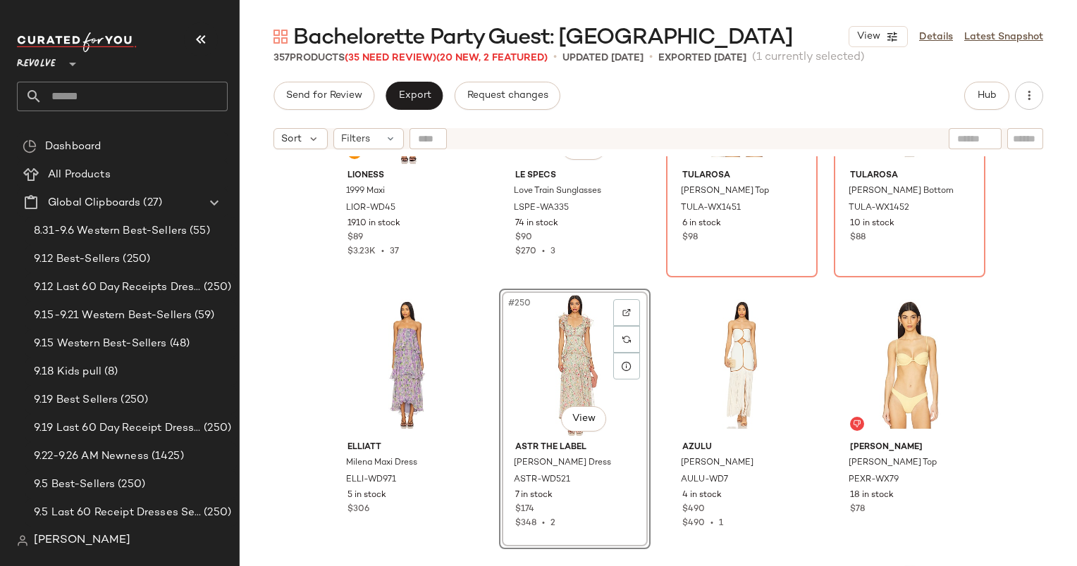
scroll to position [16742, 0]
click at [403, 361] on div "#249 View" at bounding box center [407, 365] width 142 height 142
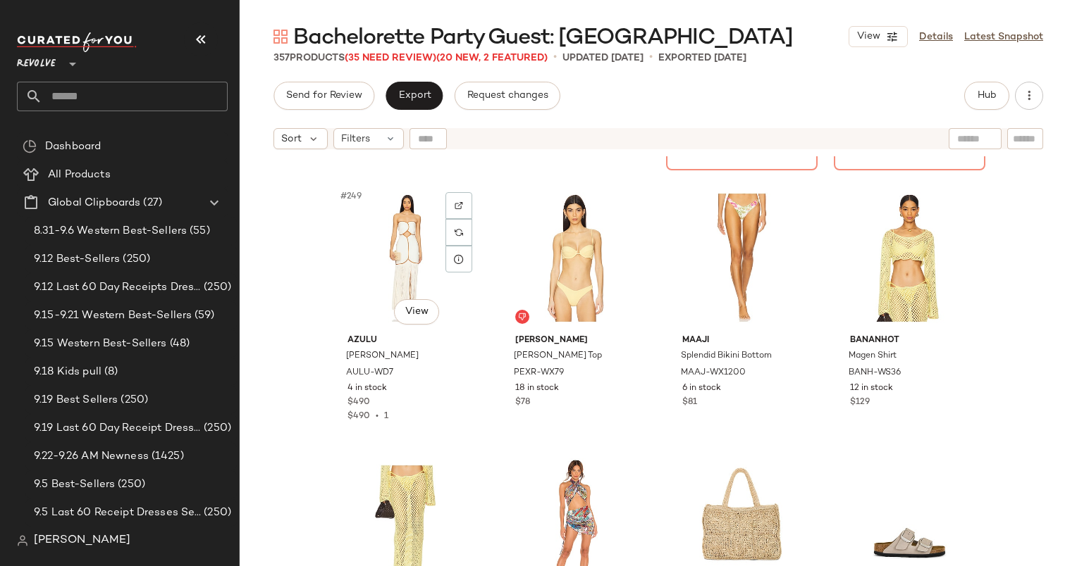
scroll to position [16849, 0]
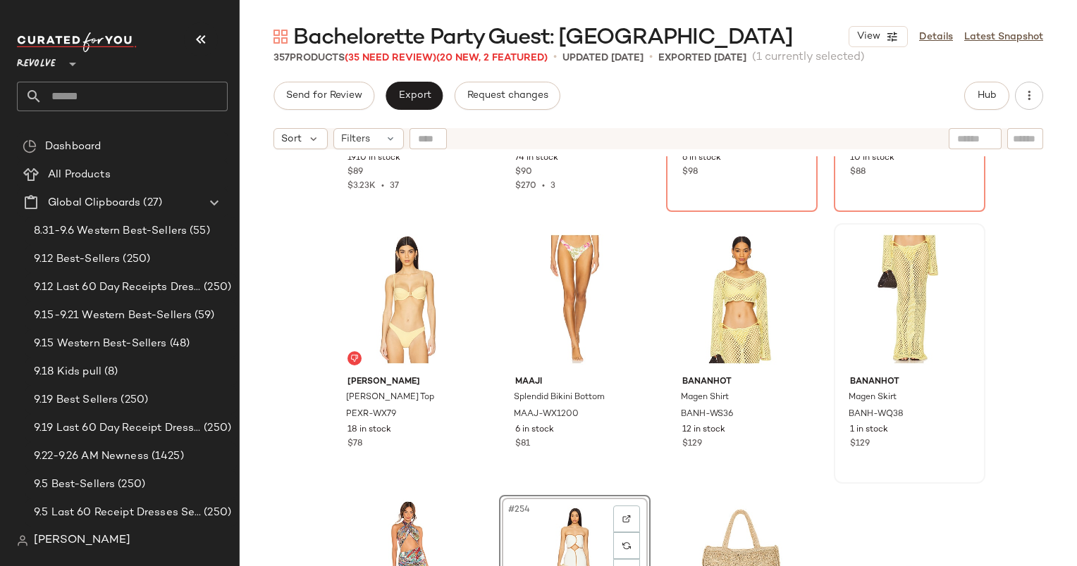
scroll to position [16807, 0]
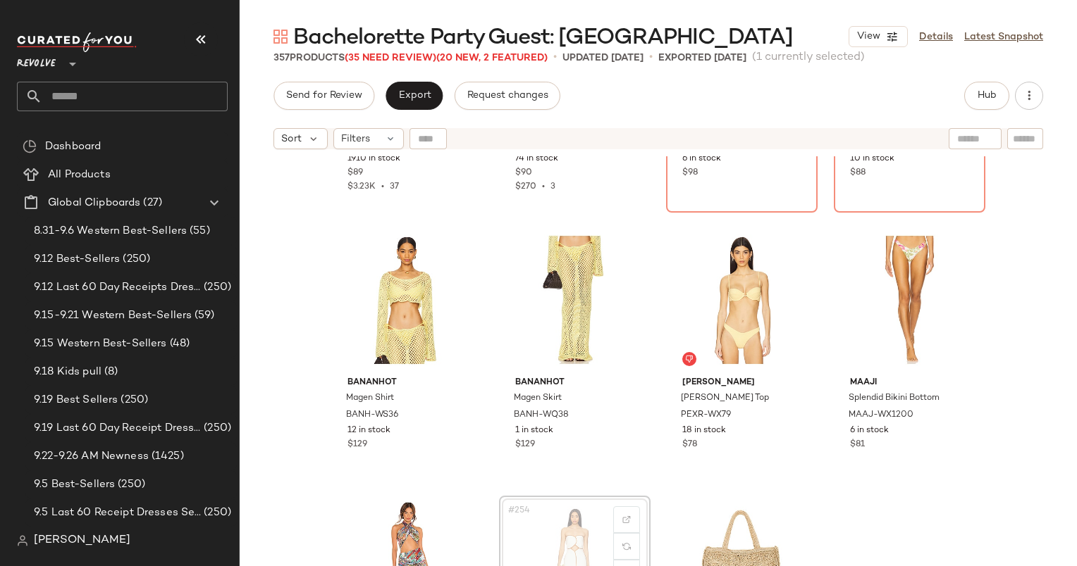
scroll to position [16808, 0]
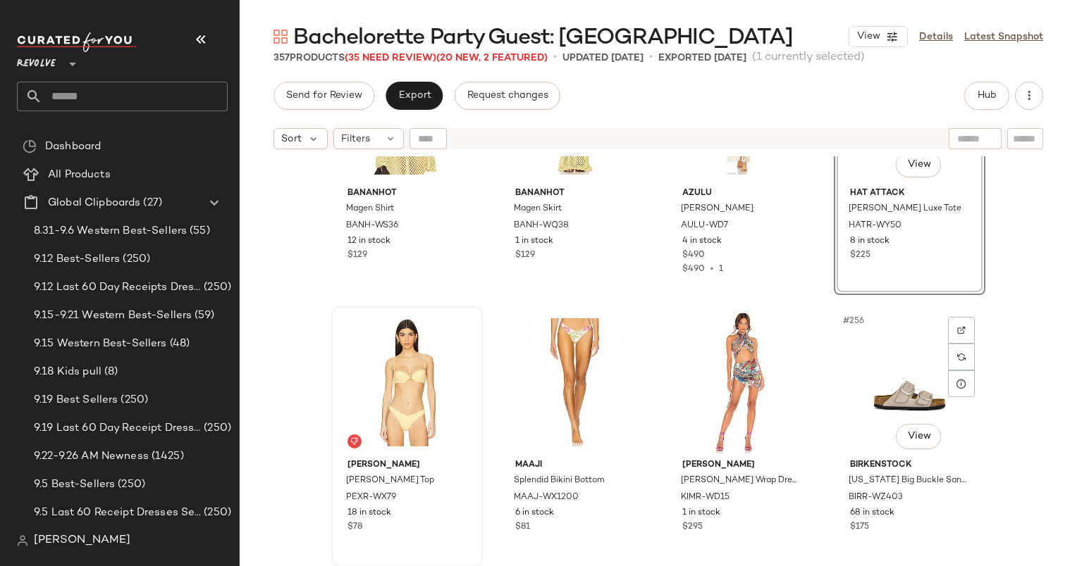
scroll to position [16997, 0]
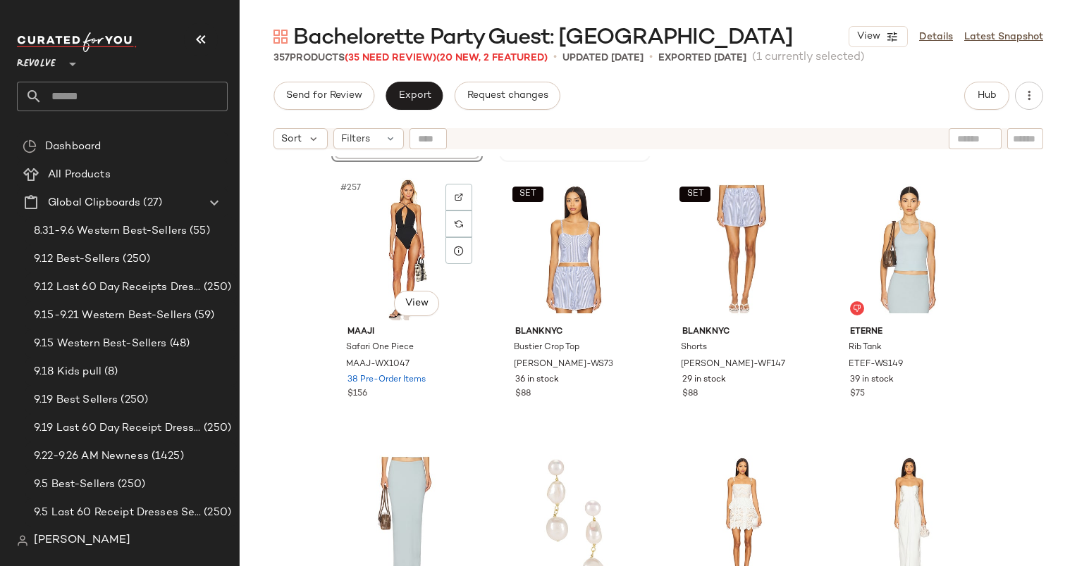
scroll to position [17402, 0]
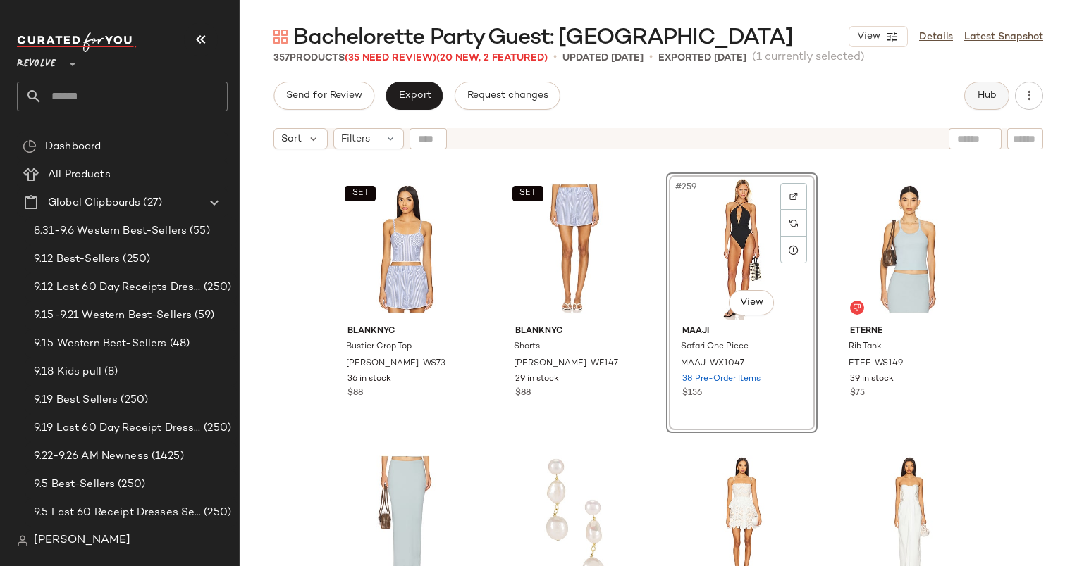
click at [1000, 91] on button "Hub" at bounding box center [986, 96] width 45 height 28
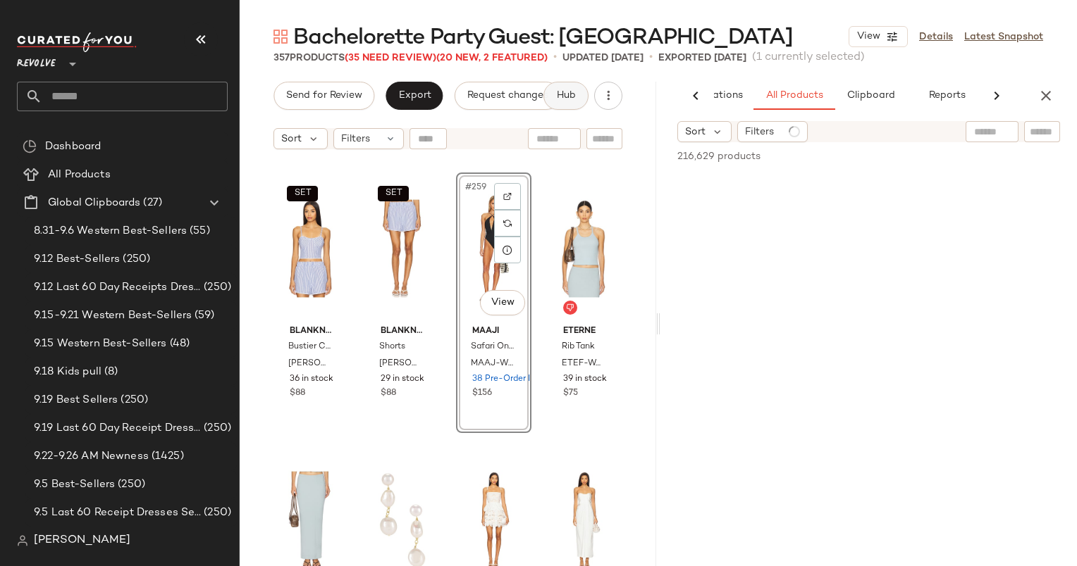
scroll to position [0, 87]
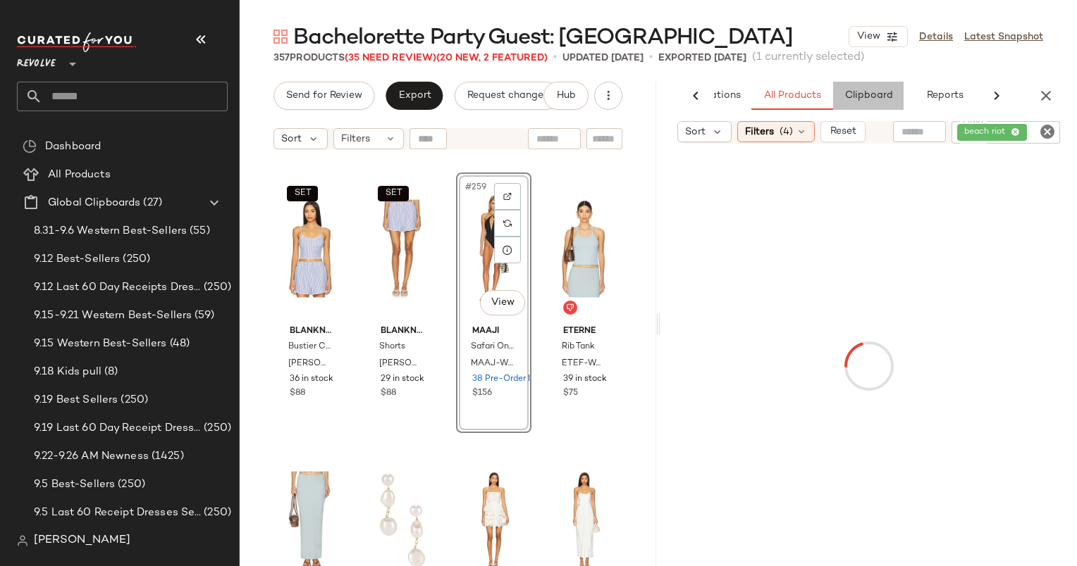
click at [899, 104] on button "Clipboard" at bounding box center [868, 96] width 70 height 28
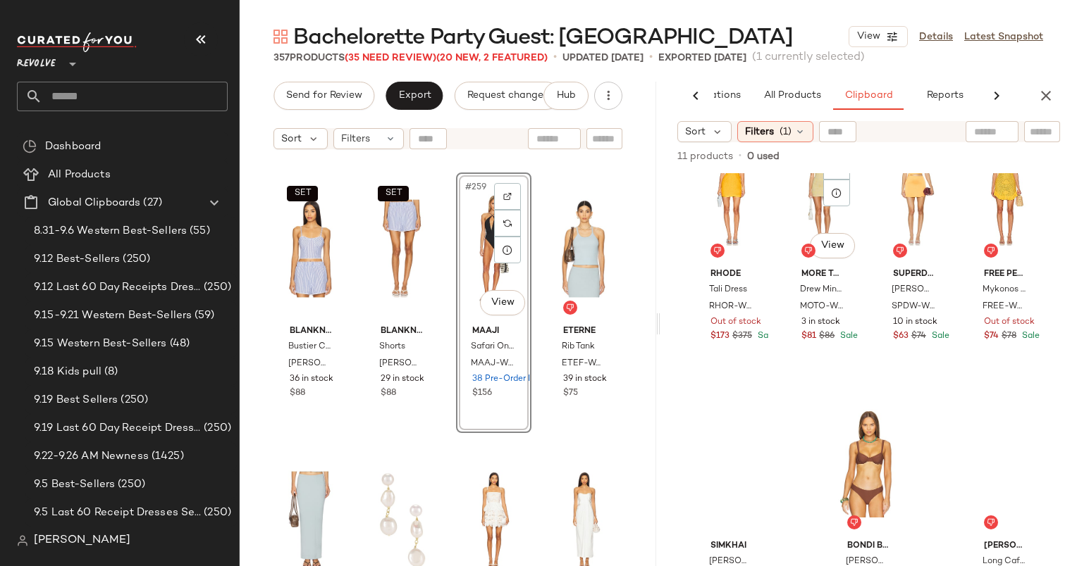
scroll to position [358, 0]
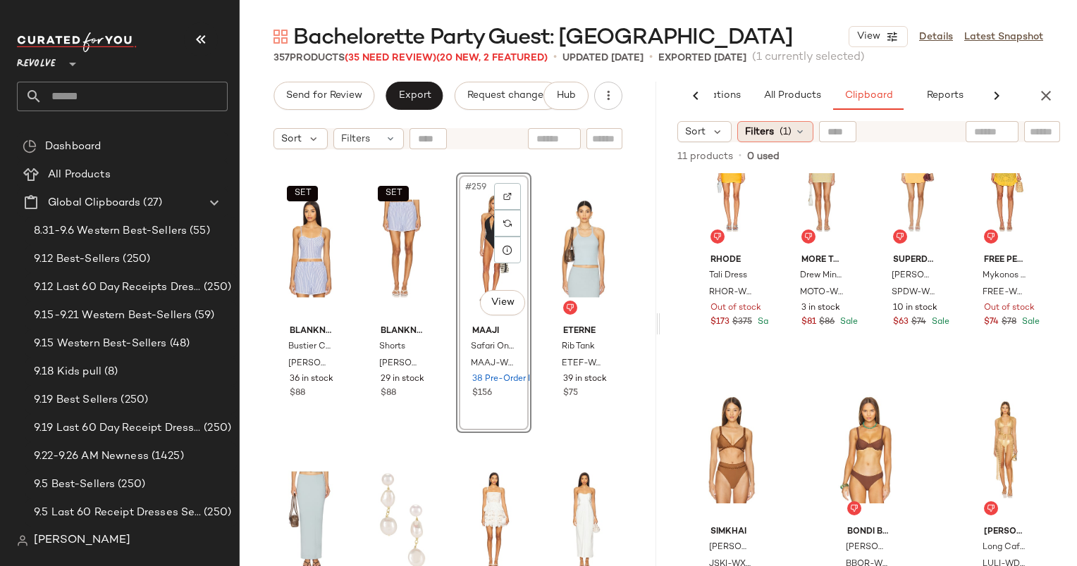
click at [794, 130] on icon at bounding box center [799, 131] width 11 height 11
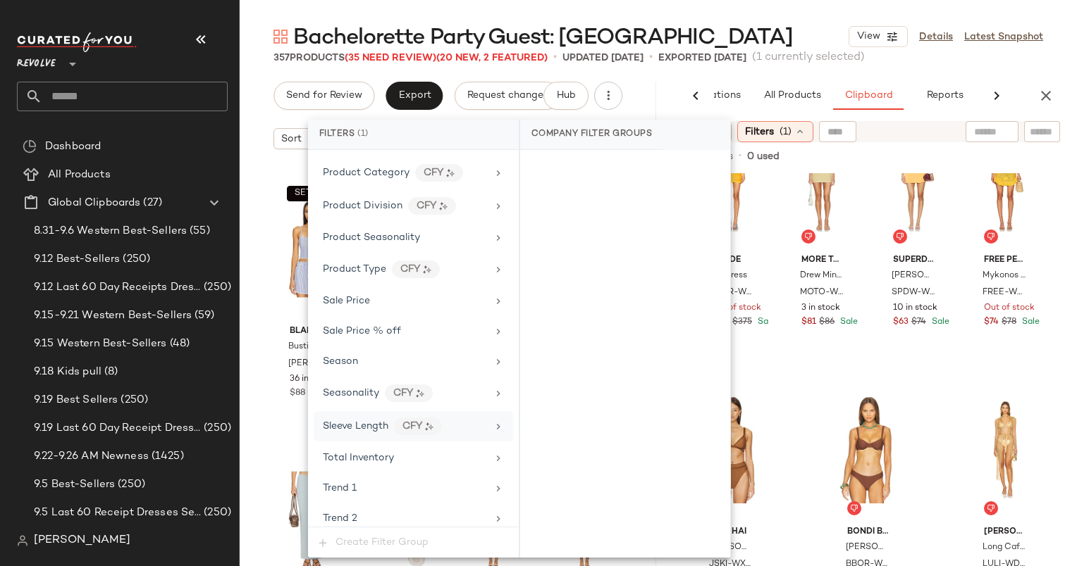
scroll to position [1229, 0]
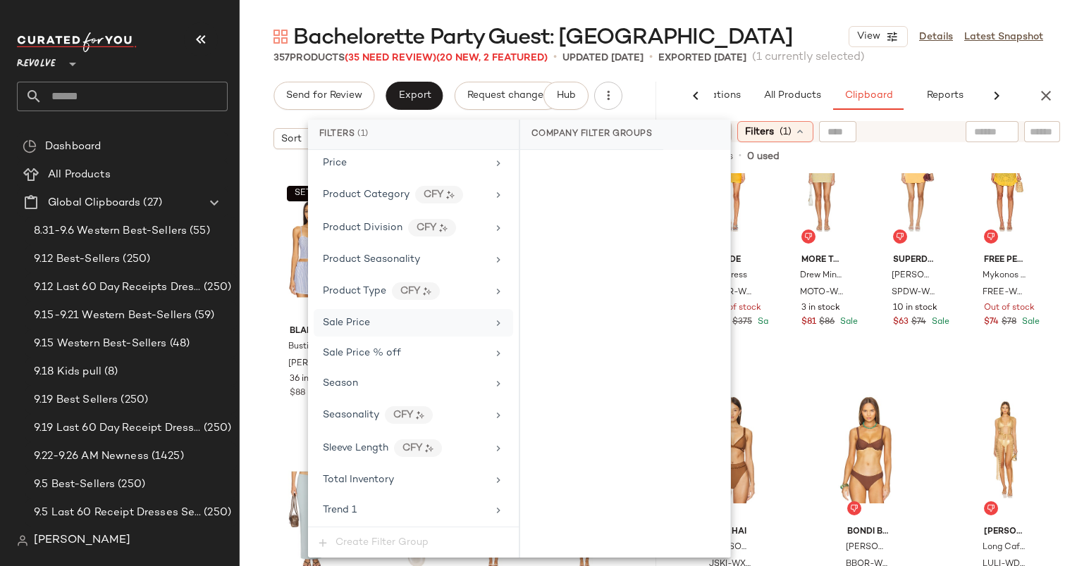
click at [395, 316] on div "Sale Price" at bounding box center [405, 323] width 164 height 15
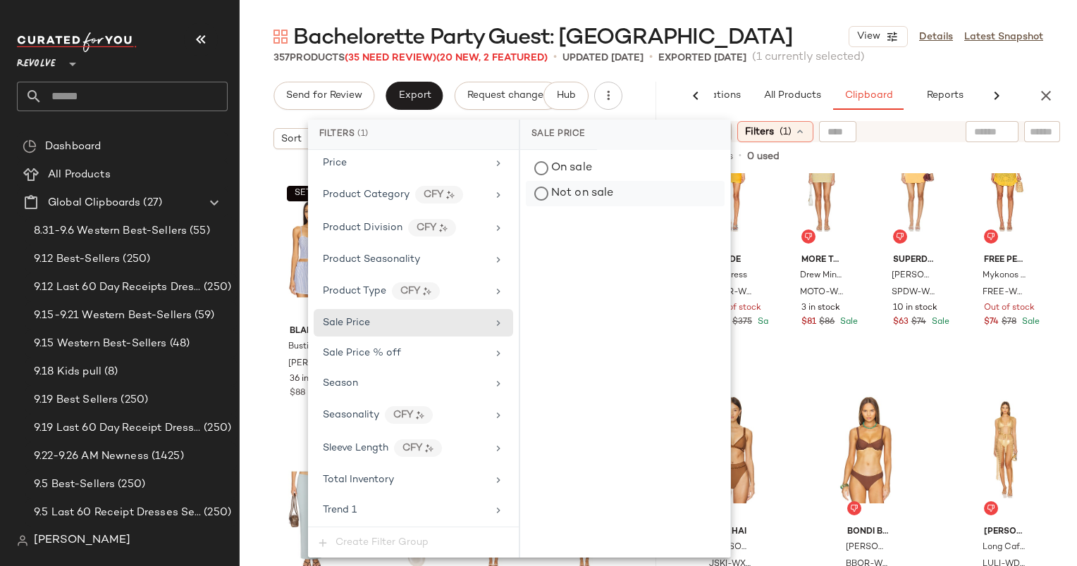
click at [561, 203] on div "Not on sale" at bounding box center [625, 193] width 199 height 25
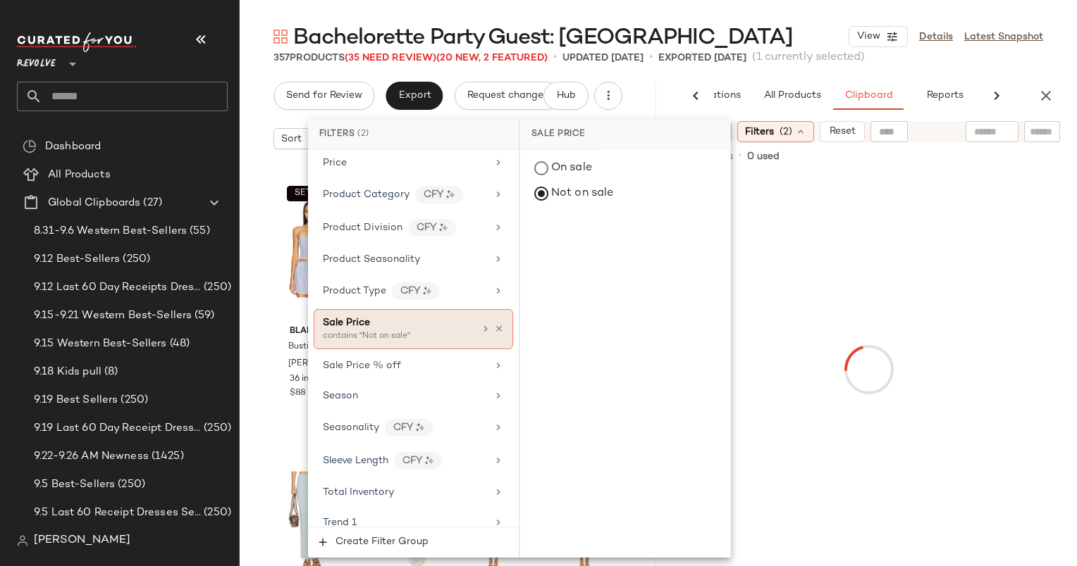
scroll to position [1409, 0]
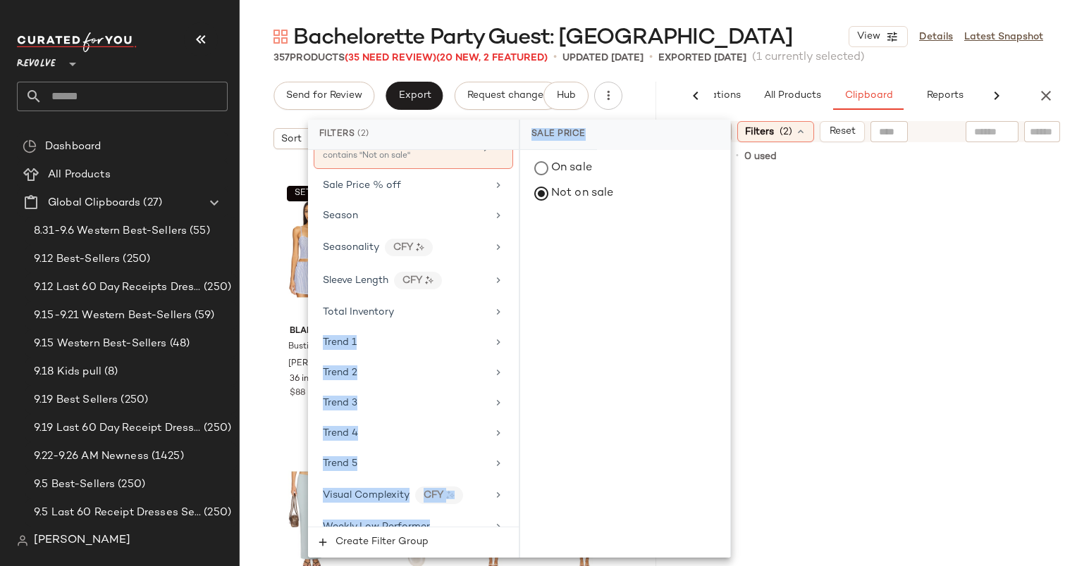
drag, startPoint x: 437, startPoint y: 310, endPoint x: 814, endPoint y: 56, distance: 454.9
click at [814, 56] on body "Revolve ** Dashboard All Products Global Clipboards (27) 8.31-9.6 Western Best-…" at bounding box center [538, 283] width 1077 height 566
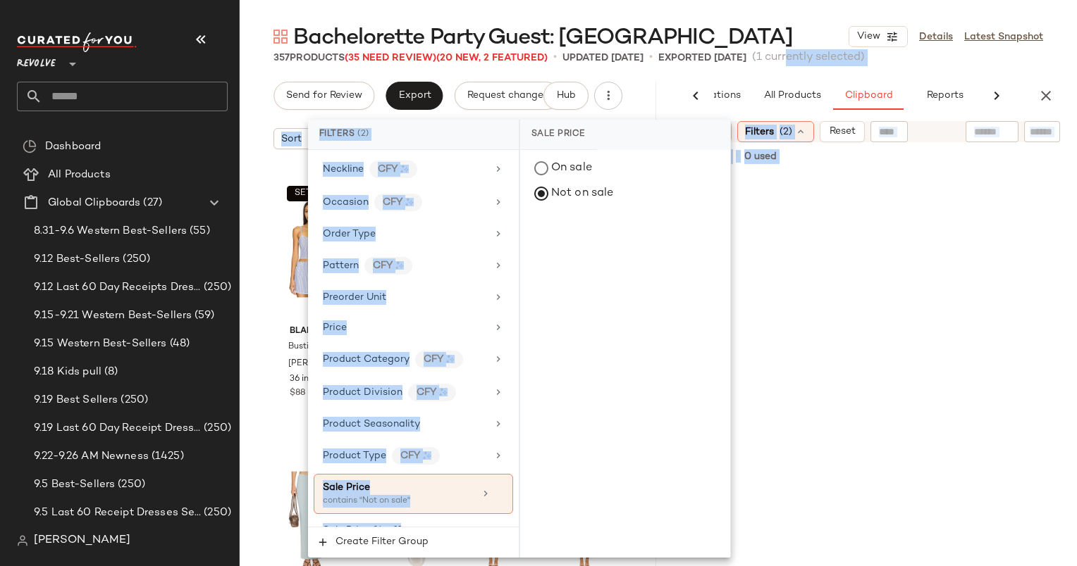
drag, startPoint x: 814, startPoint y: 56, endPoint x: 772, endPoint y: 115, distance: 72.2
click at [772, 115] on div "AI Recommendations All Products Clipboard Reports Sort Filters (4) Reset Filter…" at bounding box center [868, 324] width 416 height 485
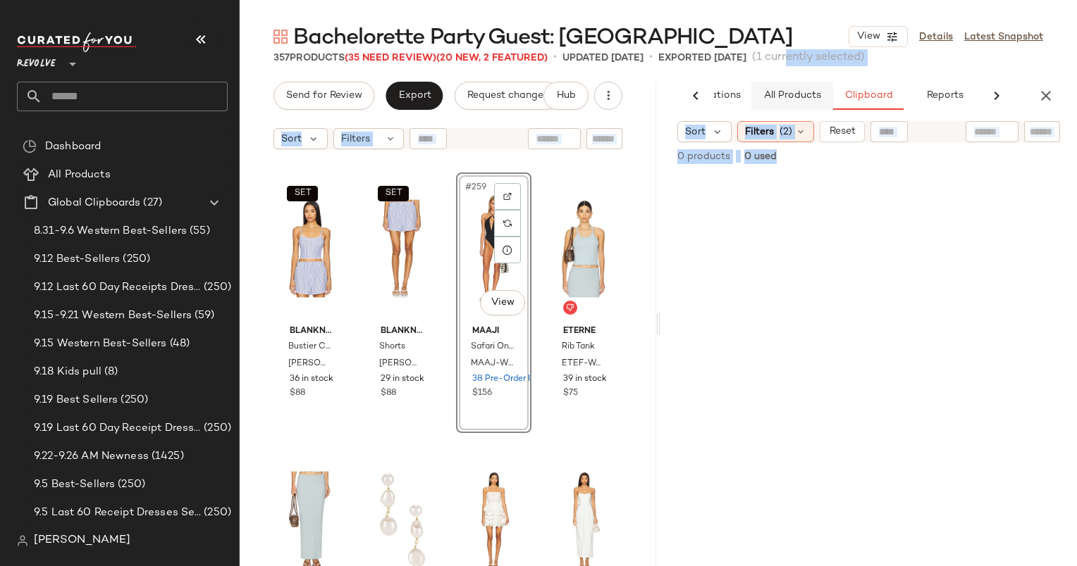
click at [786, 108] on button "All Products" at bounding box center [792, 96] width 82 height 28
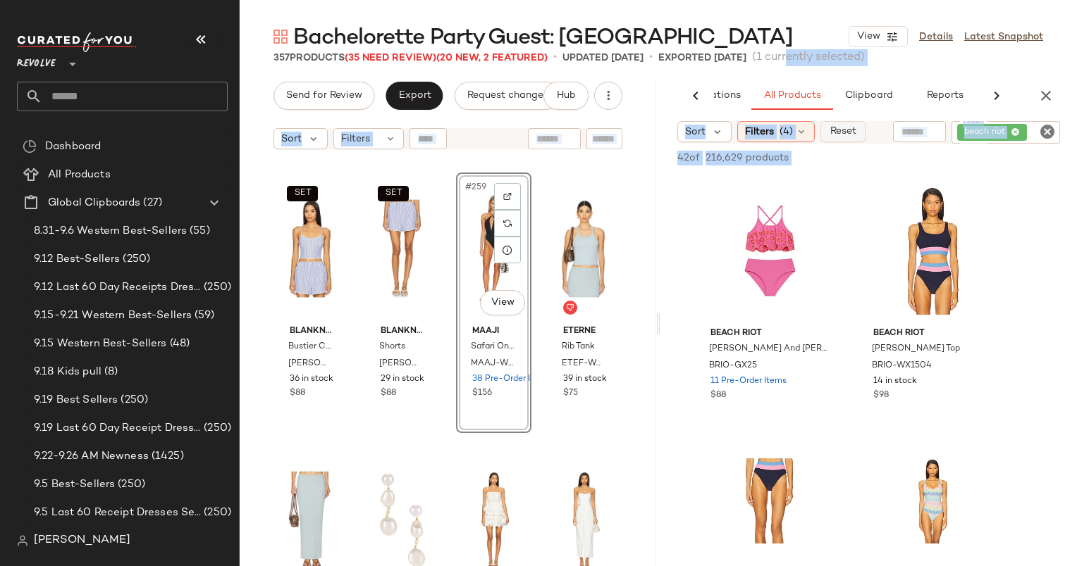
click at [857, 139] on button "Reset" at bounding box center [842, 131] width 45 height 21
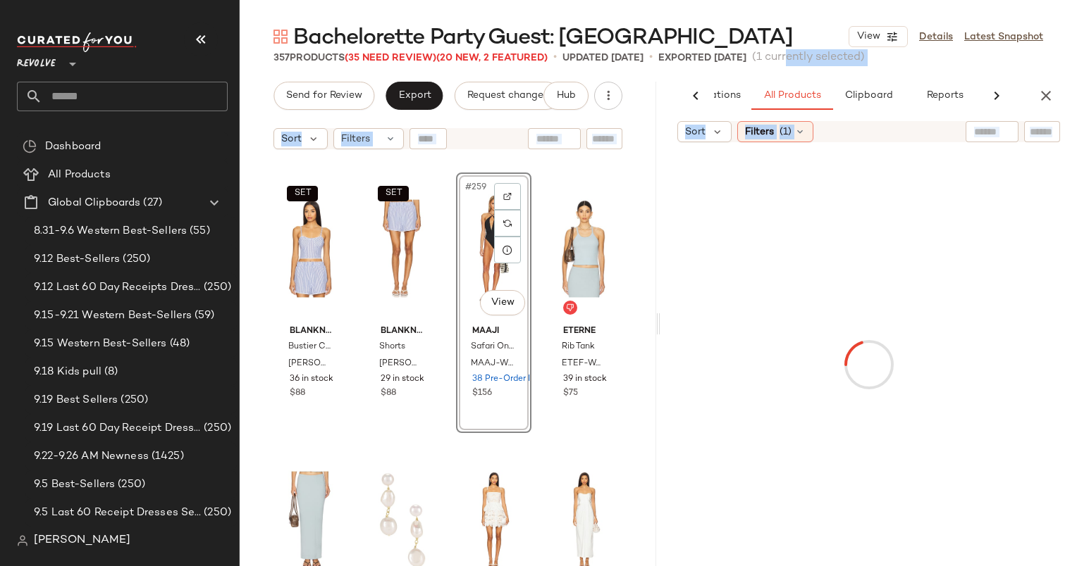
click at [896, 147] on div at bounding box center [868, 365] width 411 height 440
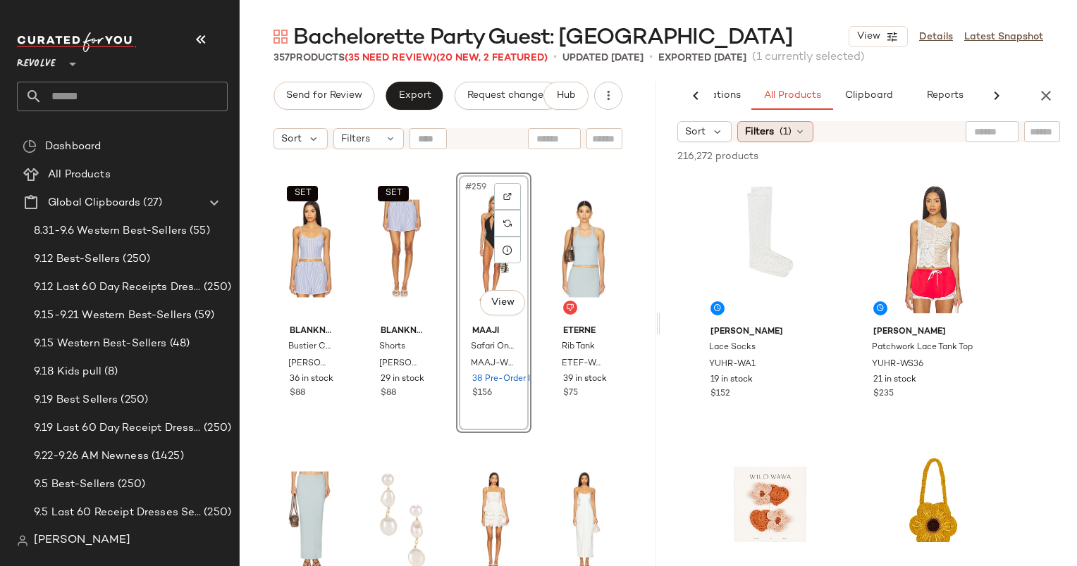
click at [775, 132] on div "Filters (1)" at bounding box center [775, 131] width 76 height 21
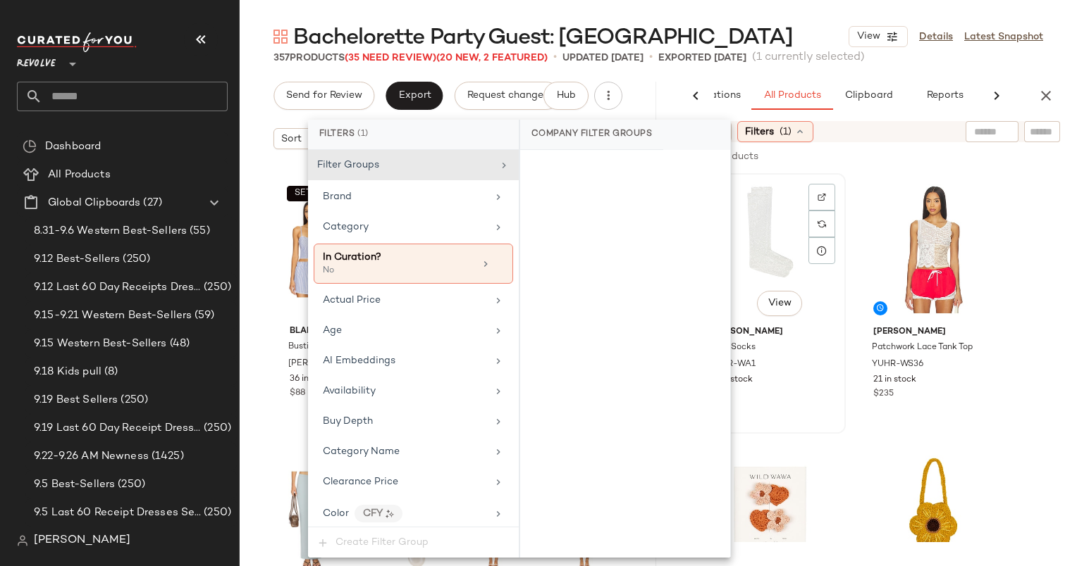
click at [840, 228] on div "#1 View Yuhan Wang Lace Socks YUHR-WA1 19 in stock $152" at bounding box center [769, 304] width 149 height 258
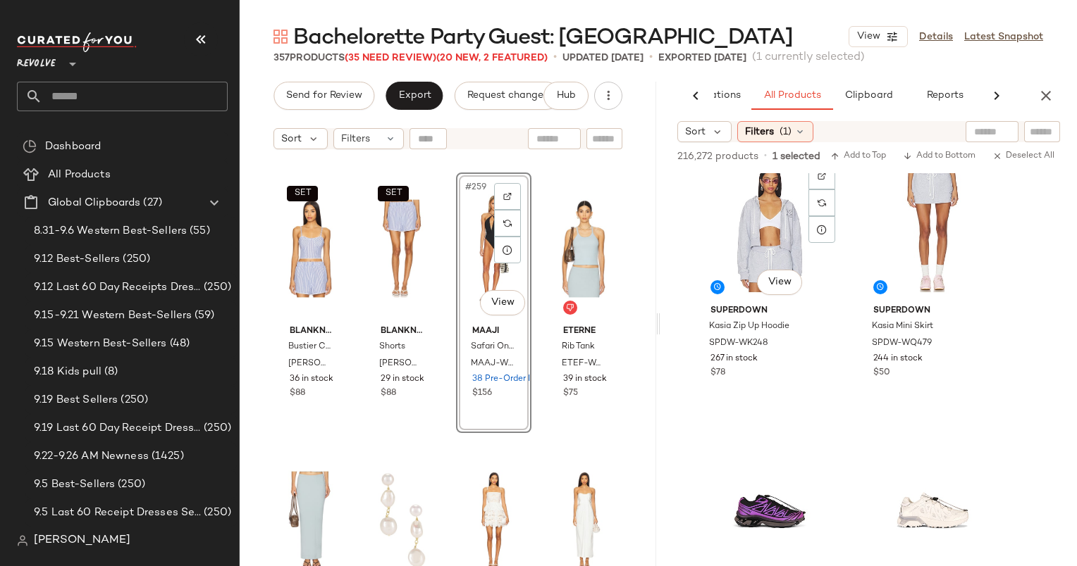
scroll to position [3014, 0]
click at [1003, 135] on div at bounding box center [930, 131] width 176 height 21
type input "*"
type input "**********"
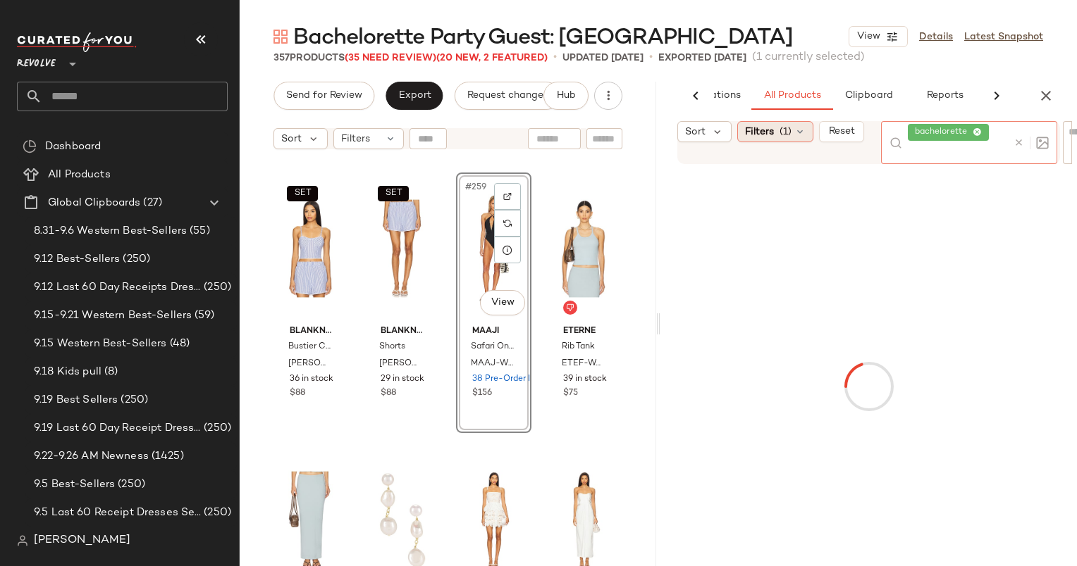
click at [780, 131] on span "(1)" at bounding box center [785, 132] width 12 height 15
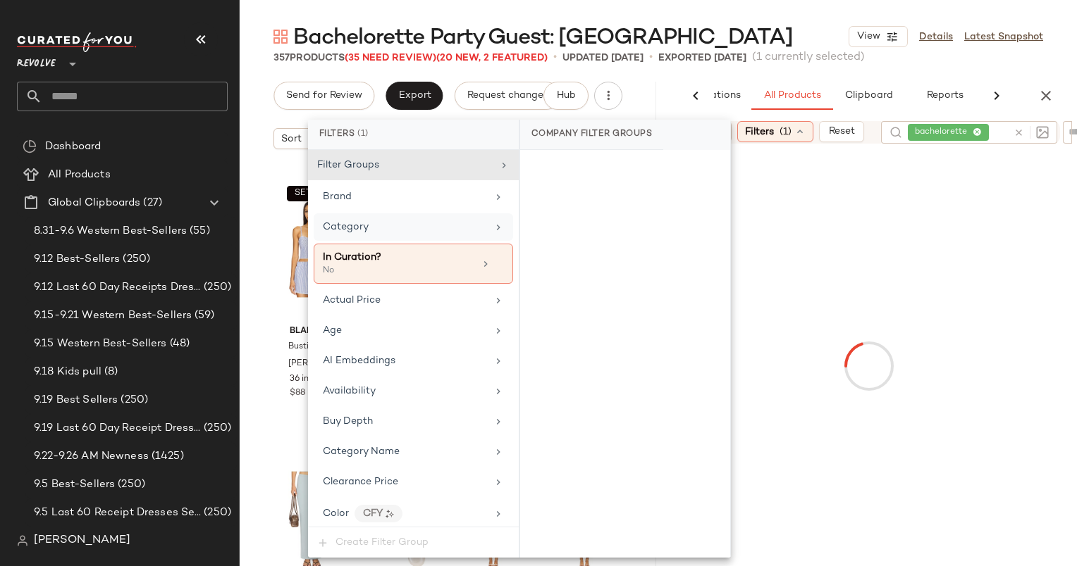
click at [428, 236] on div "Category" at bounding box center [413, 226] width 199 height 27
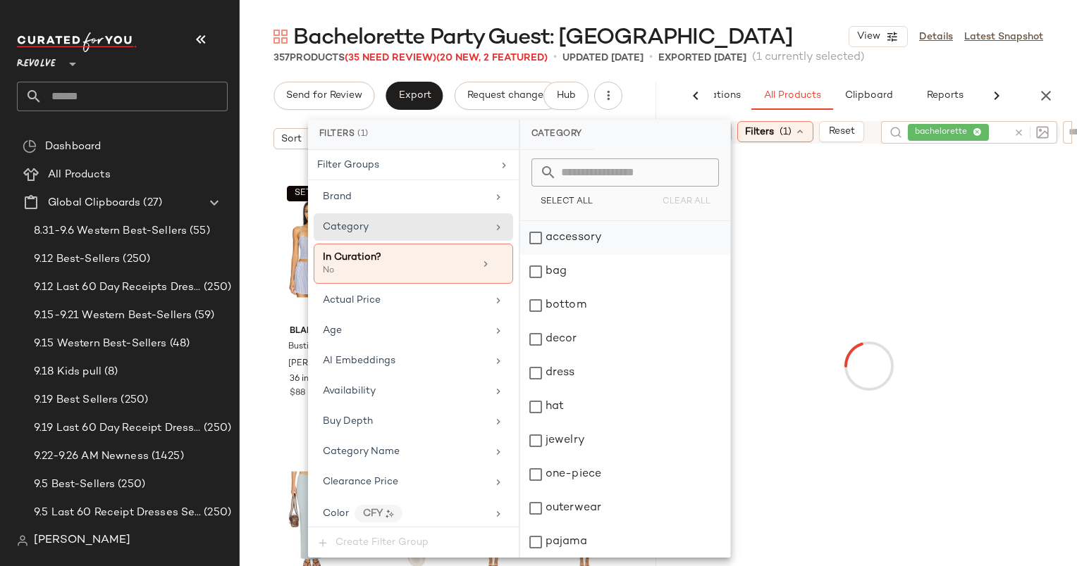
click at [583, 242] on div "accessory" at bounding box center [625, 238] width 210 height 34
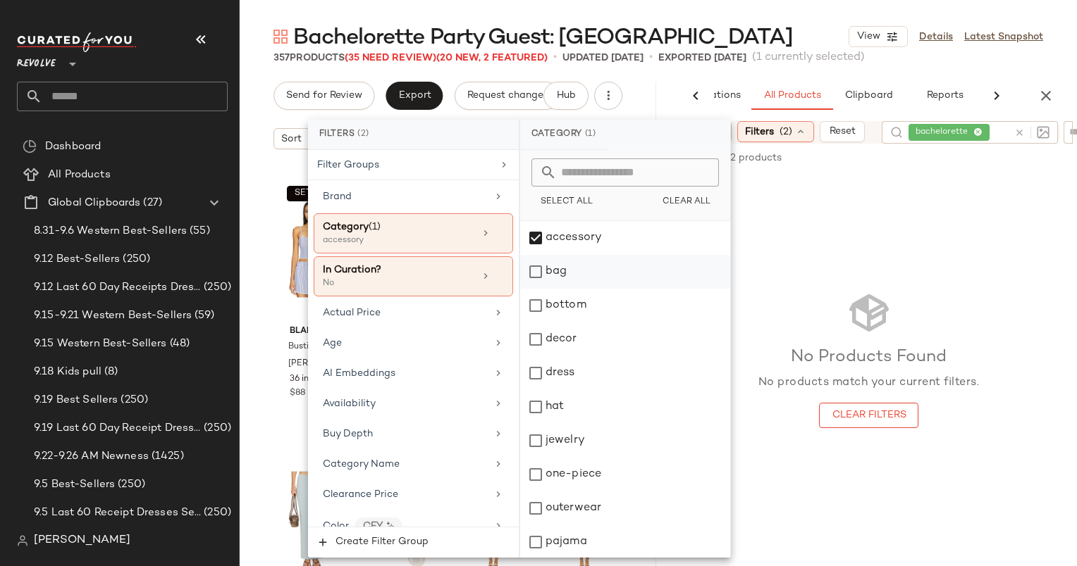
click at [535, 263] on div "bag" at bounding box center [625, 272] width 210 height 34
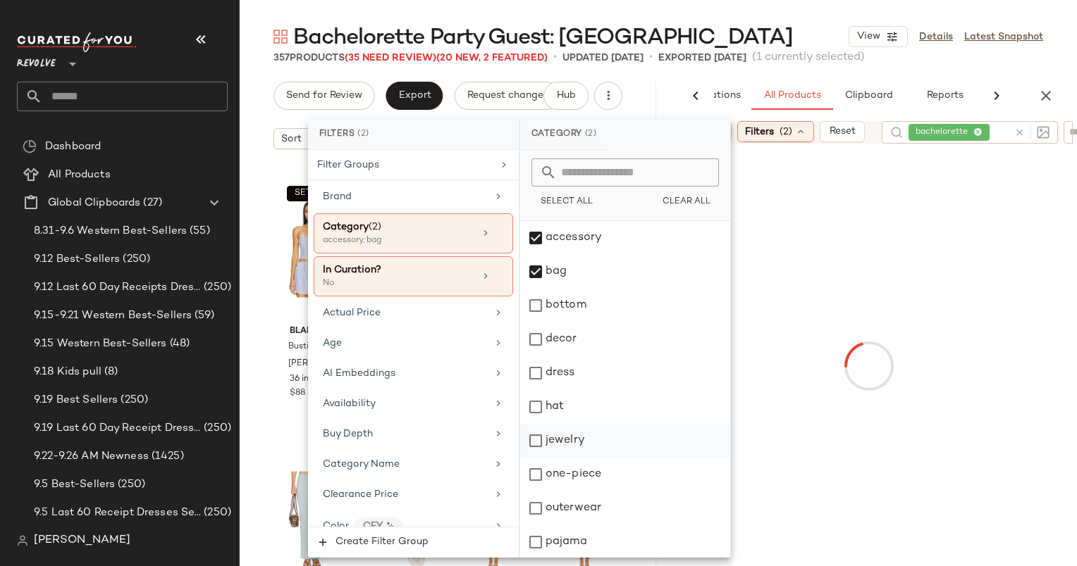
click at [571, 430] on div "jewelry" at bounding box center [625, 441] width 210 height 34
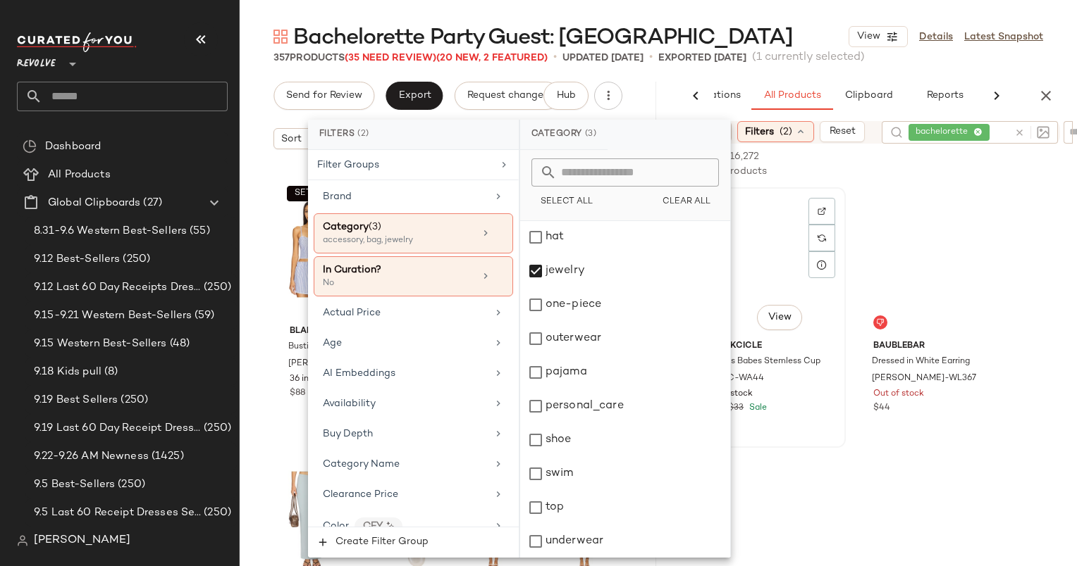
click at [841, 262] on div "#1 View Corkcicle Bride's Babes Stemless Cup CKRC-WA44 27 in stock $18 $33 Sale" at bounding box center [769, 318] width 149 height 258
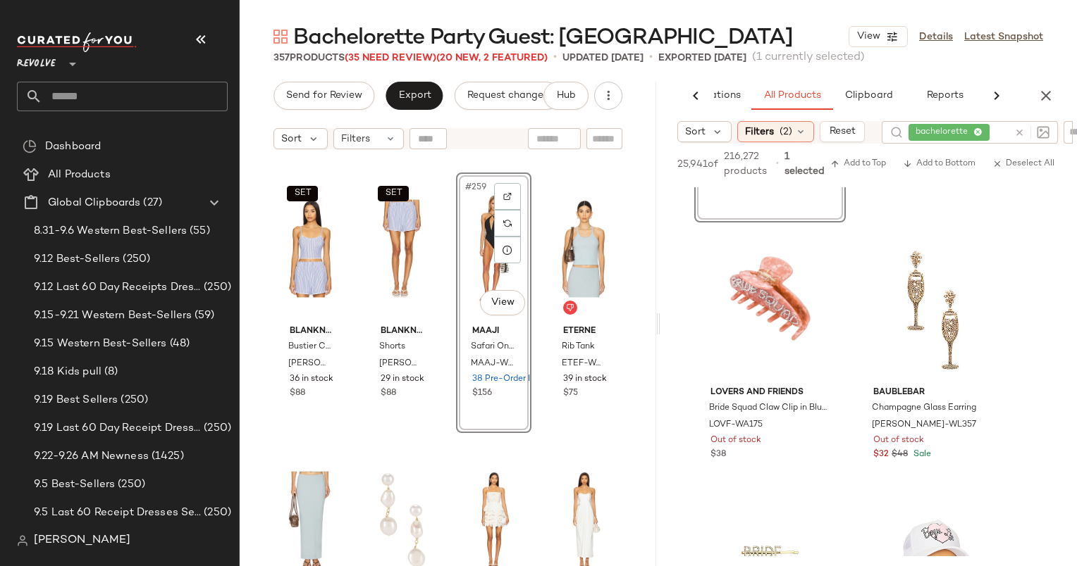
scroll to position [0, 0]
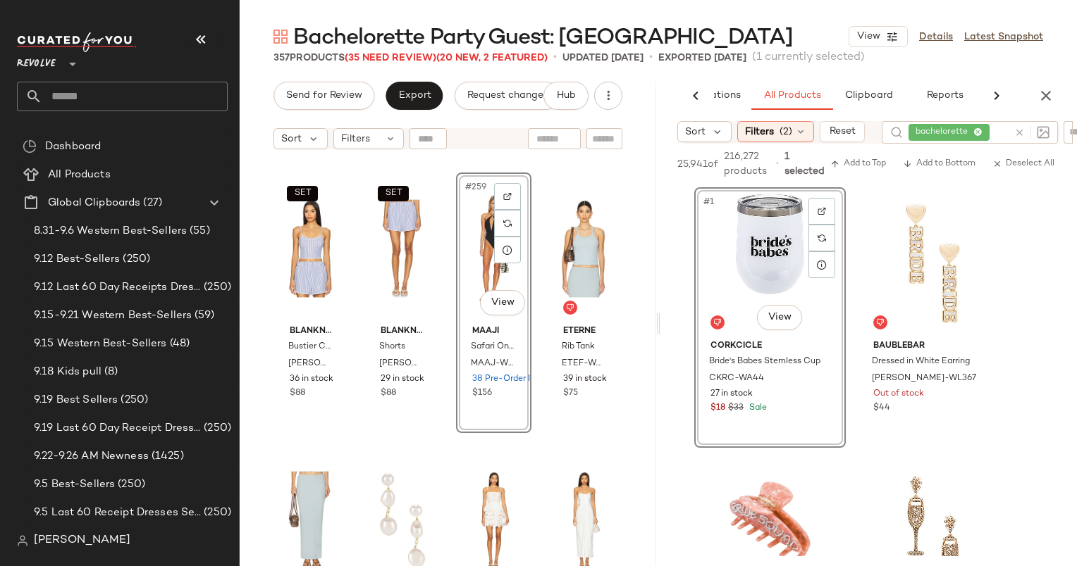
click at [771, 120] on div "AI Recommendations All Products Clipboard Reports Sort Filters (2) Reset bachel…" at bounding box center [868, 324] width 416 height 485
click at [776, 127] on div "Filters (2)" at bounding box center [775, 131] width 77 height 21
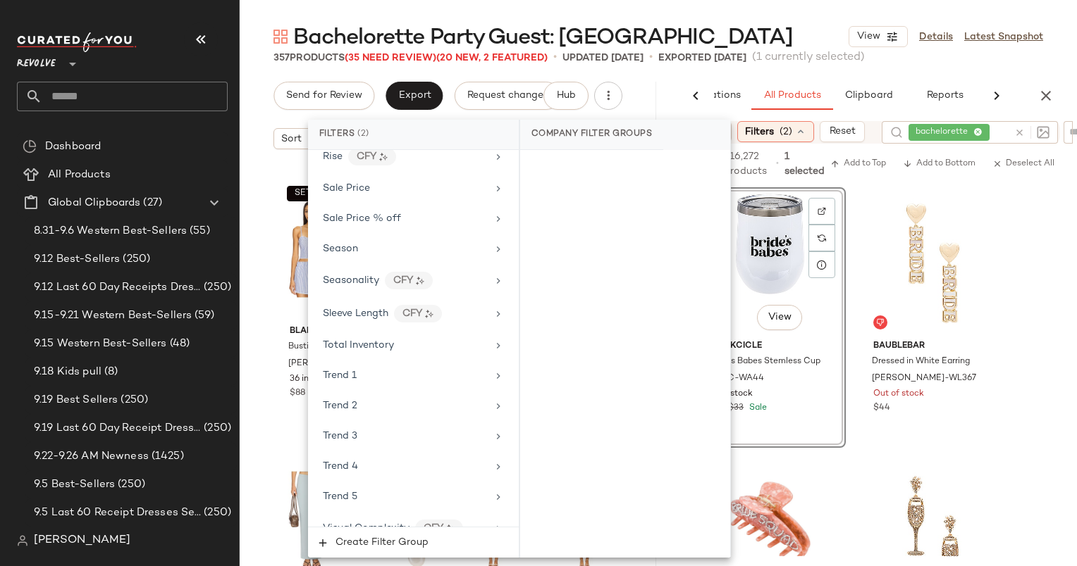
scroll to position [1565, 0]
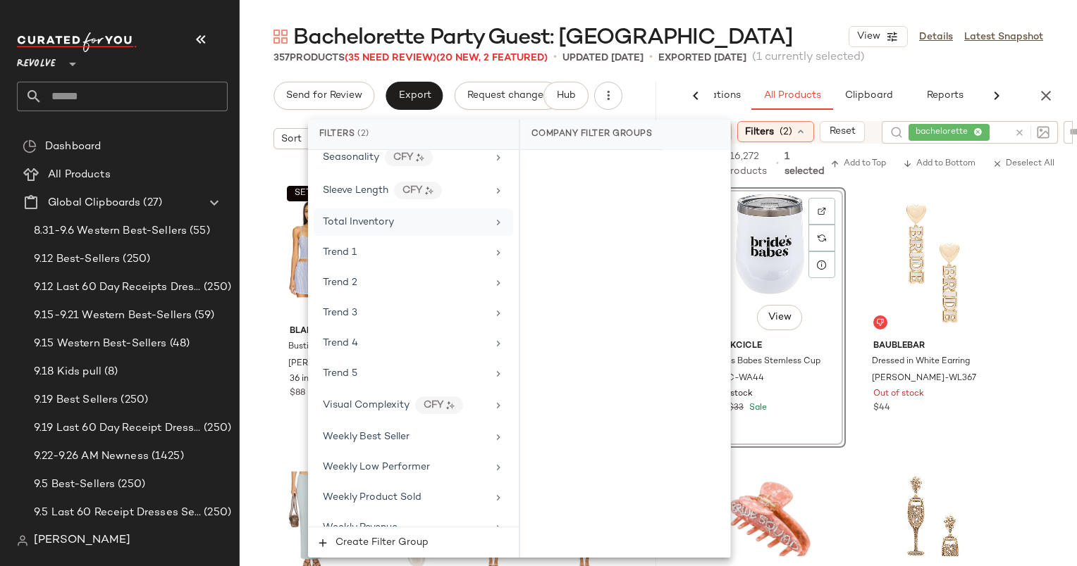
click at [407, 215] on div "Total Inventory" at bounding box center [405, 222] width 164 height 15
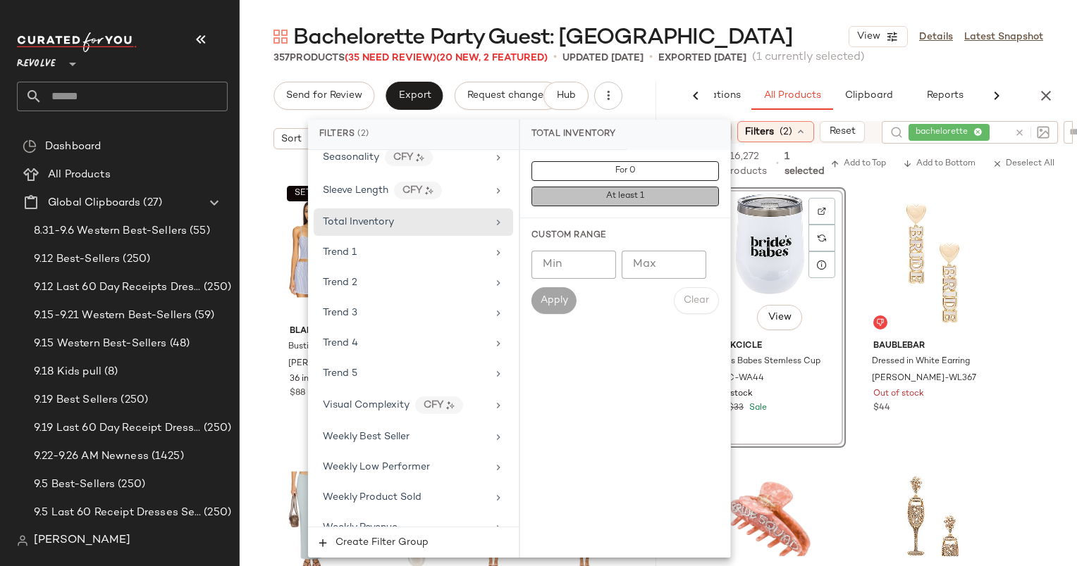
click at [573, 193] on button "At least 1" at bounding box center [624, 197] width 187 height 20
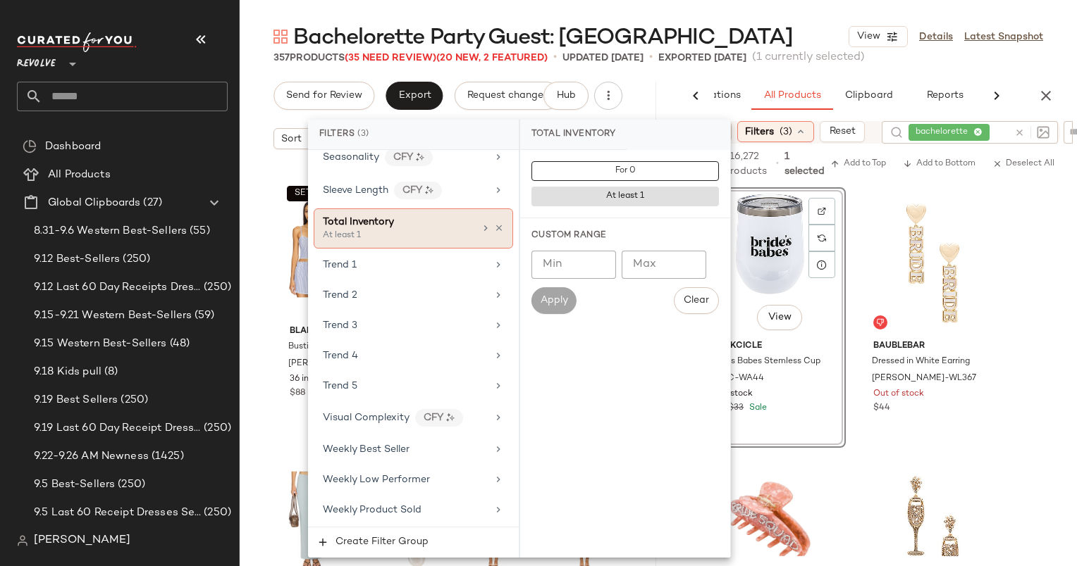
scroll to position [1440, 0]
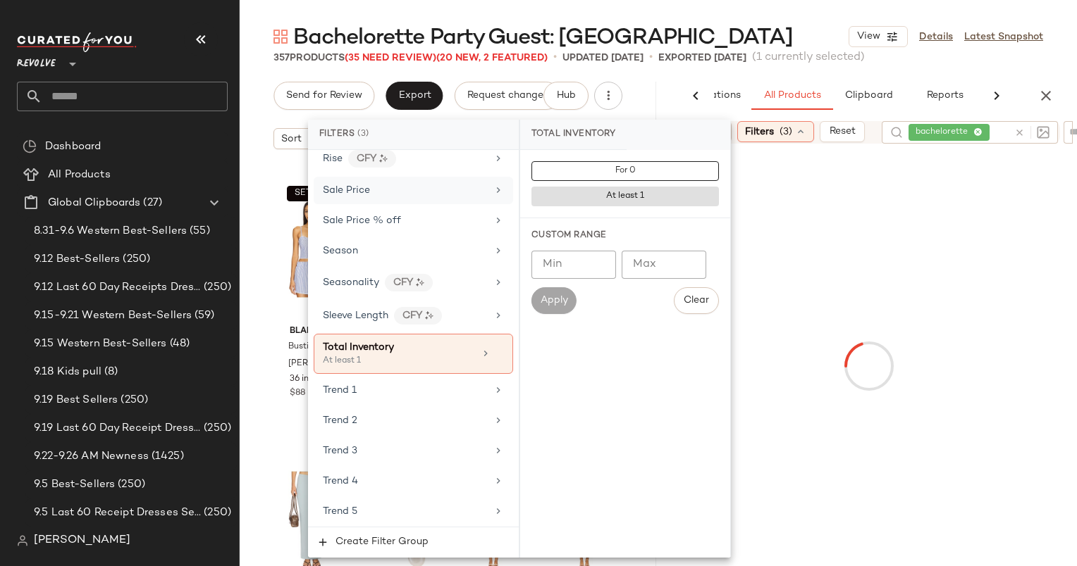
click at [392, 183] on div "Sale Price" at bounding box center [405, 190] width 164 height 15
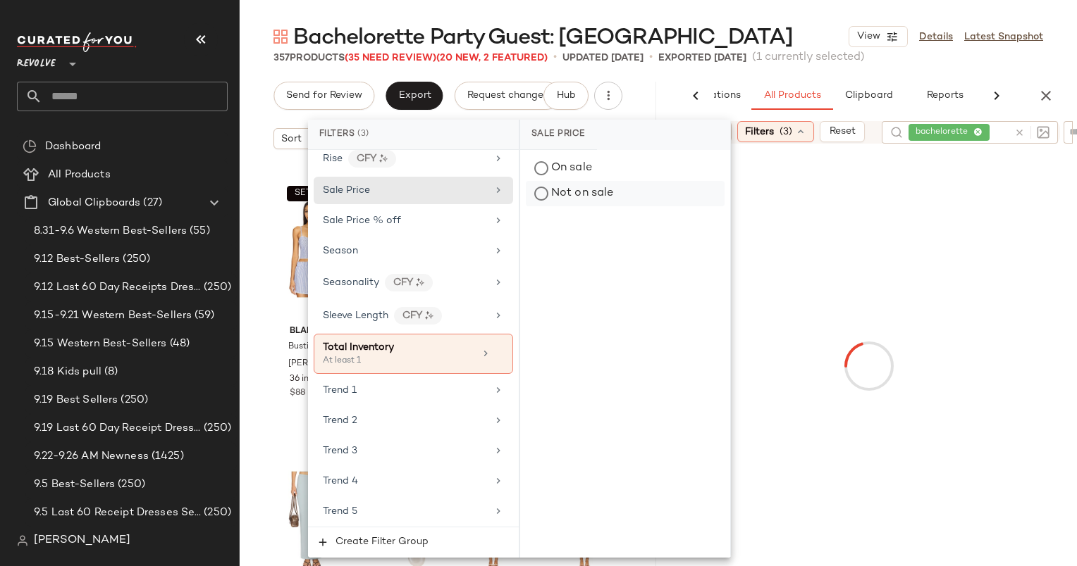
click at [570, 190] on div "Not on sale" at bounding box center [625, 193] width 199 height 25
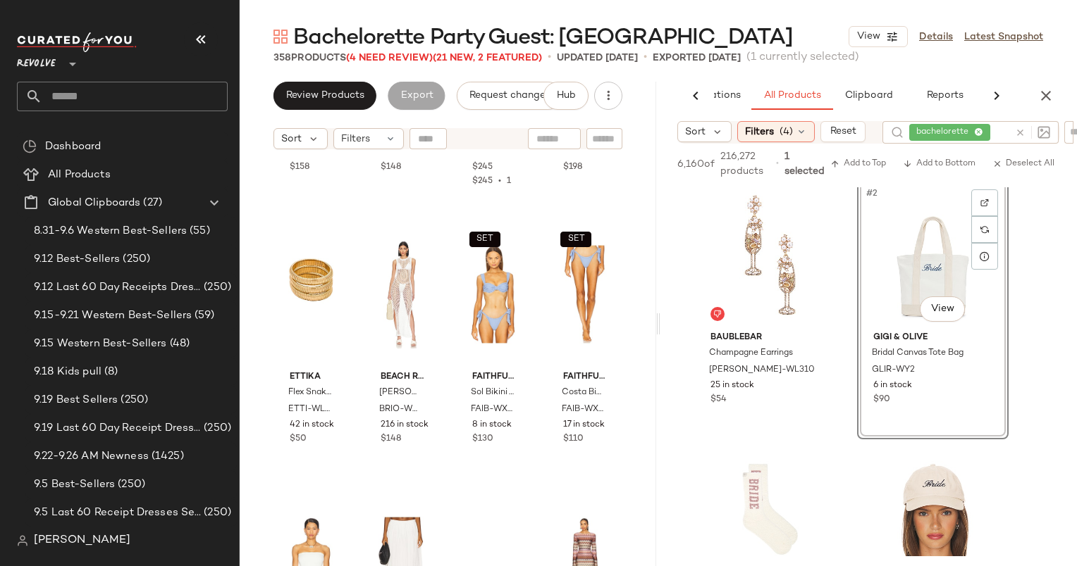
scroll to position [18450, 0]
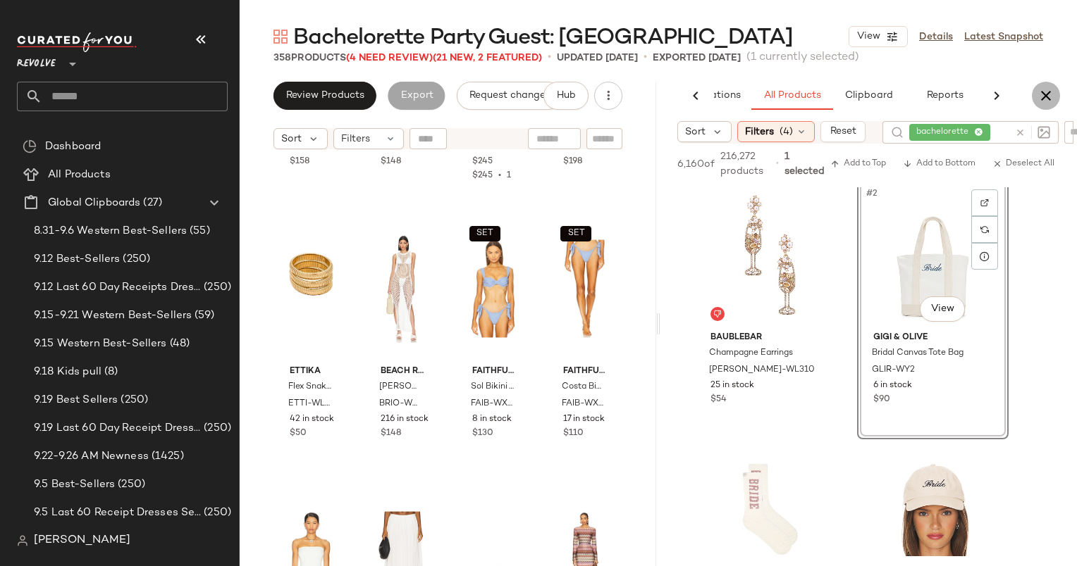
click at [1036, 96] on button "button" at bounding box center [1045, 96] width 28 height 28
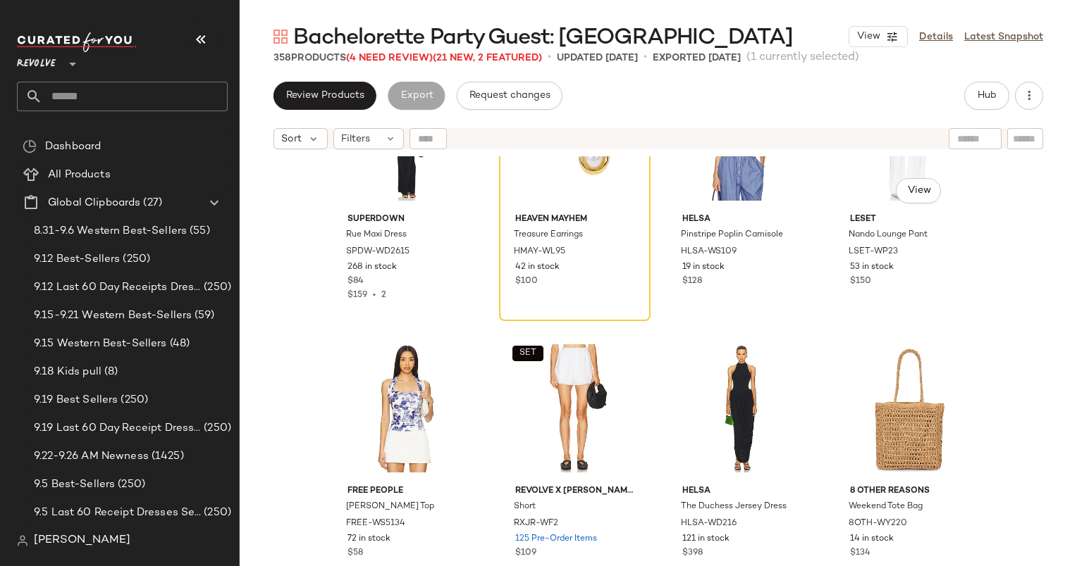
scroll to position [20234, 0]
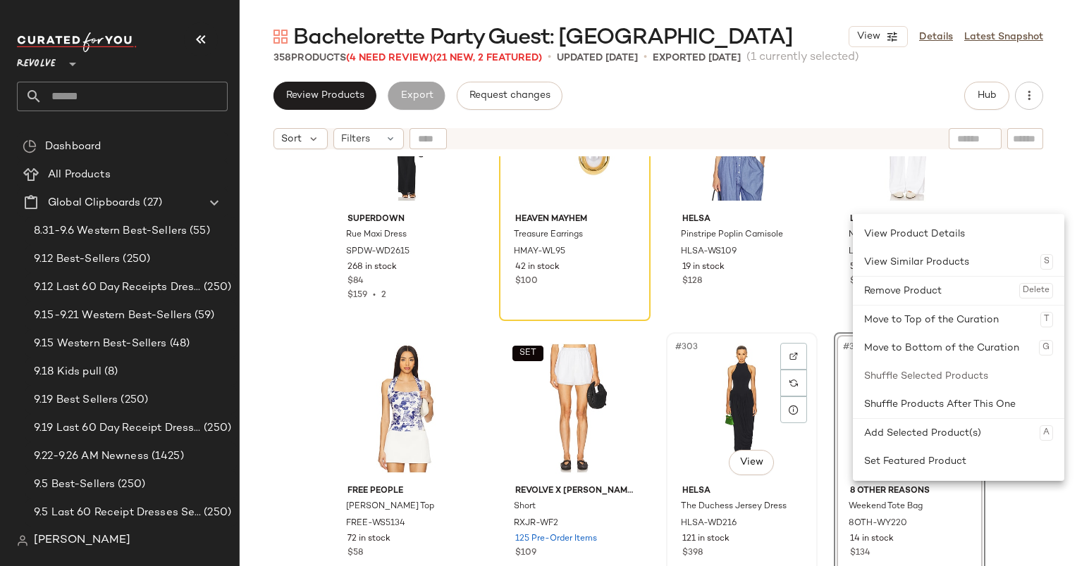
click at [719, 387] on div "#303 View" at bounding box center [742, 408] width 142 height 142
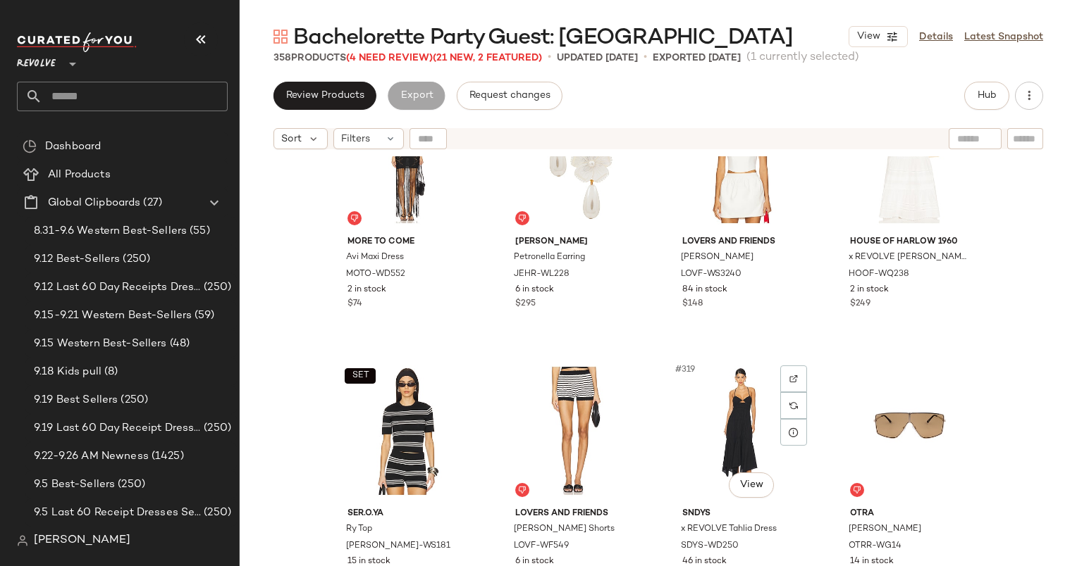
scroll to position [21300, 0]
click at [690, 439] on div "#319 View" at bounding box center [742, 430] width 142 height 142
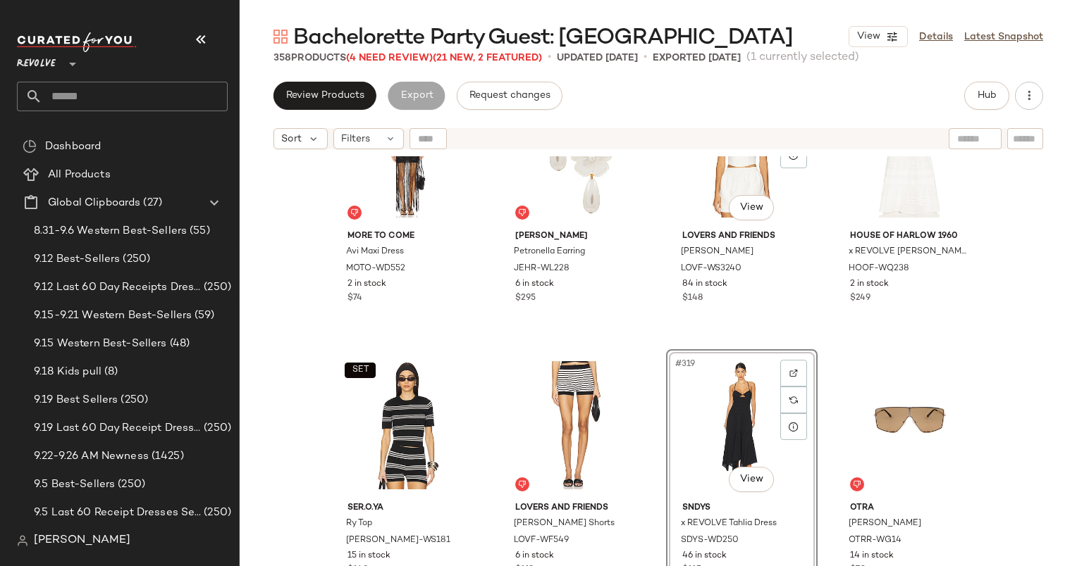
scroll to position [21305, 0]
click at [690, 439] on div "#319 View" at bounding box center [742, 425] width 142 height 142
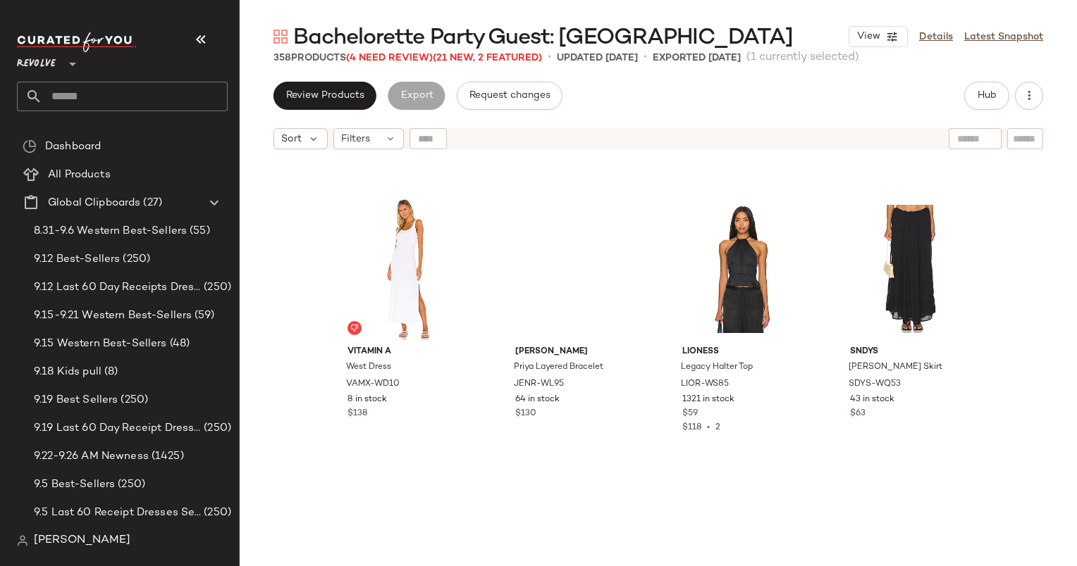
scroll to position [24033, 0]
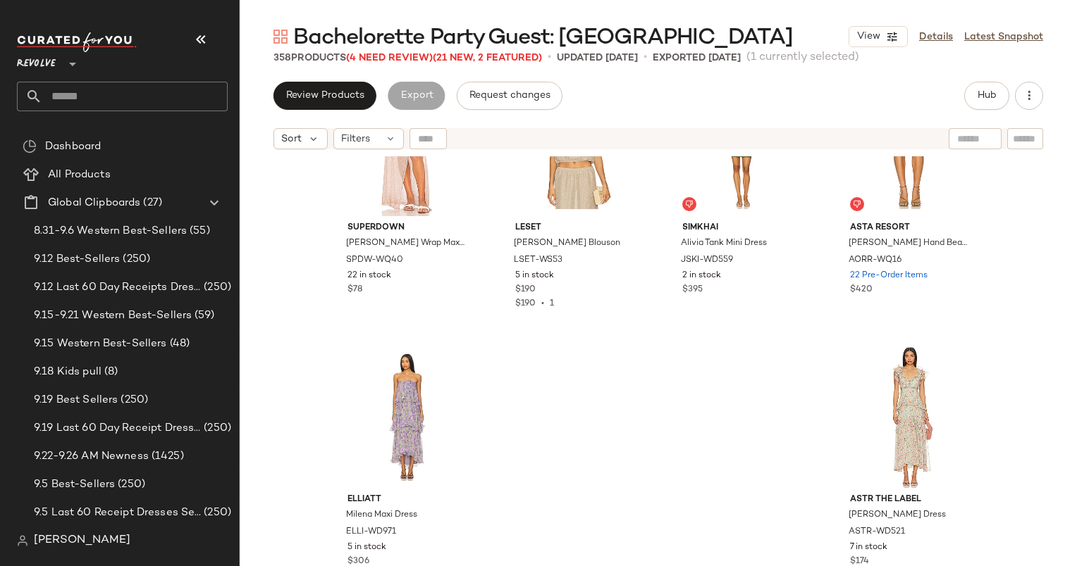
click at [1039, 113] on div "Review Products Export Request changes Hub Sort Filters superdown Keva Wrap Max…" at bounding box center [658, 324] width 837 height 485
click at [1024, 103] on button "button" at bounding box center [1029, 96] width 28 height 28
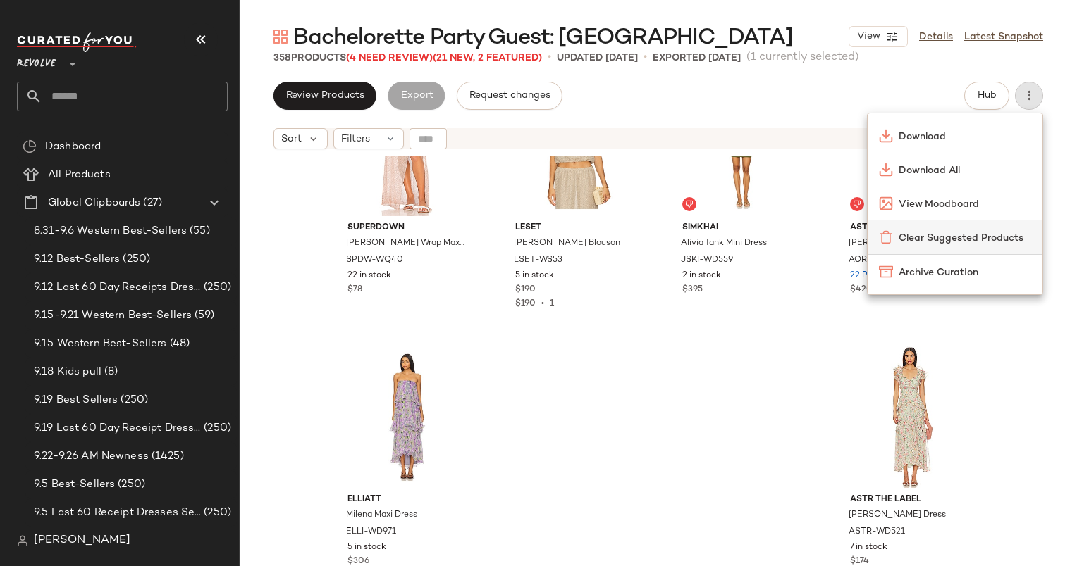
click at [953, 241] on span "Clear Suggested Products" at bounding box center [964, 238] width 132 height 15
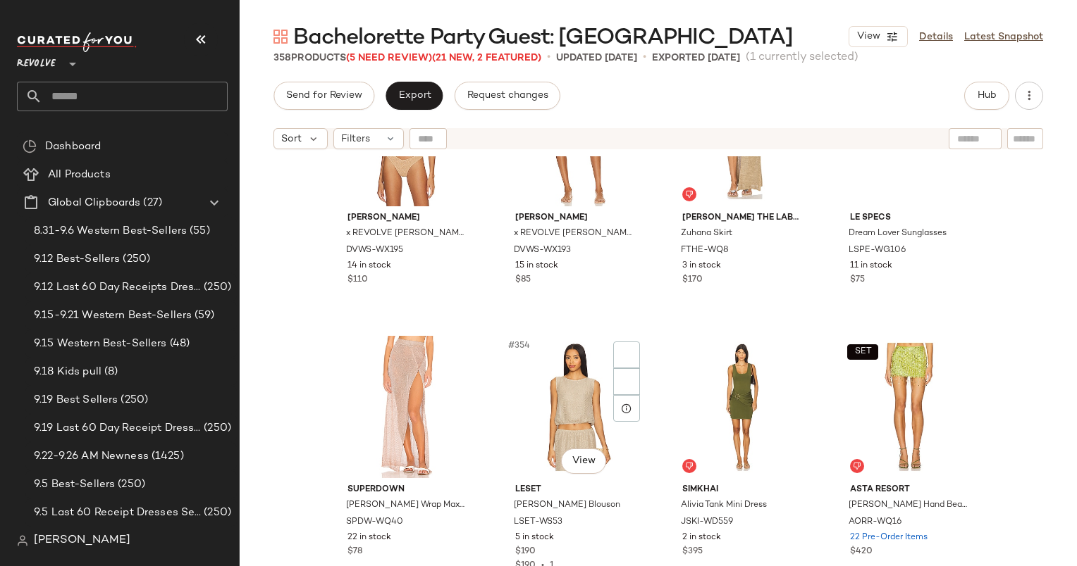
scroll to position [23772, 0]
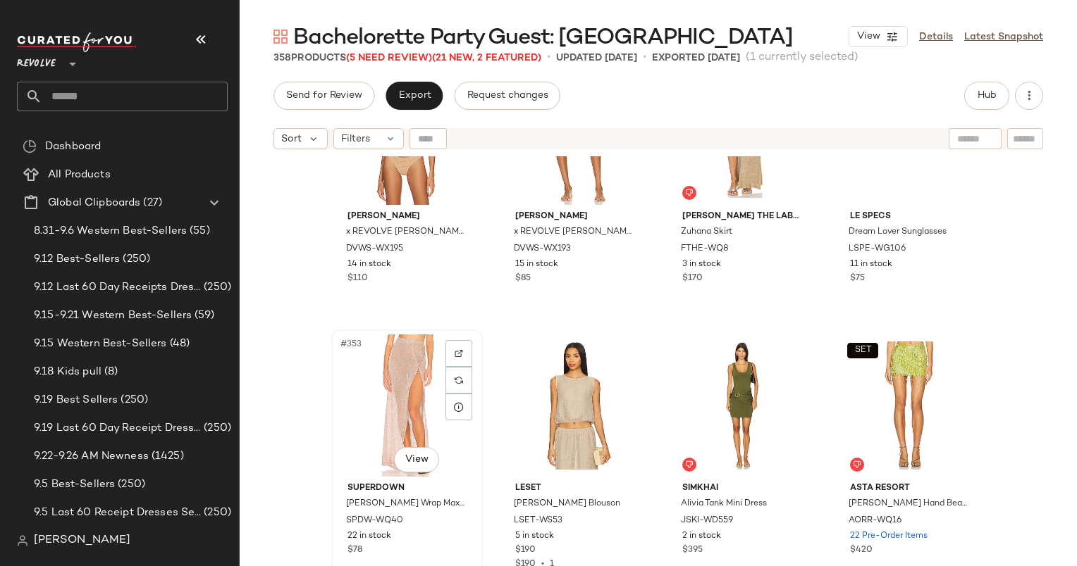
click at [378, 380] on div "#353 View" at bounding box center [407, 406] width 142 height 142
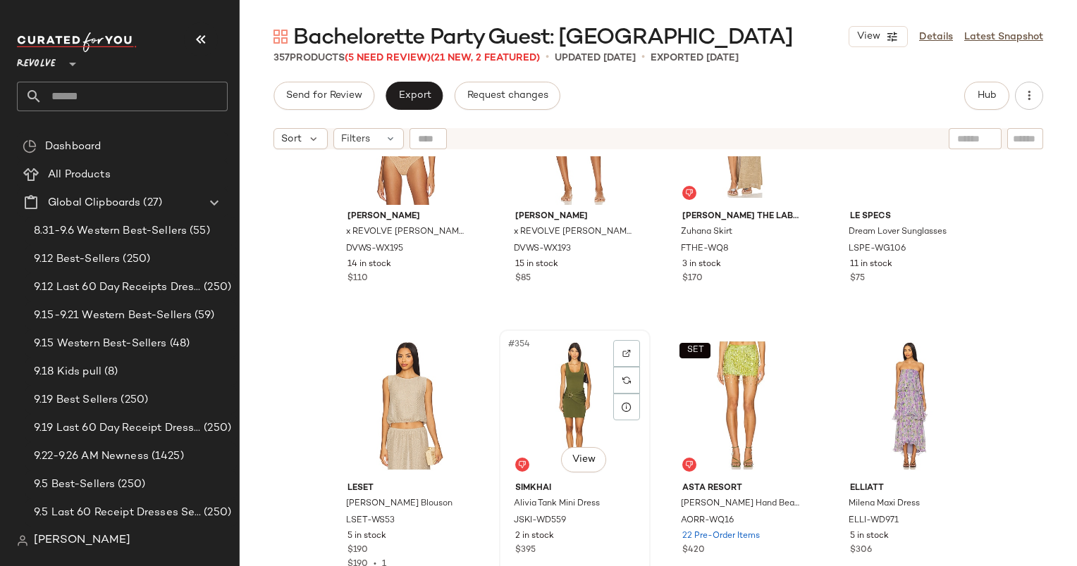
scroll to position [23919, 0]
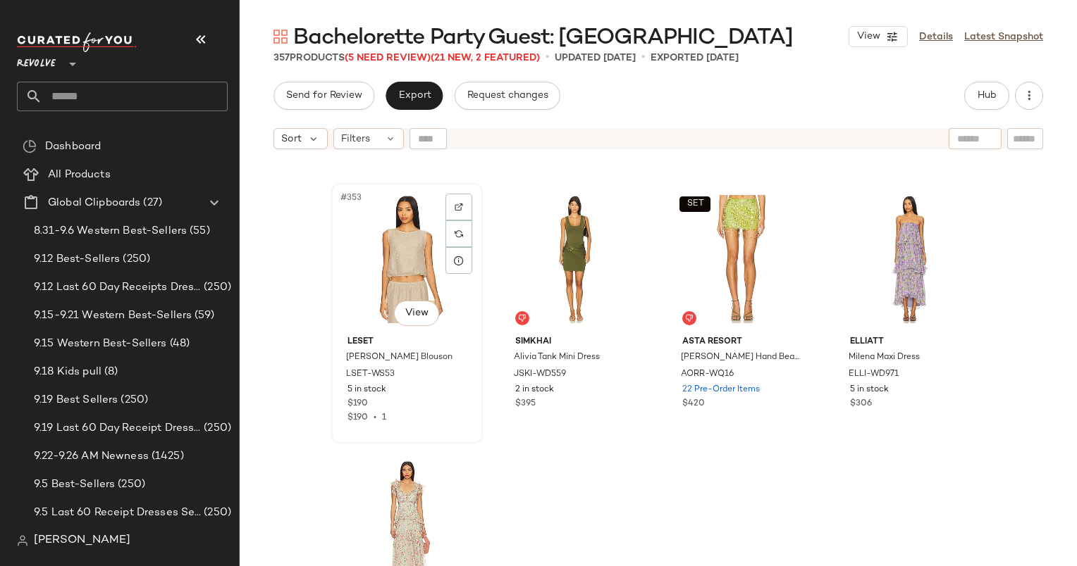
click at [396, 275] on div "#353 View" at bounding box center [407, 259] width 142 height 142
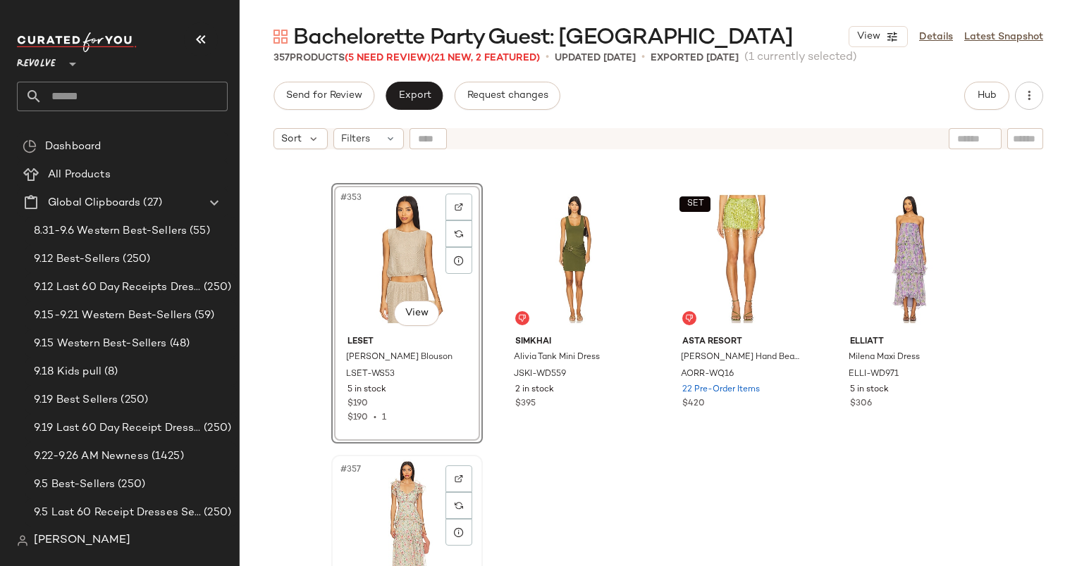
click at [398, 485] on div "#357 View" at bounding box center [407, 531] width 142 height 142
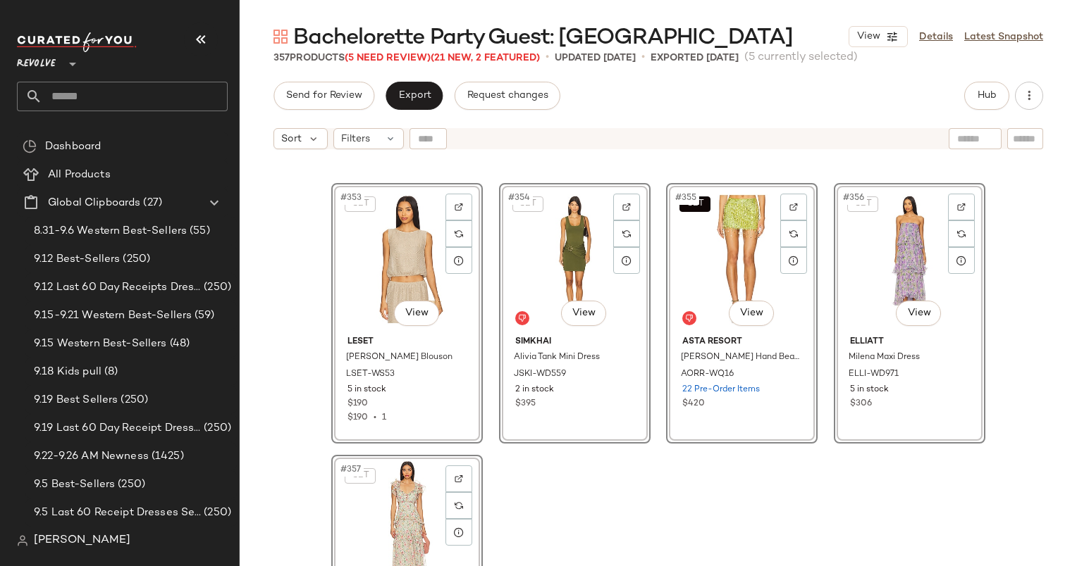
click at [398, 485] on div "SET #357 View" at bounding box center [407, 531] width 142 height 142
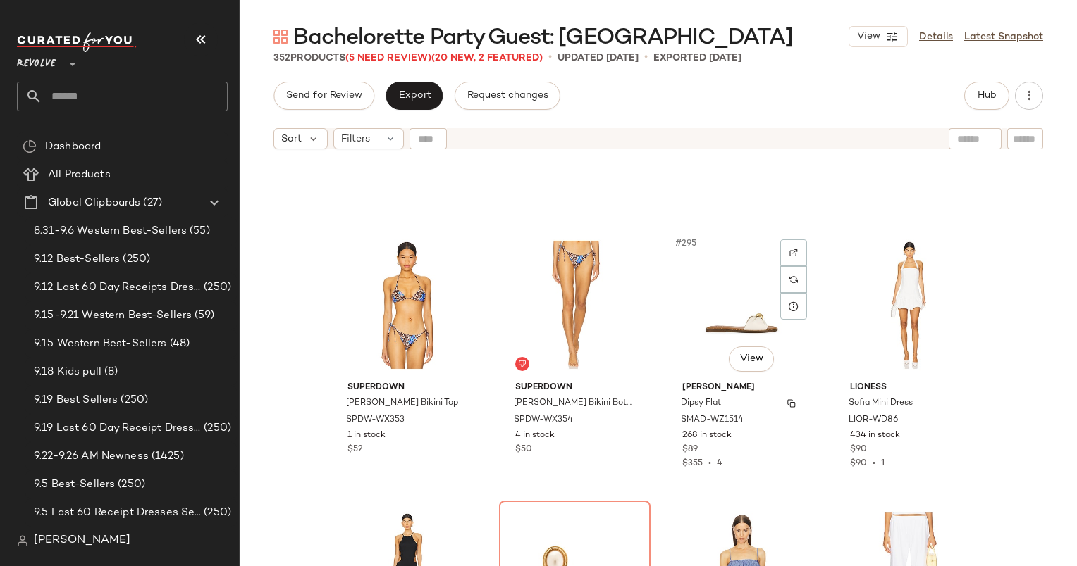
scroll to position [19791, 0]
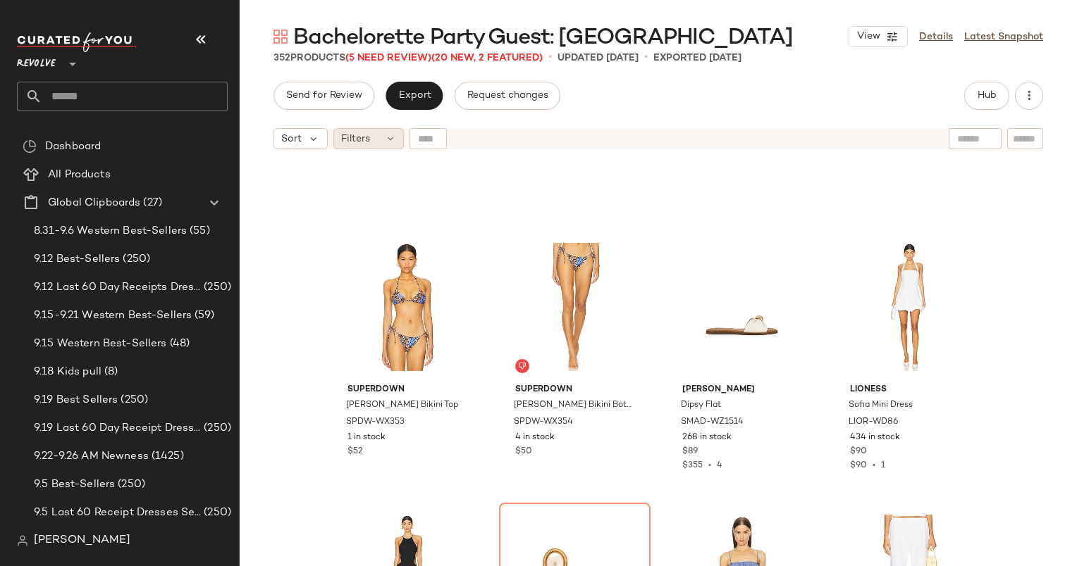
click at [387, 141] on icon at bounding box center [390, 138] width 11 height 11
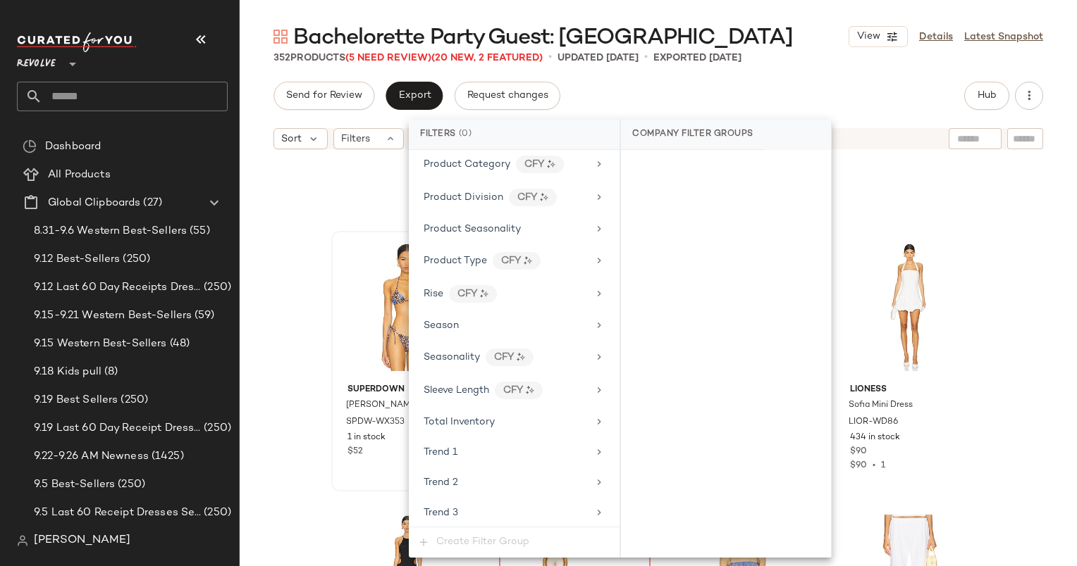
scroll to position [1279, 0]
click at [454, 418] on span "Total Inventory" at bounding box center [458, 423] width 71 height 11
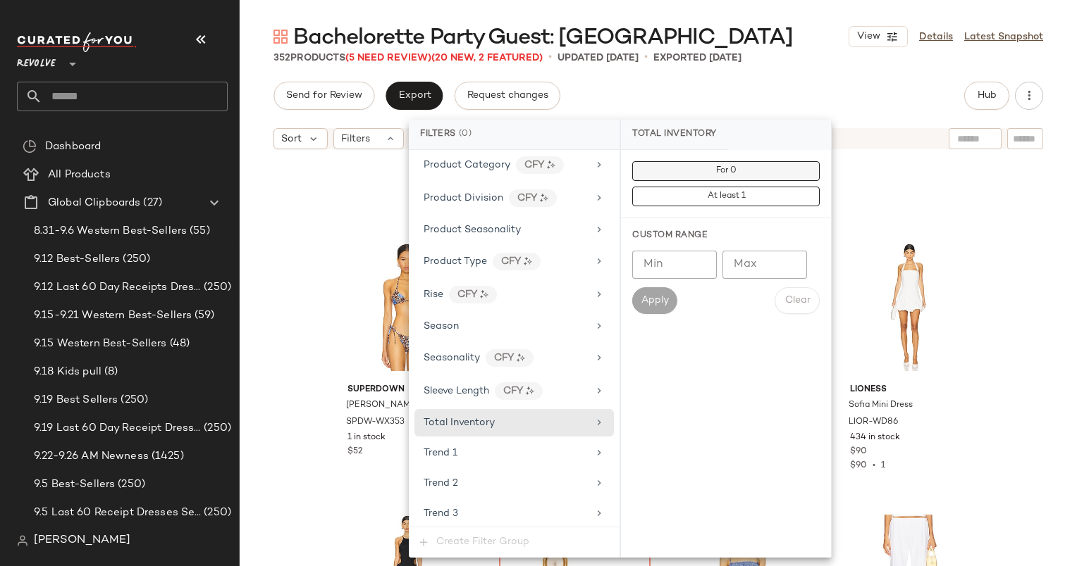
click at [741, 175] on button "For 0" at bounding box center [725, 171] width 187 height 20
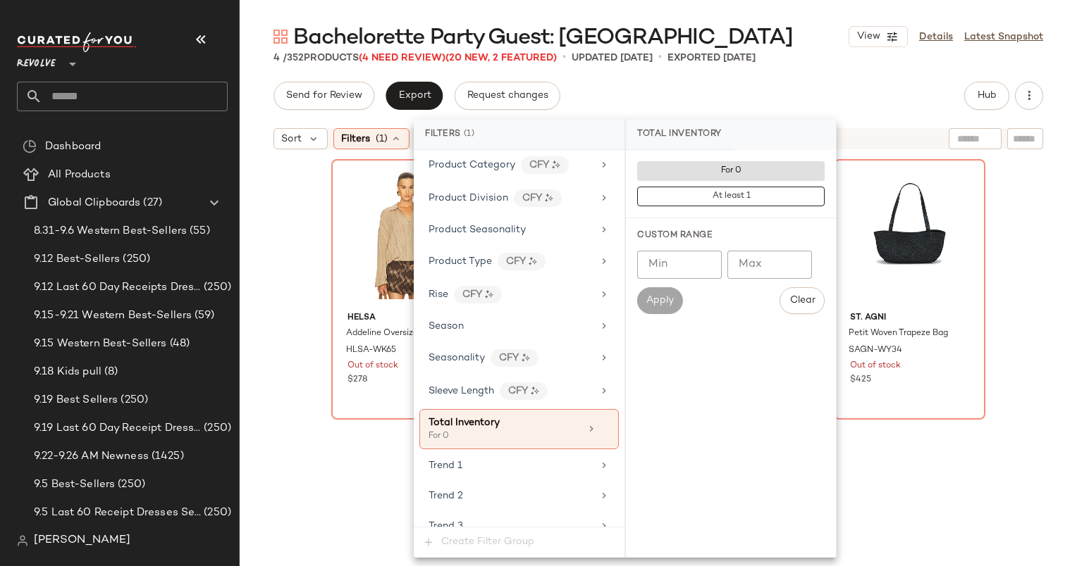
click at [705, 84] on div "Send for Review Export Request changes Hub" at bounding box center [657, 96] width 769 height 28
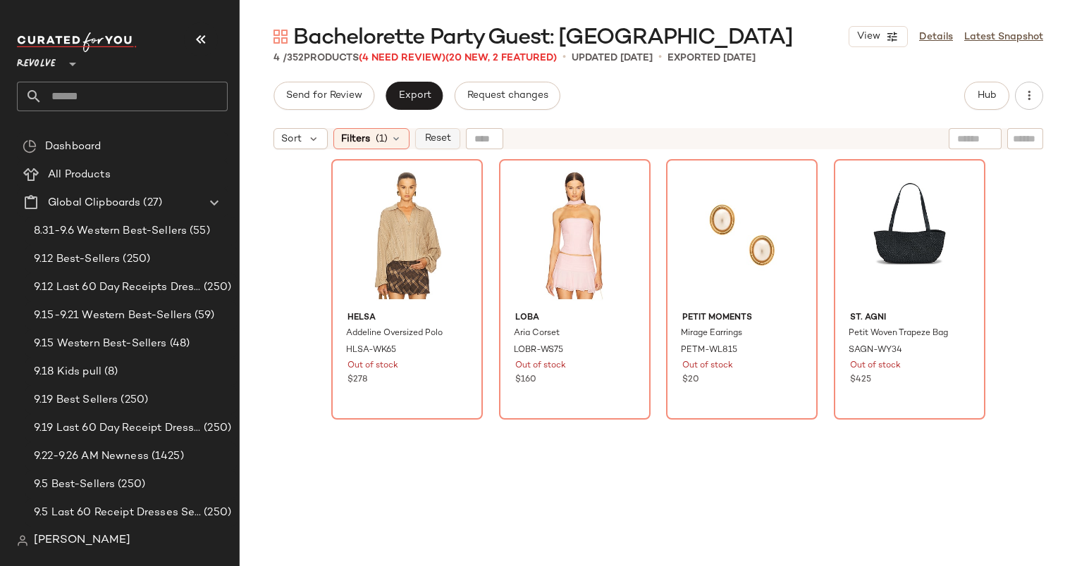
click at [437, 135] on span "Reset" at bounding box center [436, 138] width 27 height 11
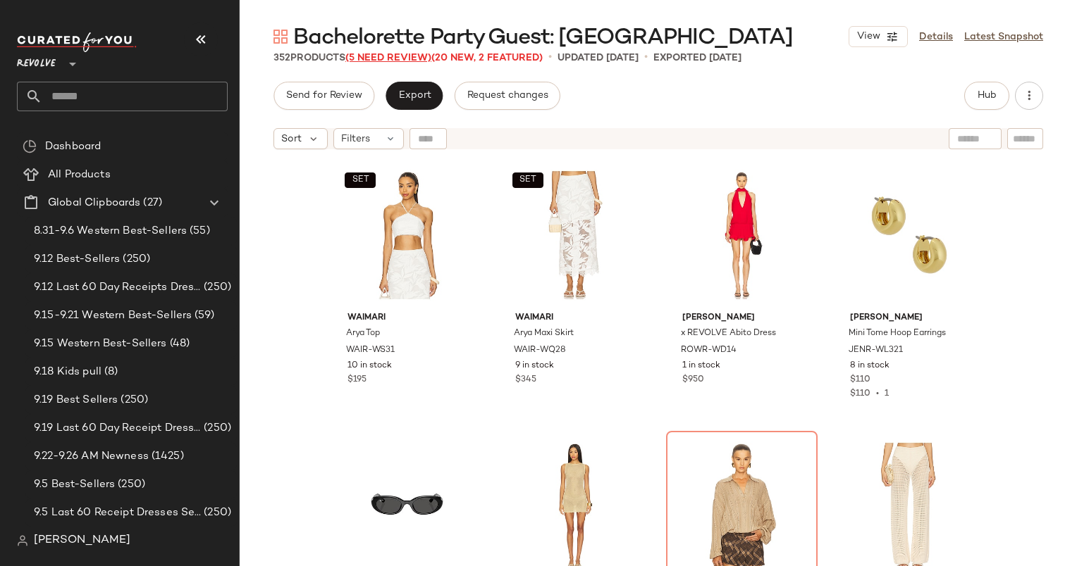
click at [384, 62] on span "(5 Need Review)" at bounding box center [388, 58] width 86 height 11
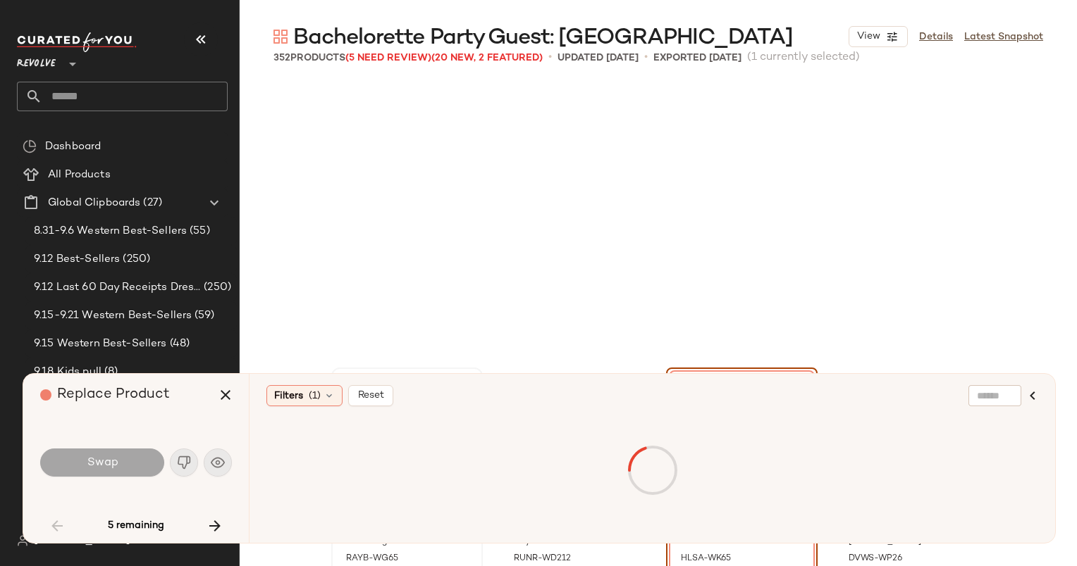
scroll to position [283, 0]
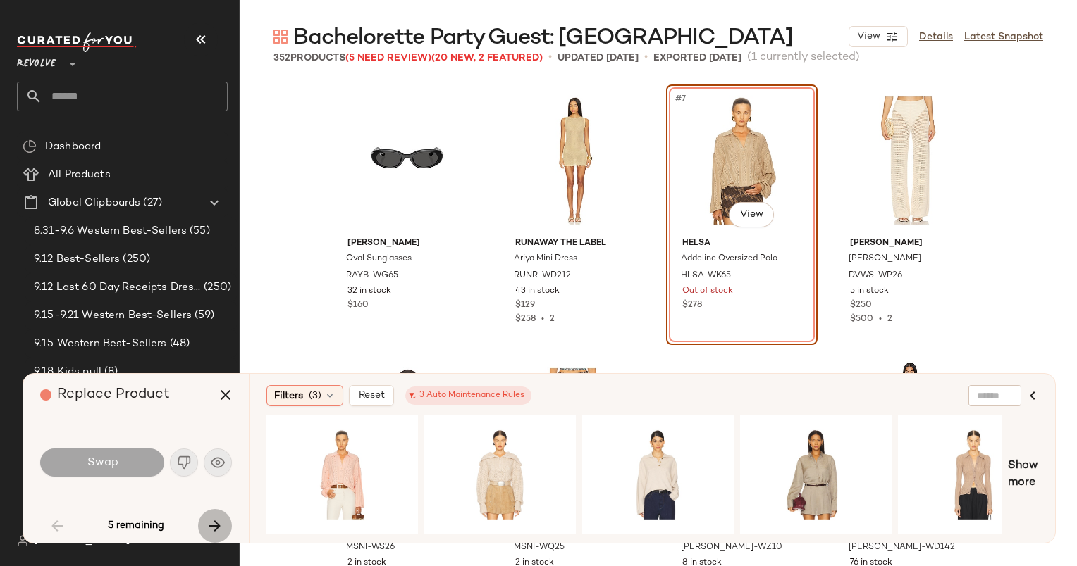
click at [211, 516] on button "button" at bounding box center [215, 526] width 34 height 34
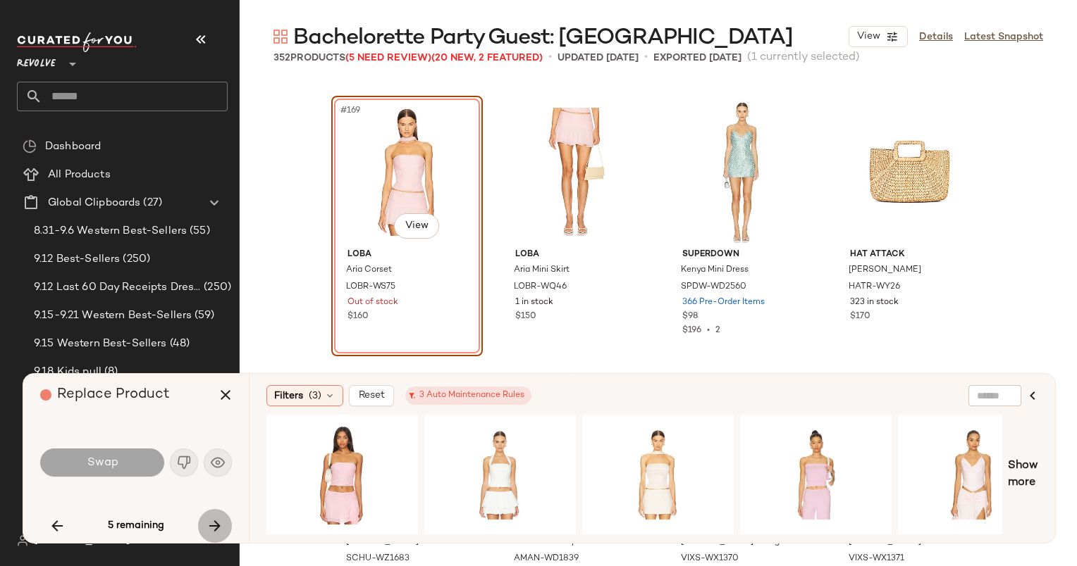
click at [211, 516] on button "button" at bounding box center [215, 526] width 34 height 34
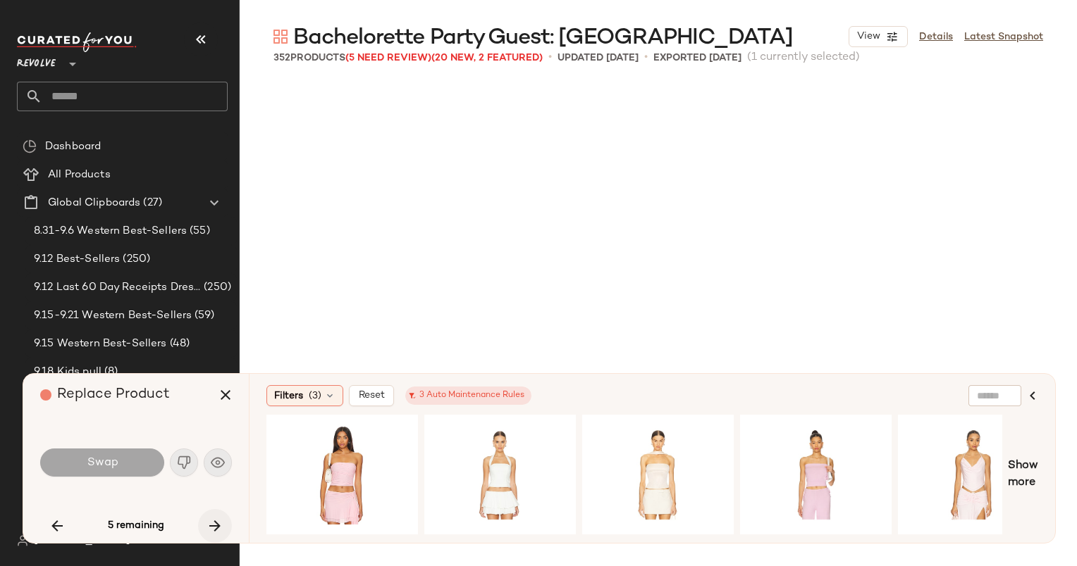
scroll to position [17405, 0]
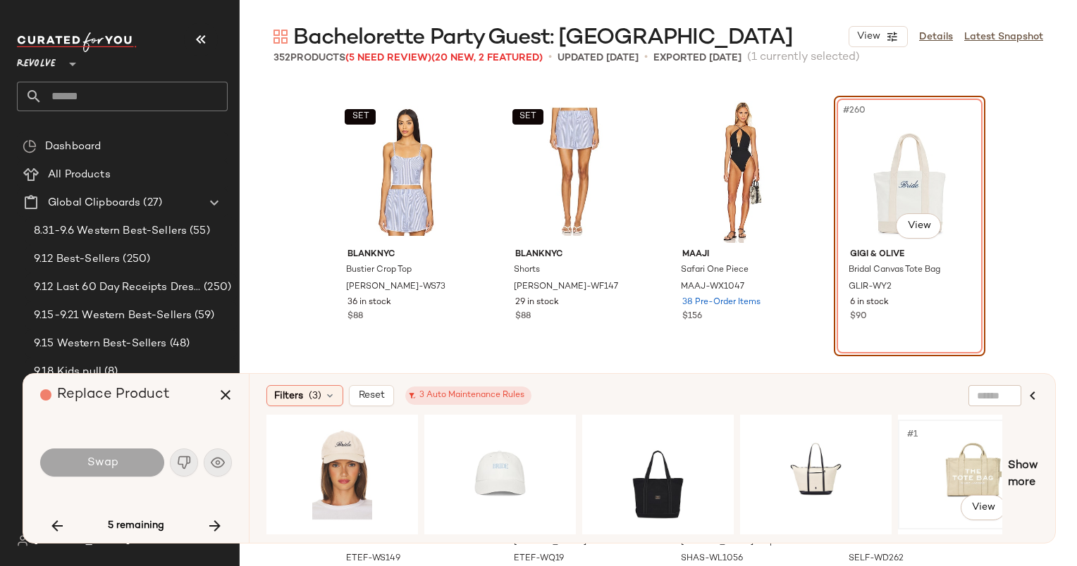
click at [907, 476] on div "#1 View" at bounding box center [973, 475] width 142 height 100
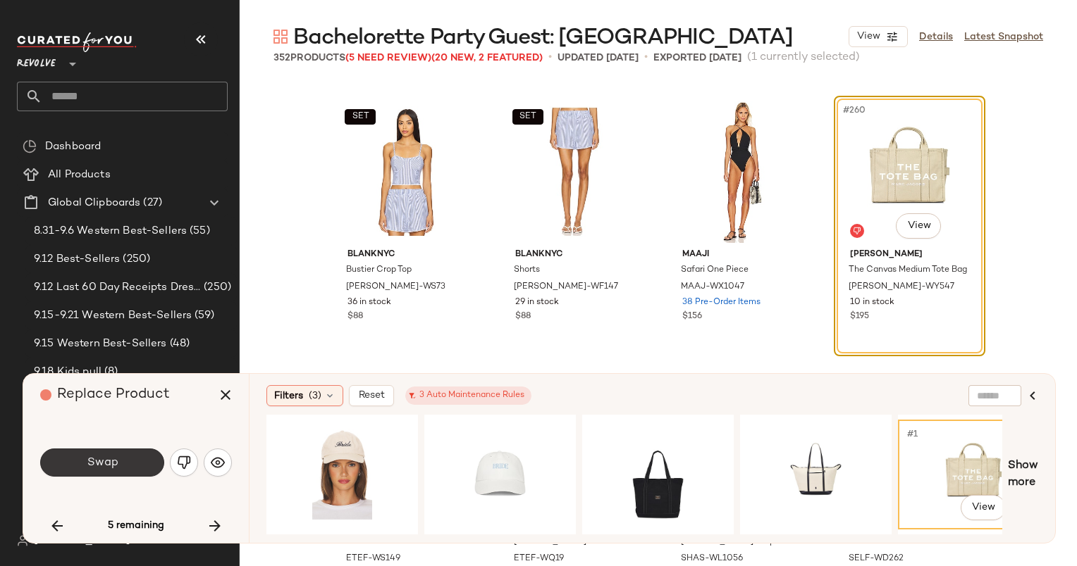
click at [118, 473] on button "Swap" at bounding box center [102, 463] width 124 height 28
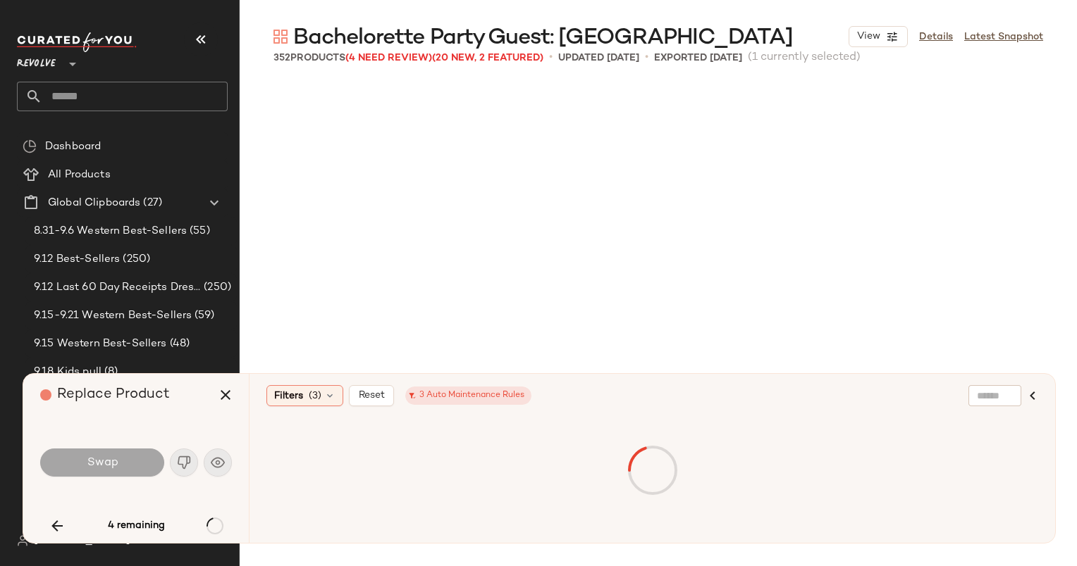
scroll to position [20124, 0]
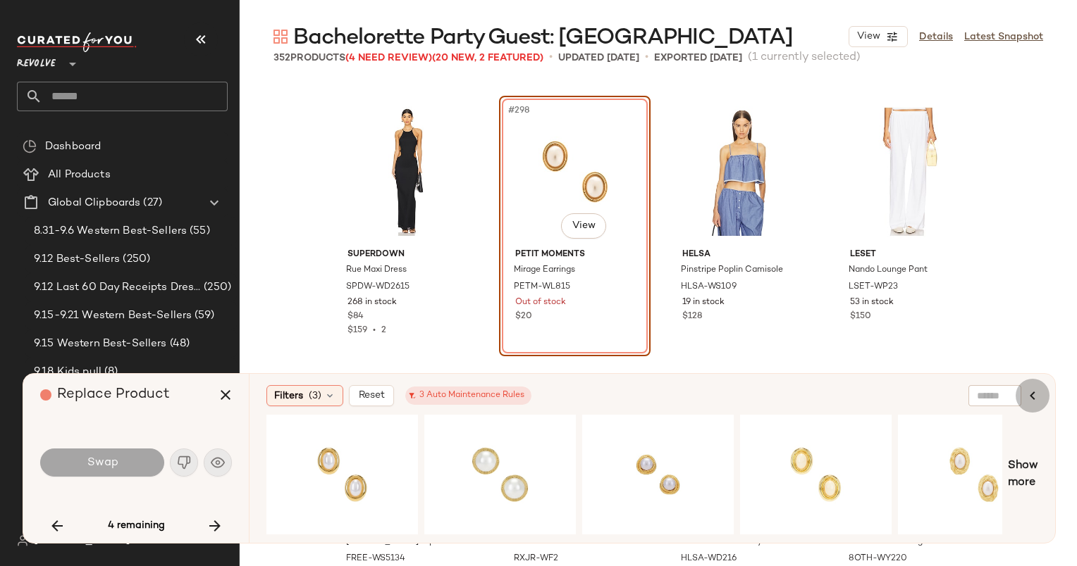
click at [1023, 401] on button "button" at bounding box center [1032, 396] width 34 height 34
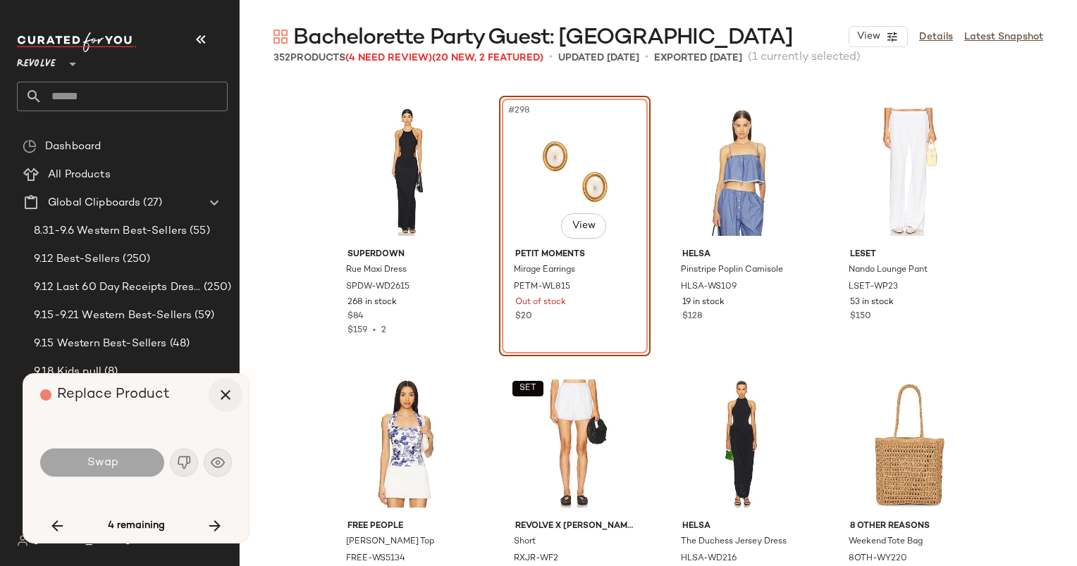
click at [225, 407] on button "button" at bounding box center [226, 395] width 34 height 34
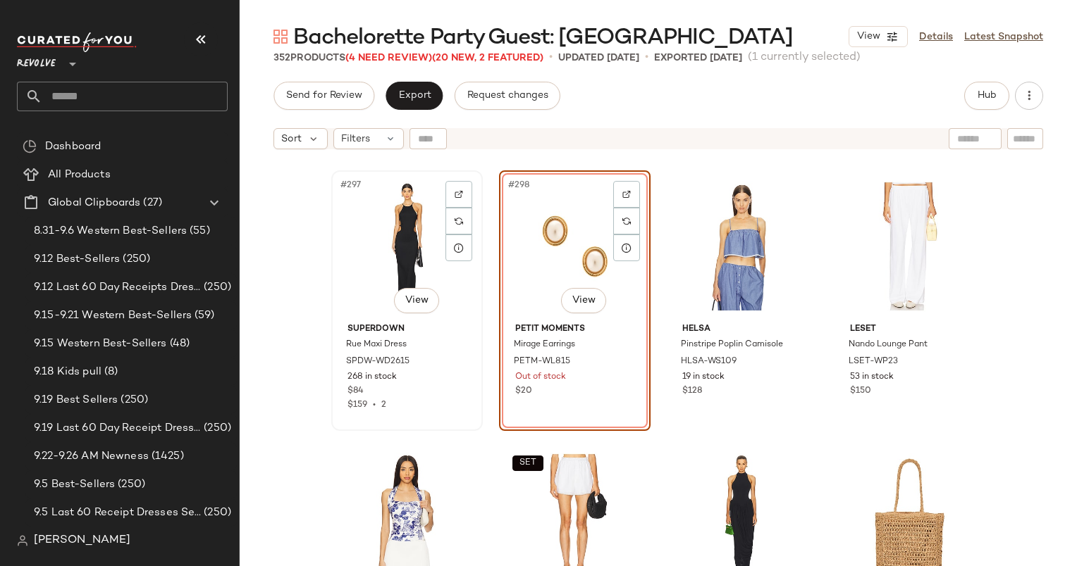
scroll to position [19847, 0]
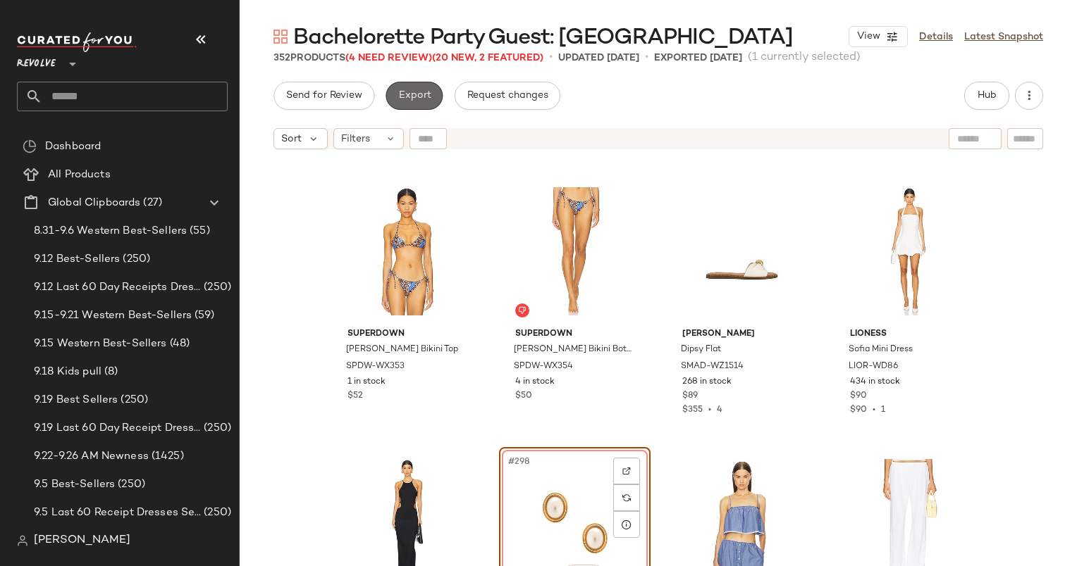
click at [417, 91] on span "Export" at bounding box center [413, 95] width 33 height 11
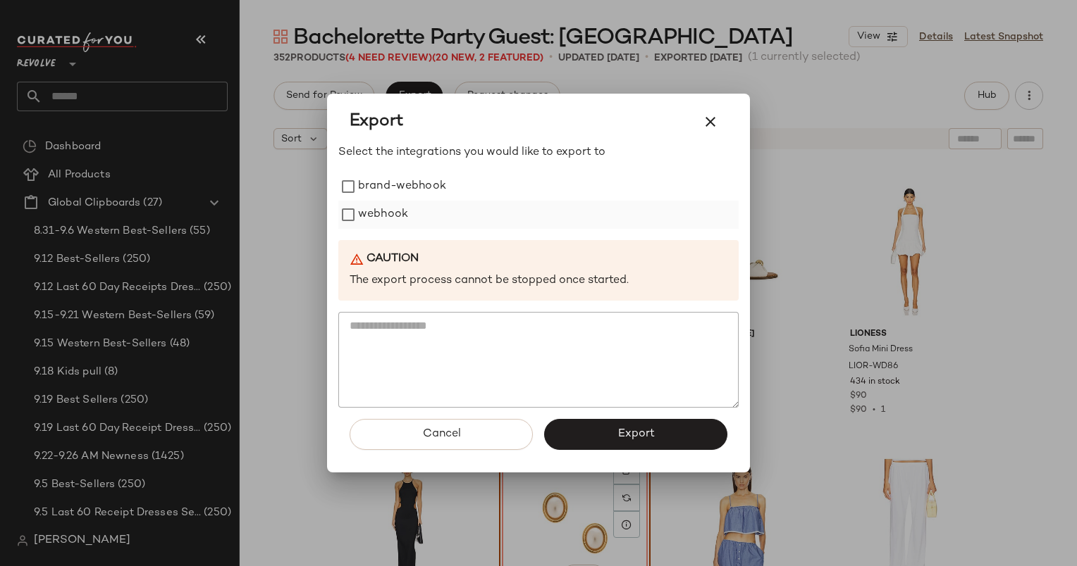
click at [403, 213] on label "webhook" at bounding box center [383, 215] width 50 height 28
click at [583, 421] on button "Export" at bounding box center [635, 434] width 183 height 31
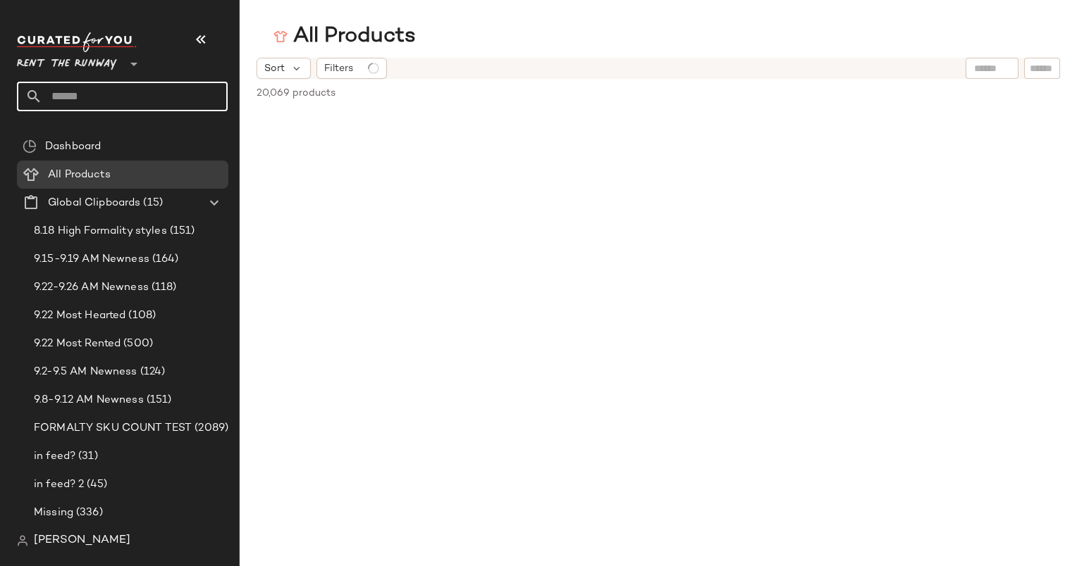
click at [145, 103] on input "text" at bounding box center [134, 97] width 185 height 30
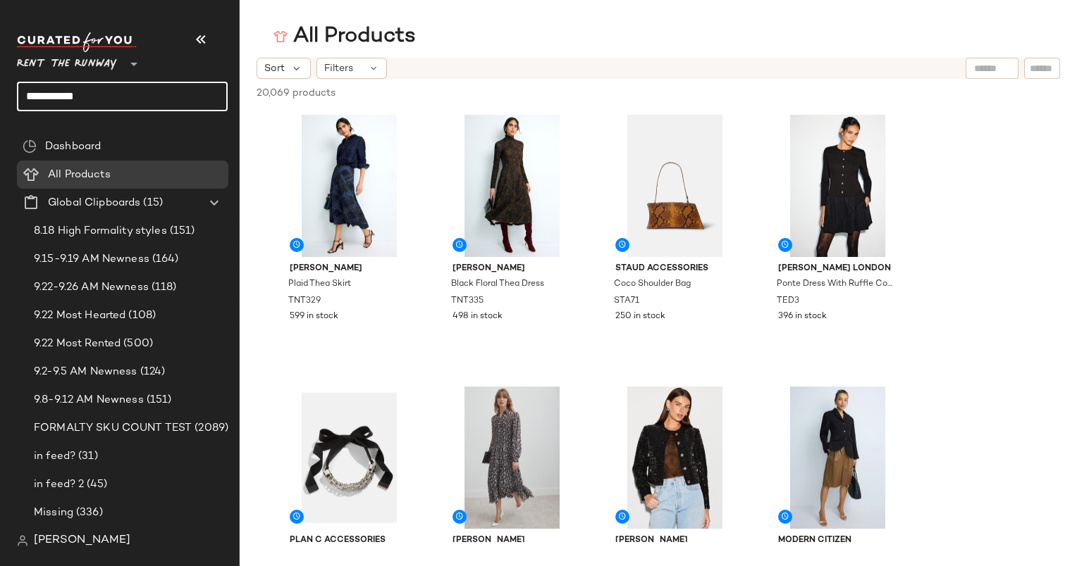
click at [144, 102] on input "**********" at bounding box center [122, 97] width 211 height 30
type input "**********"
click at [105, 55] on span "Rent the Runway" at bounding box center [67, 60] width 100 height 25
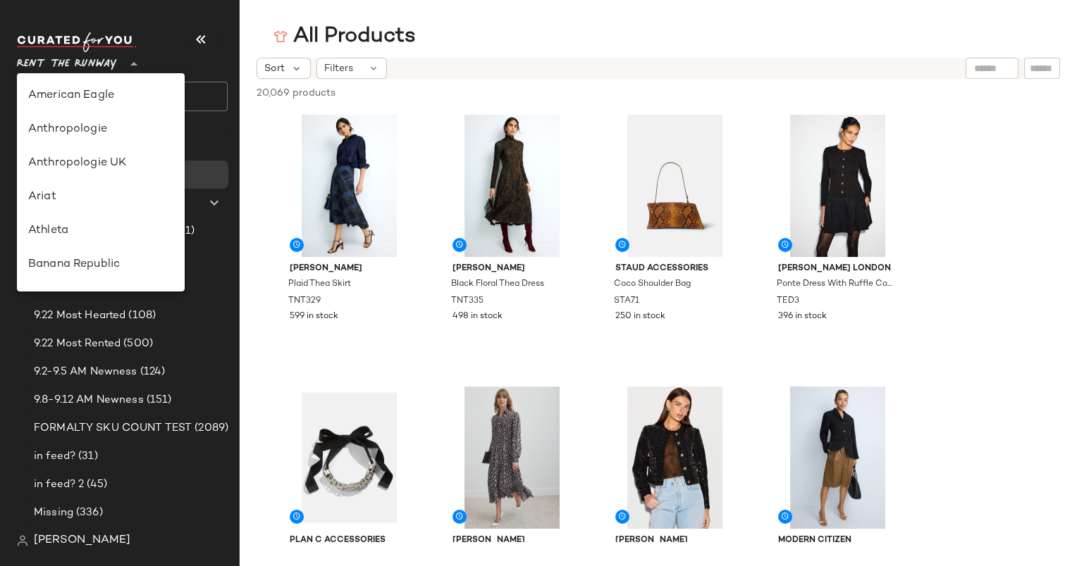
scroll to position [643, 0]
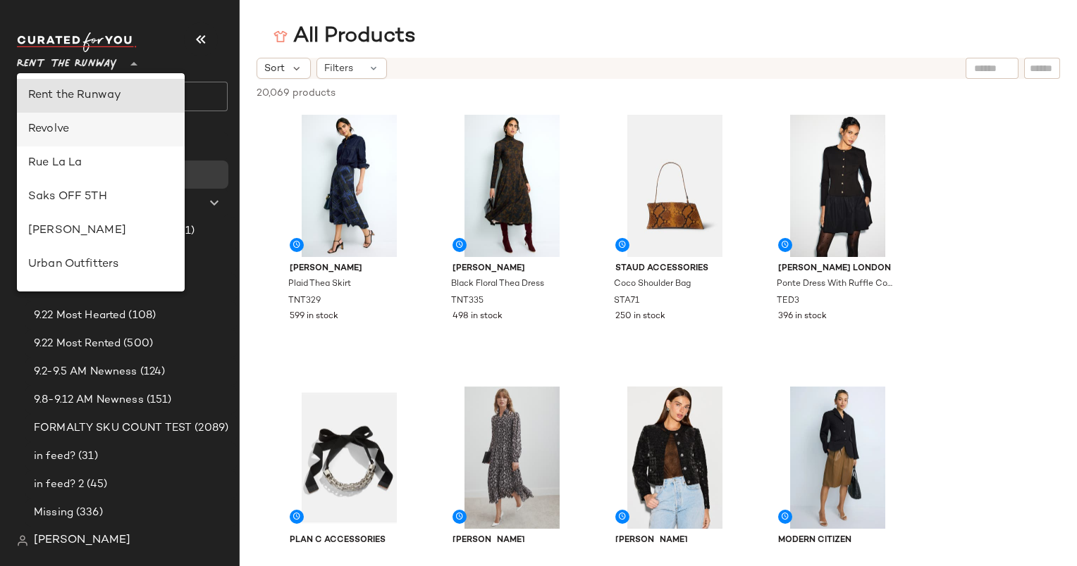
click at [87, 141] on div "Revolve" at bounding box center [101, 130] width 168 height 34
type input "**"
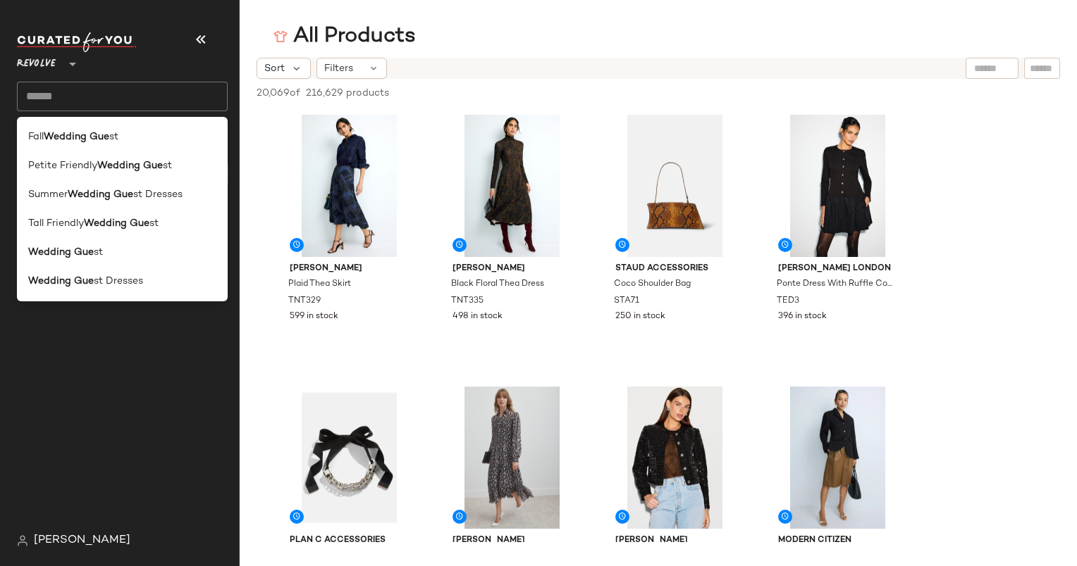
click at [116, 90] on input "text" at bounding box center [122, 97] width 211 height 30
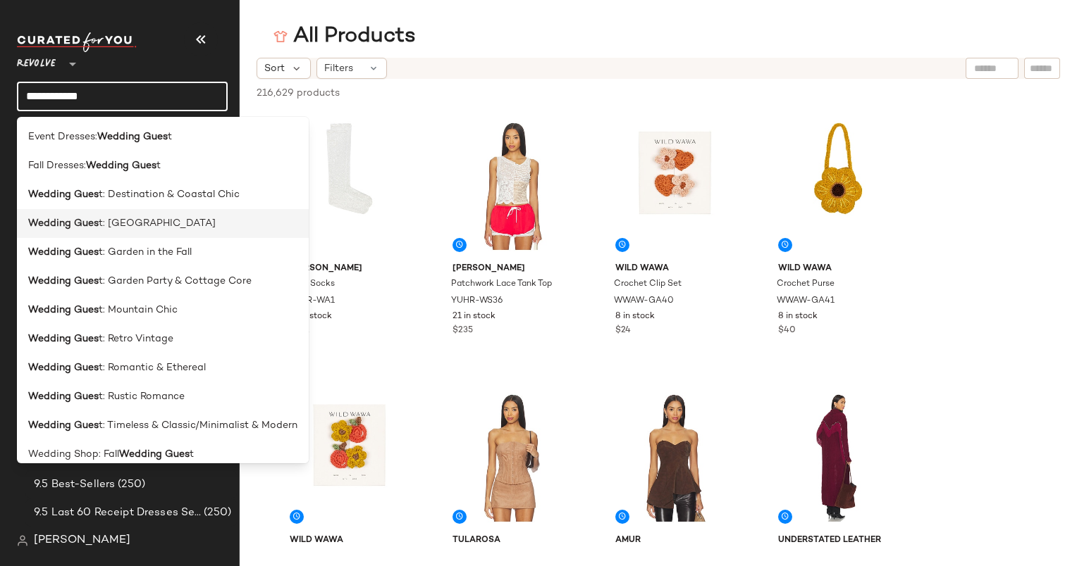
type input "**********"
click at [163, 228] on span "t: French Riviera" at bounding box center [157, 223] width 117 height 15
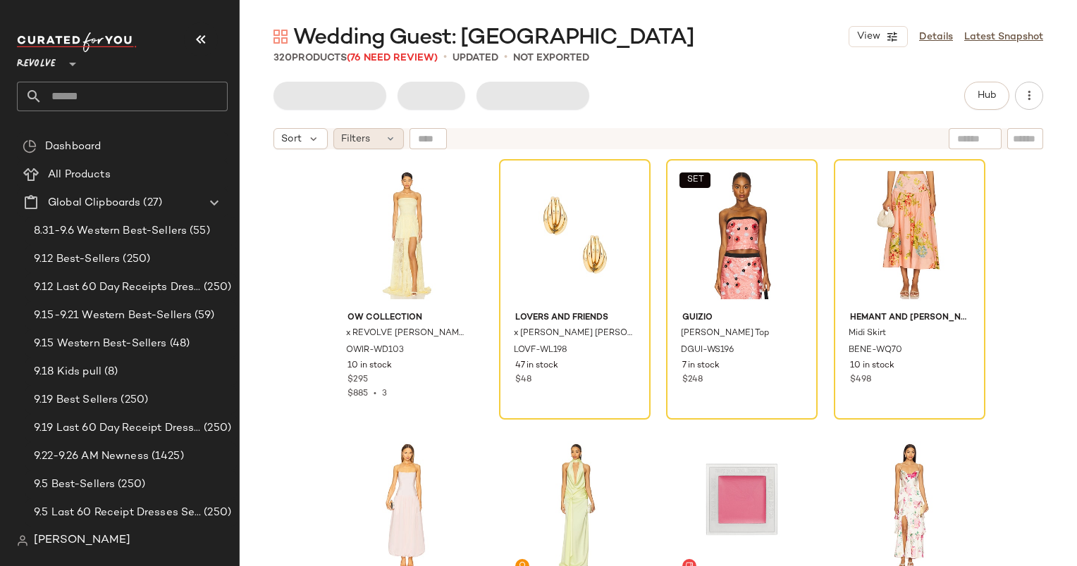
click at [372, 128] on div "Filters" at bounding box center [368, 138] width 70 height 21
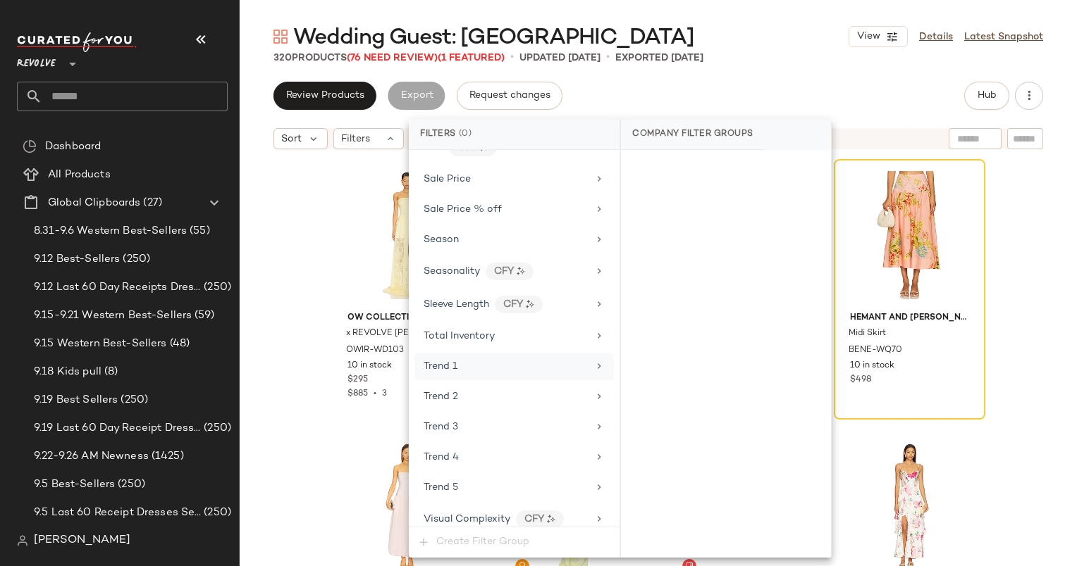
scroll to position [1403, 0]
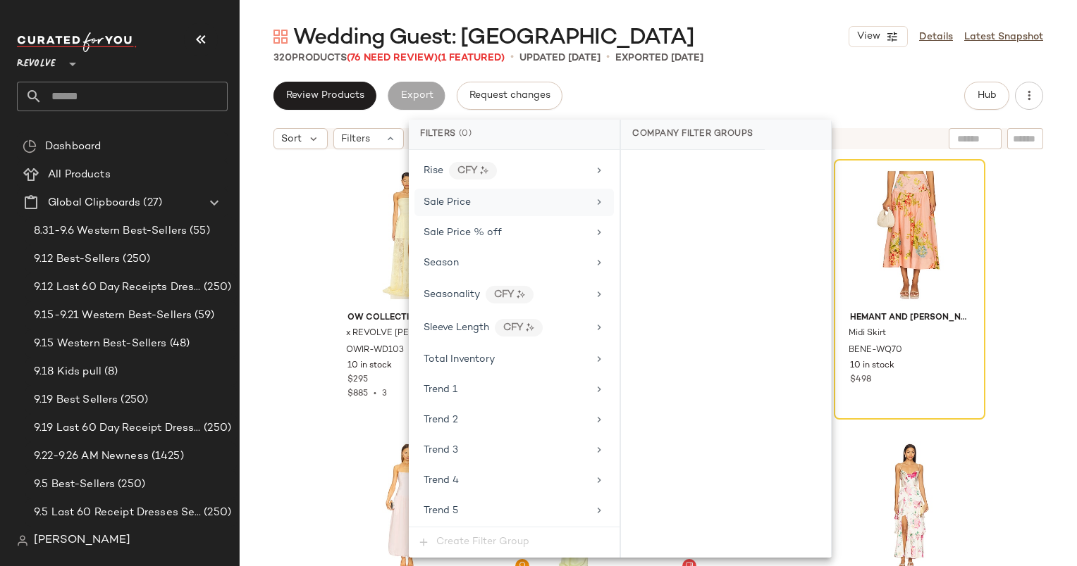
click at [478, 201] on div "Sale Price" at bounding box center [513, 202] width 199 height 27
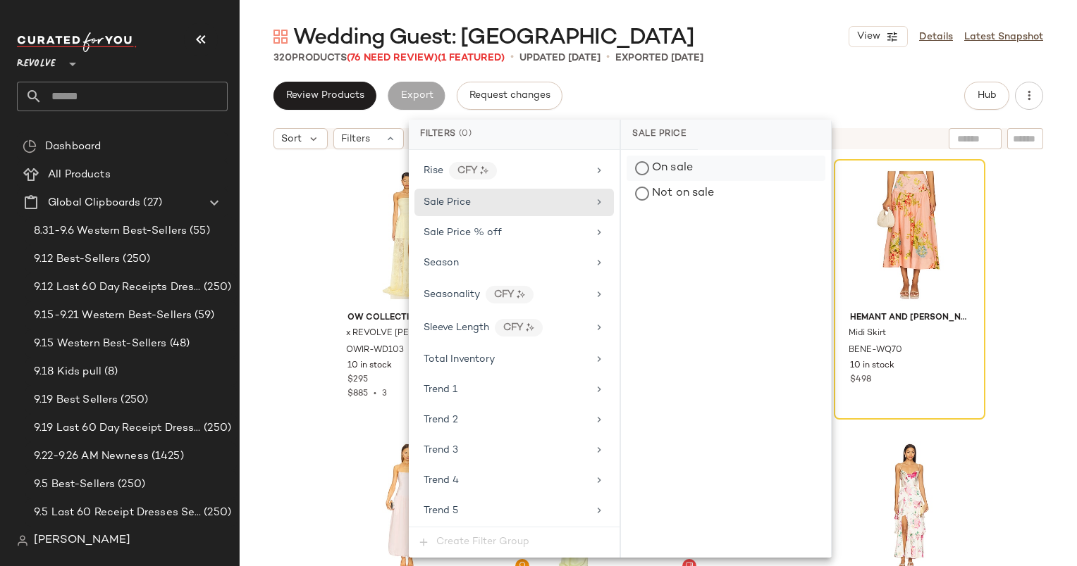
click at [649, 159] on div "On sale" at bounding box center [725, 168] width 199 height 25
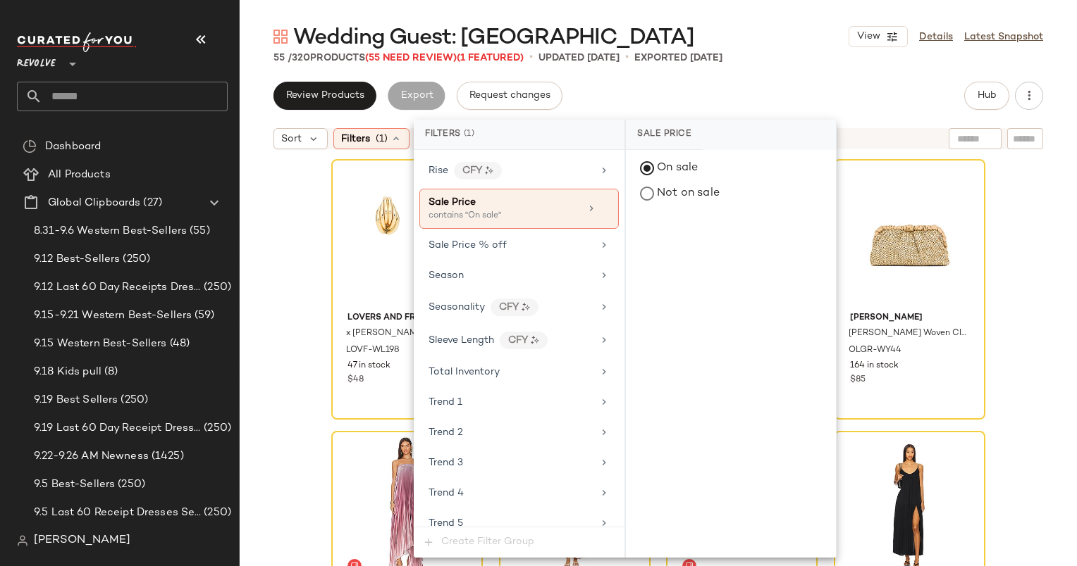
click at [290, 168] on div "Lovers and Friends x Emma Rose Anna Earrings LOVF-WL198 47 in stock $48 SET GUI…" at bounding box center [658, 378] width 837 height 445
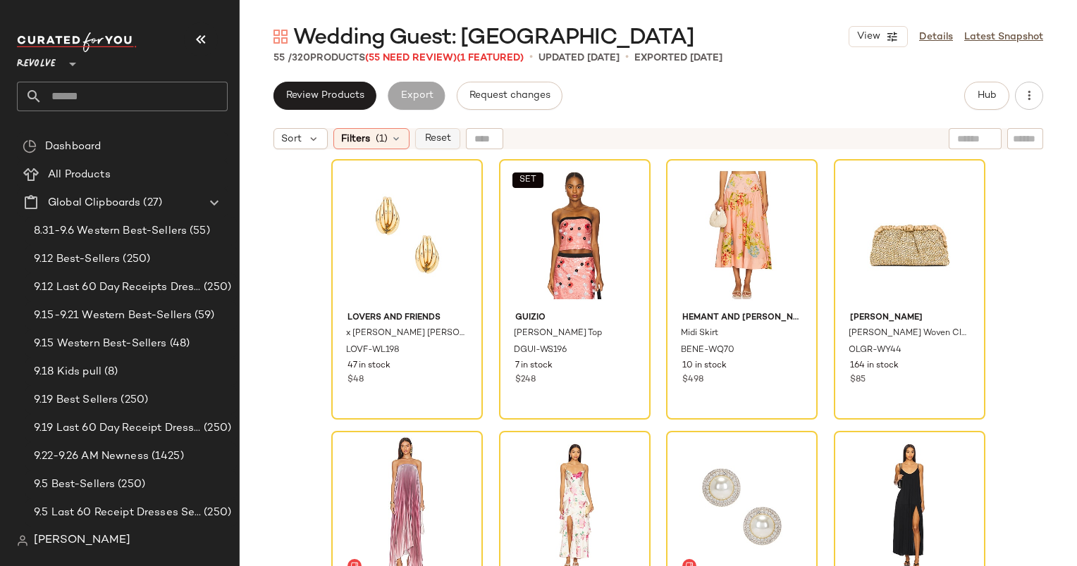
click at [445, 135] on span "Reset" at bounding box center [436, 138] width 27 height 11
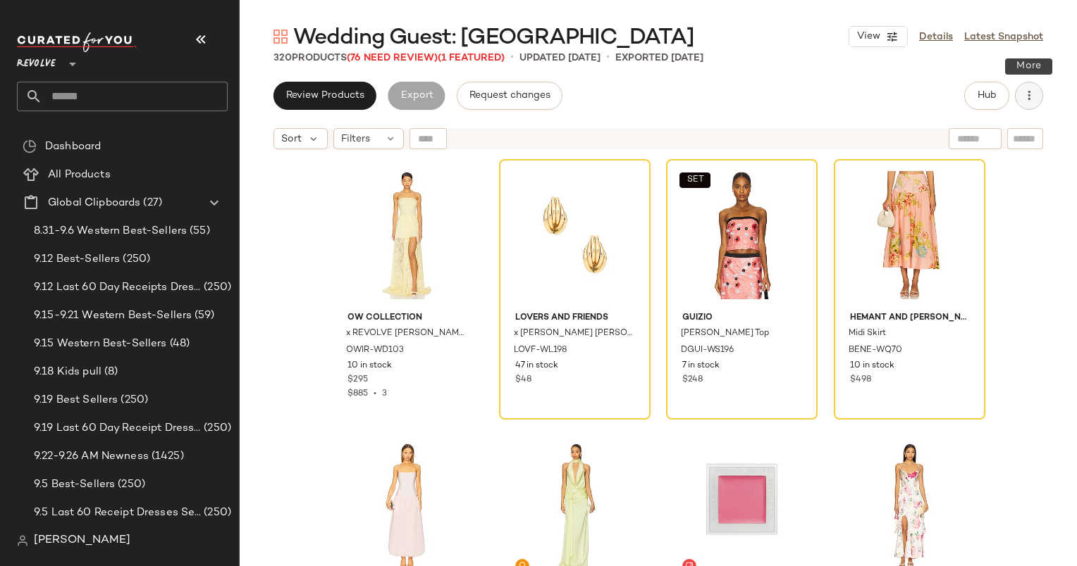
click at [1026, 93] on icon "button" at bounding box center [1029, 96] width 14 height 14
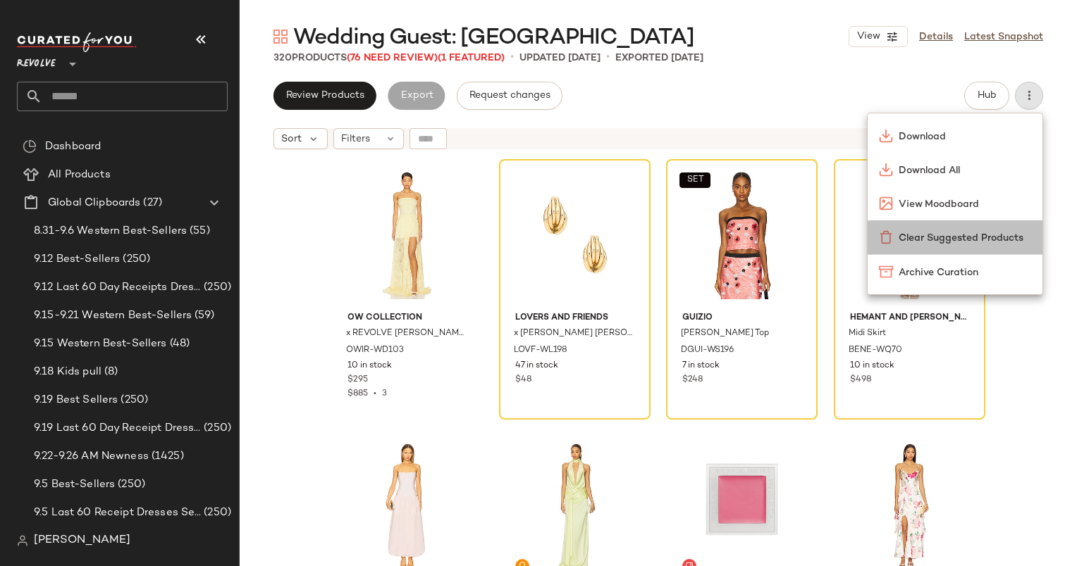
click at [927, 231] on span "Clear Suggested Products" at bounding box center [964, 238] width 132 height 15
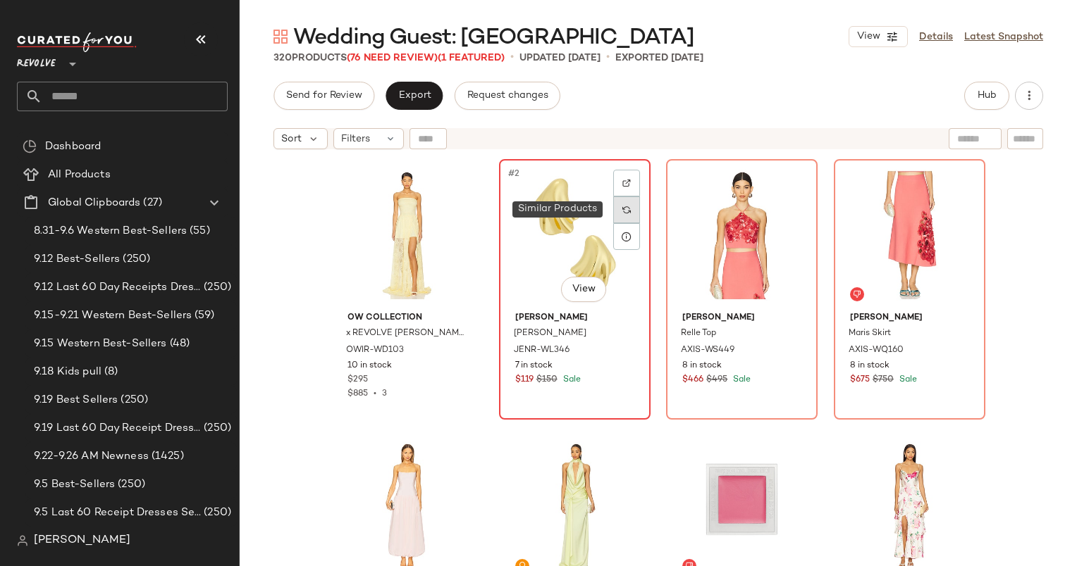
click at [626, 221] on div at bounding box center [626, 210] width 27 height 27
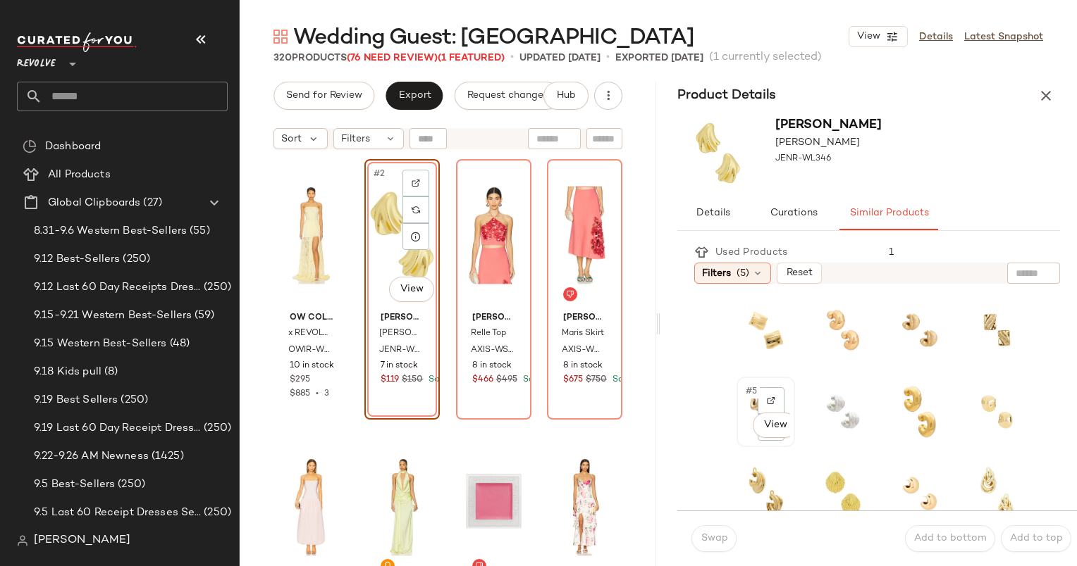
click at [744, 390] on span "#5" at bounding box center [751, 392] width 15 height 14
click at [716, 540] on span "Swap" at bounding box center [713, 538] width 27 height 11
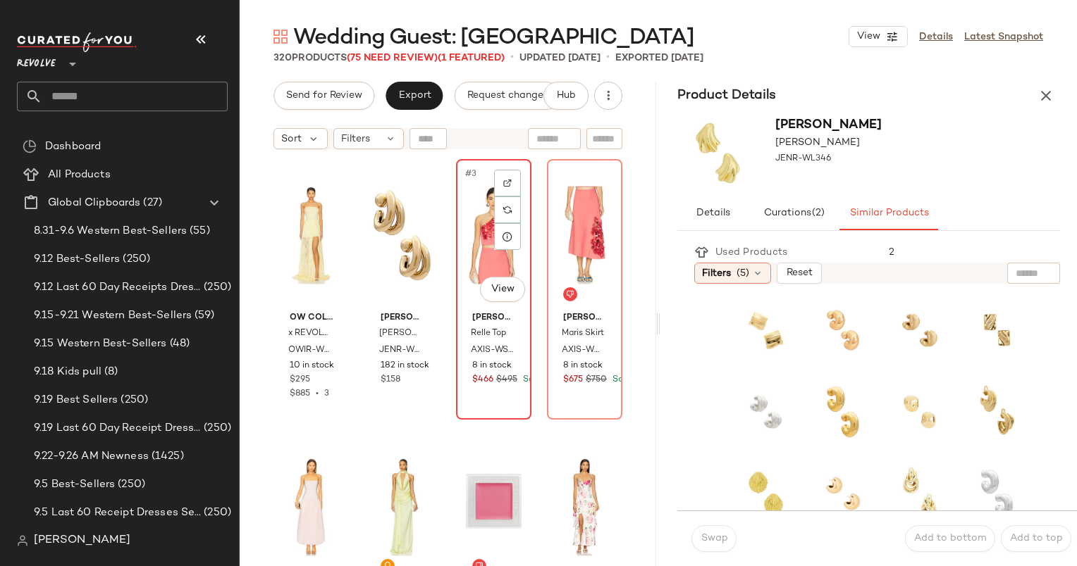
click at [470, 187] on div "#3 View" at bounding box center [494, 235] width 66 height 142
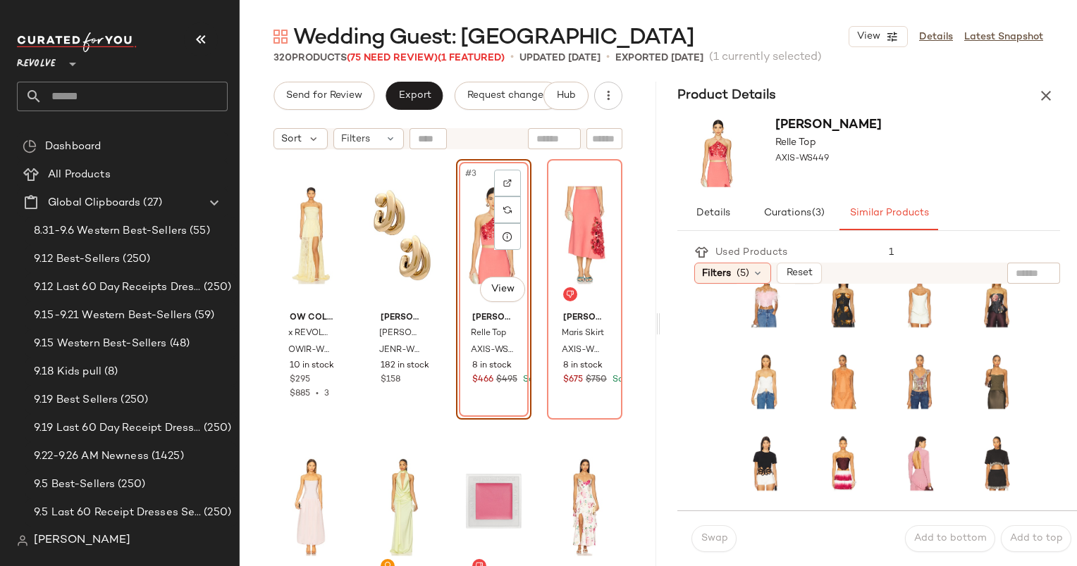
scroll to position [263, 0]
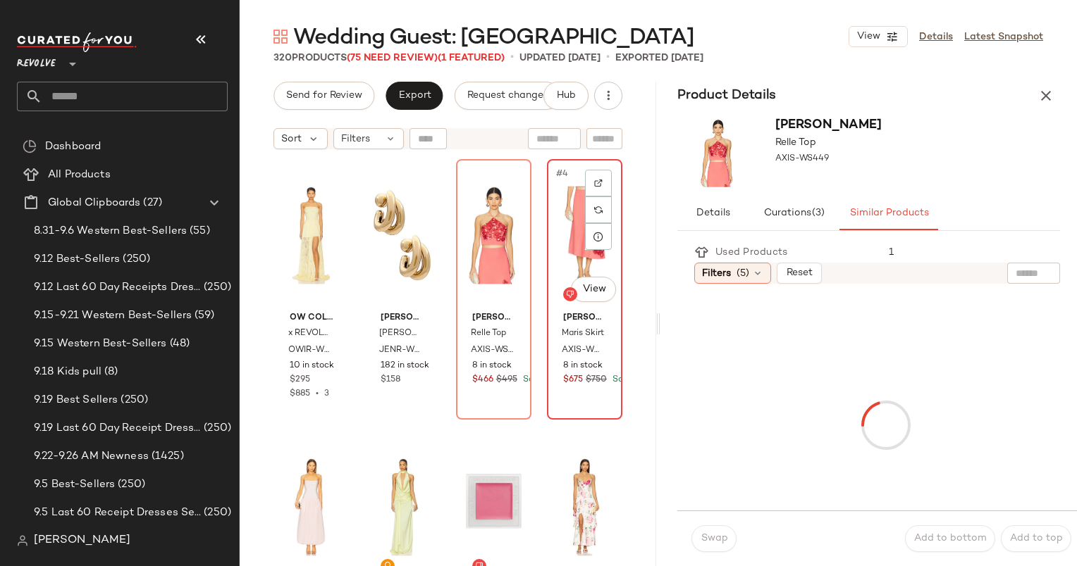
click at [561, 236] on div "#4 View" at bounding box center [585, 235] width 66 height 142
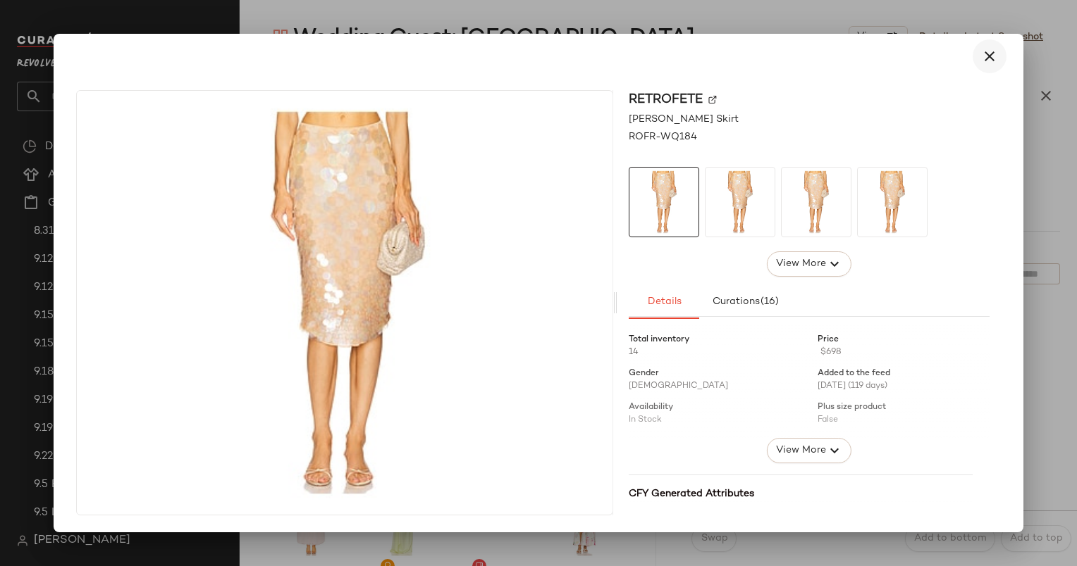
click at [988, 45] on button "button" at bounding box center [989, 56] width 34 height 34
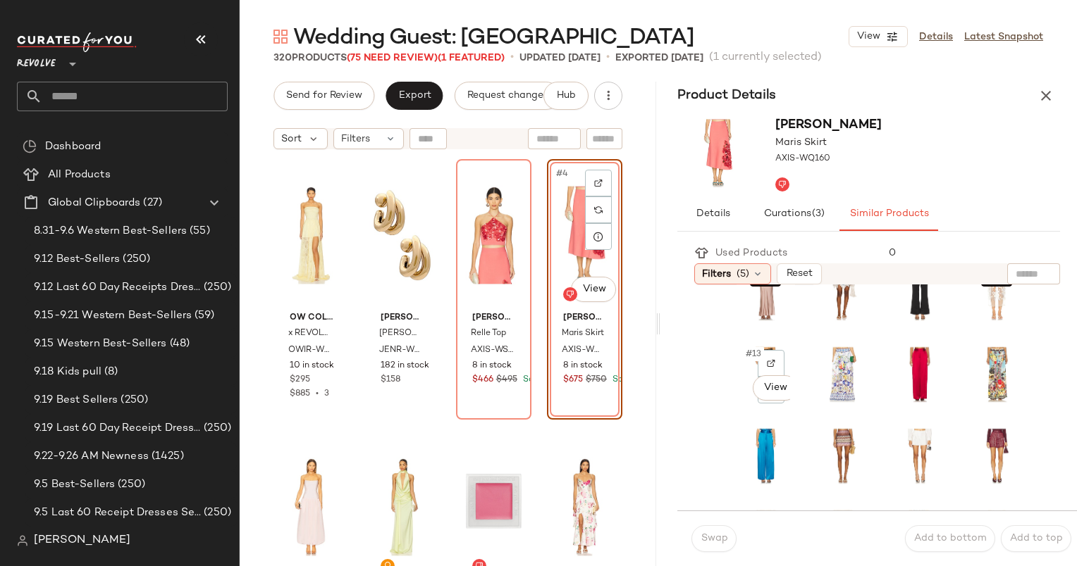
scroll to position [345, 0]
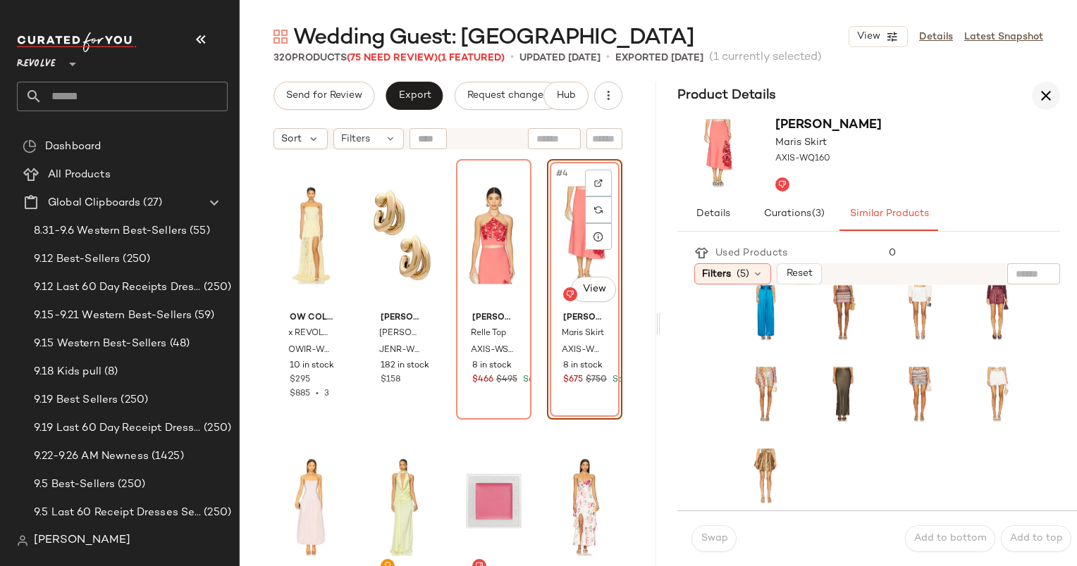
click at [1046, 93] on icon "button" at bounding box center [1045, 95] width 17 height 17
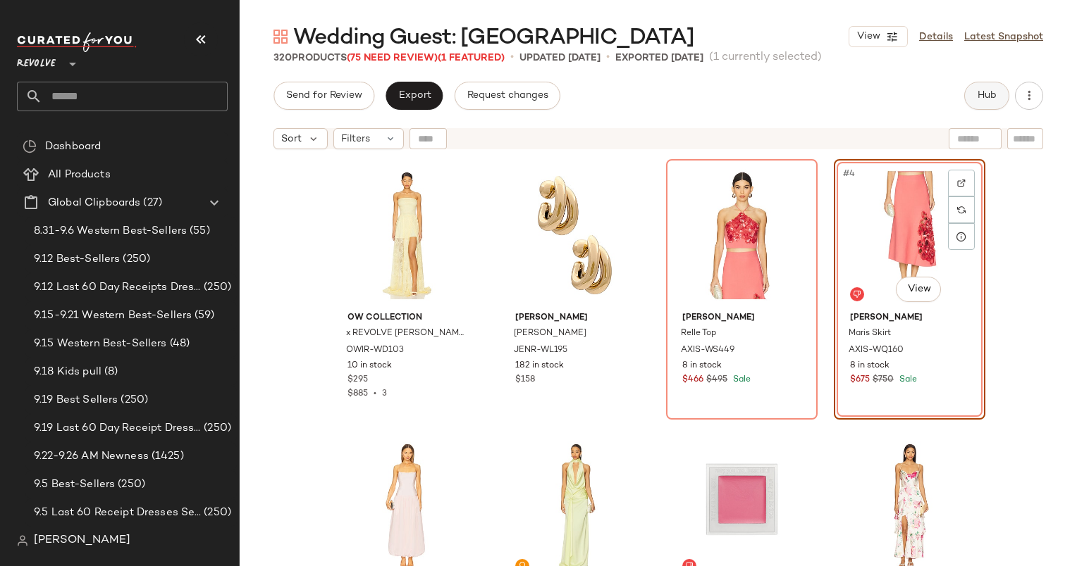
click at [969, 104] on button "Hub" at bounding box center [986, 96] width 45 height 28
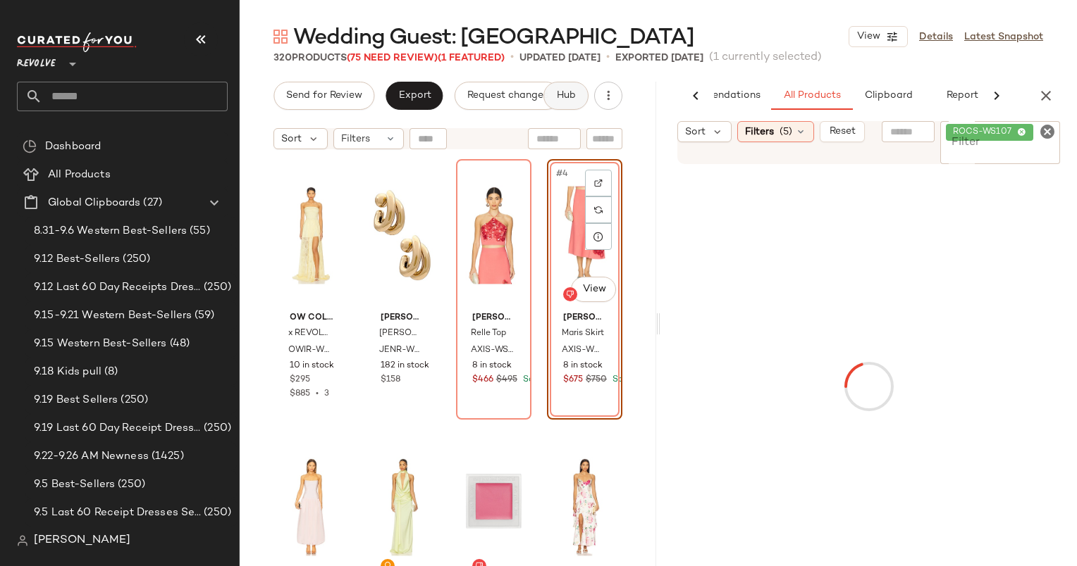
scroll to position [0, 73]
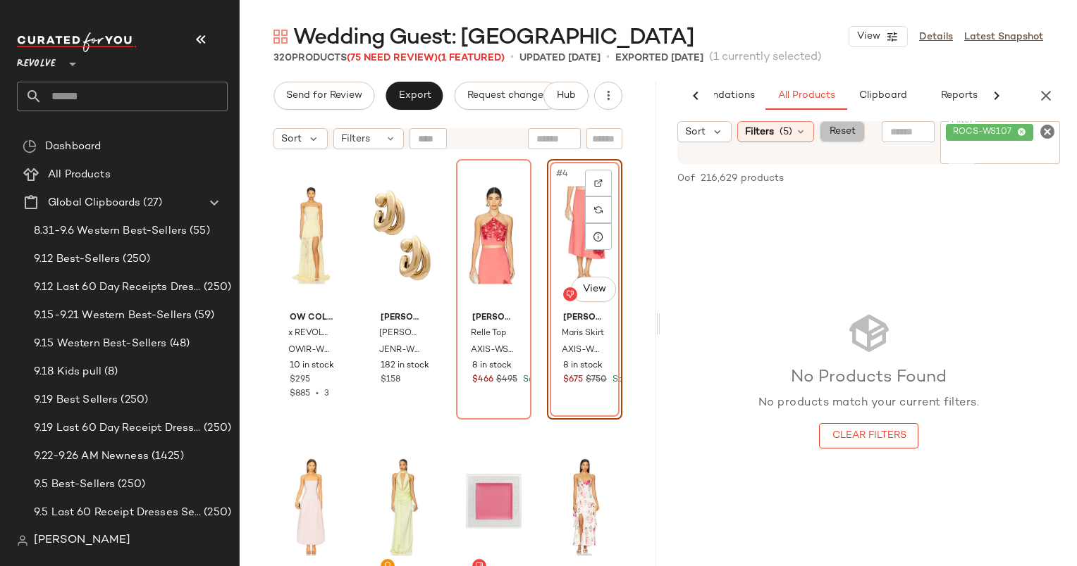
click at [848, 130] on span "Reset" at bounding box center [841, 131] width 27 height 11
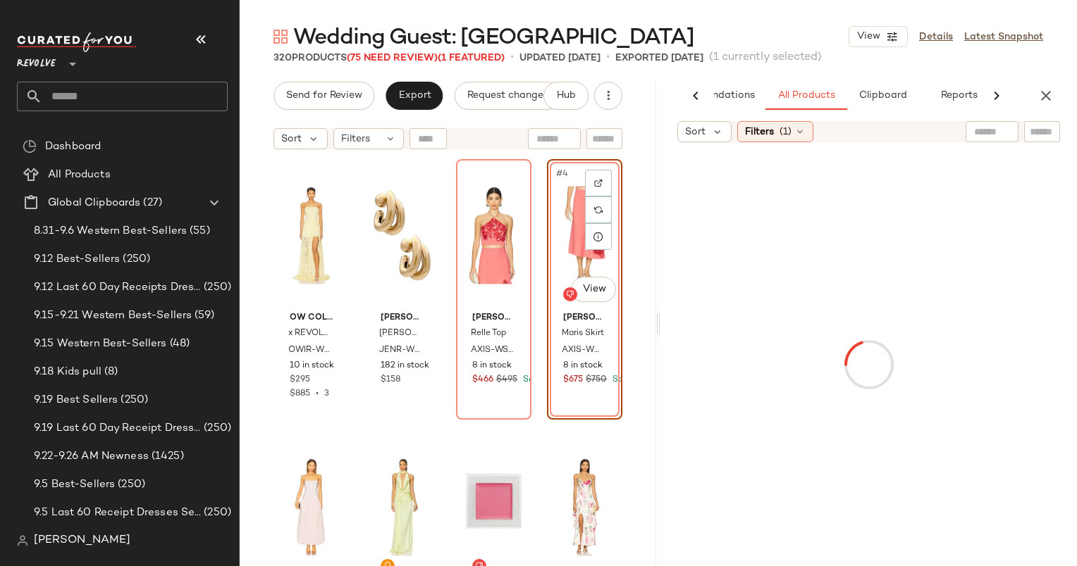
click at [1003, 137] on div at bounding box center [991, 131] width 53 height 21
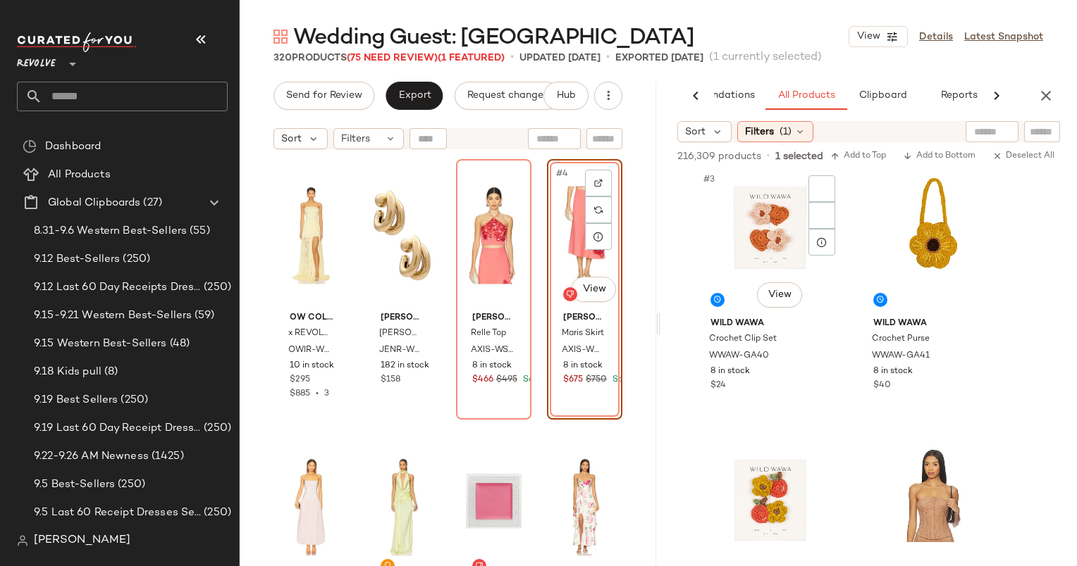
scroll to position [323, 0]
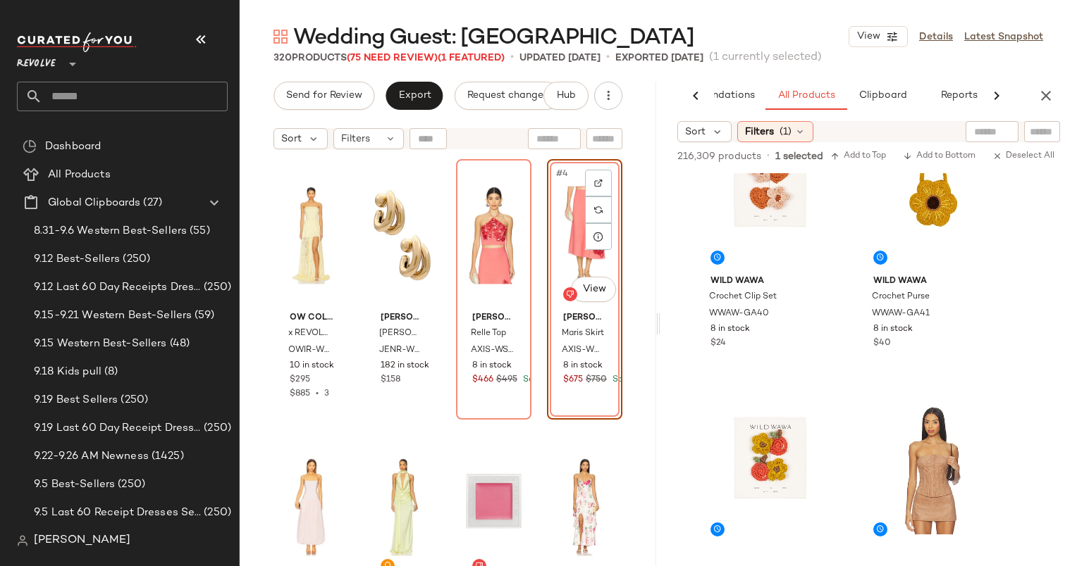
click at [1008, 135] on div at bounding box center [991, 131] width 53 height 21
type input "**********"
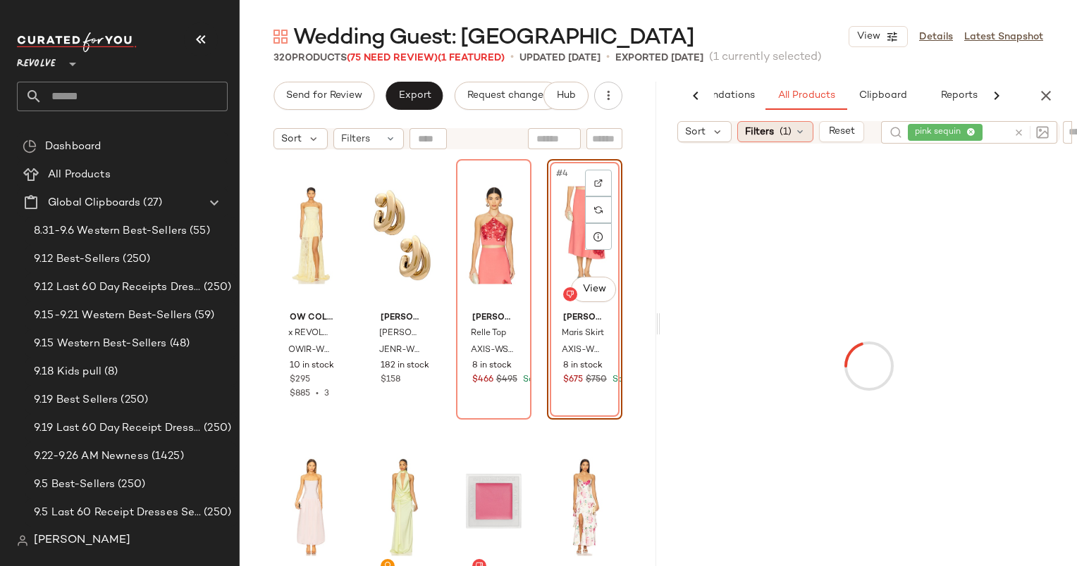
click at [759, 136] on span "Filters" at bounding box center [759, 132] width 29 height 15
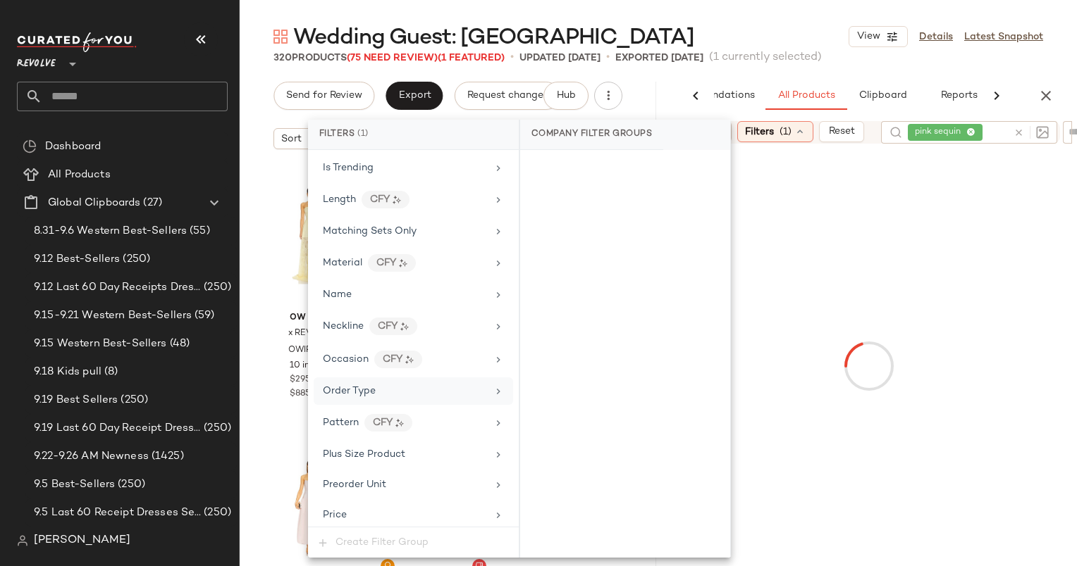
scroll to position [913, 0]
click at [414, 223] on span "Matching Sets Only" at bounding box center [370, 228] width 94 height 11
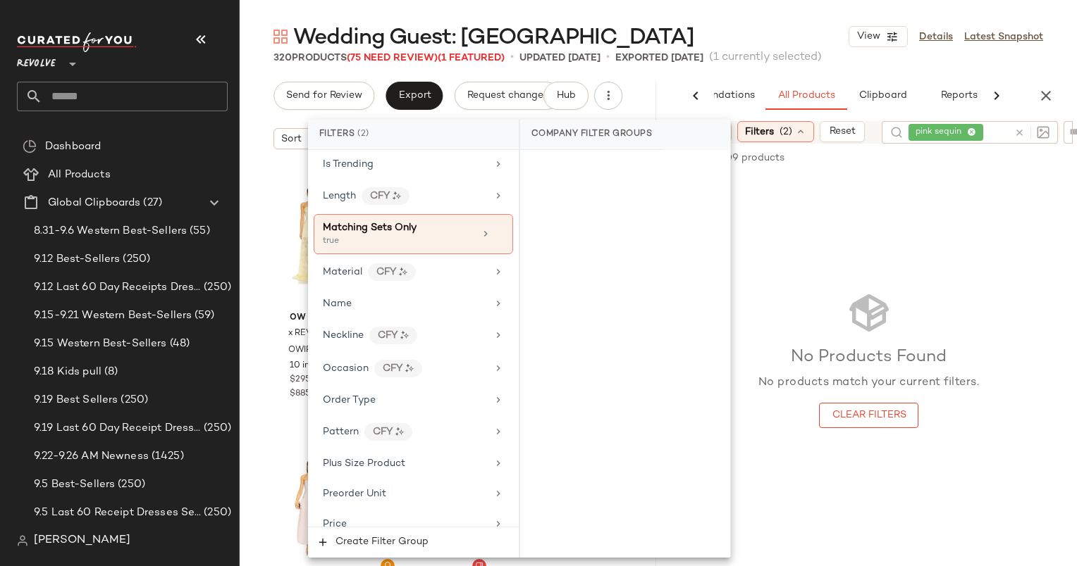
click at [724, 12] on main "Wedding Guest: [GEOGRAPHIC_DATA] View Details Latest Snapshot 320 Products (75 …" at bounding box center [538, 283] width 1077 height 566
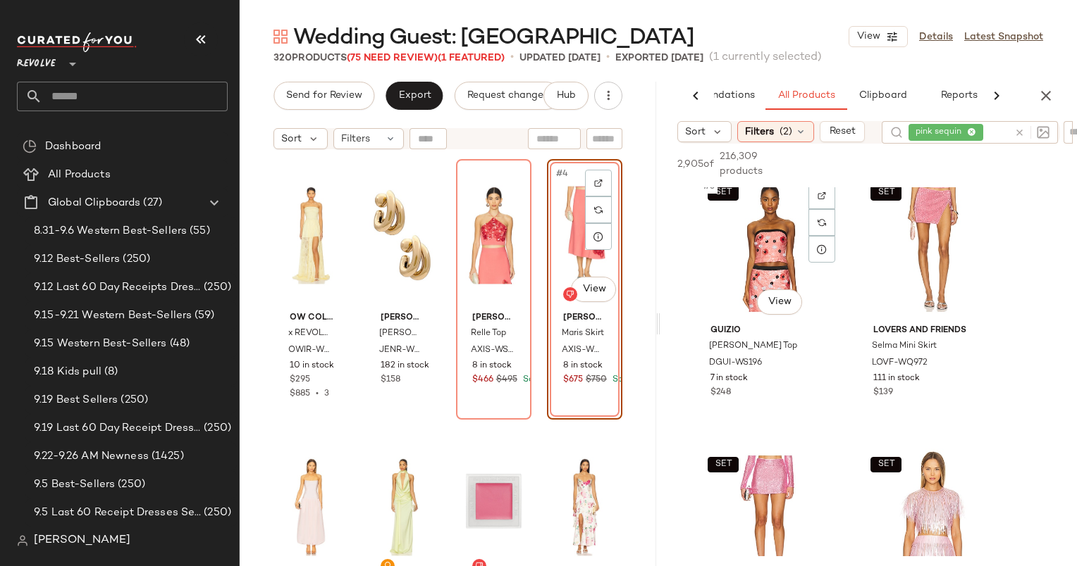
scroll to position [372, 0]
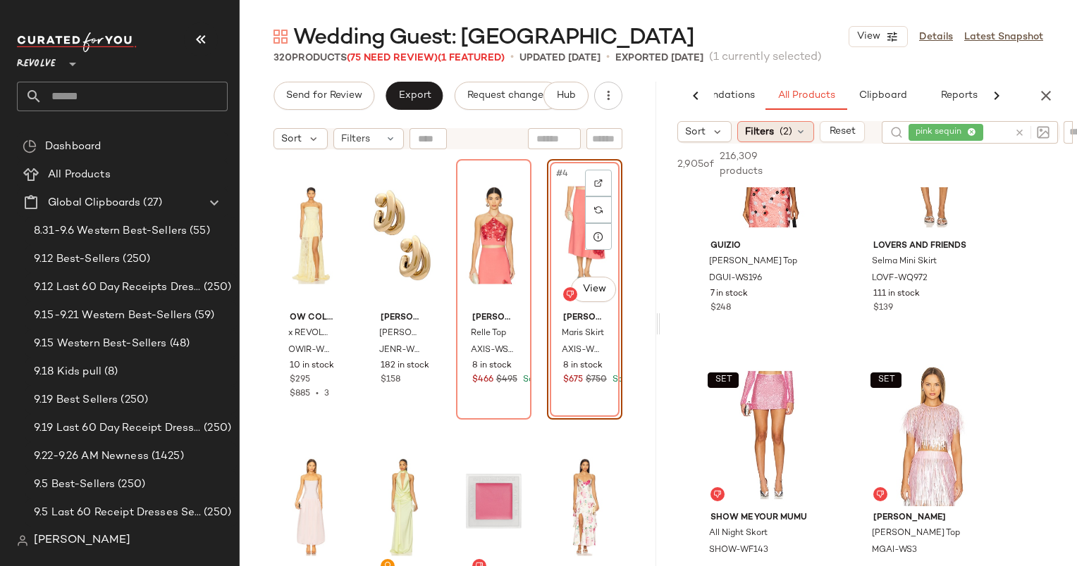
click at [795, 132] on icon at bounding box center [800, 131] width 11 height 11
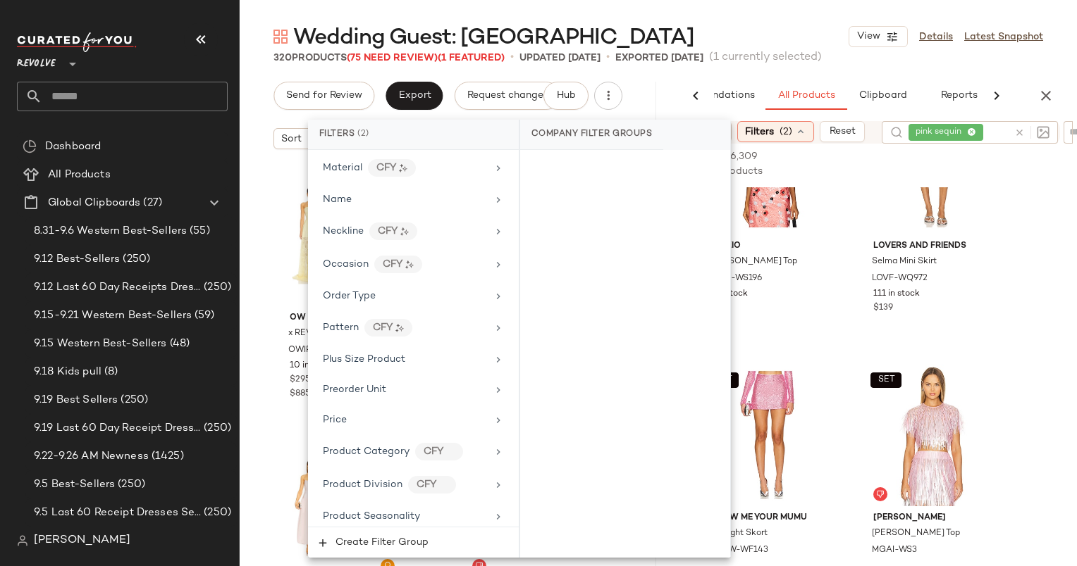
scroll to position [1565, 0]
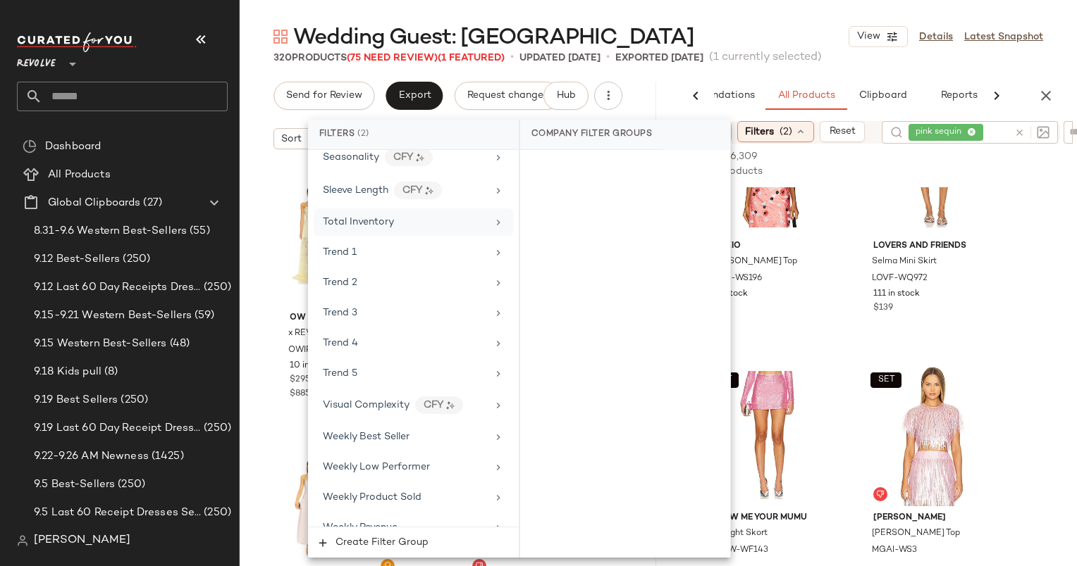
click at [438, 215] on div "Total Inventory" at bounding box center [405, 222] width 164 height 15
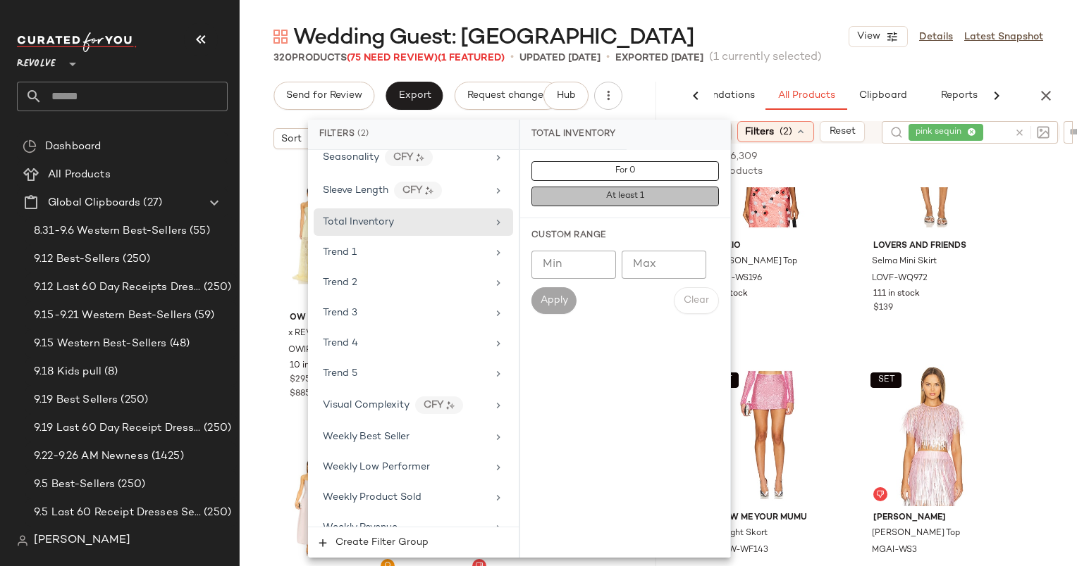
click at [583, 194] on button "At least 1" at bounding box center [624, 197] width 187 height 20
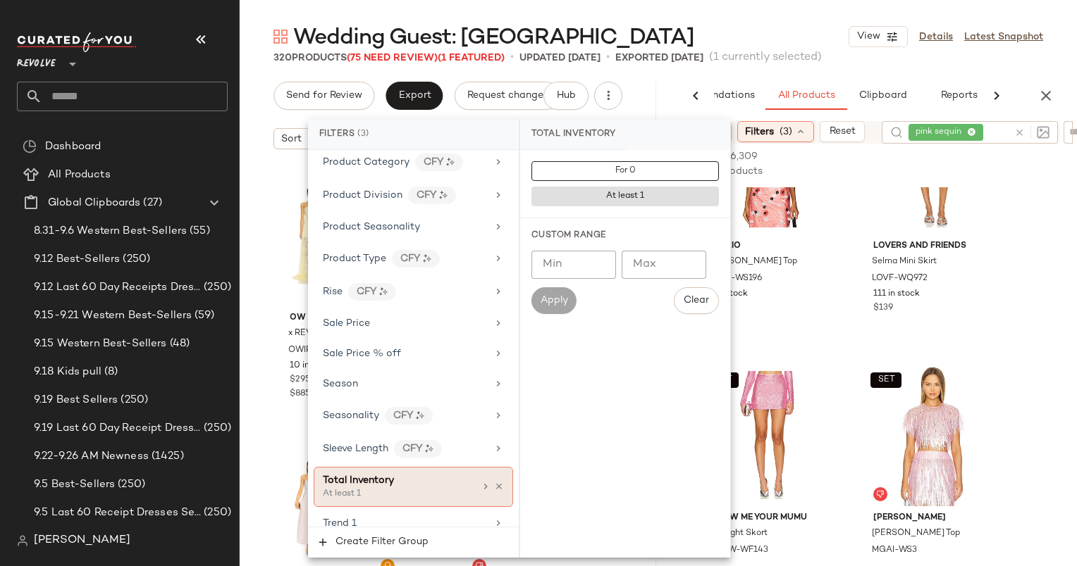
scroll to position [1298, 0]
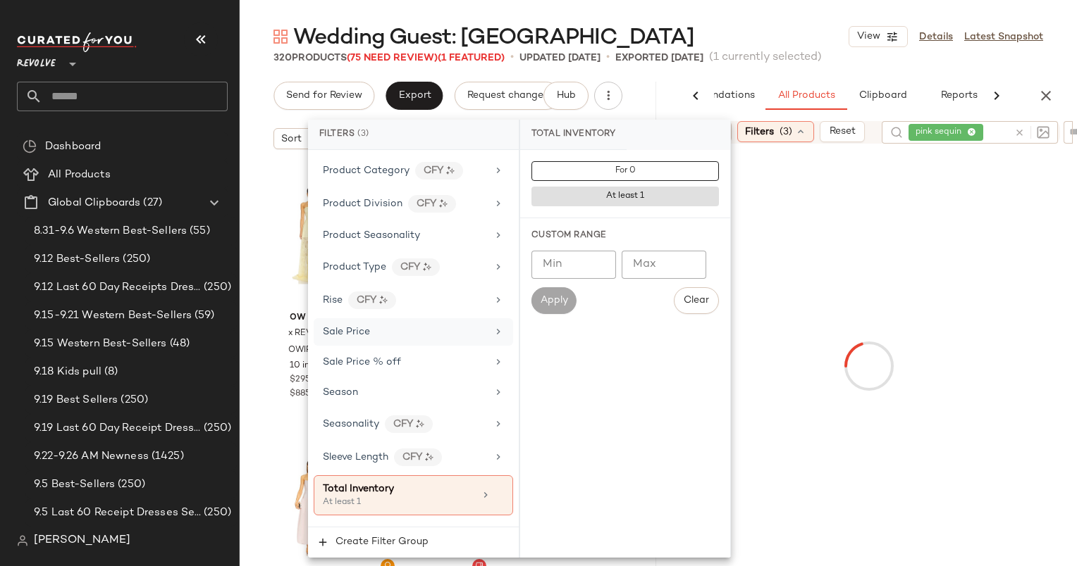
click at [359, 325] on div "Sale Price" at bounding box center [346, 332] width 47 height 15
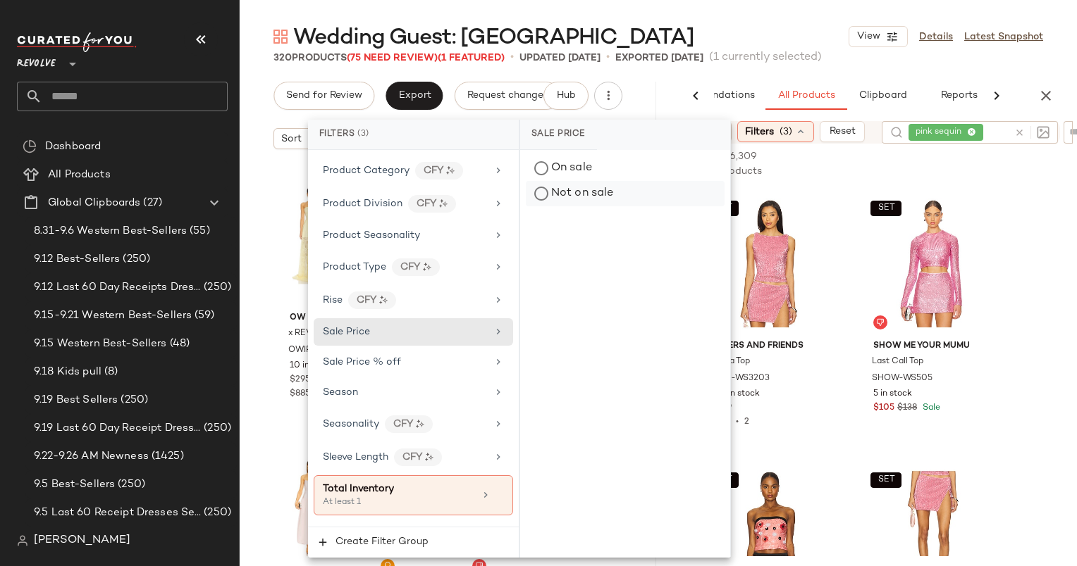
click at [616, 192] on div "Not on sale" at bounding box center [625, 193] width 199 height 25
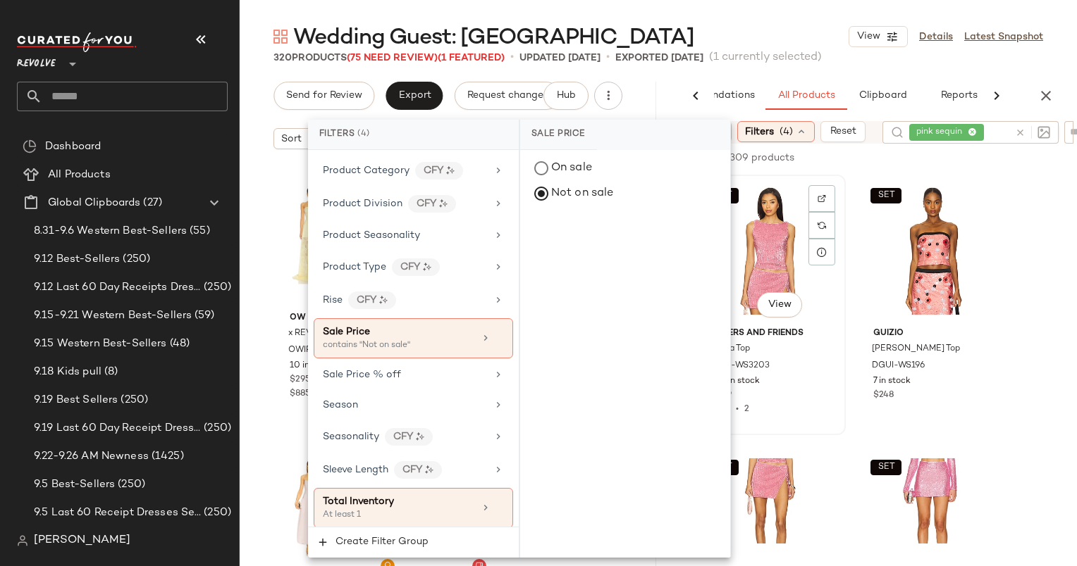
click at [843, 220] on div "SET #1 View Lovers and Friends [PERSON_NAME] Top LOVF-WS3203 109 in stock $109 …" at bounding box center [769, 305] width 149 height 258
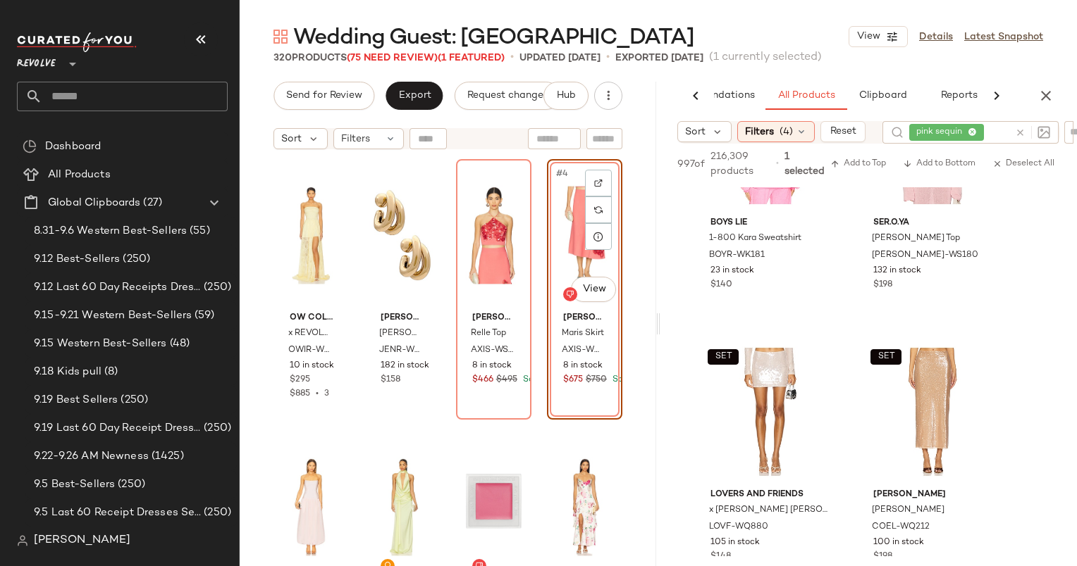
scroll to position [0, 0]
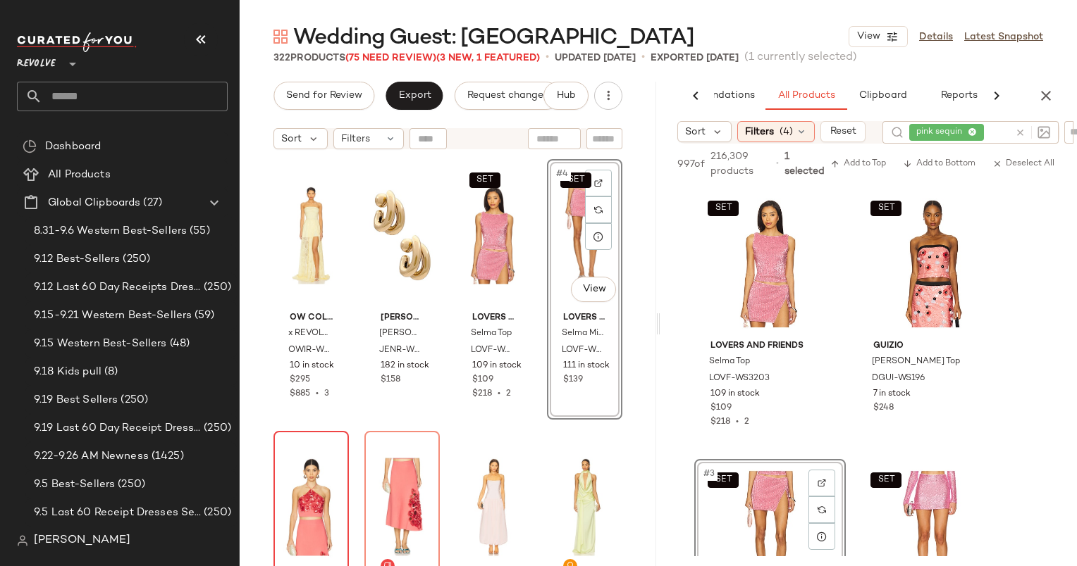
click at [287, 490] on div at bounding box center [311, 507] width 66 height 142
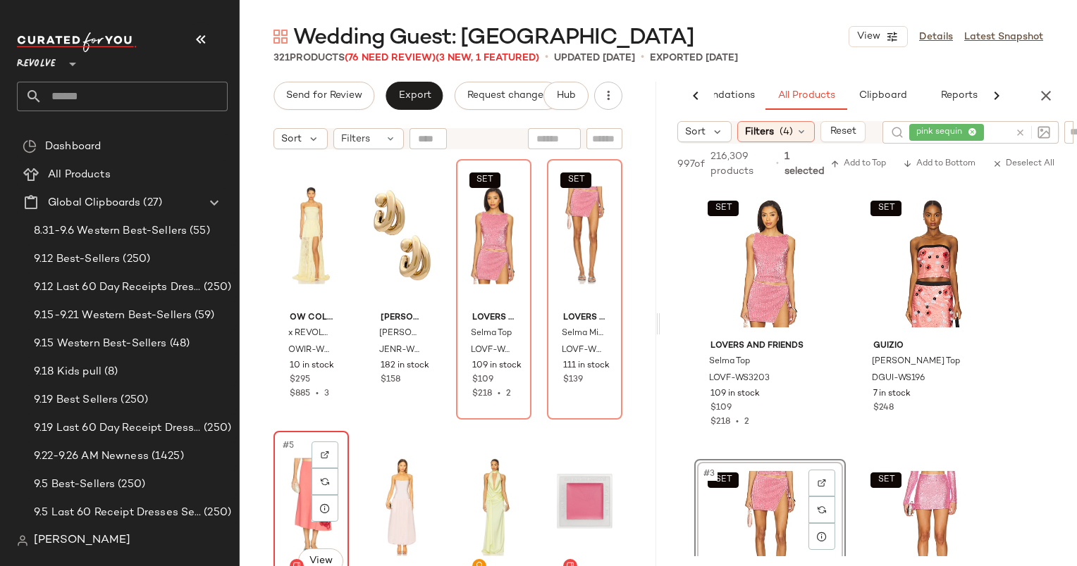
click at [280, 487] on div "#5 View" at bounding box center [311, 507] width 66 height 142
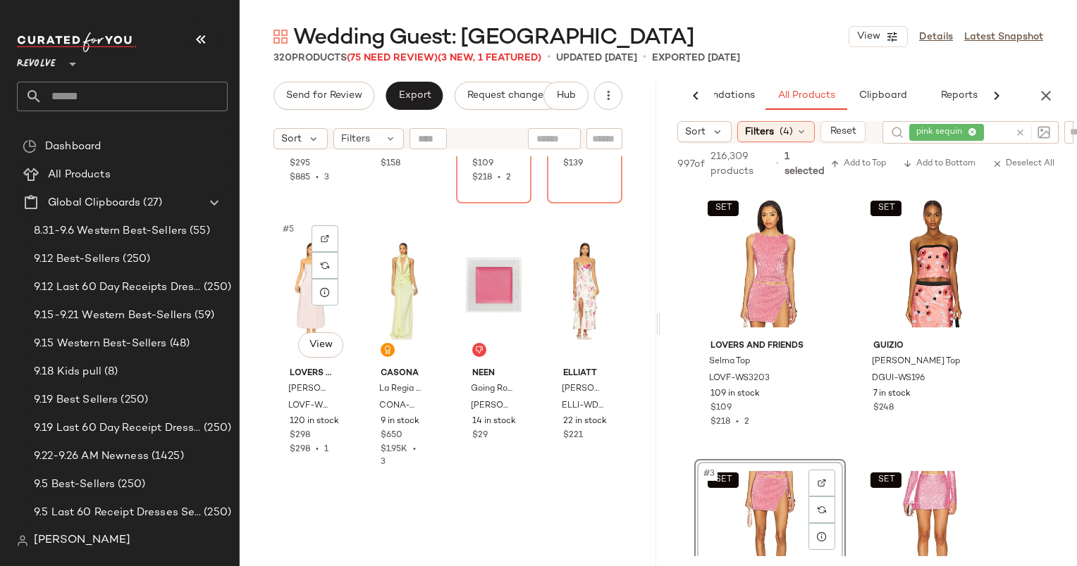
scroll to position [217, 0]
